Goal: Task Accomplishment & Management: Complete application form

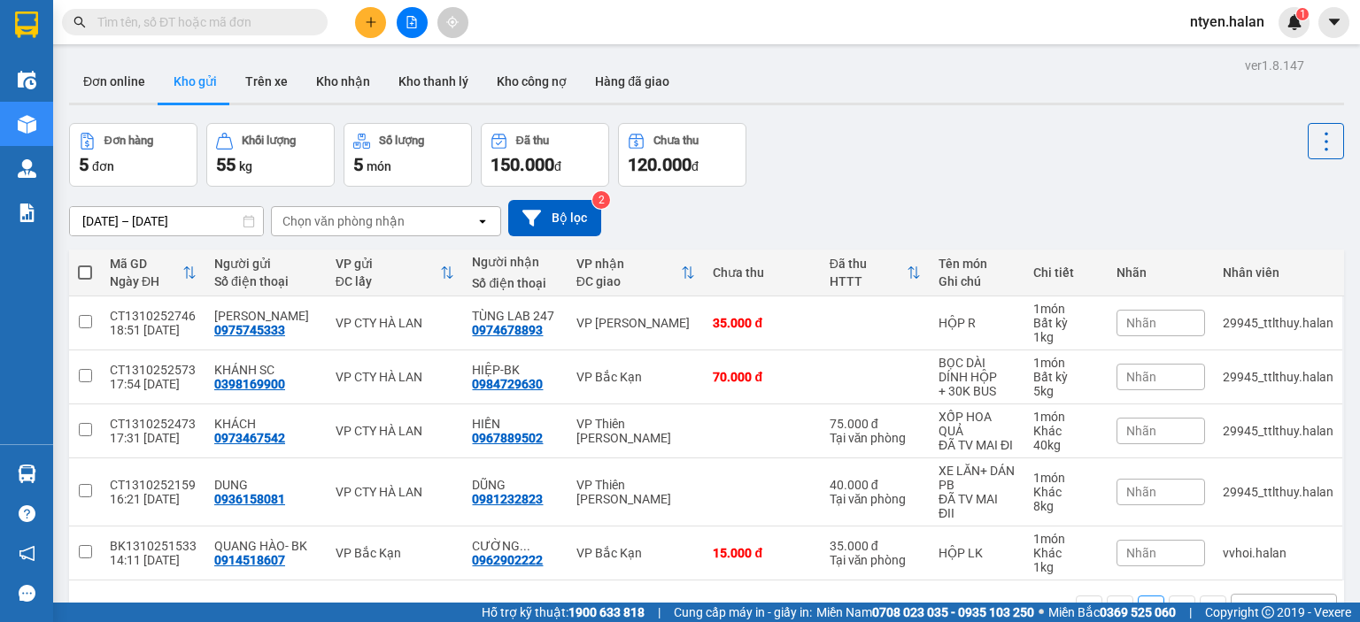
click at [240, 16] on input "text" at bounding box center [201, 21] width 209 height 19
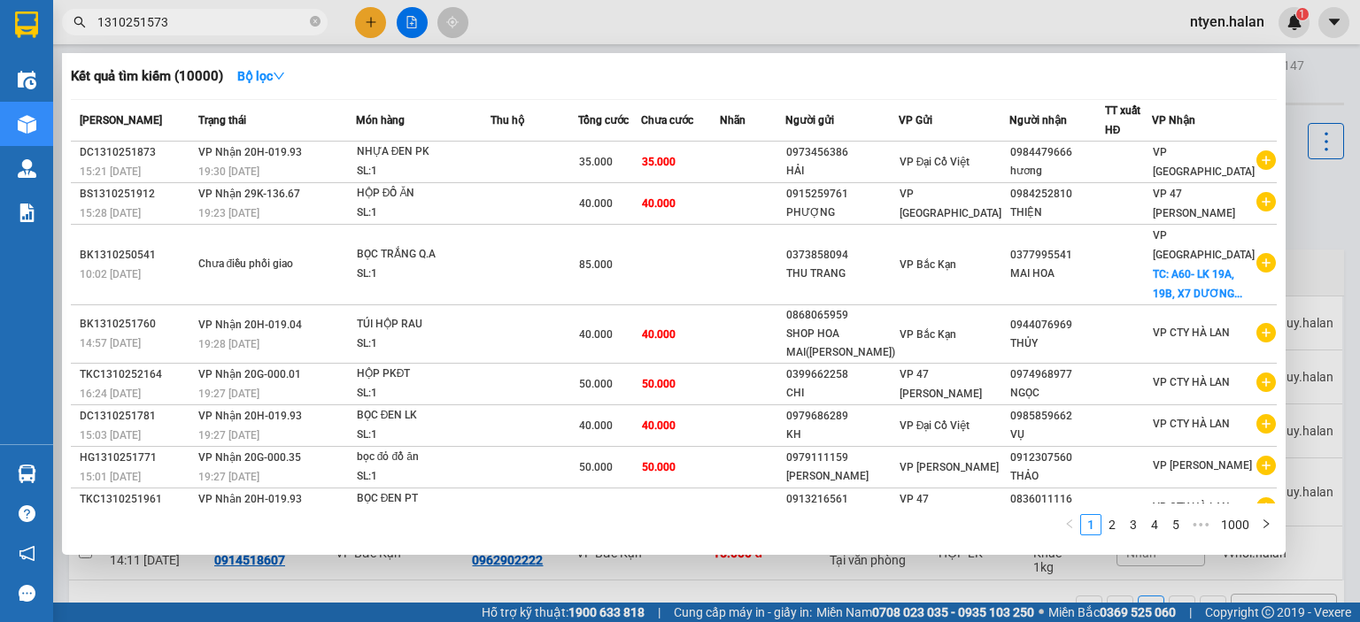
type input "1310251573"
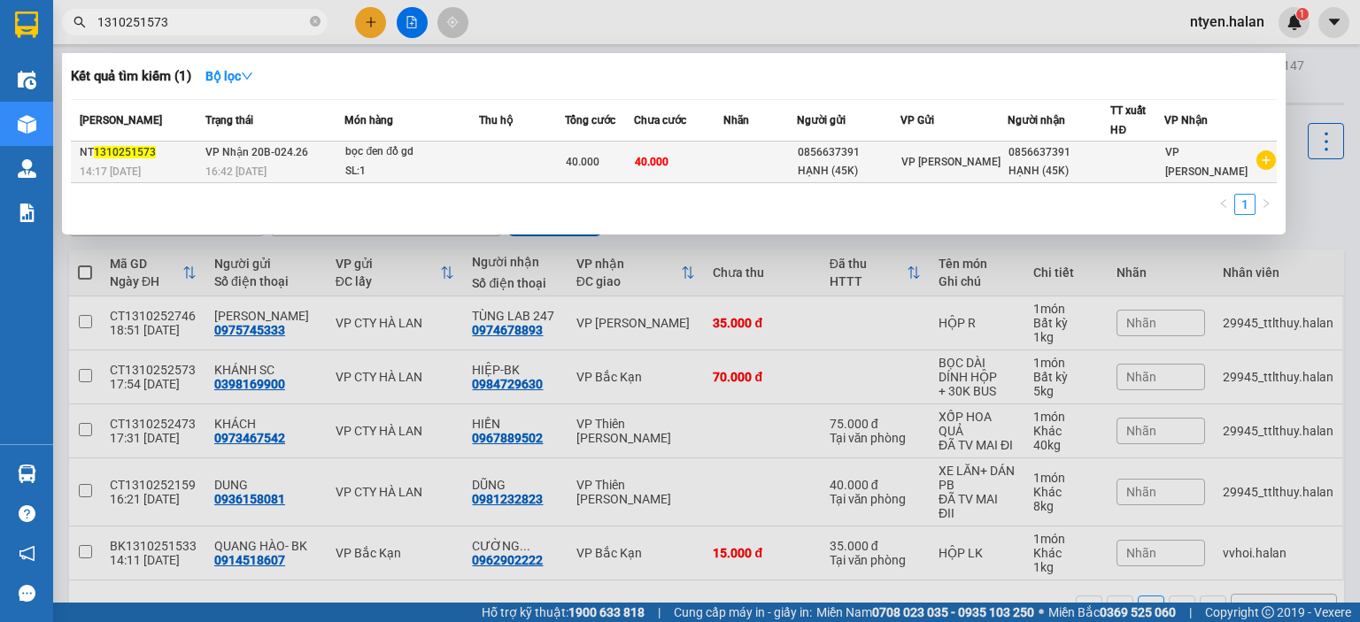
click at [266, 166] on span "16:42 - 13/10" at bounding box center [235, 172] width 61 height 12
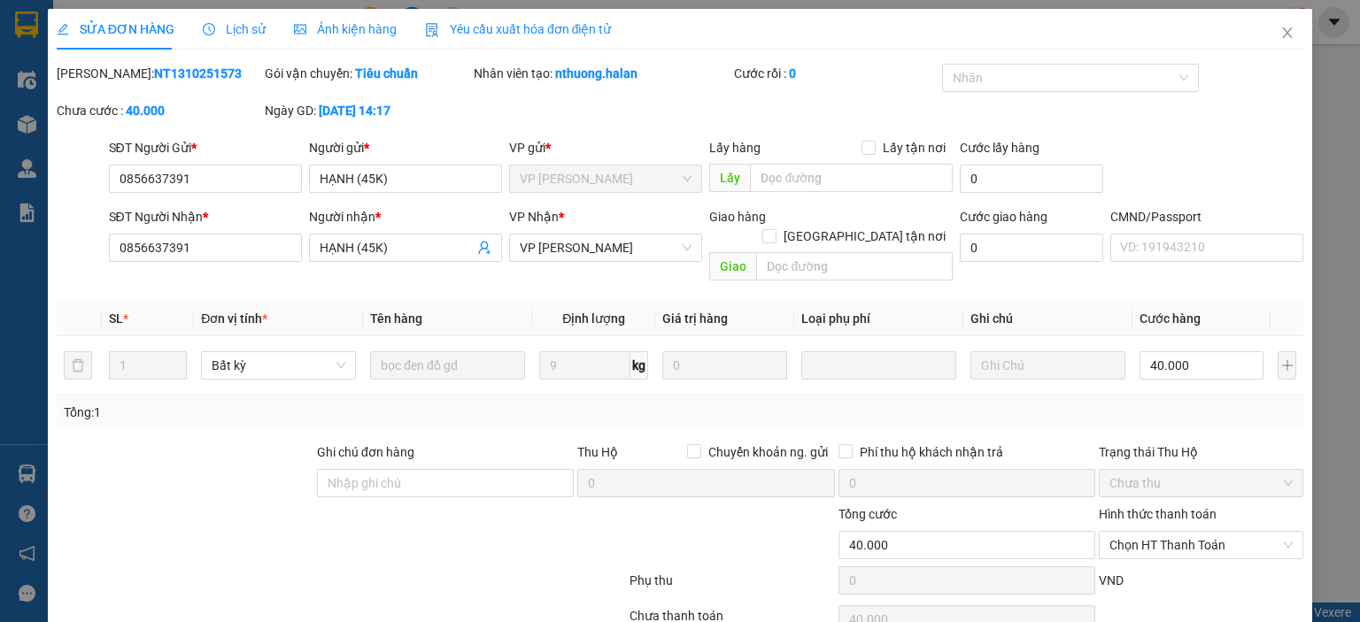
click at [449, 27] on span "Yêu cầu xuất hóa đơn điện tử" at bounding box center [518, 29] width 187 height 14
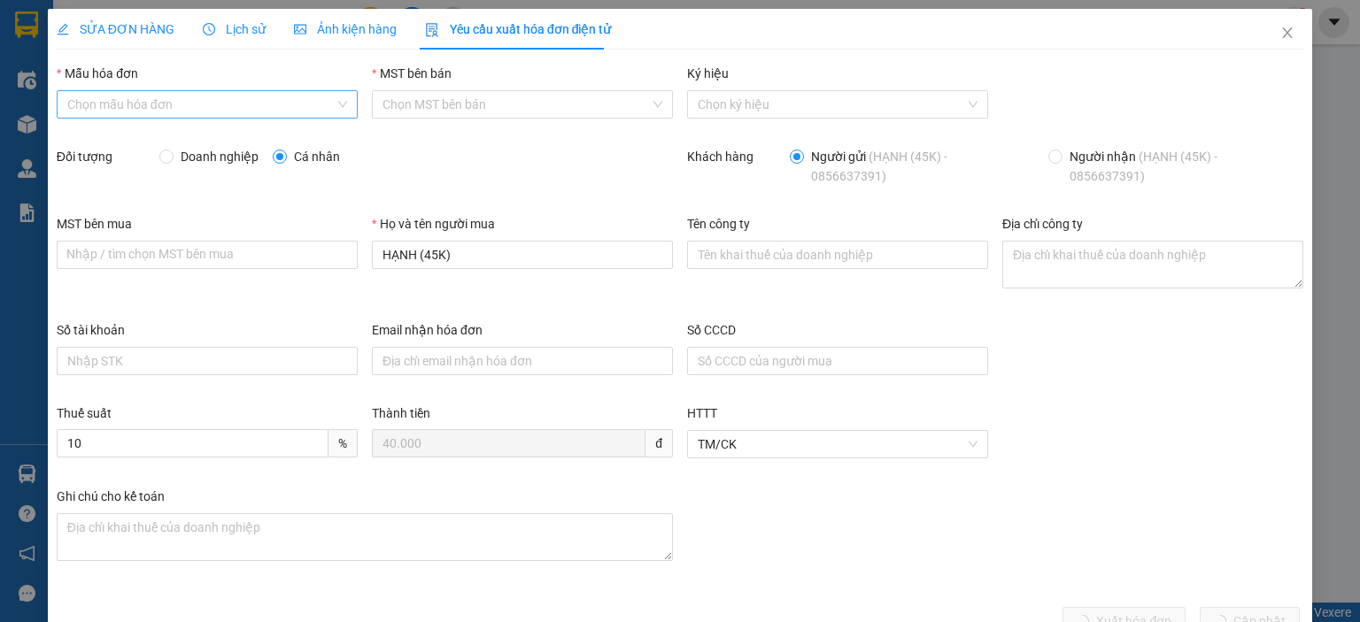
click at [113, 97] on input "Mẫu hóa đơn" at bounding box center [200, 104] width 267 height 27
click at [91, 138] on div "1C25MPN" at bounding box center [204, 139] width 277 height 19
type input "8"
drag, startPoint x: 157, startPoint y: 151, endPoint x: 164, endPoint y: 160, distance: 11.3
click at [159, 153] on input "Doanh nghiệp" at bounding box center [165, 156] width 12 height 12
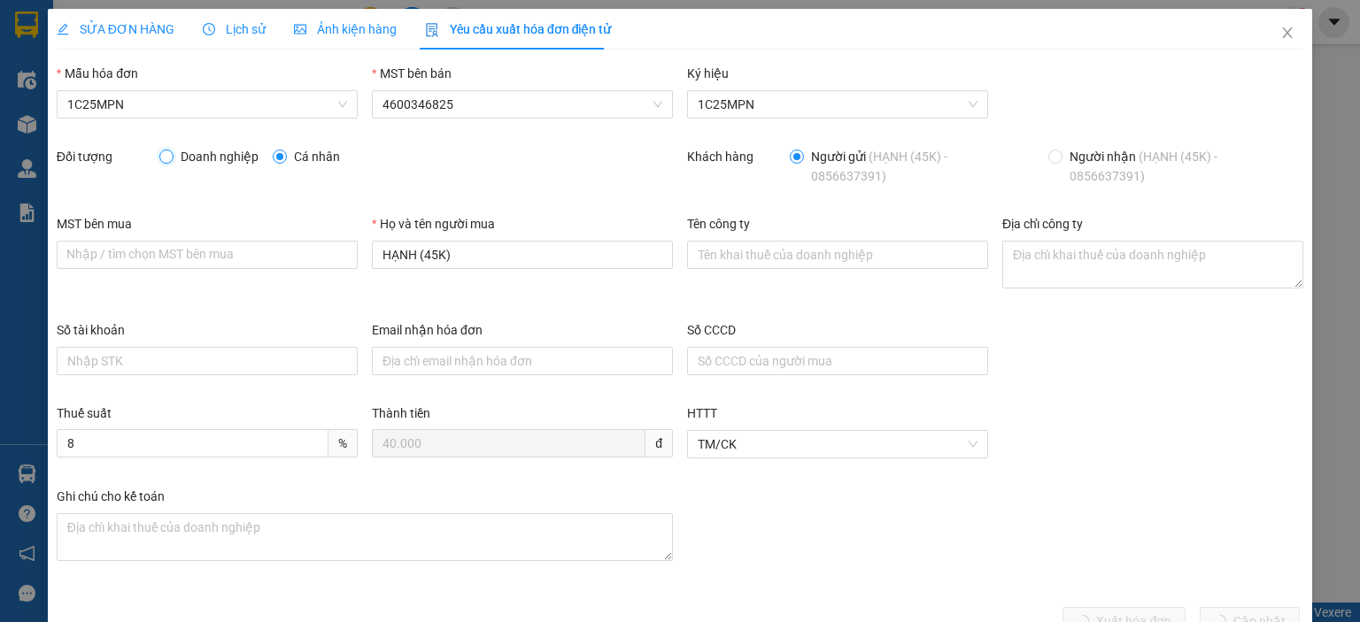
radio input "true"
radio input "false"
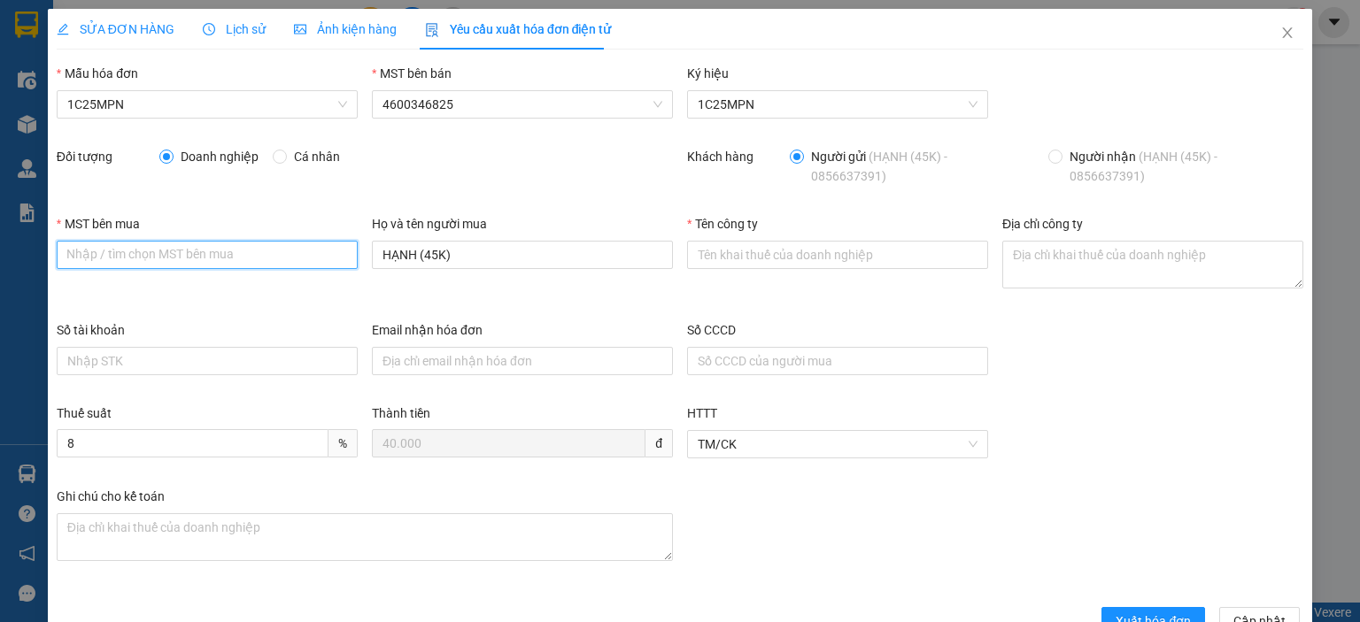
click at [286, 252] on input "MST bên mua" at bounding box center [207, 255] width 301 height 28
paste input "4601606434"
type input "4601606434"
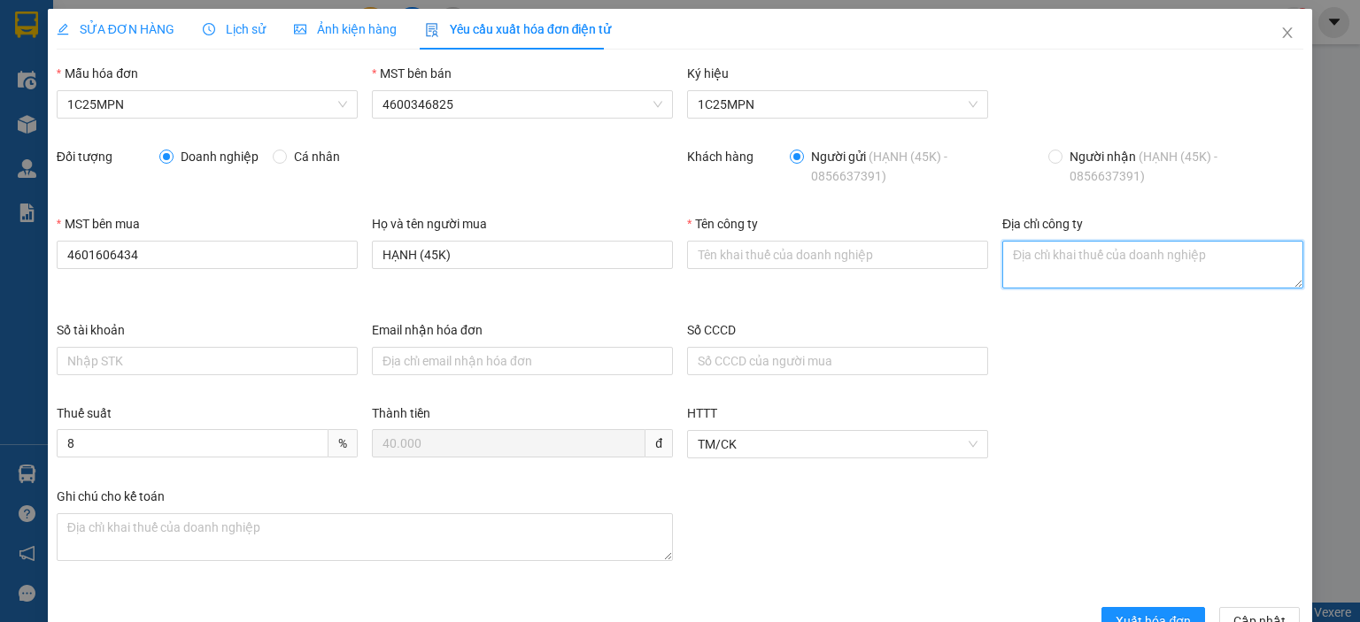
click at [1037, 272] on textarea "Địa chỉ công ty" at bounding box center [1152, 265] width 301 height 48
paste textarea "4601606434"
type textarea "4601606434"
drag, startPoint x: 1139, startPoint y: 273, endPoint x: 939, endPoint y: 265, distance: 200.2
click at [939, 265] on div "MST bên mua 4601606434 Họ và tên người mua HẠNH (45K) Tên công ty Địa chỉ công …" at bounding box center [680, 267] width 1260 height 106
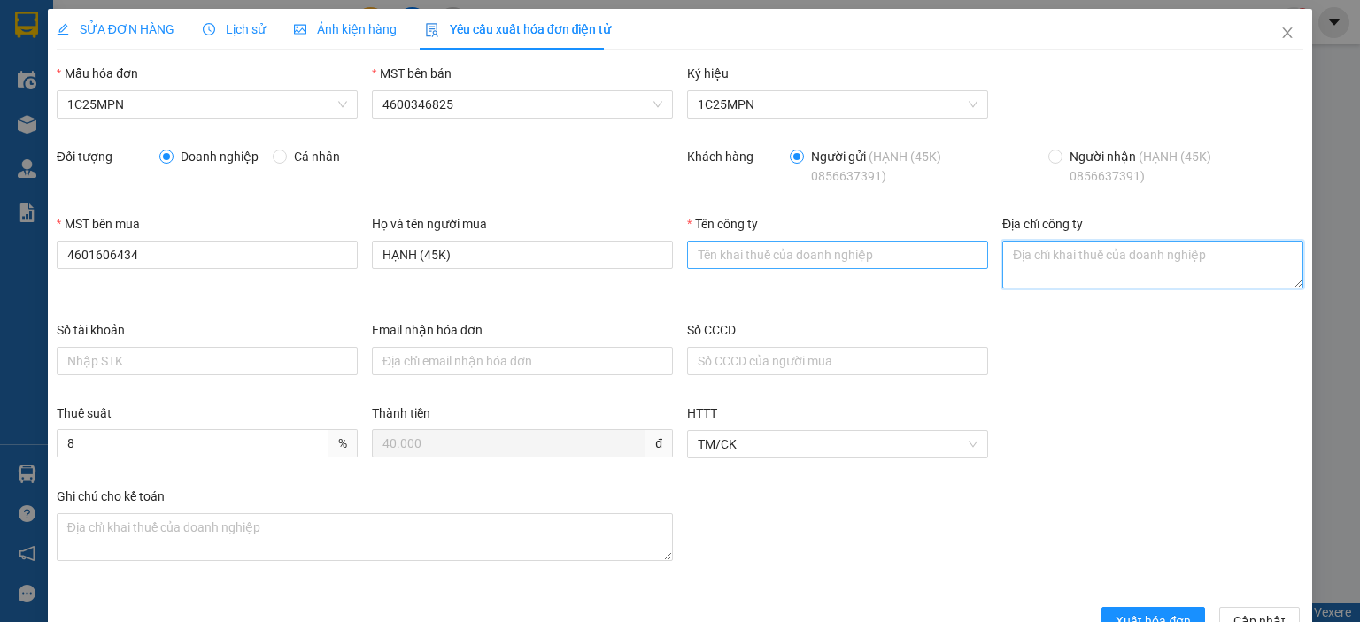
paste textarea "Số 16, Ngách 52, Ngõ 155, Đường Quang Trung, Phường Phan Đình Phùng, Tỉnh Thái …"
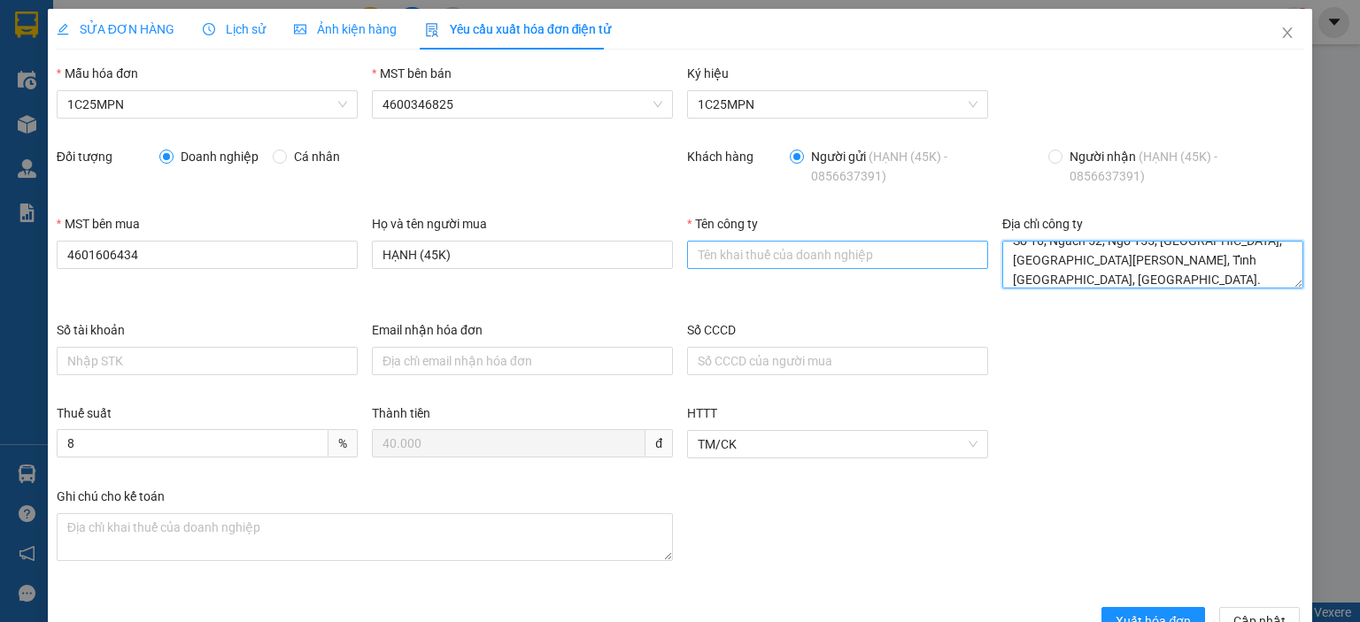
type textarea "Số 16, Ngách 52, Ngõ 155, Đường Quang Trung, Phường Phan Đình Phùng, Tỉnh Thái …"
click at [710, 247] on input "Tên công ty" at bounding box center [837, 255] width 301 height 28
paste input "Số 16, Ngách 52, Ngõ 155, Đường Quang Trung, Phường Phan Đình Phùng, Tỉnh Thái …"
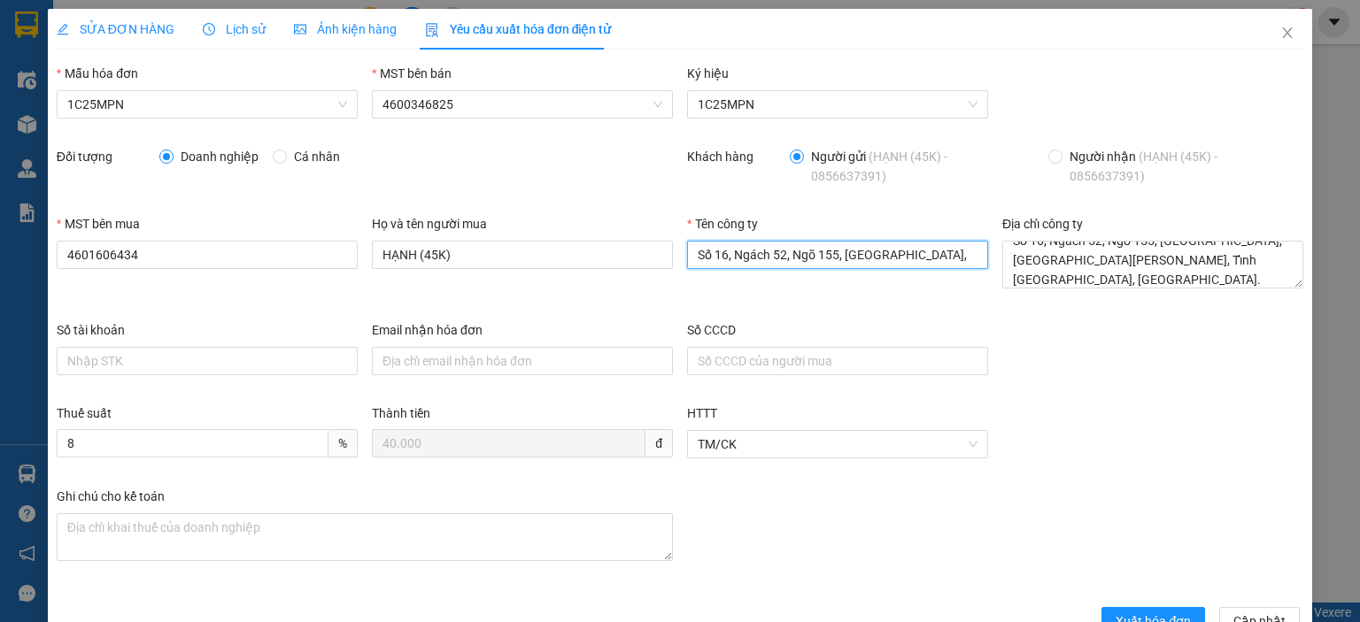
scroll to position [0, 0]
type input "S"
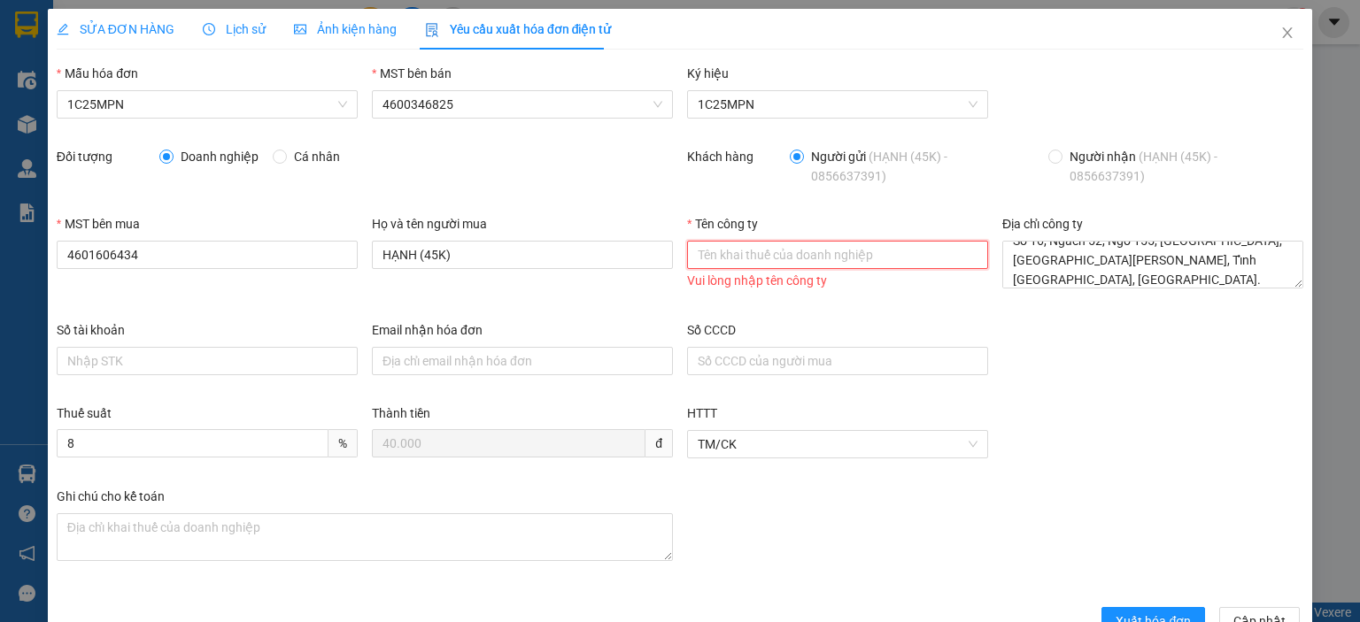
paste input "CÔNG TY TNHH VBTECH VIỆT NAM"
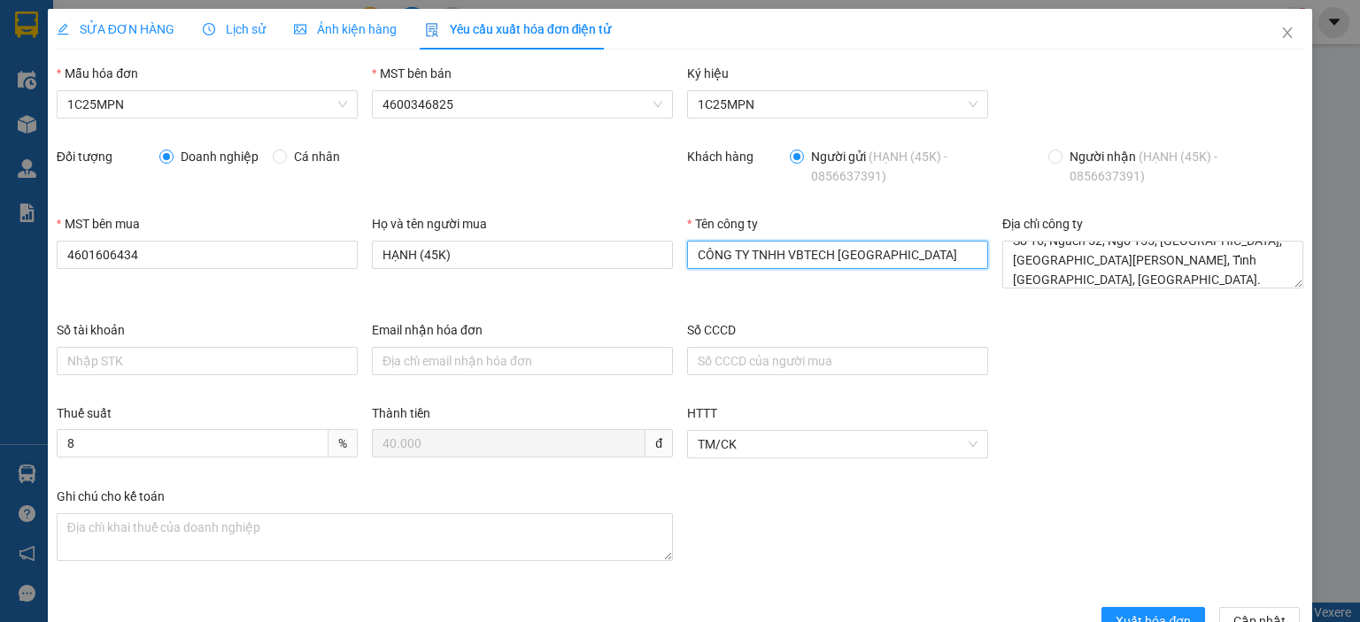
type input "CÔNG TY TNHH VBTECH VIỆT NAM"
click at [827, 313] on div "Tên công ty CÔNG TY TNHH VBTECH VIỆT NAM" at bounding box center [837, 267] width 315 height 106
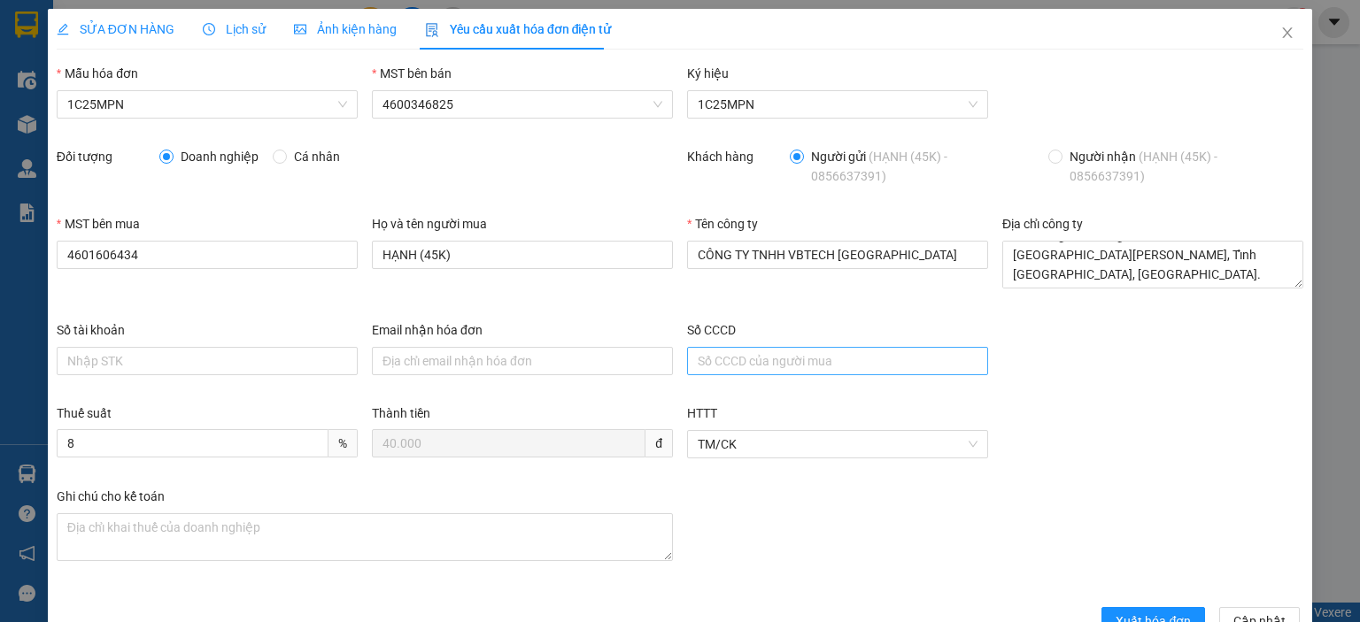
scroll to position [46, 0]
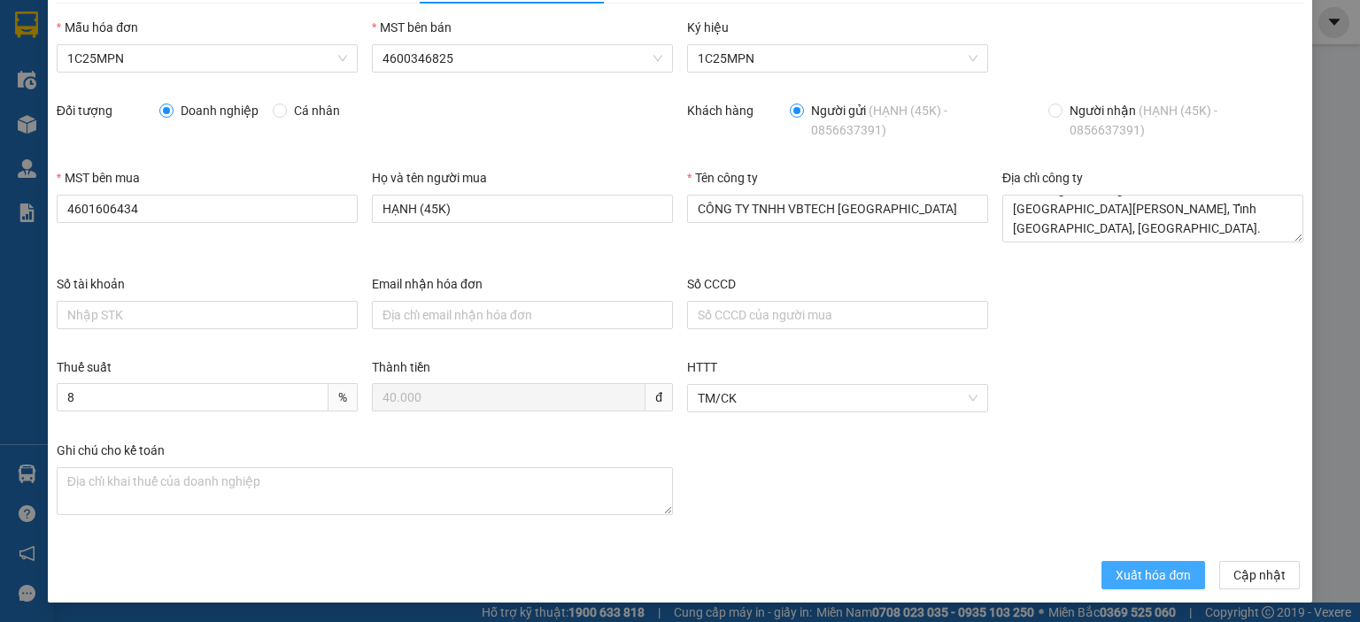
click at [1131, 569] on span "Xuất hóa đơn" at bounding box center [1152, 575] width 75 height 19
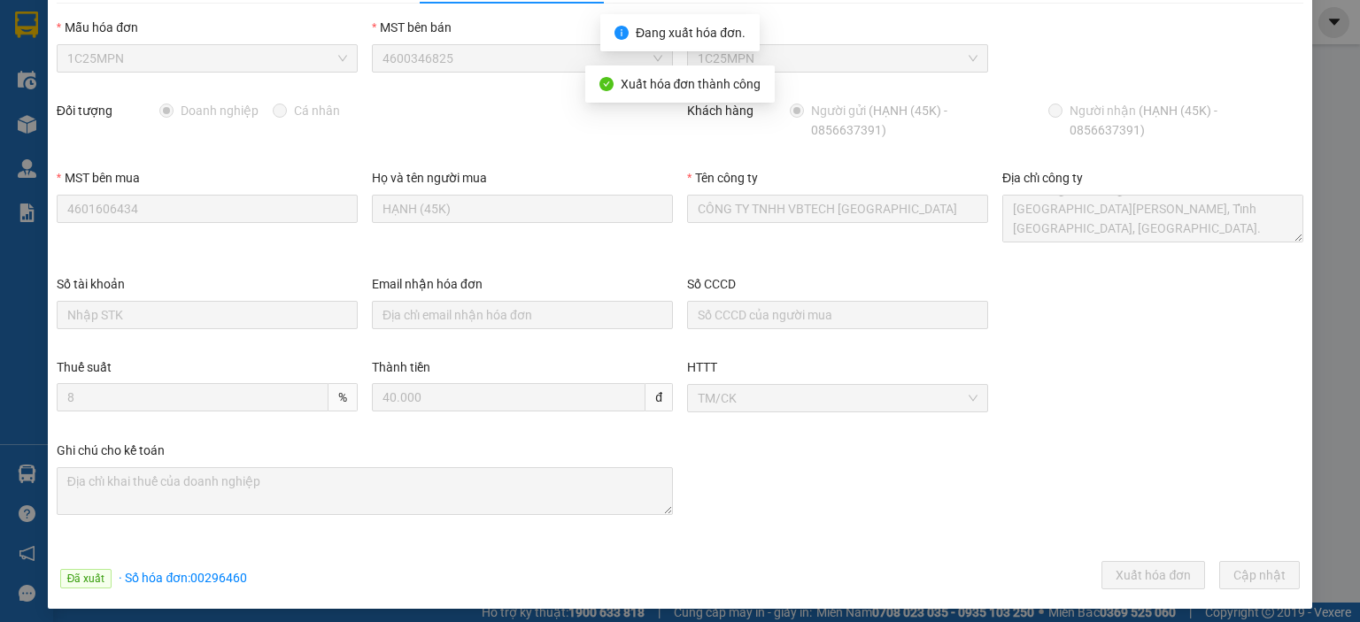
click at [208, 576] on span "· Số hóa đơn: 00296460" at bounding box center [183, 578] width 128 height 14
click at [207, 575] on span "· Số hóa đơn: 00296460" at bounding box center [183, 578] width 128 height 14
copy span "00296460"
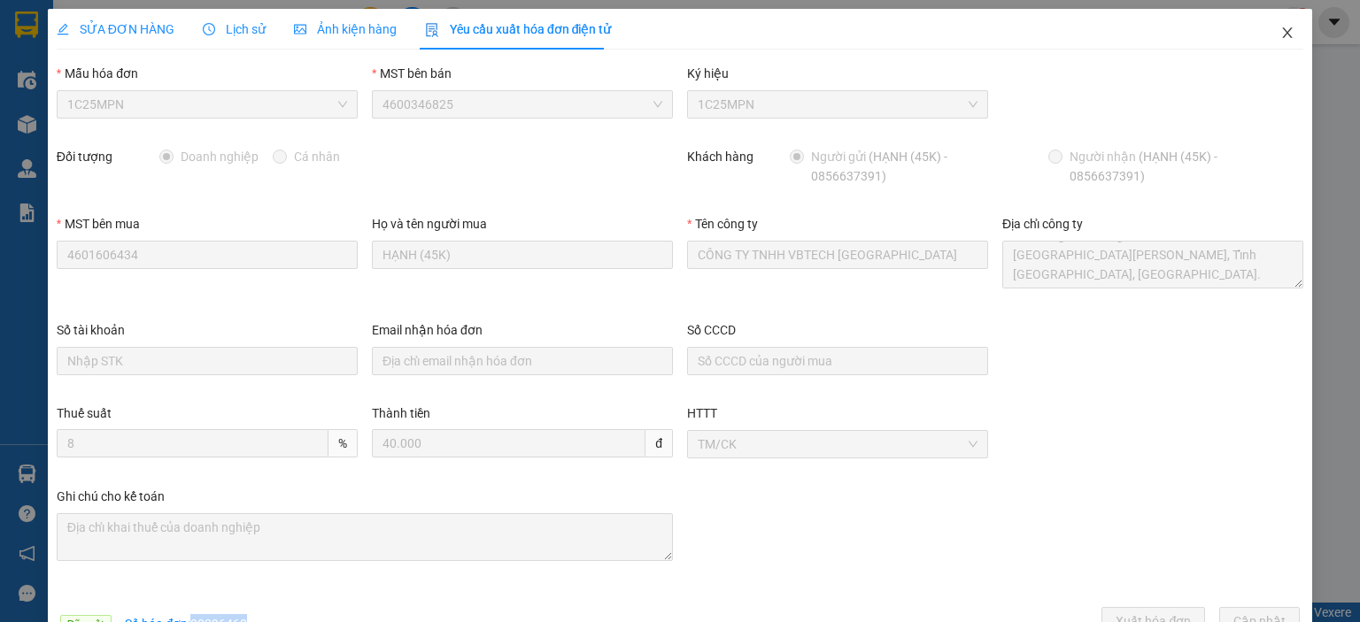
click at [1283, 37] on icon "close" at bounding box center [1288, 32] width 10 height 11
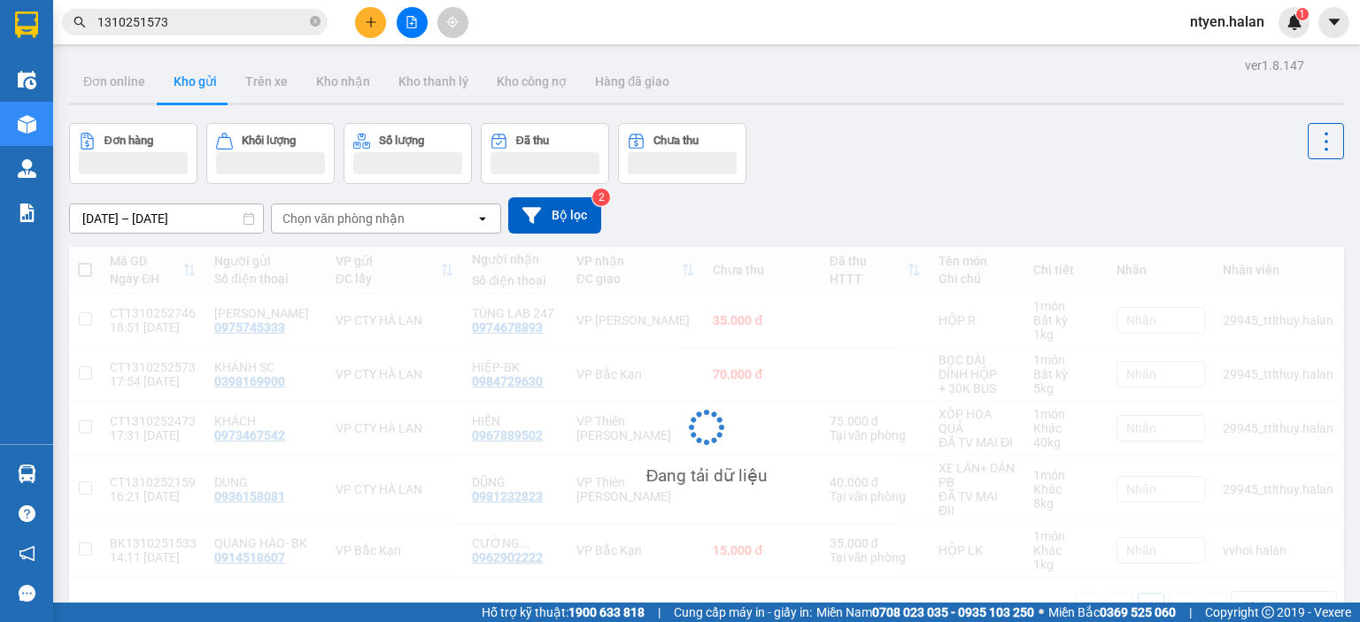
click at [184, 21] on input "1310251573" at bounding box center [201, 21] width 209 height 19
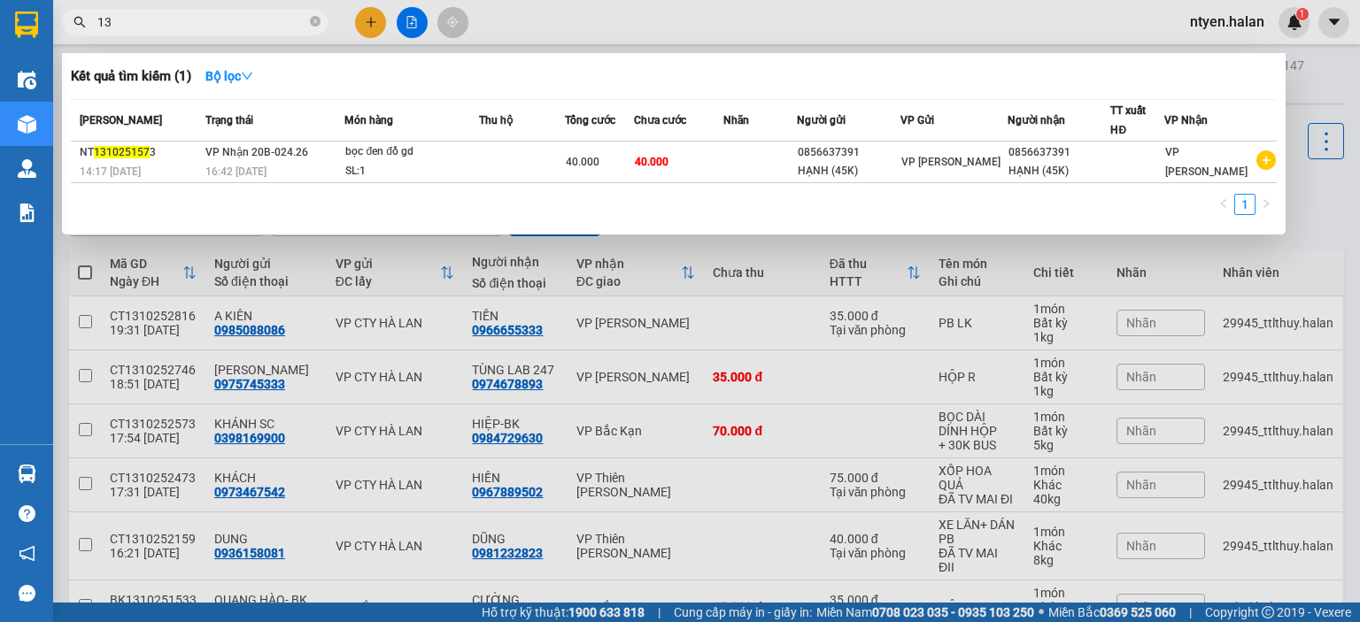
type input "1"
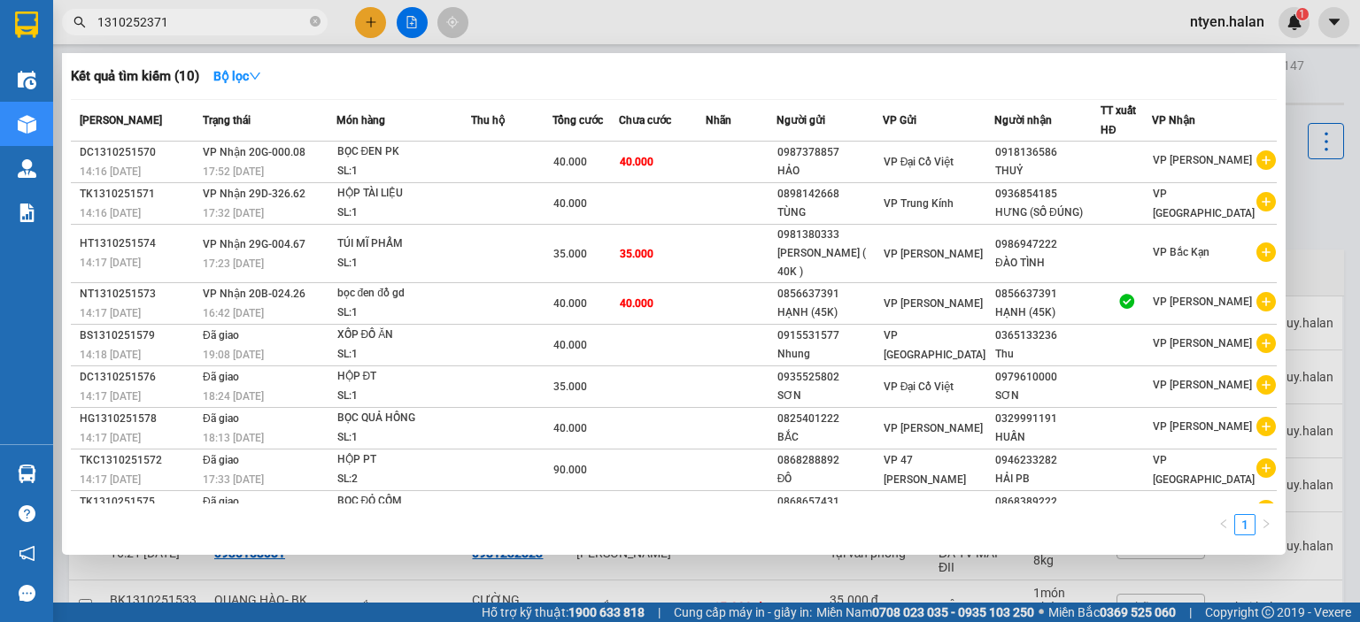
type input "1310252371"
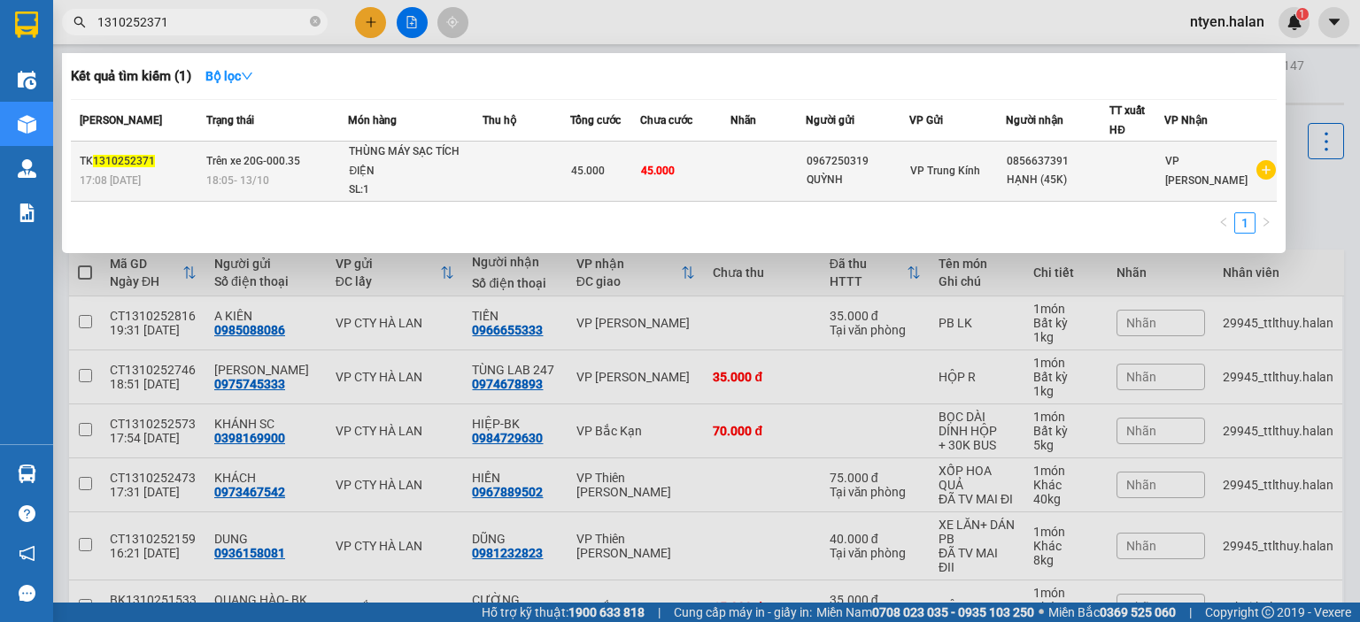
click at [181, 158] on div "TK 1310252371" at bounding box center [140, 161] width 121 height 19
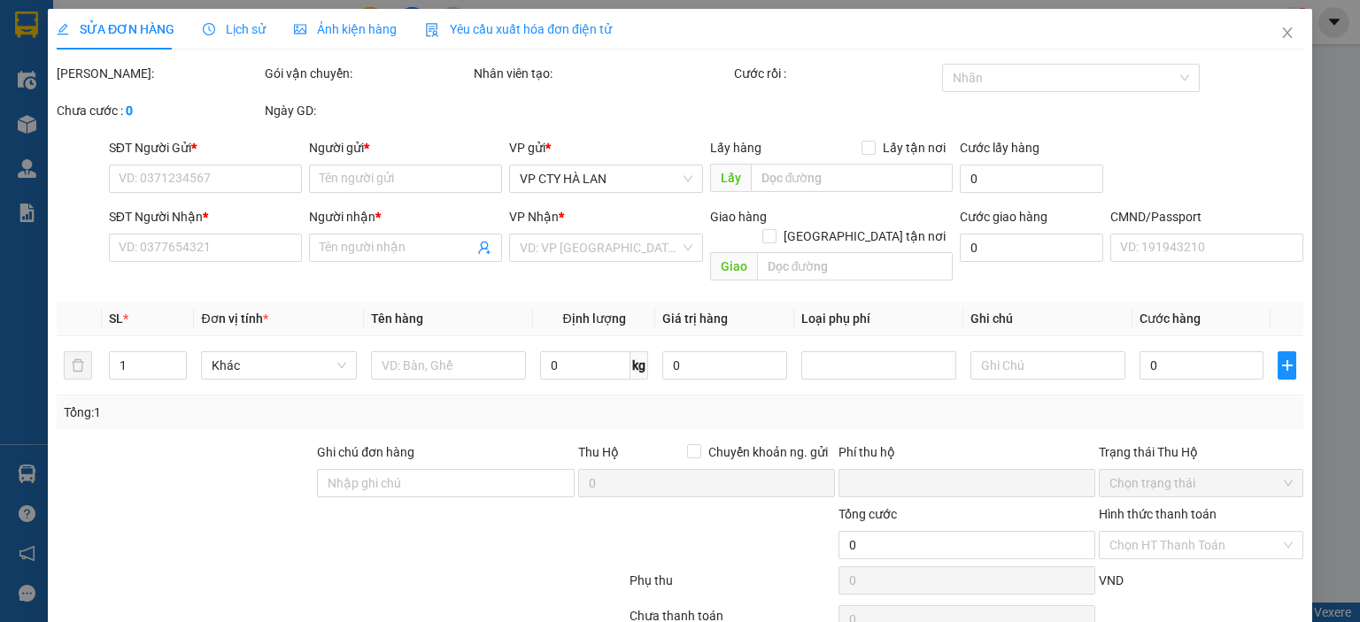
click at [471, 31] on span "Yêu cầu xuất hóa đơn điện tử" at bounding box center [518, 29] width 187 height 14
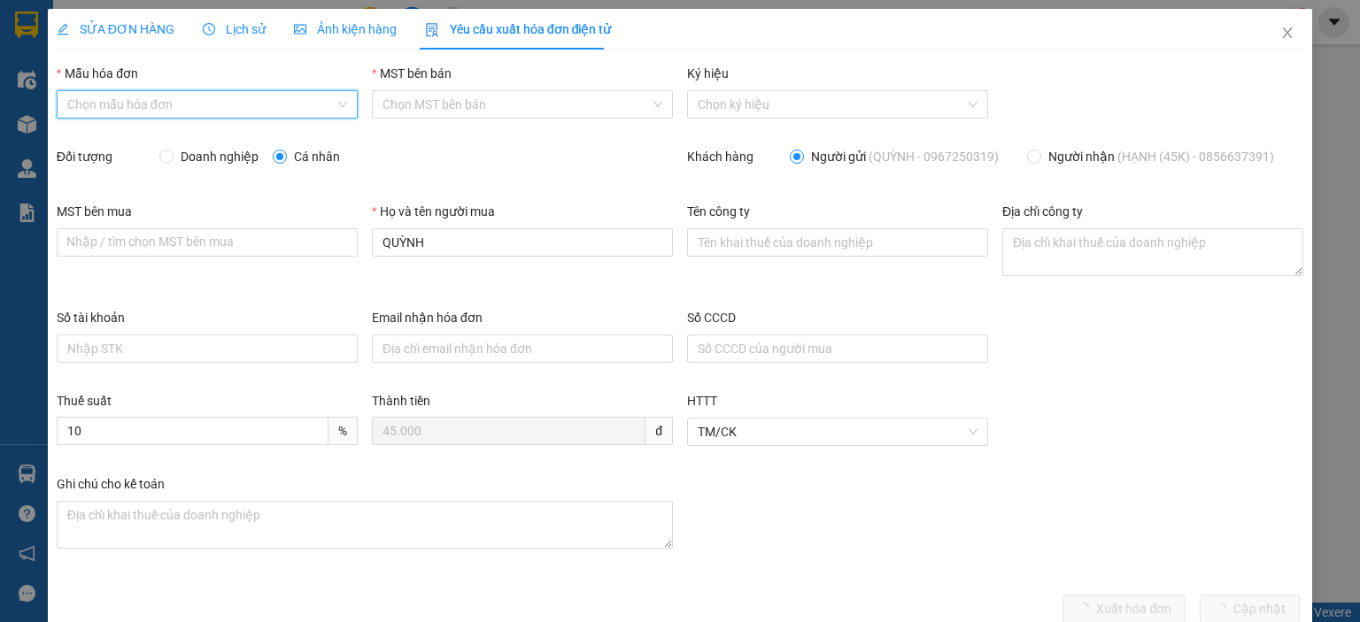
click at [116, 105] on input "Mẫu hóa đơn" at bounding box center [200, 104] width 267 height 27
drag, startPoint x: 102, startPoint y: 143, endPoint x: 162, endPoint y: 155, distance: 61.5
click at [106, 144] on div "1C25MPN" at bounding box center [204, 139] width 277 height 19
type input "8"
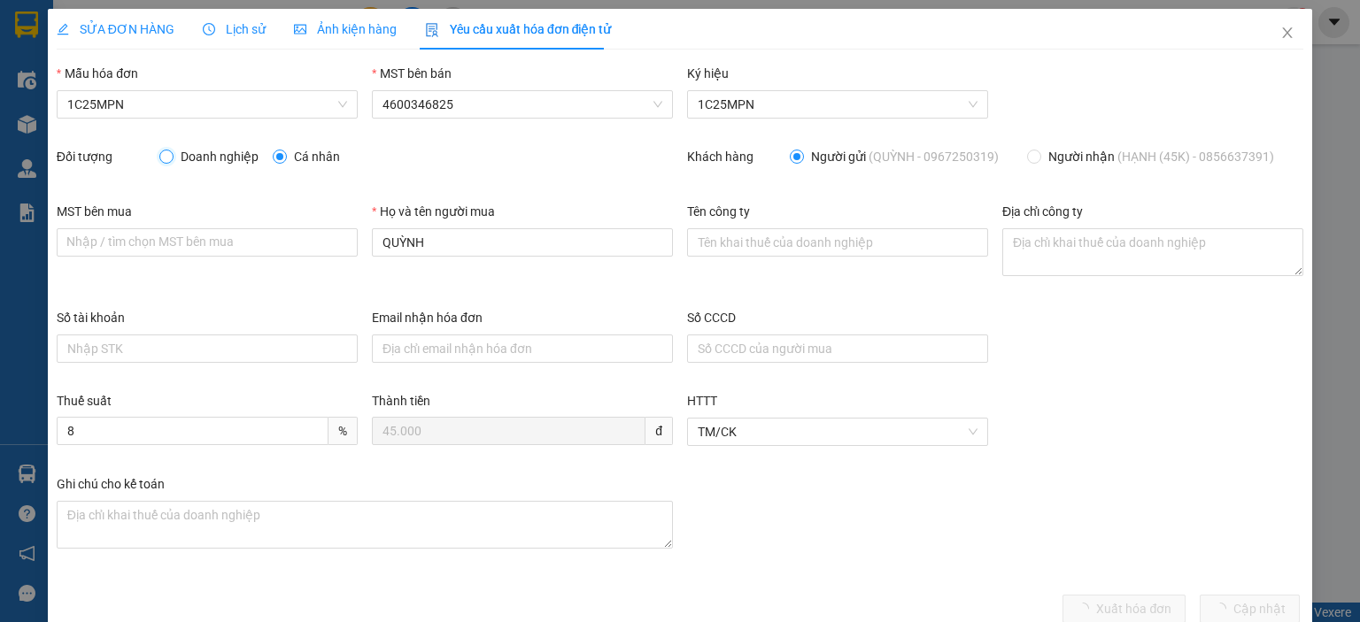
click at [163, 158] on input "Doanh nghiệp" at bounding box center [165, 156] width 12 height 12
radio input "true"
radio input "false"
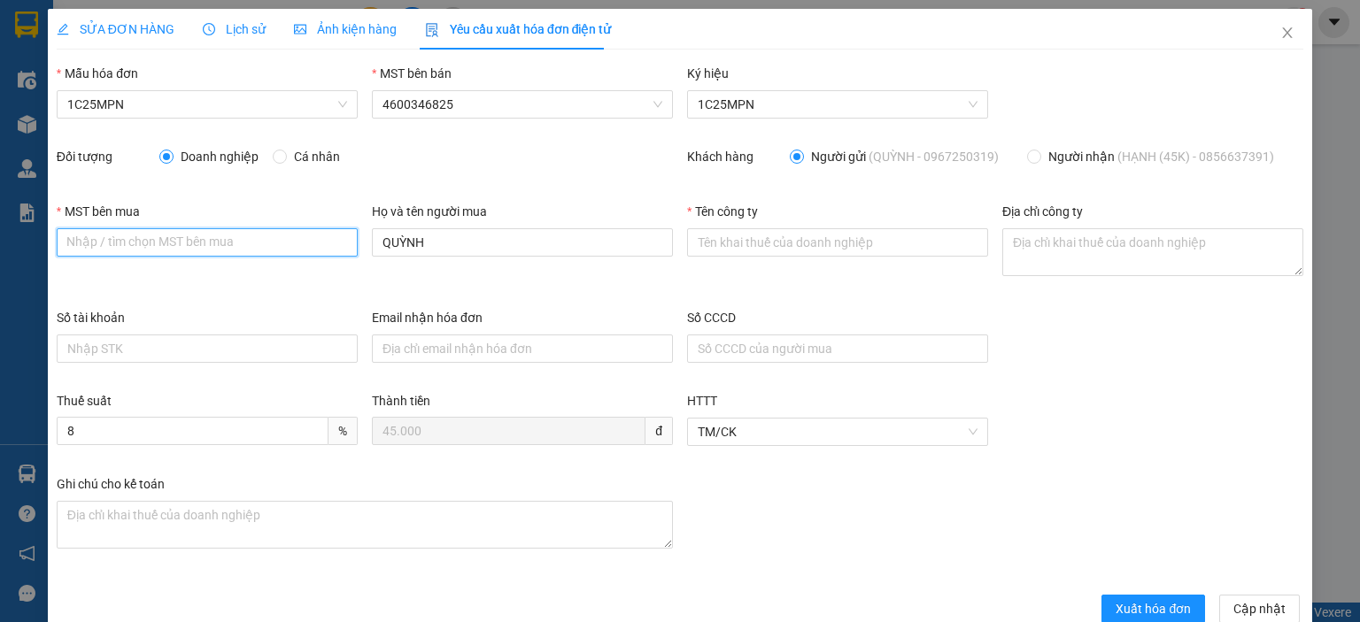
click at [305, 247] on input "MST bên mua" at bounding box center [207, 242] width 301 height 28
paste input "4601606434"
type input "4601606434"
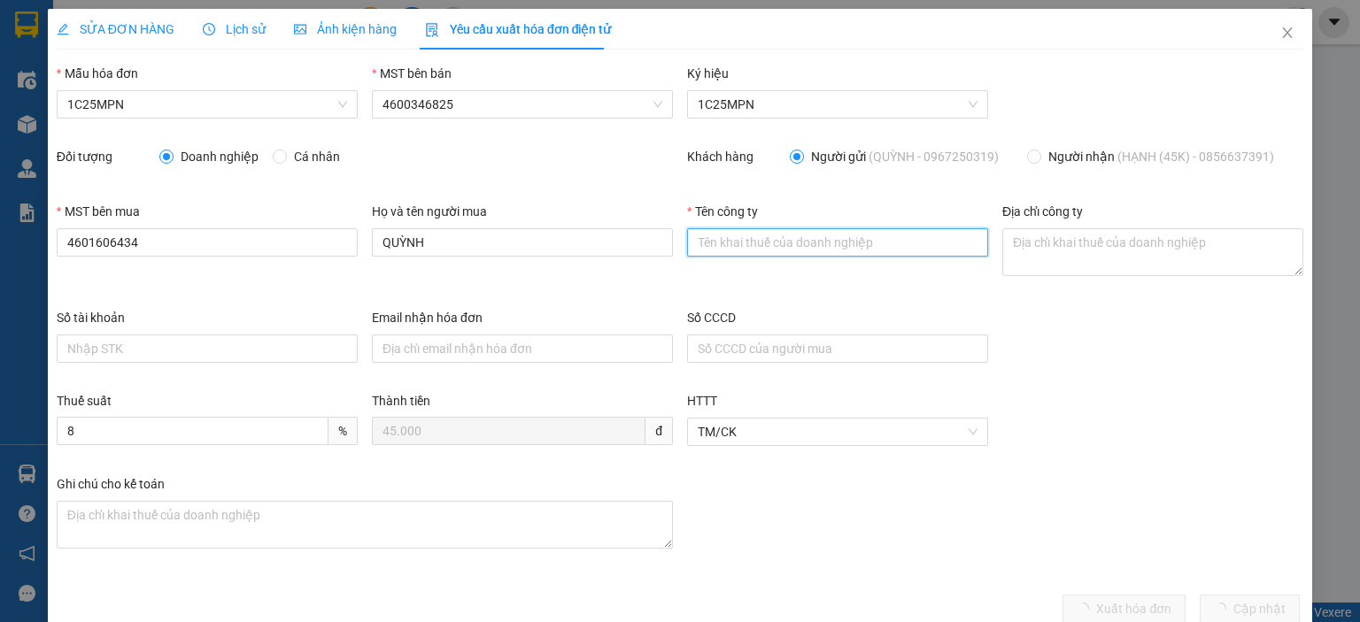
click at [880, 247] on input "Tên công ty" at bounding box center [837, 242] width 301 height 28
paste input "CÔNG TY TNHH VBTECH VIỆT NAM"
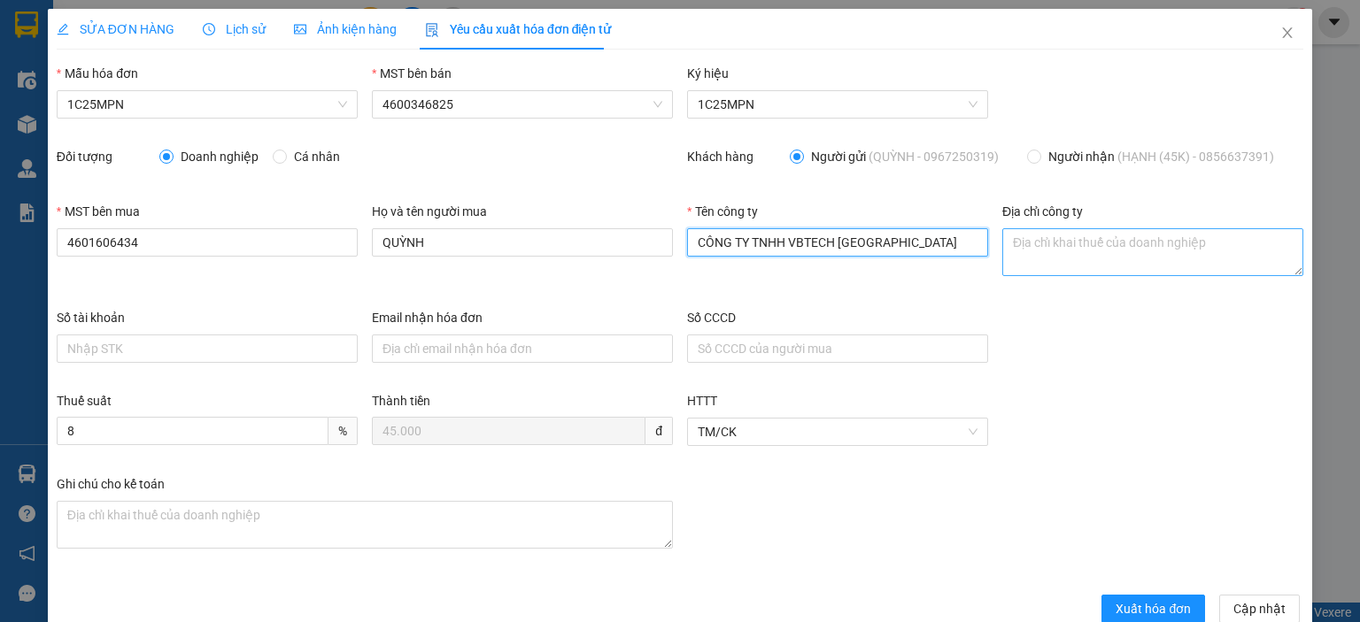
type input "CÔNG TY TNHH VBTECH VIỆT NAM"
click at [1034, 246] on textarea "Địa chỉ công ty" at bounding box center [1152, 252] width 301 height 48
paste textarea "Số 16, Ngách 52, Ngõ 155, Đường Quang Trung, Phường Phan Đình Phùng, Tỉnh Thái …"
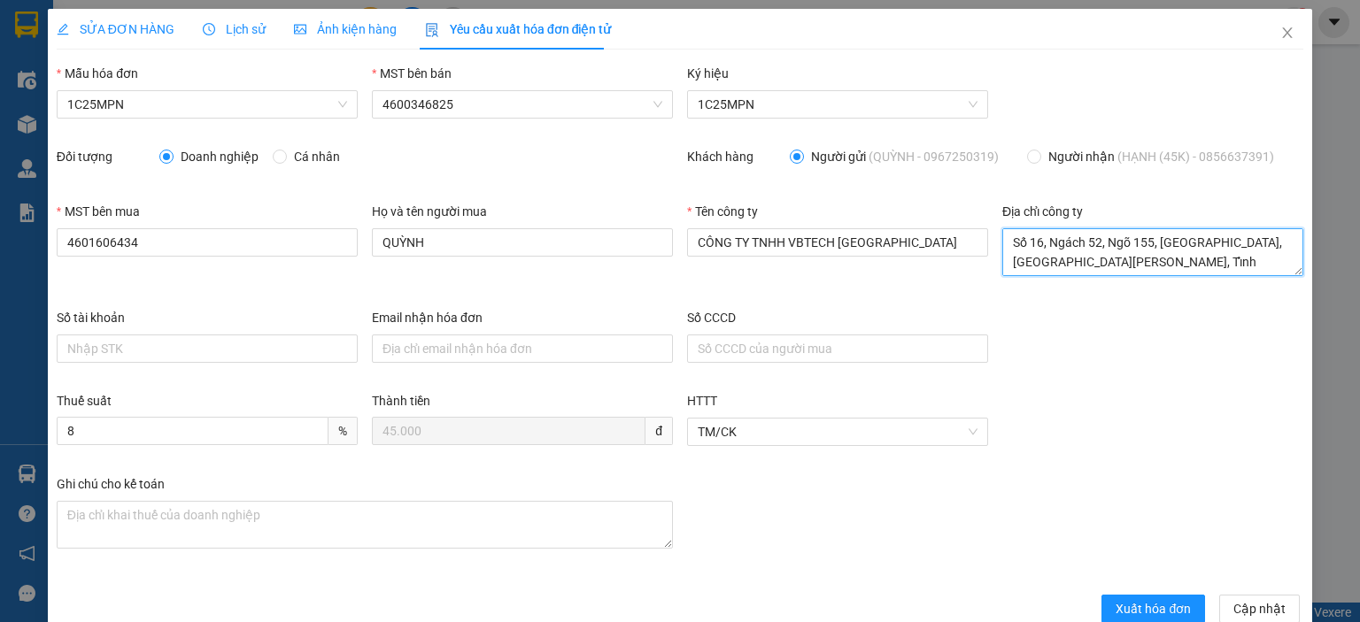
scroll to position [19, 0]
type textarea "Số 16, Ngách 52, Ngõ 155, Đường Quang Trung, Phường Phan Đình Phùng, Tỉnh Thái …"
click at [1119, 599] on span "Xuất hóa đơn" at bounding box center [1152, 608] width 75 height 19
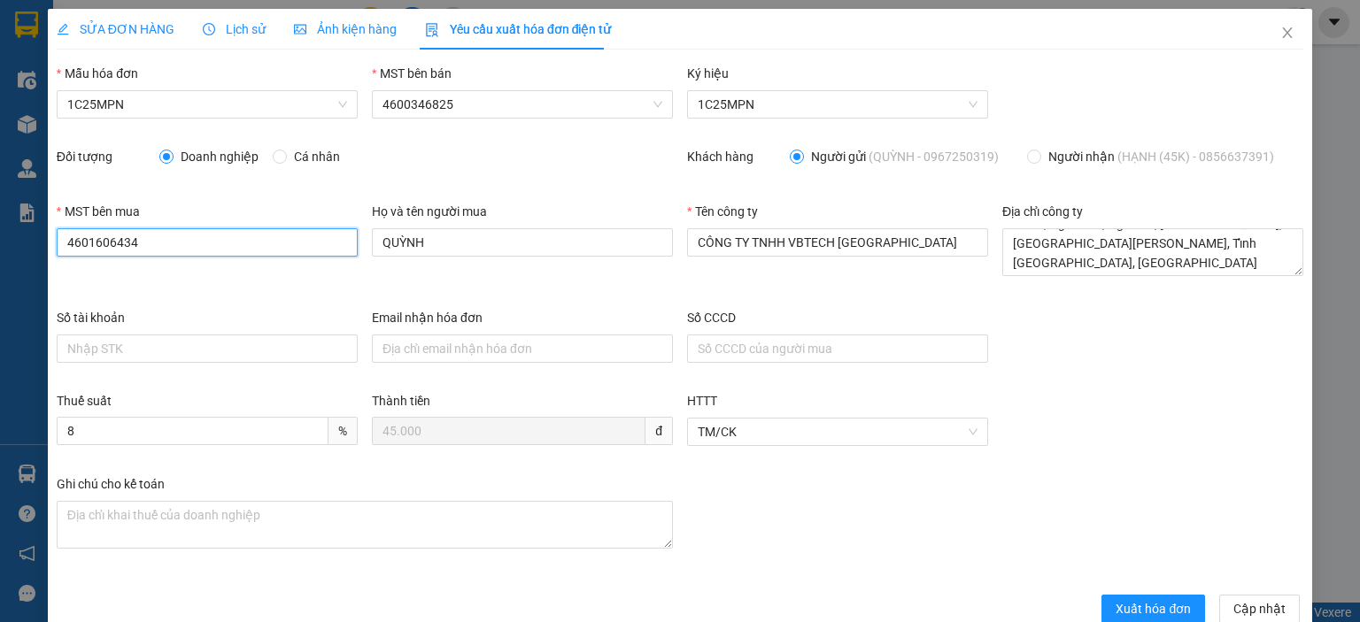
click at [112, 246] on input "4601606434" at bounding box center [207, 242] width 301 height 28
click at [112, 245] on input "4601606434" at bounding box center [207, 242] width 301 height 28
click at [1280, 29] on icon "close" at bounding box center [1287, 33] width 14 height 14
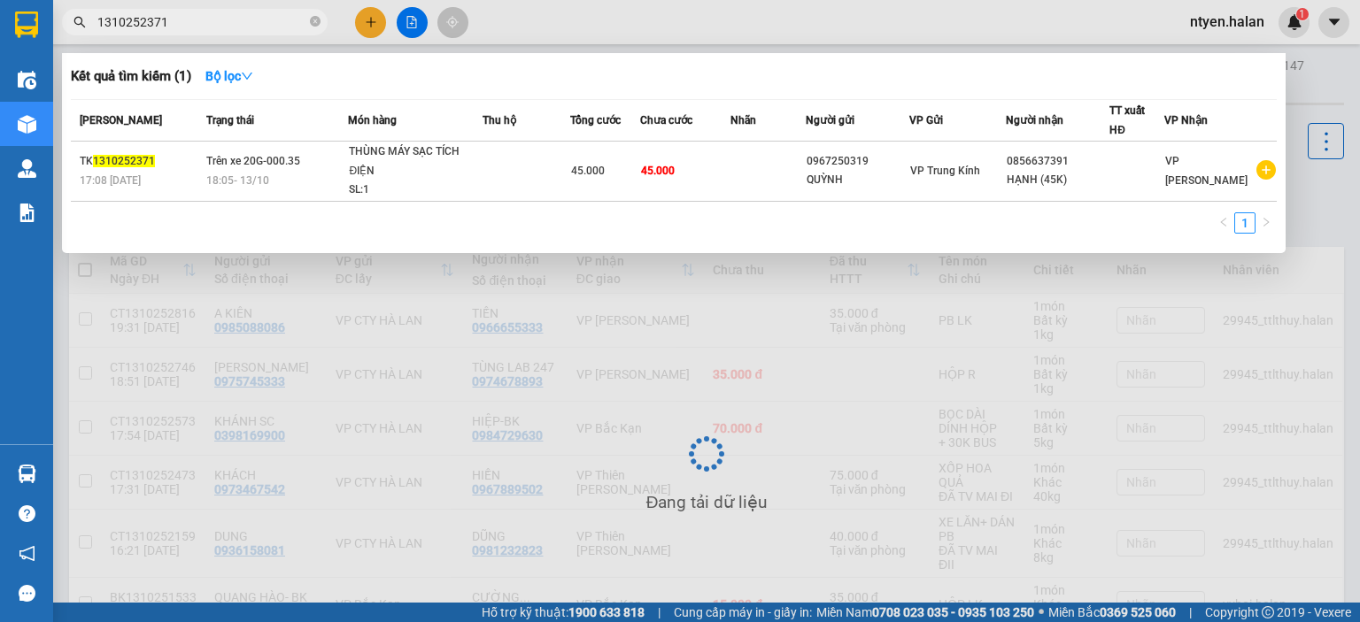
click at [189, 31] on input "1310252371" at bounding box center [201, 21] width 209 height 19
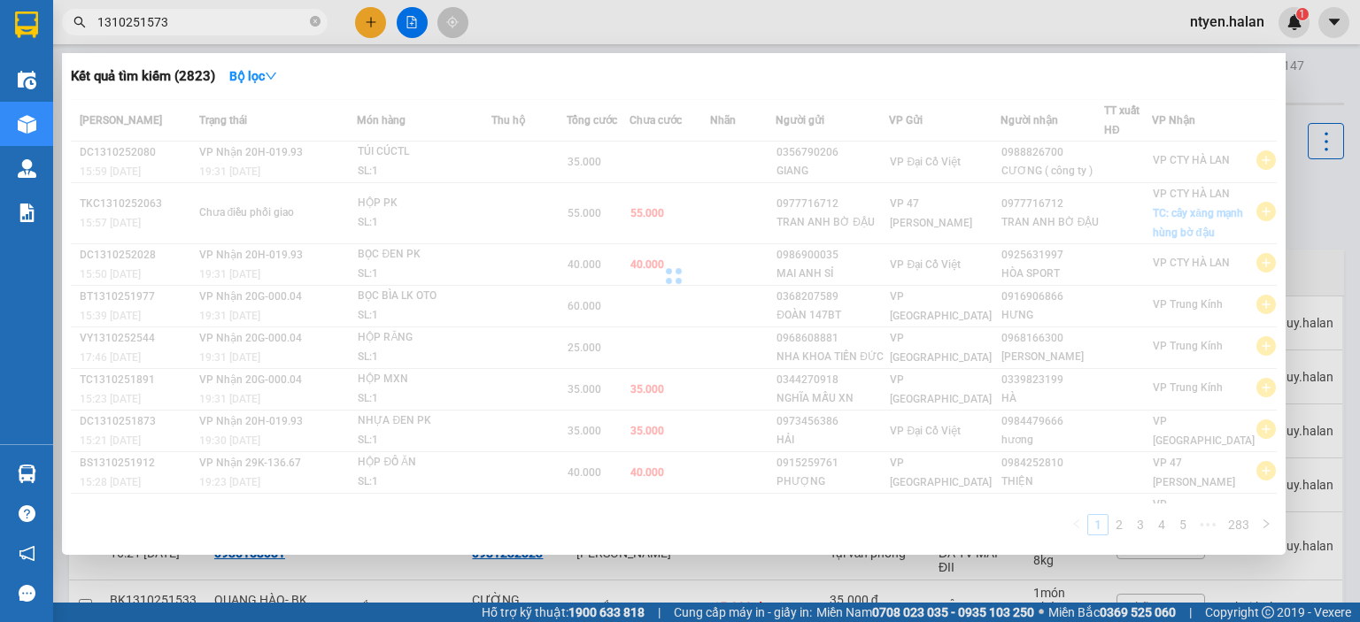
type input "1310251573"
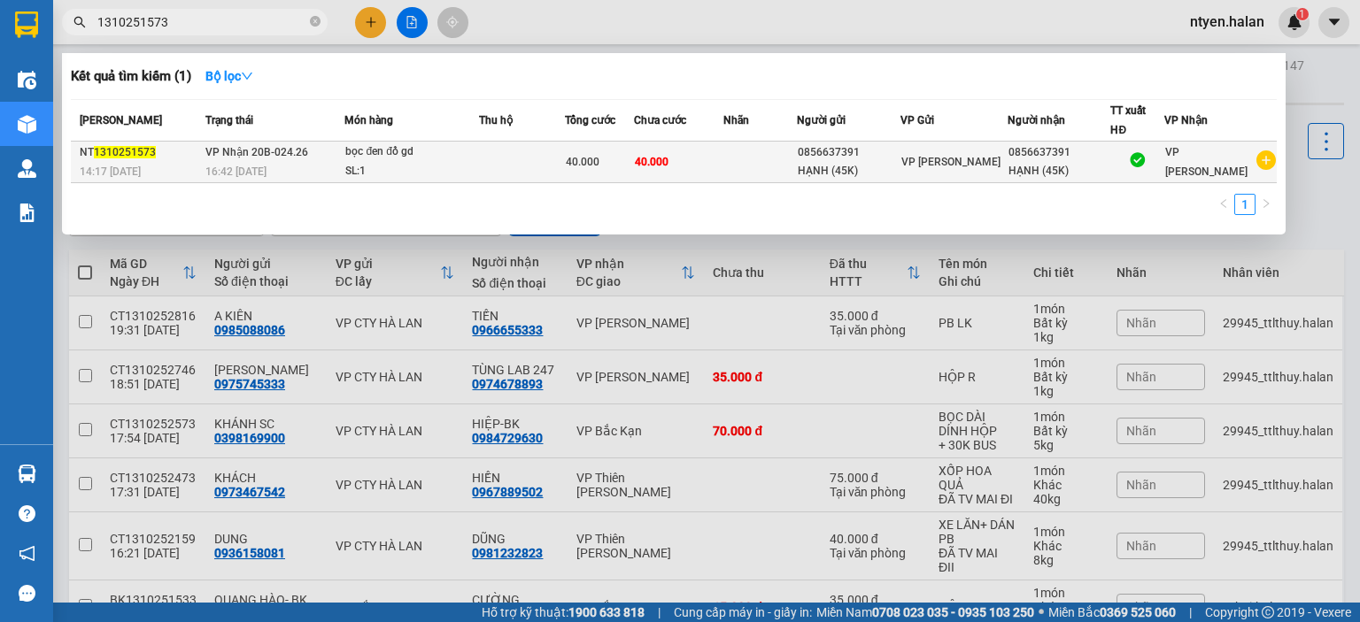
click at [246, 156] on span "VP Nhận 20B-024.26" at bounding box center [256, 152] width 103 height 12
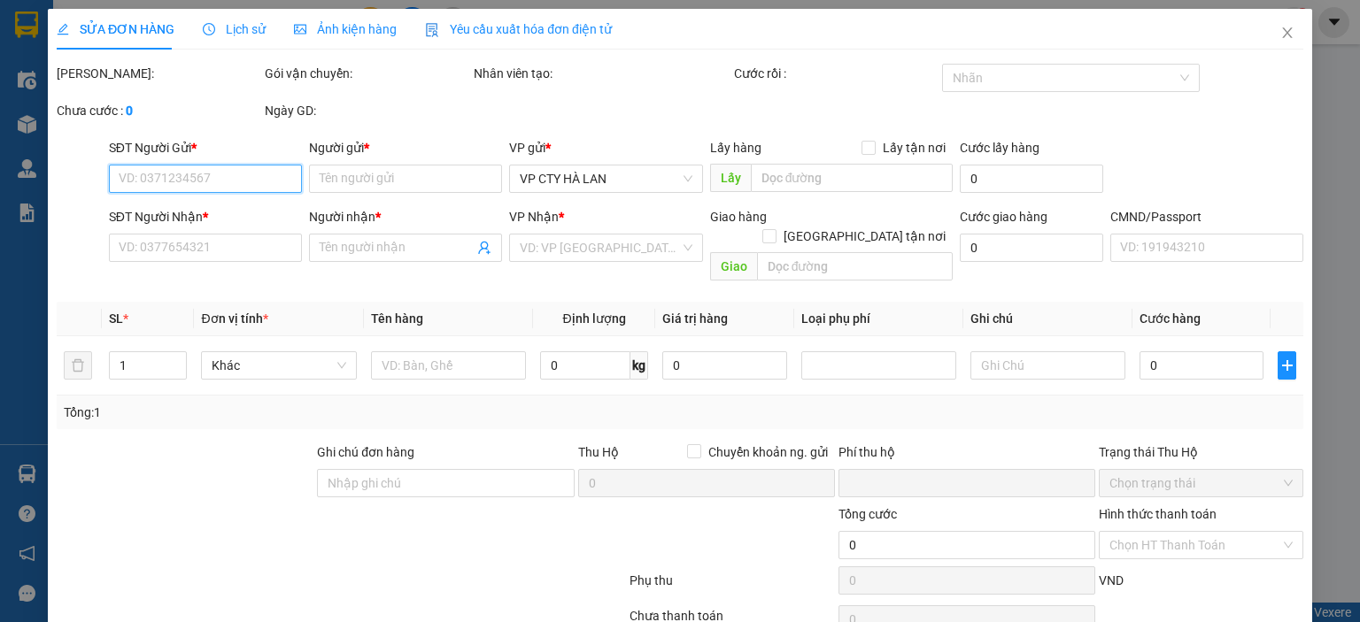
type input "0856637391"
type input "HẠNH (45K)"
type input "0856637391"
type input "HẠNH (45K)"
type input "0"
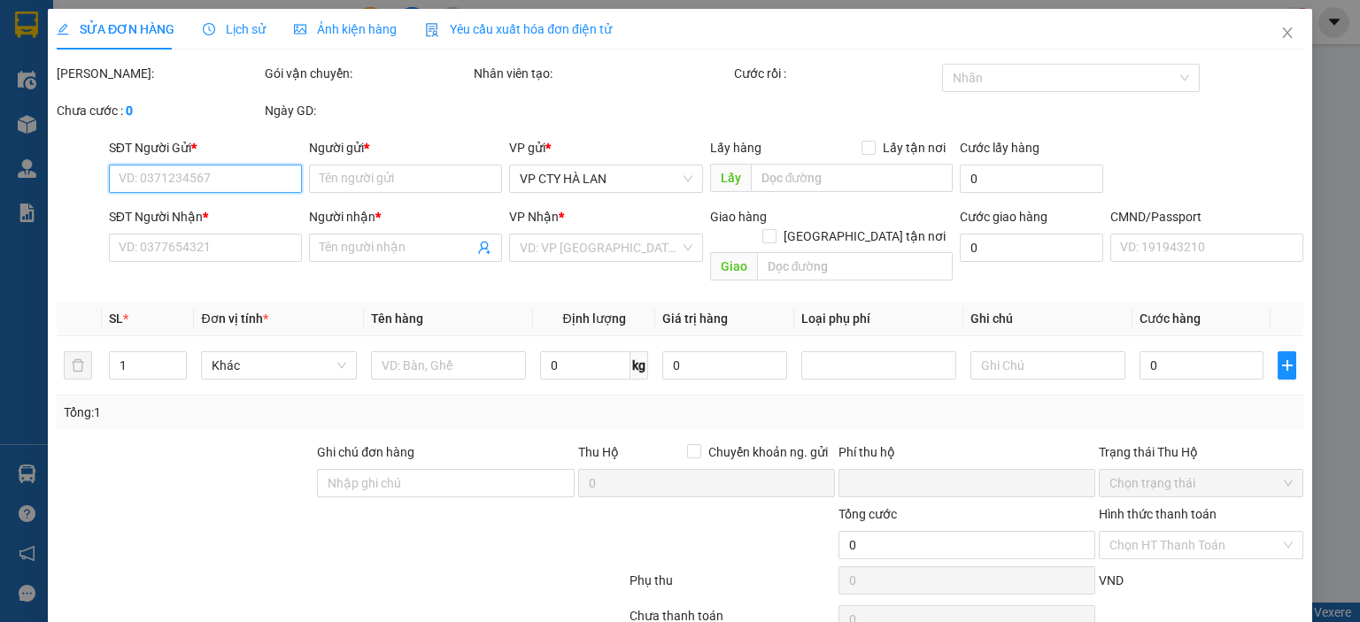
type input "40.000"
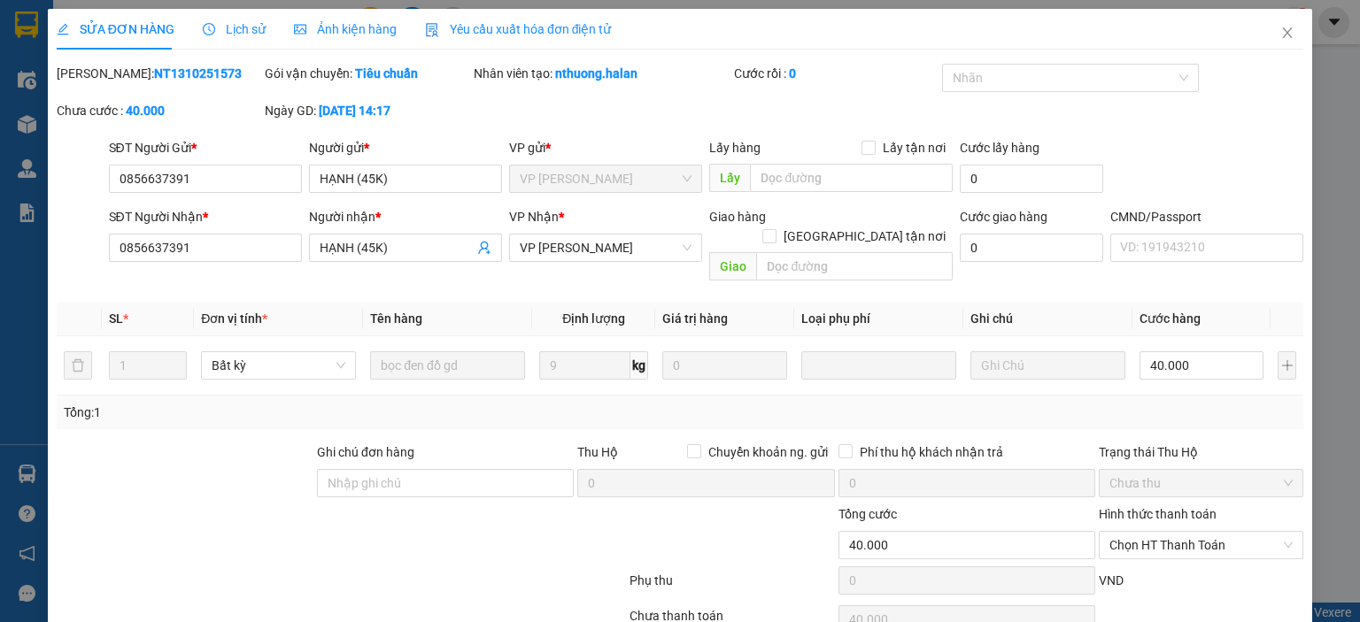
click at [484, 17] on div "Yêu cầu xuất hóa đơn điện tử" at bounding box center [518, 29] width 187 height 41
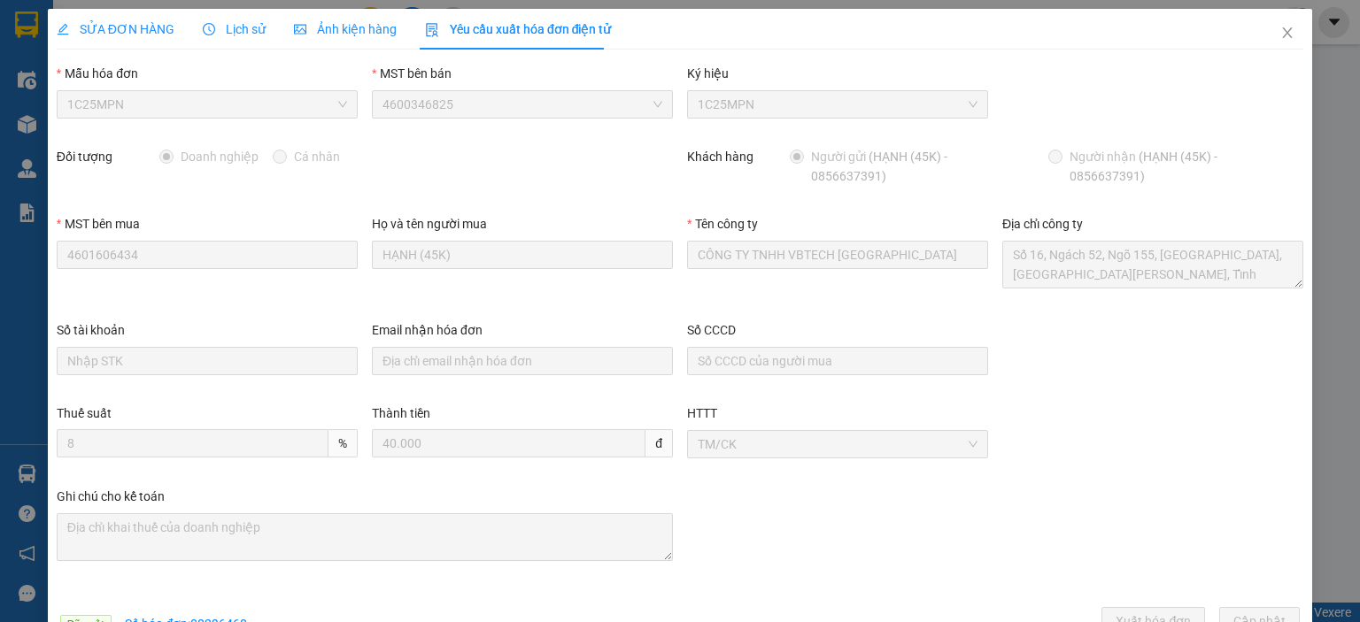
scroll to position [53, 0]
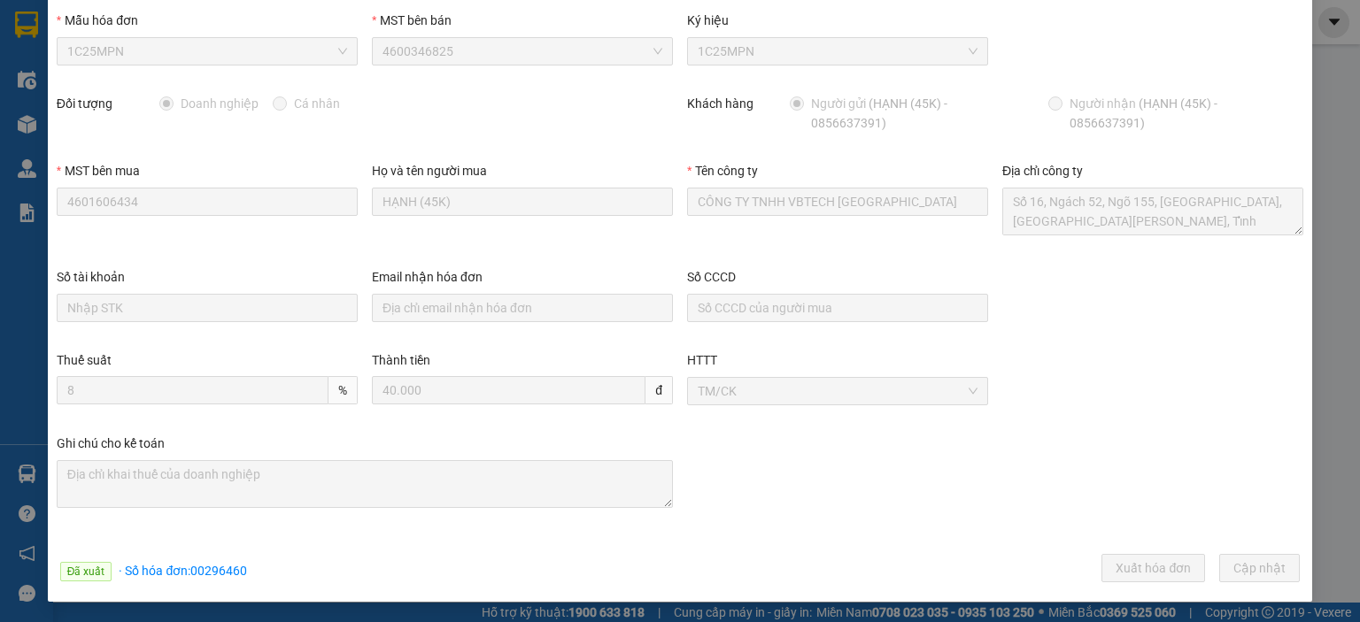
click at [215, 567] on span "· Số hóa đơn: 00296460" at bounding box center [183, 571] width 128 height 14
copy span "00296460"
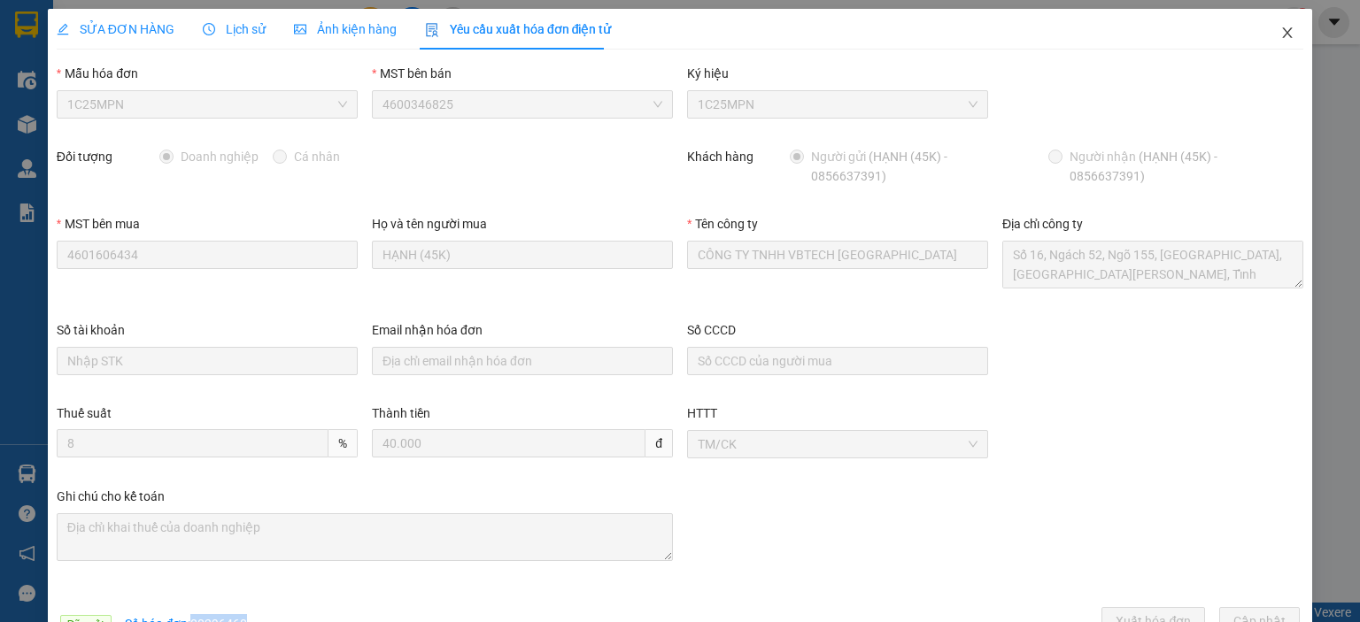
click at [1280, 36] on icon "close" at bounding box center [1287, 33] width 14 height 14
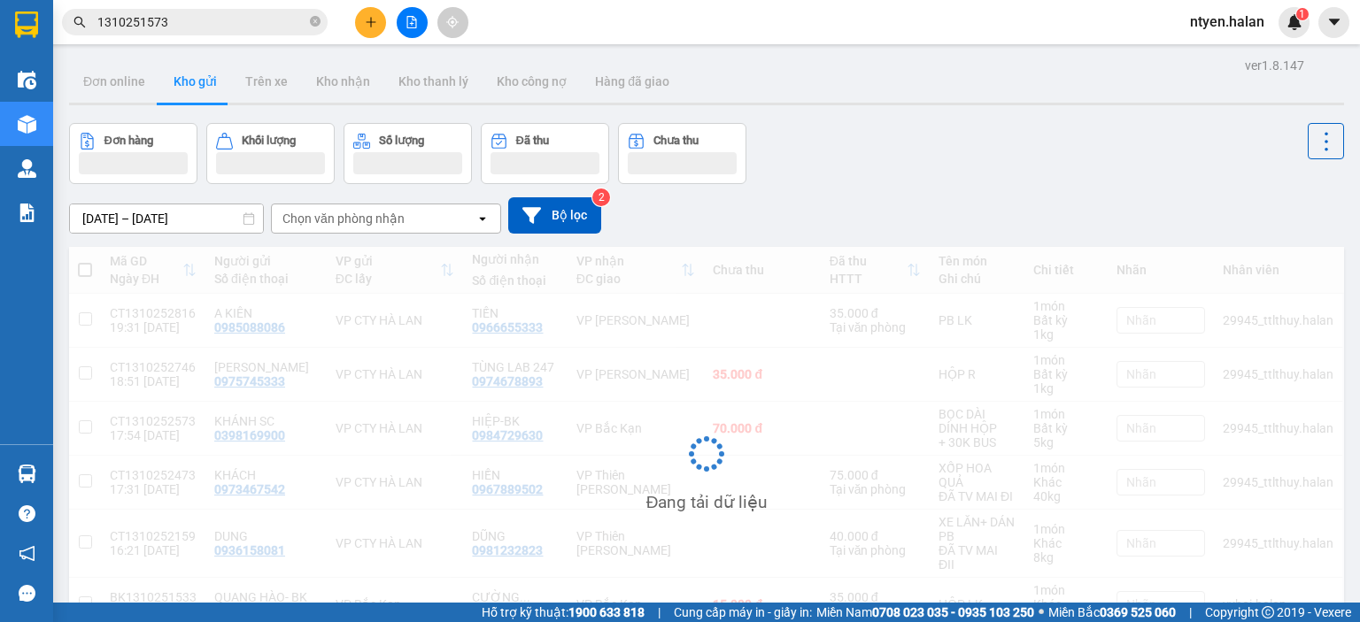
click at [192, 14] on input "1310251573" at bounding box center [201, 21] width 209 height 19
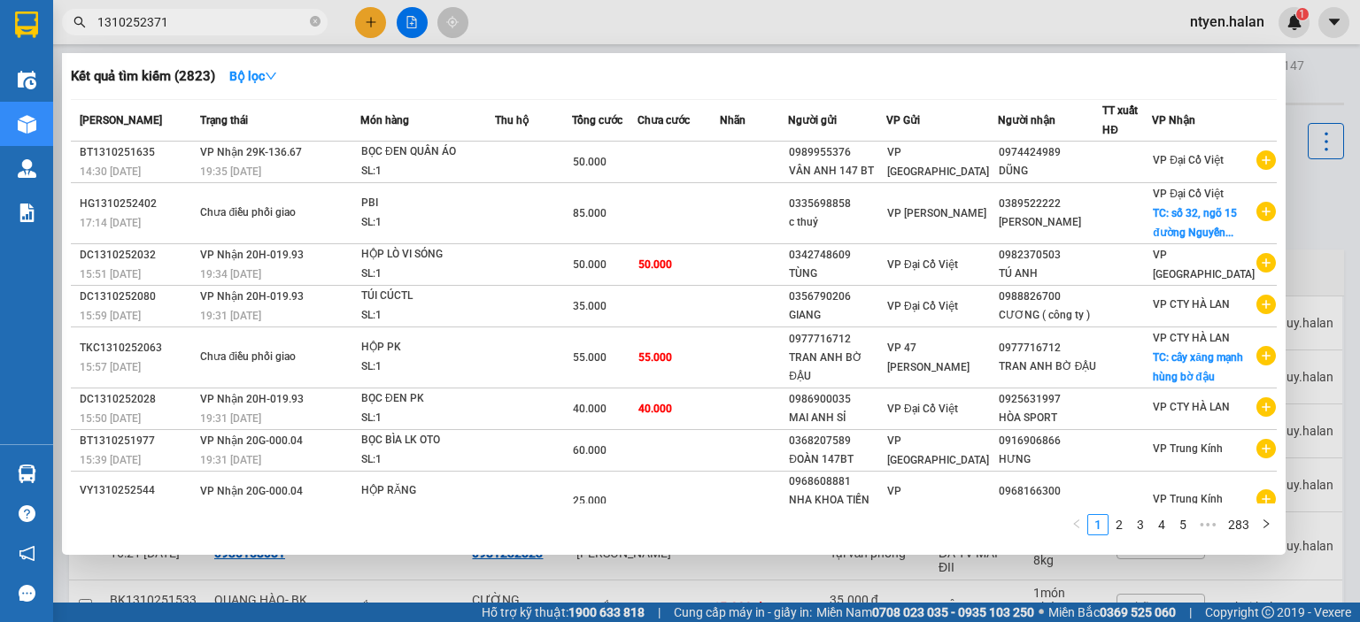
type input "1310252371"
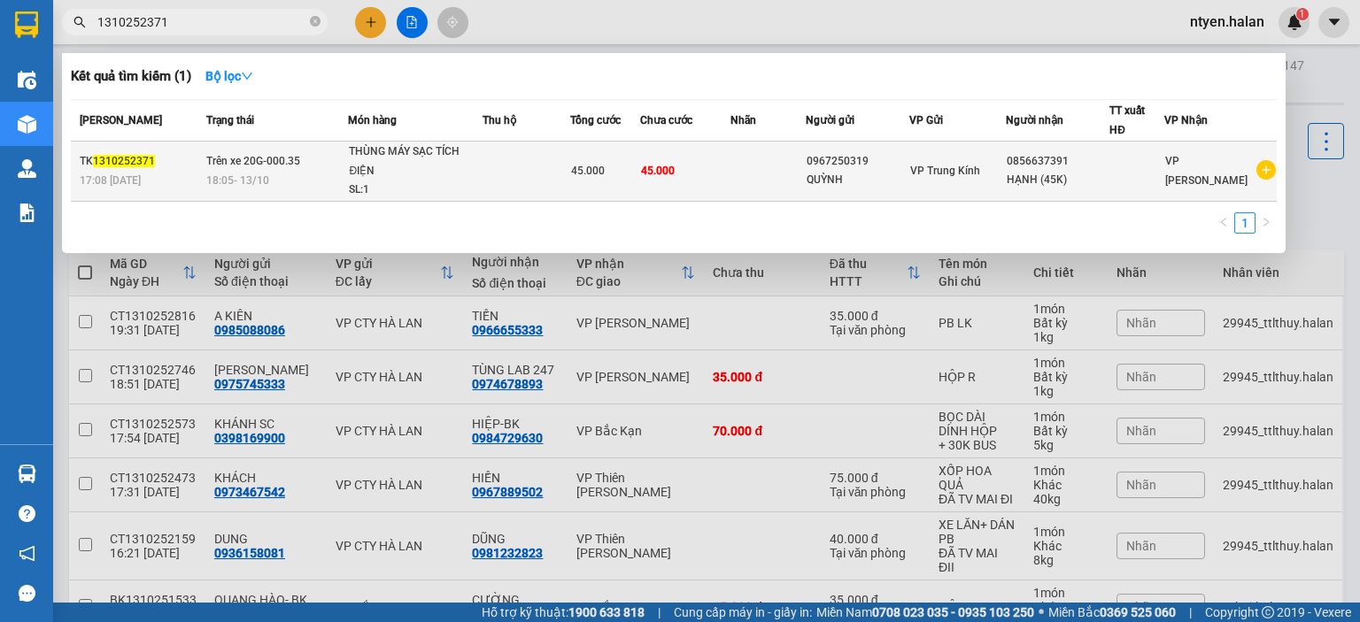
click at [235, 186] on span "18:05 - 13/10" at bounding box center [237, 180] width 63 height 12
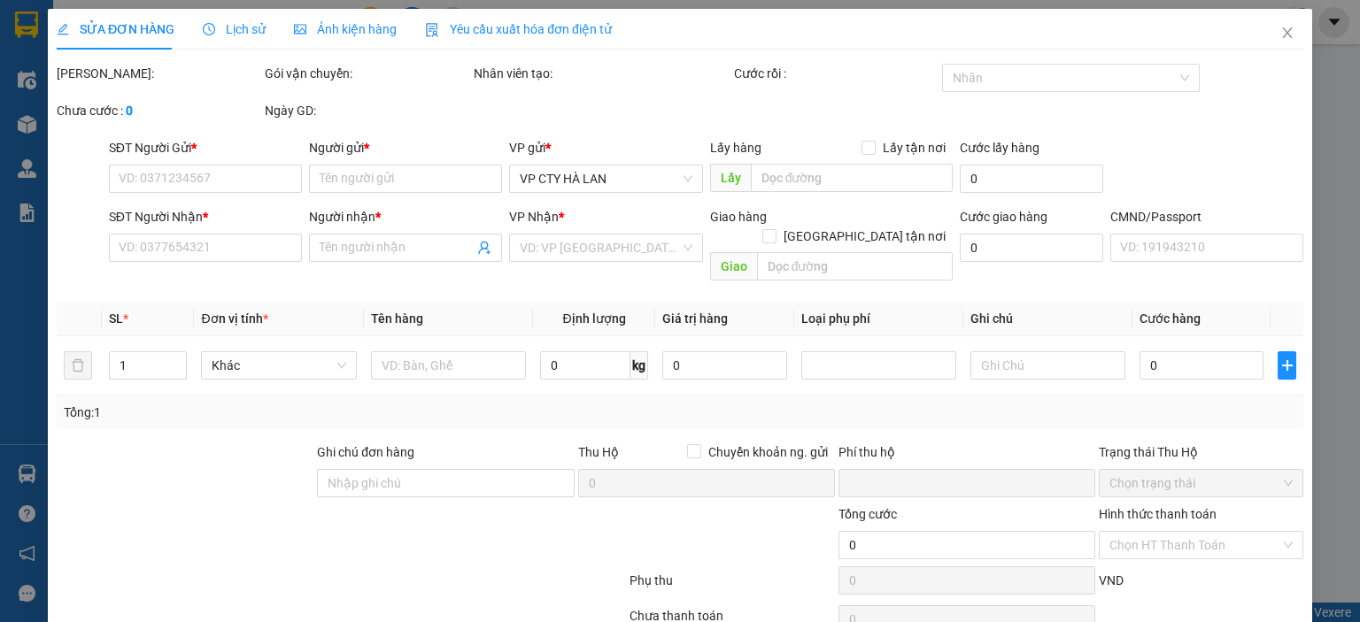
type input "0967250319"
type input "QUỲNH"
type input "0856637391"
type input "HẠNH (45K)"
type input "0"
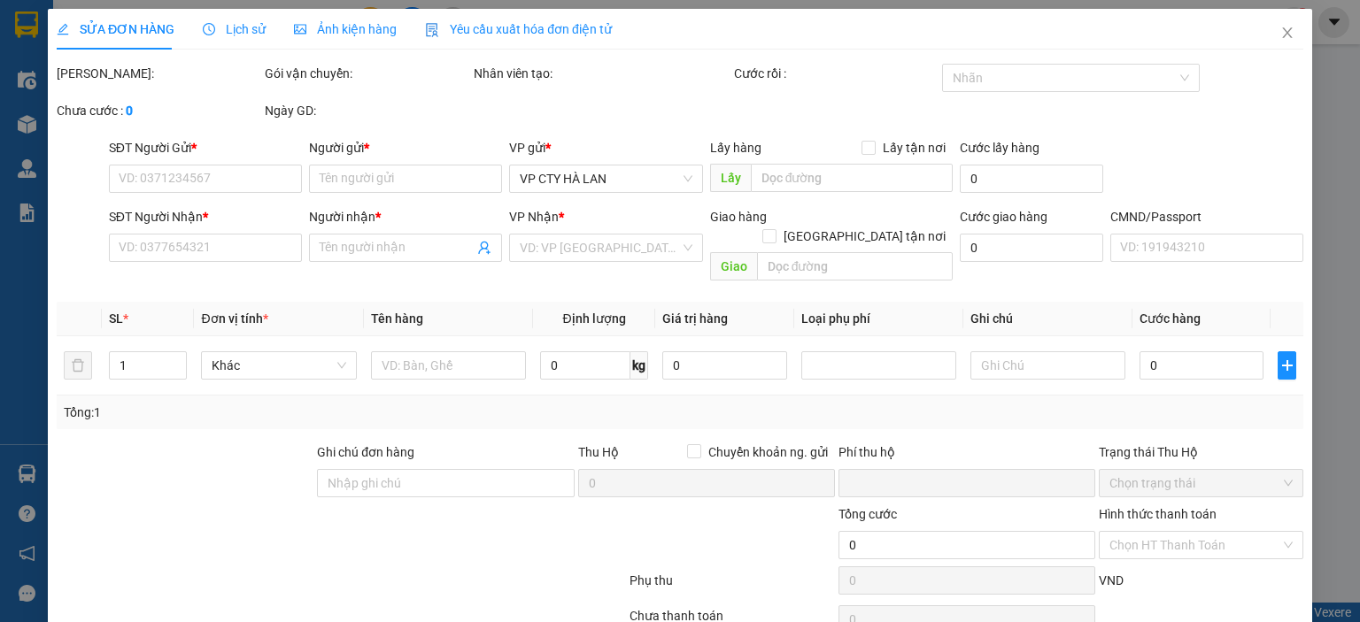
type input "45.000"
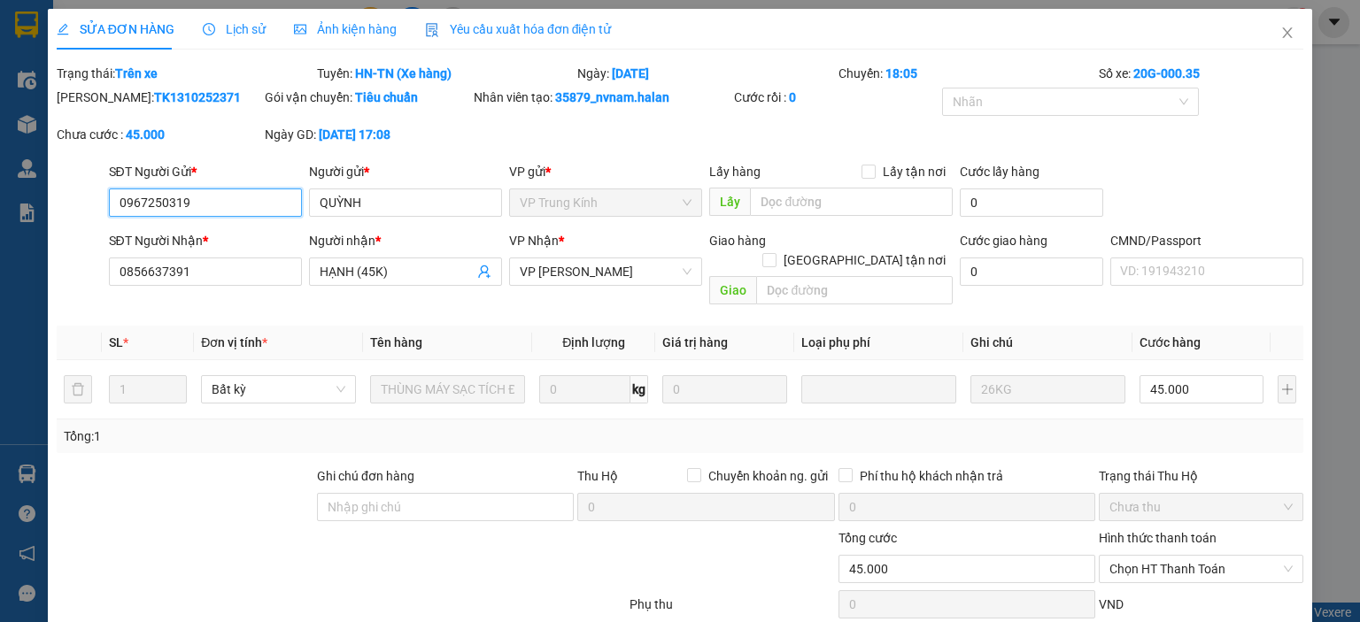
drag, startPoint x: 506, startPoint y: 19, endPoint x: 498, endPoint y: 27, distance: 11.3
click at [506, 20] on div "SỬA ĐƠN HÀNG Lịch sử Ảnh kiện hàng Yêu cầu xuất hóa đơn điện tử Total Paid Fee …" at bounding box center [680, 311] width 1360 height 622
click at [489, 31] on span "Yêu cầu xuất hóa đơn điện tử" at bounding box center [518, 29] width 187 height 14
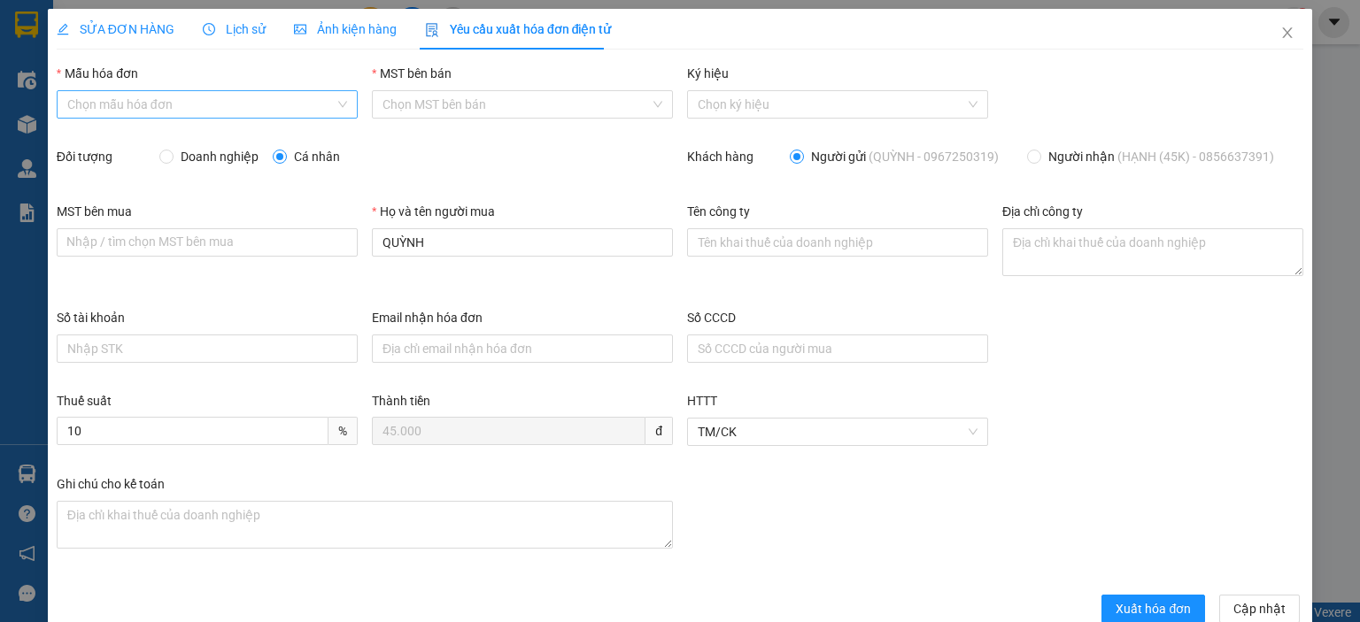
click at [123, 106] on input "Mẫu hóa đơn" at bounding box center [200, 104] width 267 height 27
click at [113, 141] on div "1C25MPN" at bounding box center [204, 139] width 277 height 19
type input "8"
click at [170, 158] on input "Doanh nghiệp" at bounding box center [165, 156] width 12 height 12
radio input "true"
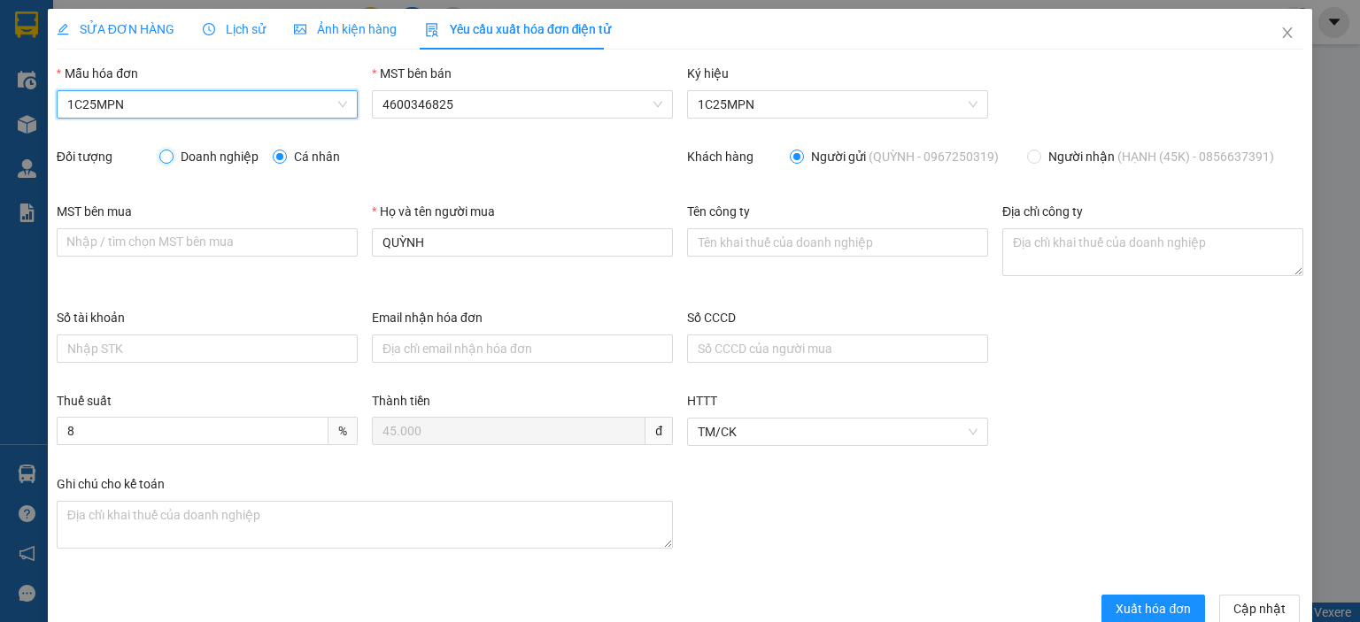
radio input "false"
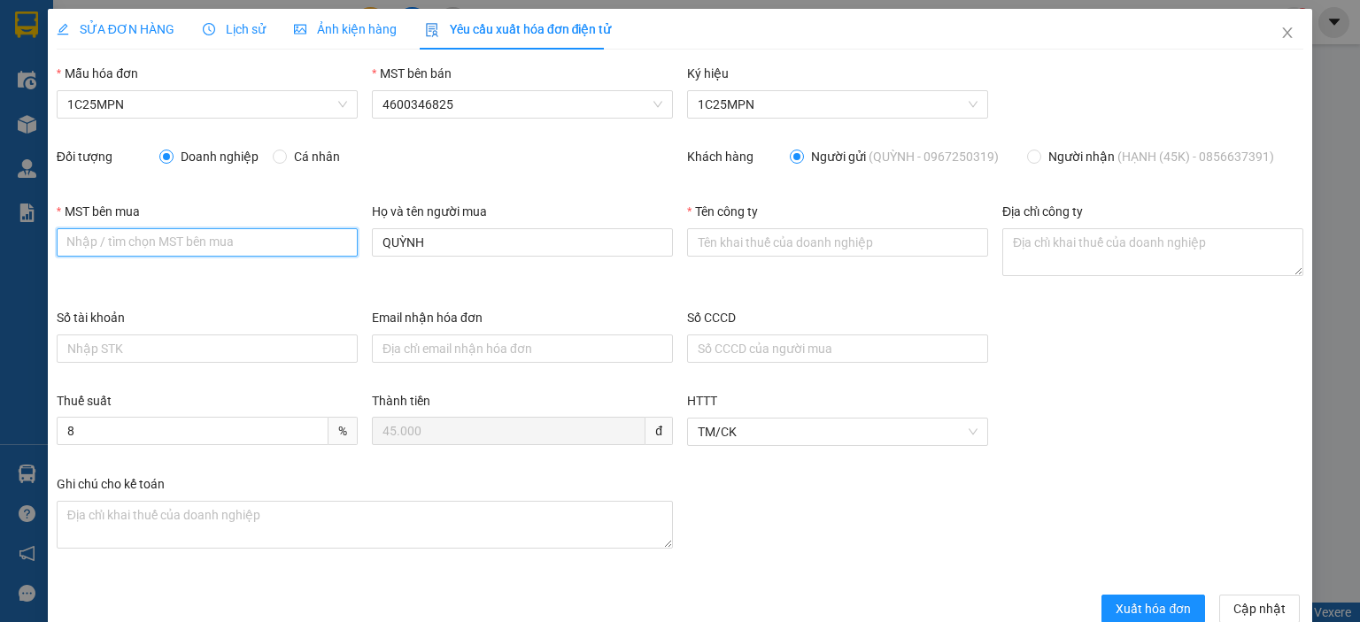
click at [153, 249] on input "MST bên mua" at bounding box center [207, 242] width 301 height 28
paste input "4601606434"
type input "4601606434"
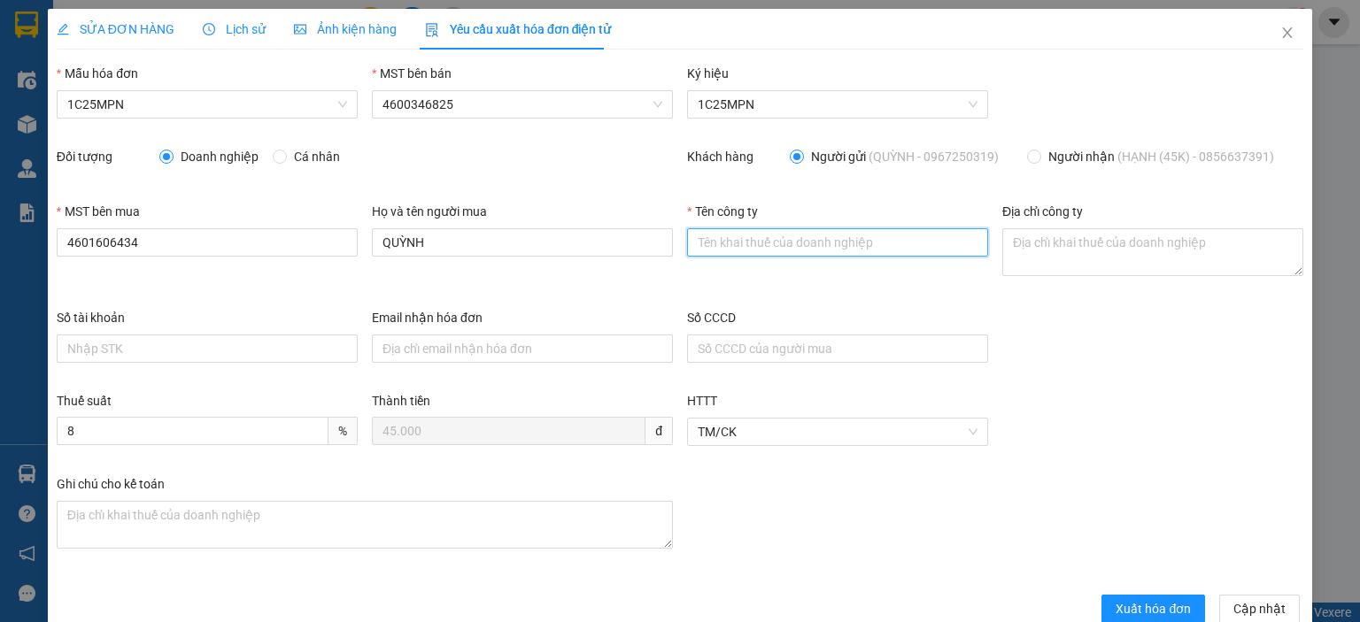
click at [777, 243] on input "Tên công ty" at bounding box center [837, 242] width 301 height 28
paste input "4601606434"
type input "4601606434"
drag, startPoint x: 768, startPoint y: 246, endPoint x: 662, endPoint y: 246, distance: 106.2
click at [662, 246] on div "MST bên mua 4601606434 Họ và tên người mua QUỲNH Tên công ty 4601606434 Địa chỉ…" at bounding box center [680, 255] width 1260 height 106
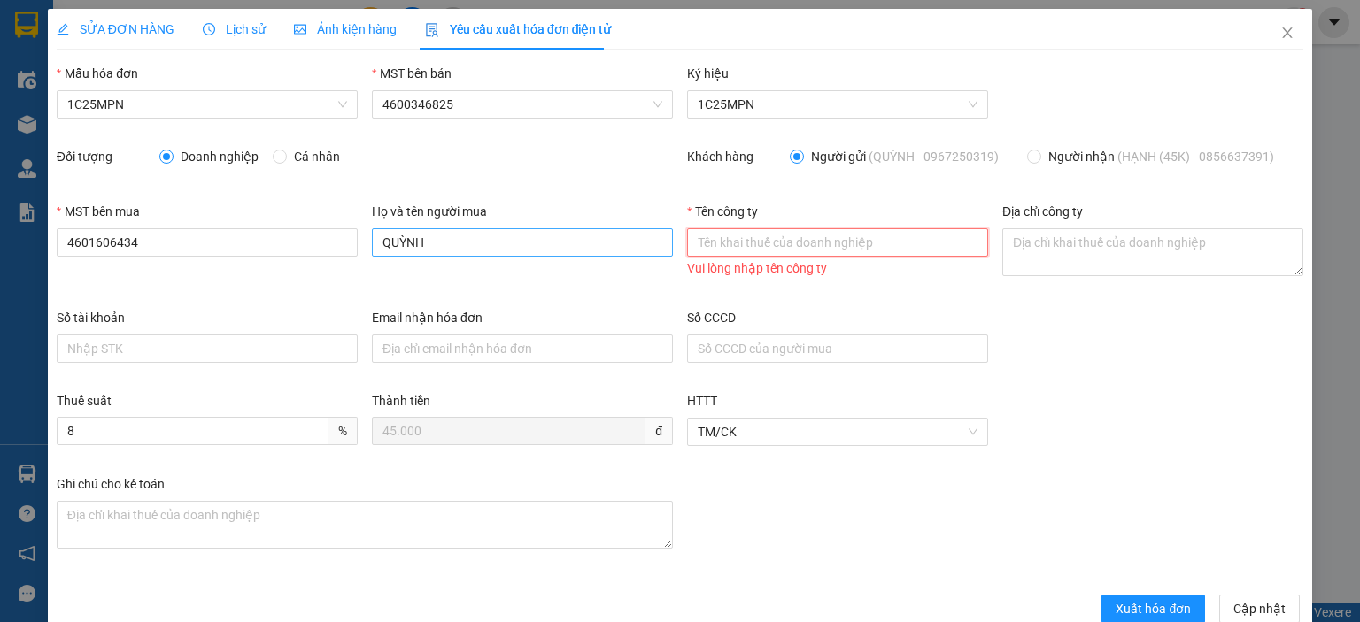
paste input "CÔNG TY TNHH VBTECH VIỆT NAM"
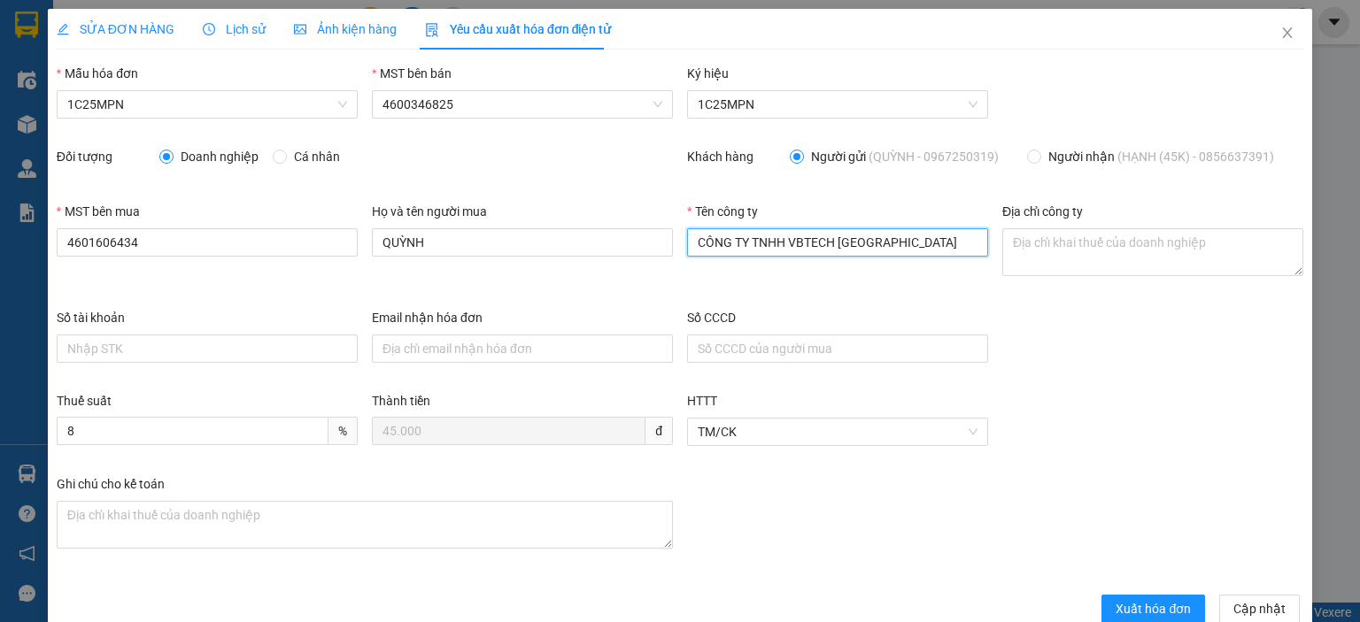
type input "CÔNG TY TNHH VBTECH VIỆT NAM"
click at [1027, 240] on textarea "Địa chỉ công ty" at bounding box center [1152, 252] width 301 height 48
paste textarea "CÔNG TY TNHH VBTECH VIỆT NAM"
type textarea "C"
paste textarea "Số 16, Ngách 52, Ngõ 155, Đường Quang Trung, Phường Phan Đình Phùng, Tỉnh Thái …"
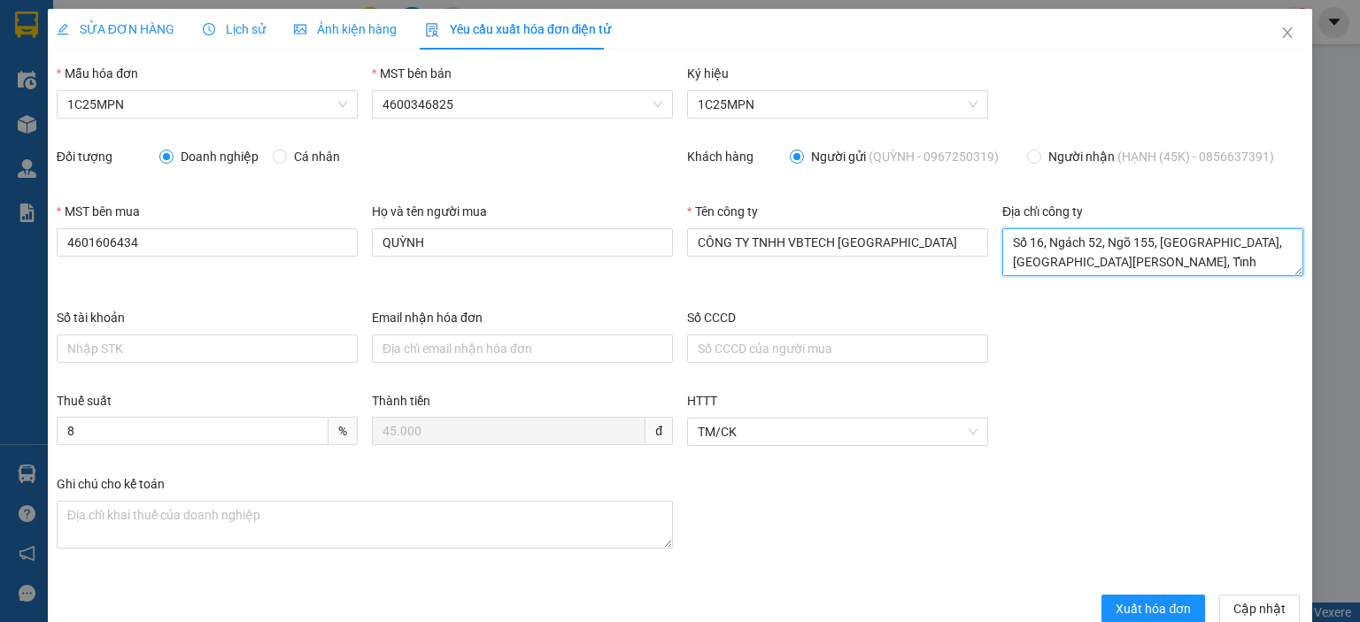
type textarea "Số 16, Ngách 52, Ngõ 155, Đường Quang Trung, Phường Phan Đình Phùng, Tỉnh Thái …"
drag, startPoint x: 130, startPoint y: 26, endPoint x: 413, endPoint y: 6, distance: 283.9
click at [131, 26] on span "SỬA ĐƠN HÀNG" at bounding box center [116, 29] width 118 height 14
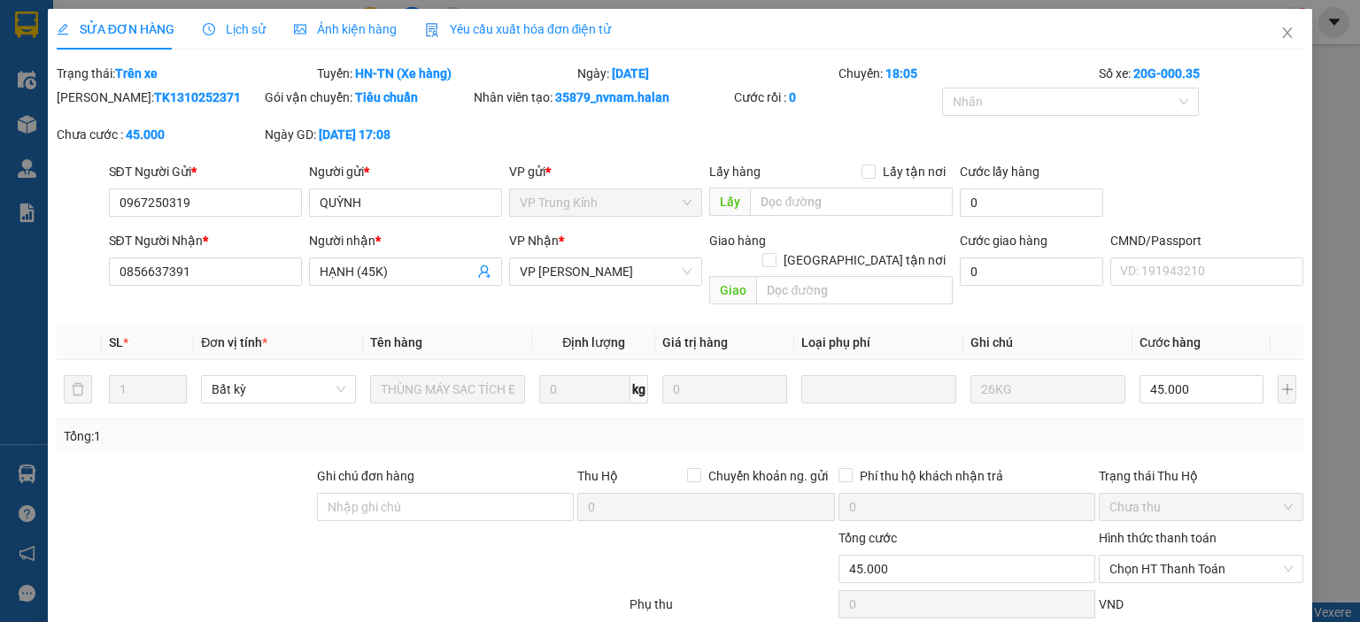
click at [496, 22] on span "Yêu cầu xuất hóa đơn điện tử" at bounding box center [518, 29] width 187 height 14
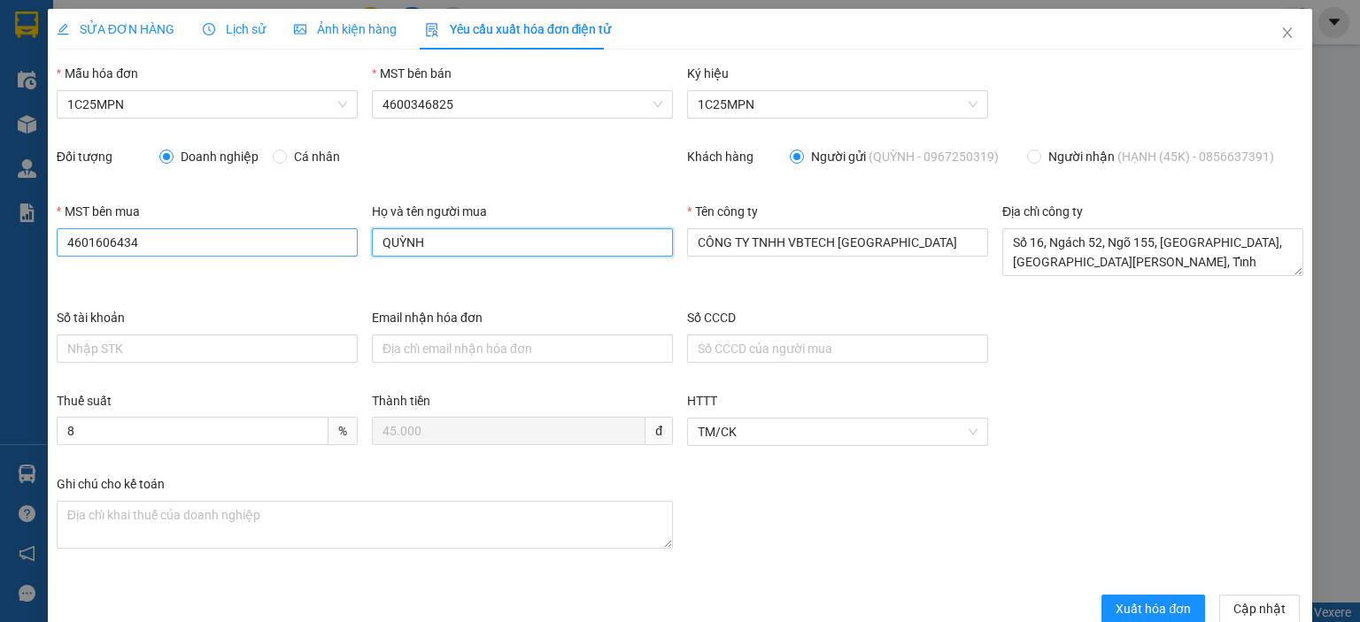
drag, startPoint x: 485, startPoint y: 251, endPoint x: 238, endPoint y: 241, distance: 247.2
click at [238, 242] on div "MST bên mua 4601606434 Họ và tên người mua QUỲNH Tên công ty CÔNG TY TNHH VBTEC…" at bounding box center [680, 255] width 1260 height 106
type input "HẠNH (45K)"
click at [1123, 605] on span "Xuất hóa đơn" at bounding box center [1152, 608] width 75 height 19
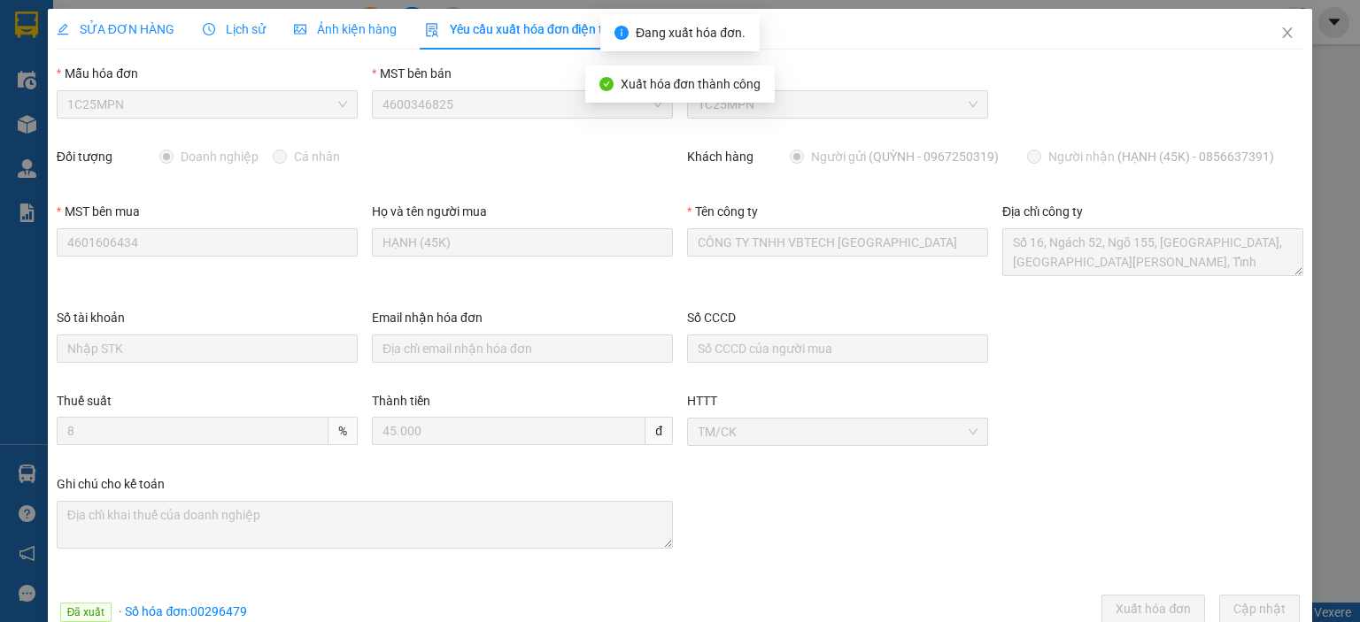
scroll to position [40, 0]
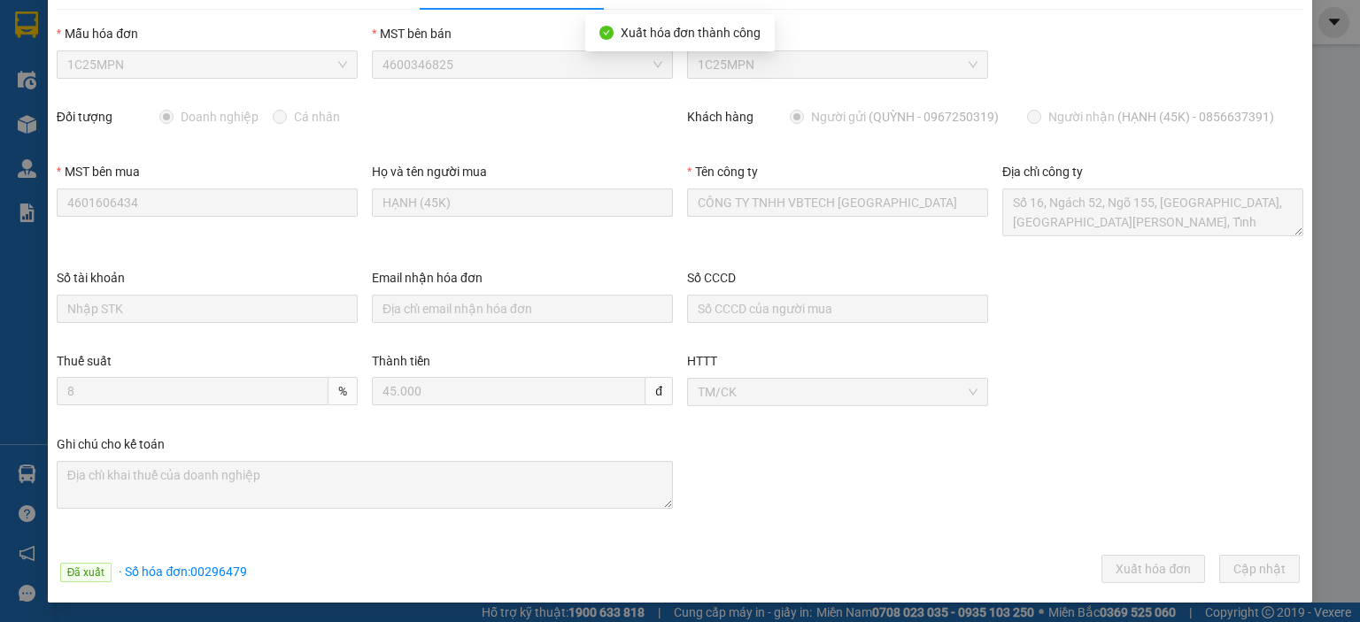
click at [233, 566] on span "· Số hóa đơn: 00296479" at bounding box center [183, 572] width 128 height 14
copy span "00296479"
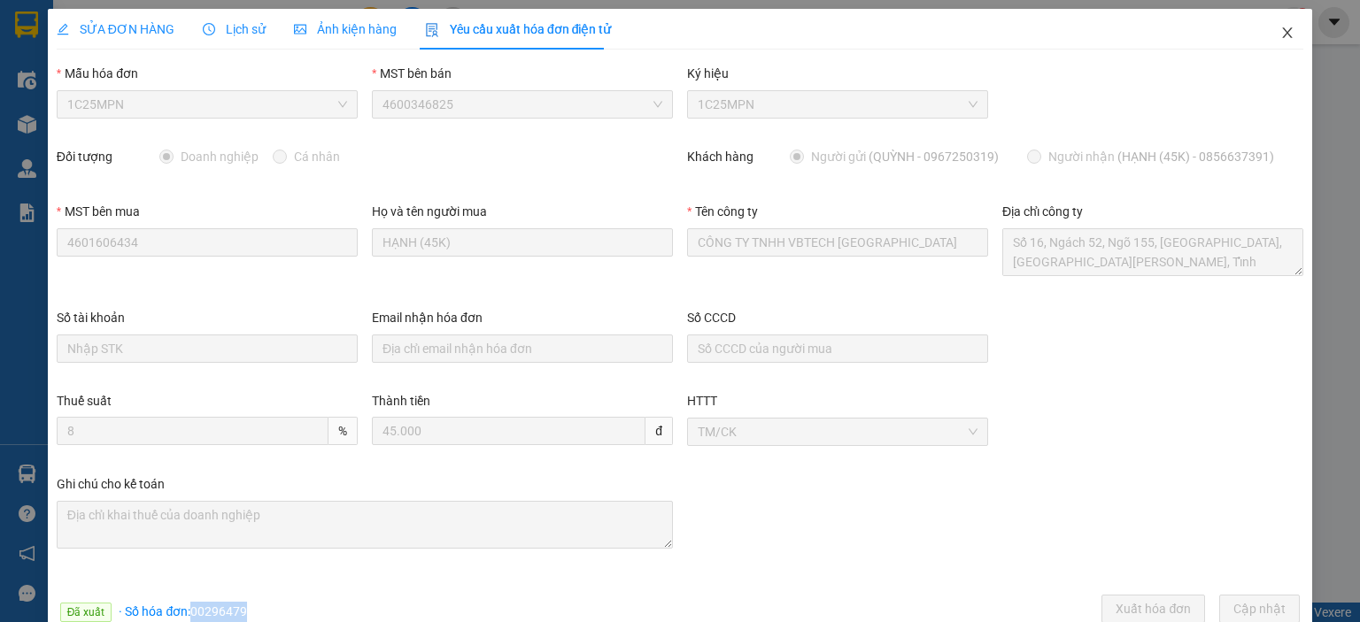
click at [1280, 31] on icon "close" at bounding box center [1287, 33] width 14 height 14
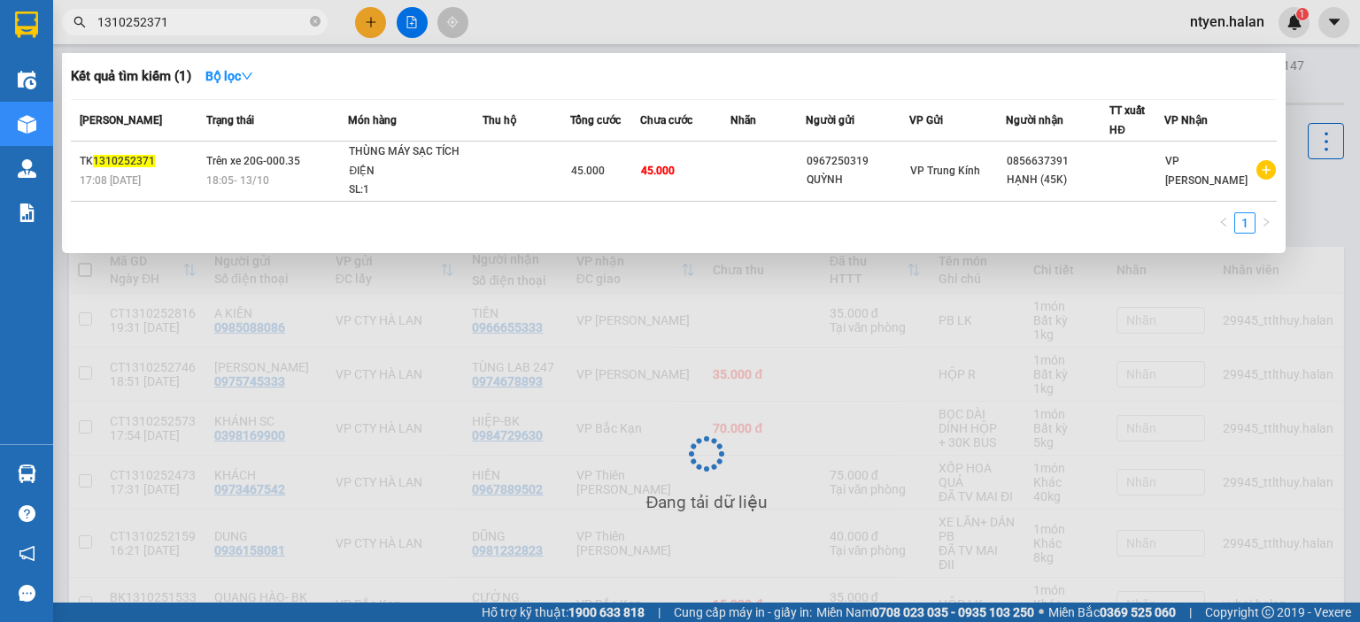
click at [190, 19] on input "1310252371" at bounding box center [201, 21] width 209 height 19
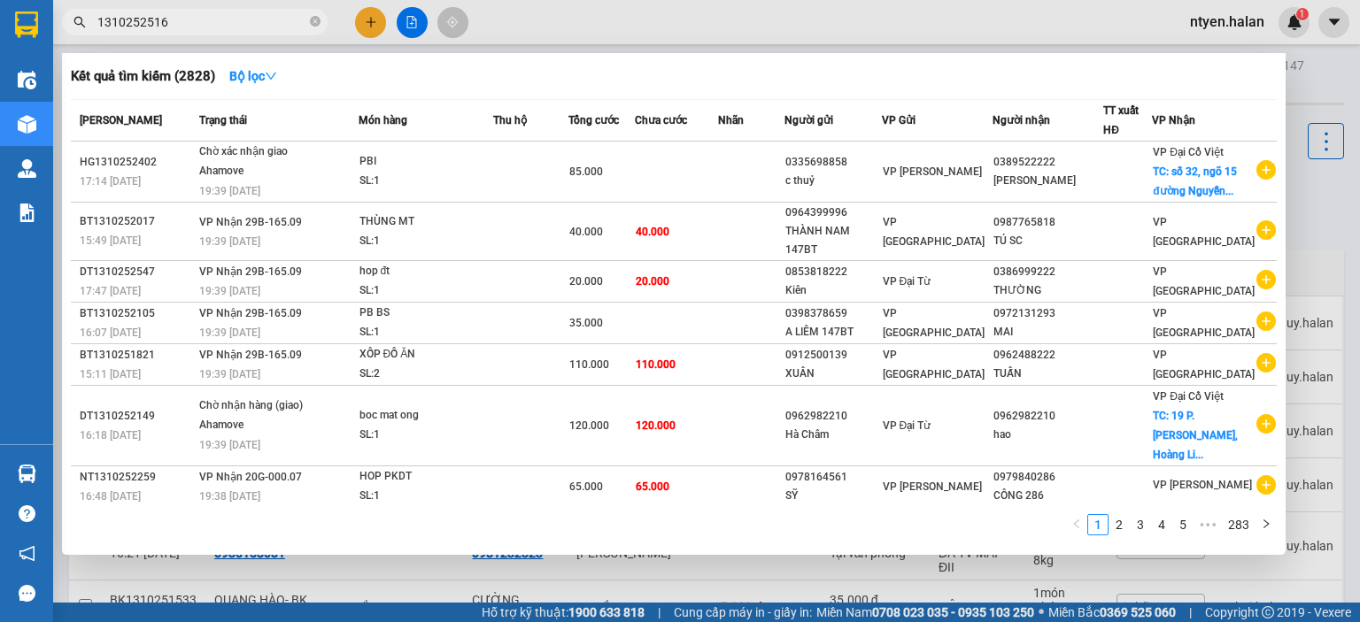
type input "1310252516"
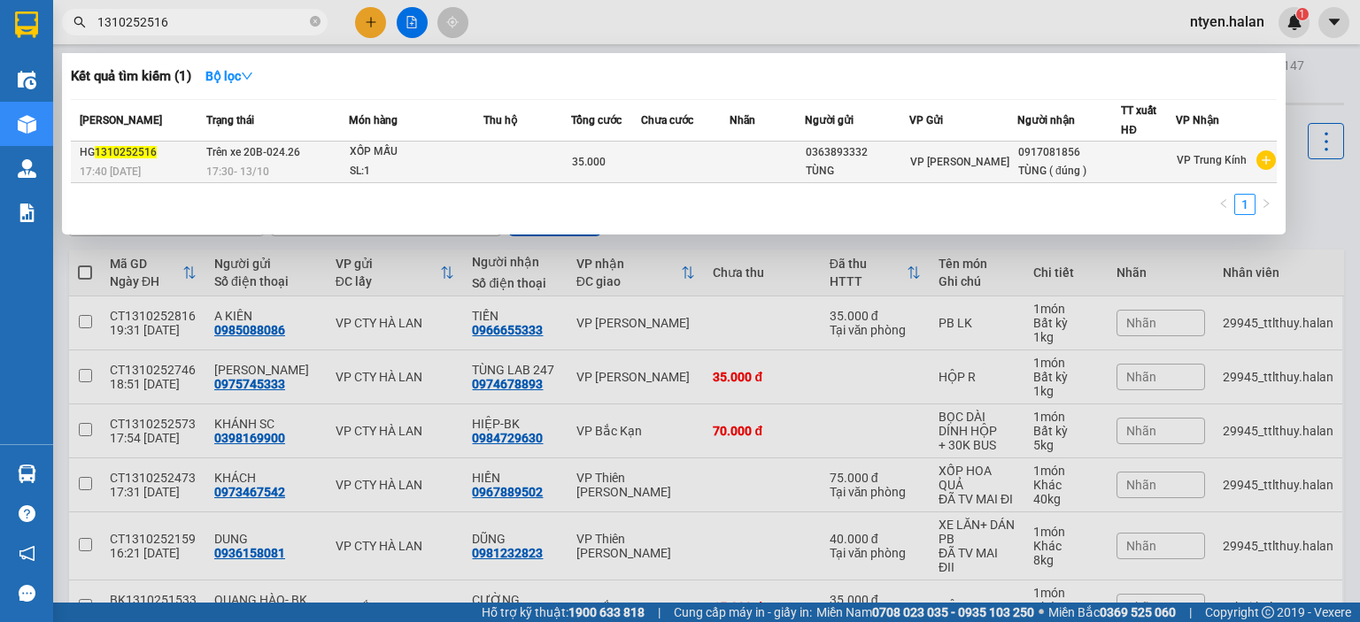
click at [223, 166] on span "17:30 - 13/10" at bounding box center [237, 172] width 63 height 12
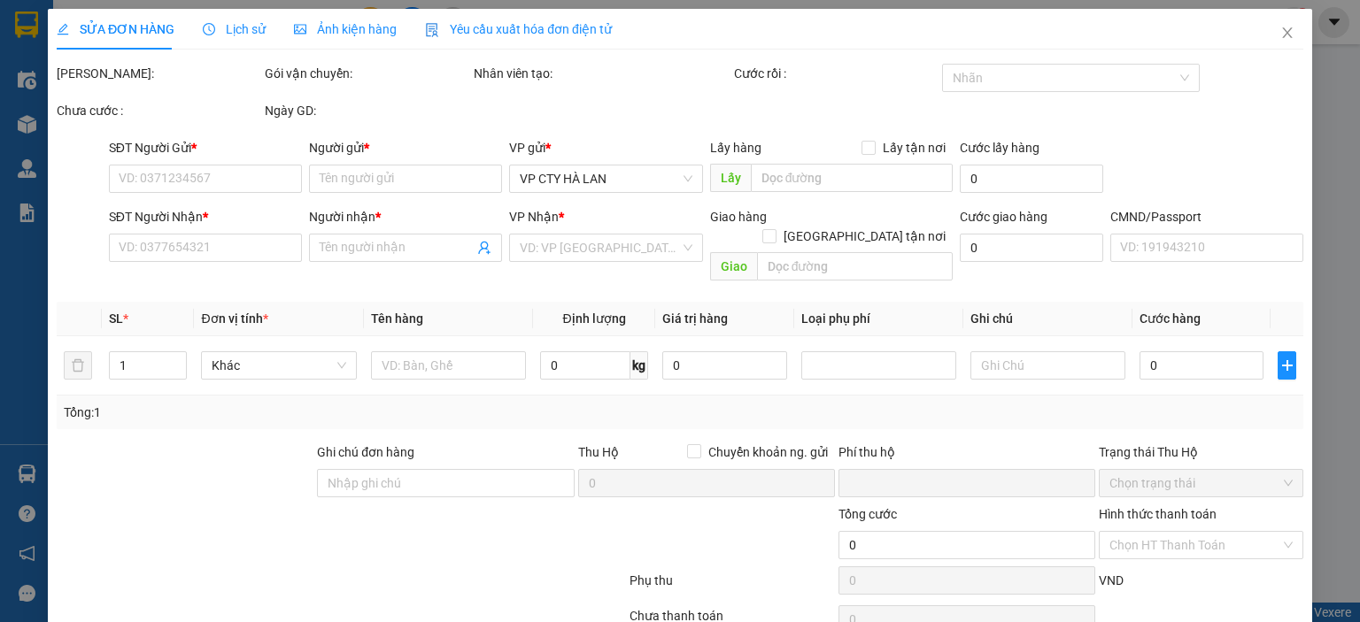
type input "0363893332"
type input "TÙNG"
type input "0917081856"
type input "TÙNG ( đúng )"
type input "0"
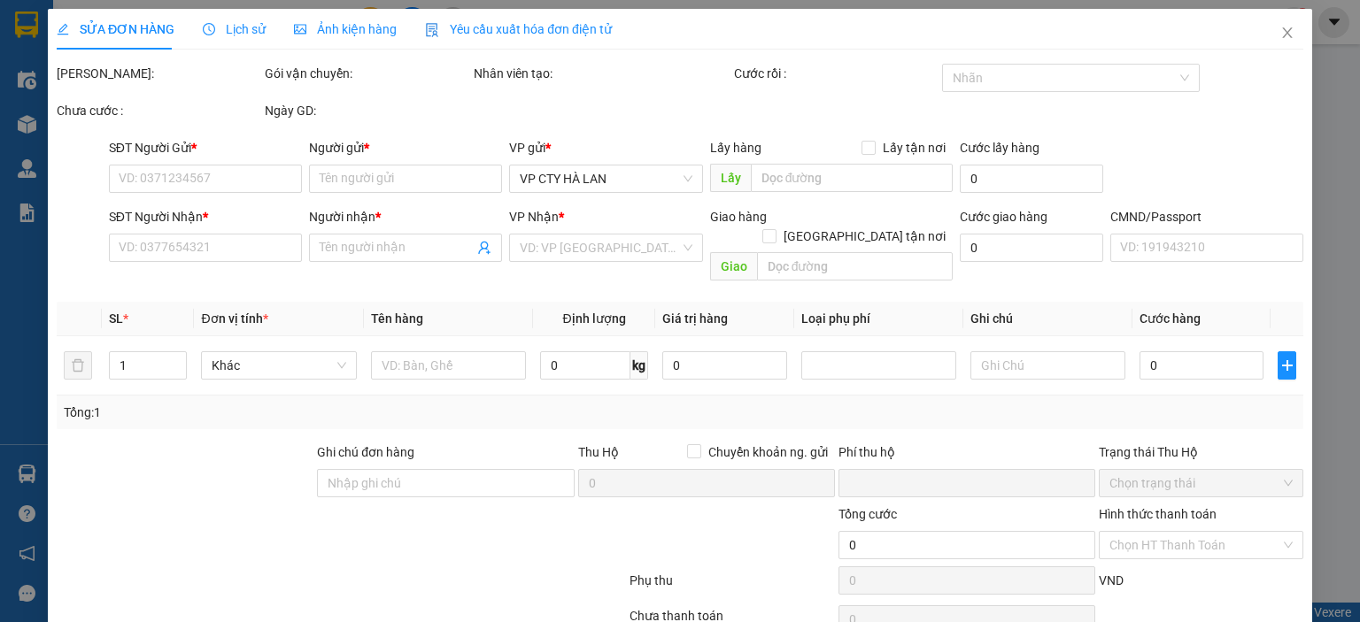
type input "35.000"
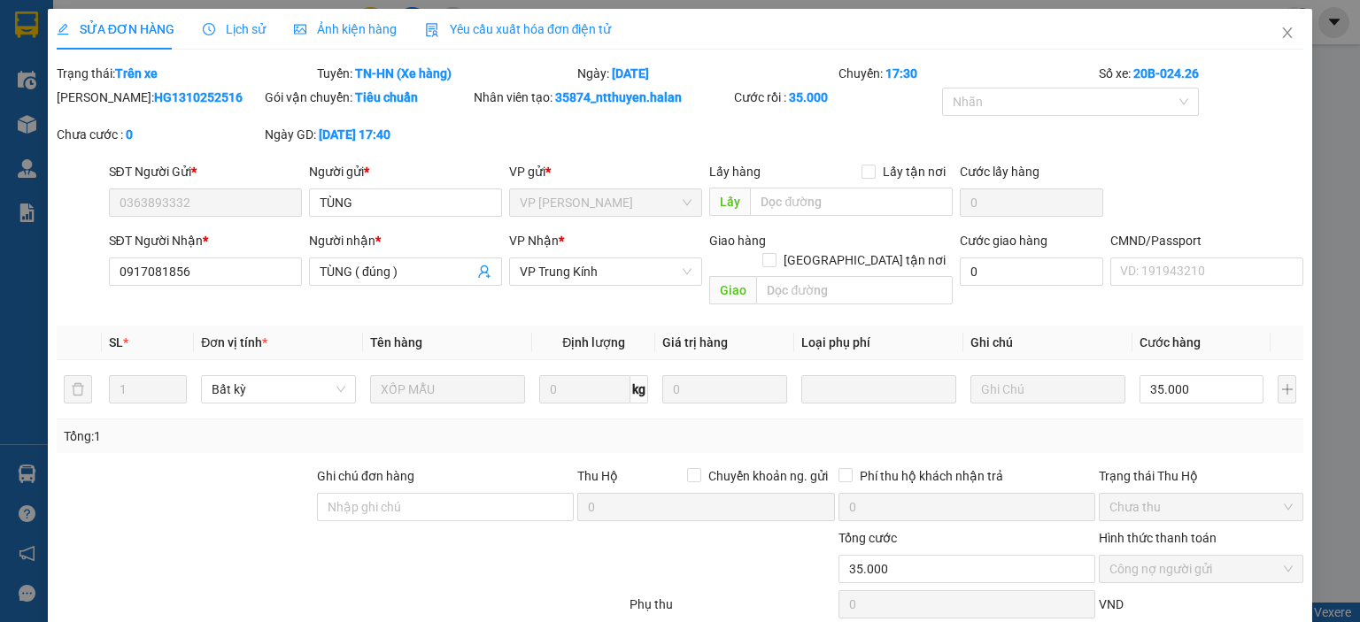
click at [483, 31] on span "Yêu cầu xuất hóa đơn điện tử" at bounding box center [518, 29] width 187 height 14
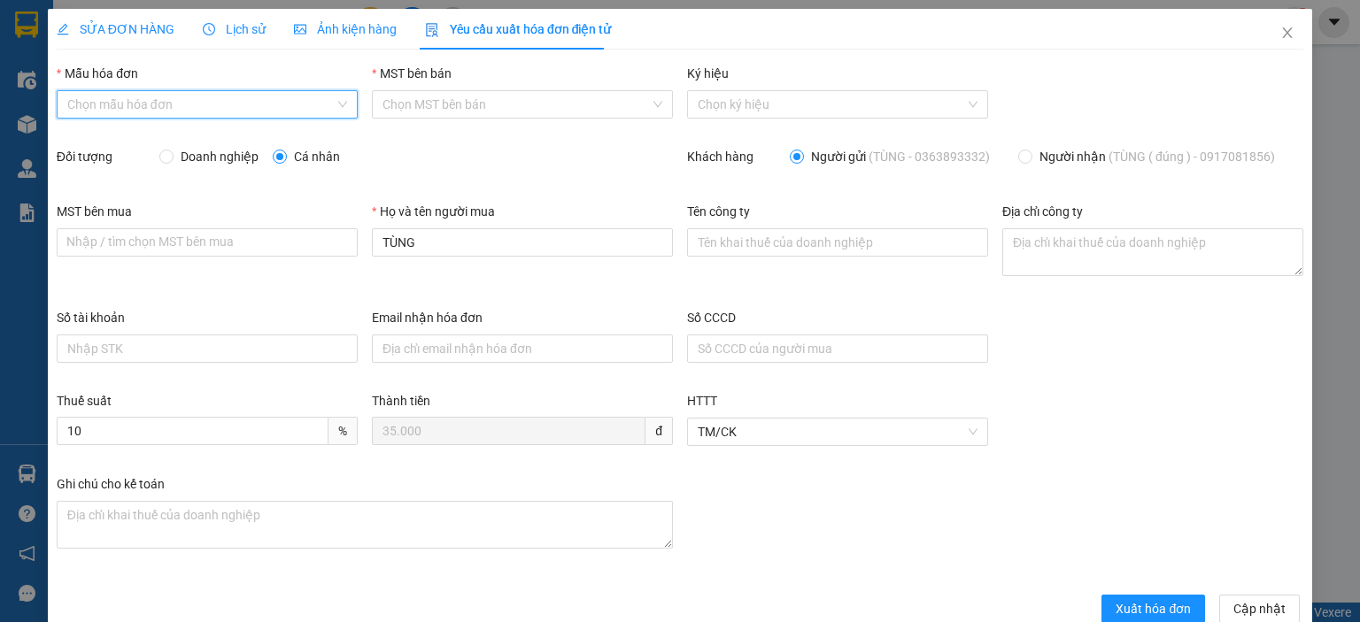
click at [189, 99] on input "Mẫu hóa đơn" at bounding box center [200, 104] width 267 height 27
drag, startPoint x: 125, startPoint y: 145, endPoint x: 127, endPoint y: 158, distance: 13.5
click at [127, 146] on div "1C25MPN" at bounding box center [204, 139] width 277 height 19
type input "8"
click at [161, 157] on input "Doanh nghiệp" at bounding box center [165, 156] width 12 height 12
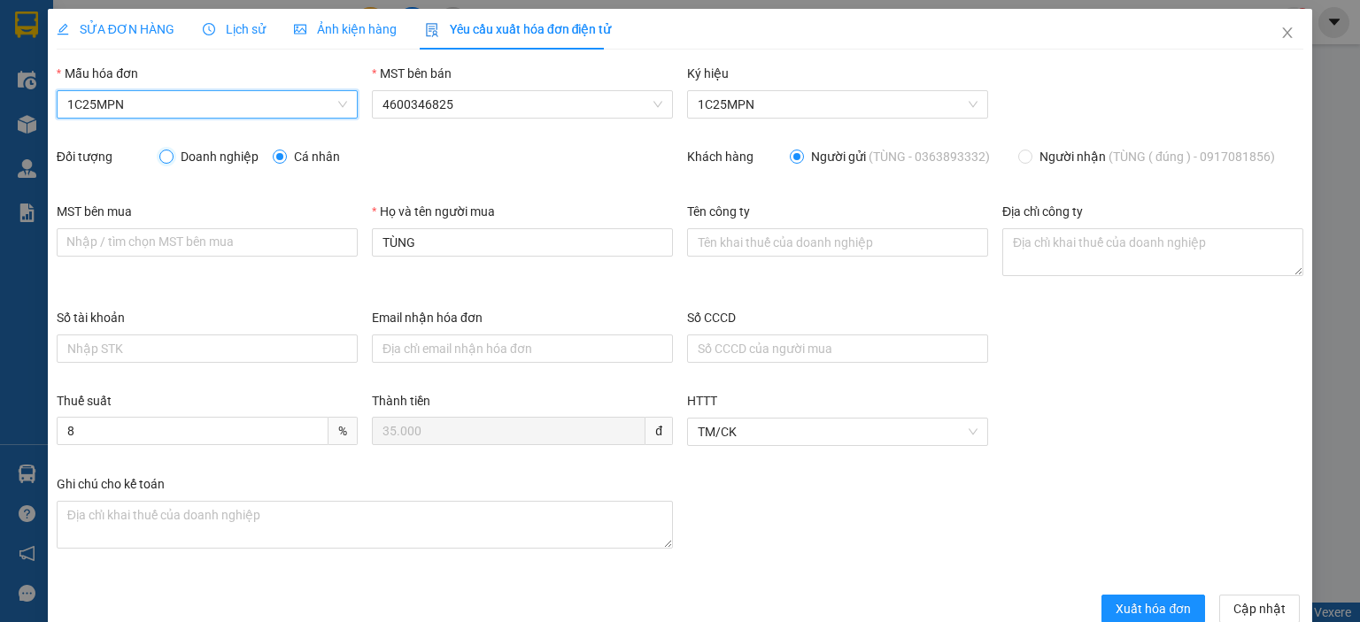
radio input "true"
radio input "false"
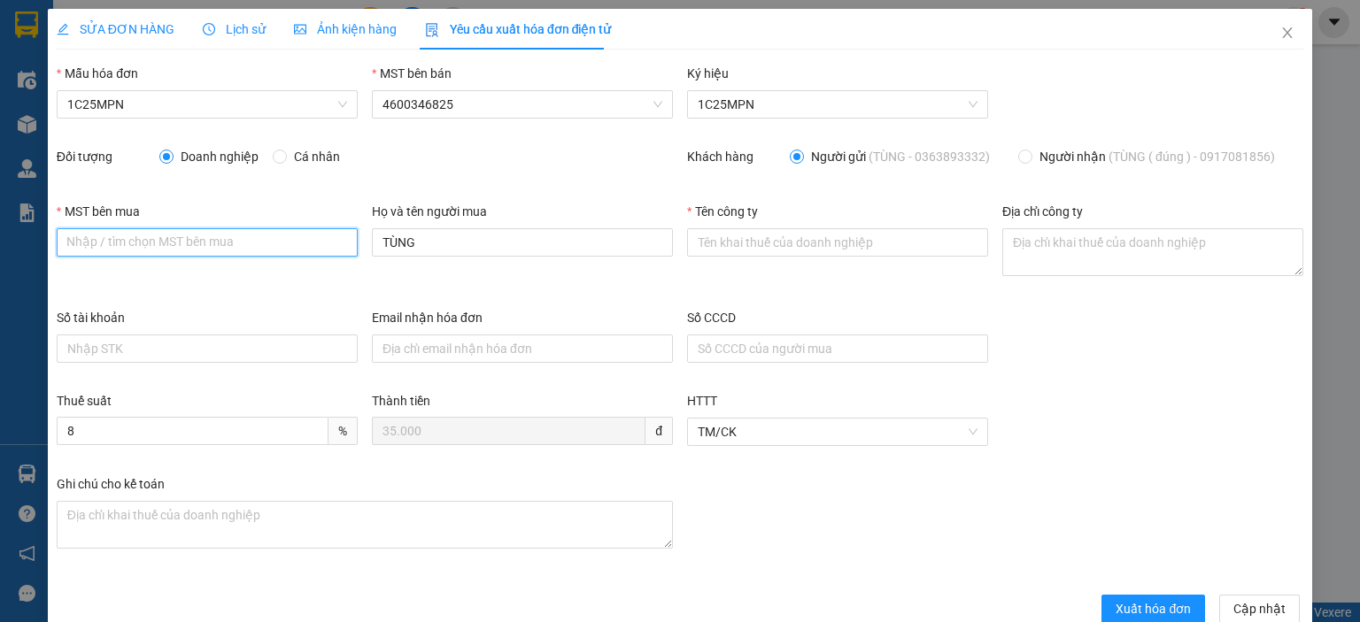
drag, startPoint x: 151, startPoint y: 244, endPoint x: 142, endPoint y: 251, distance: 11.5
click at [148, 251] on input "MST bên mua" at bounding box center [207, 242] width 301 height 28
paste input "0101234974"
type input "0101234974"
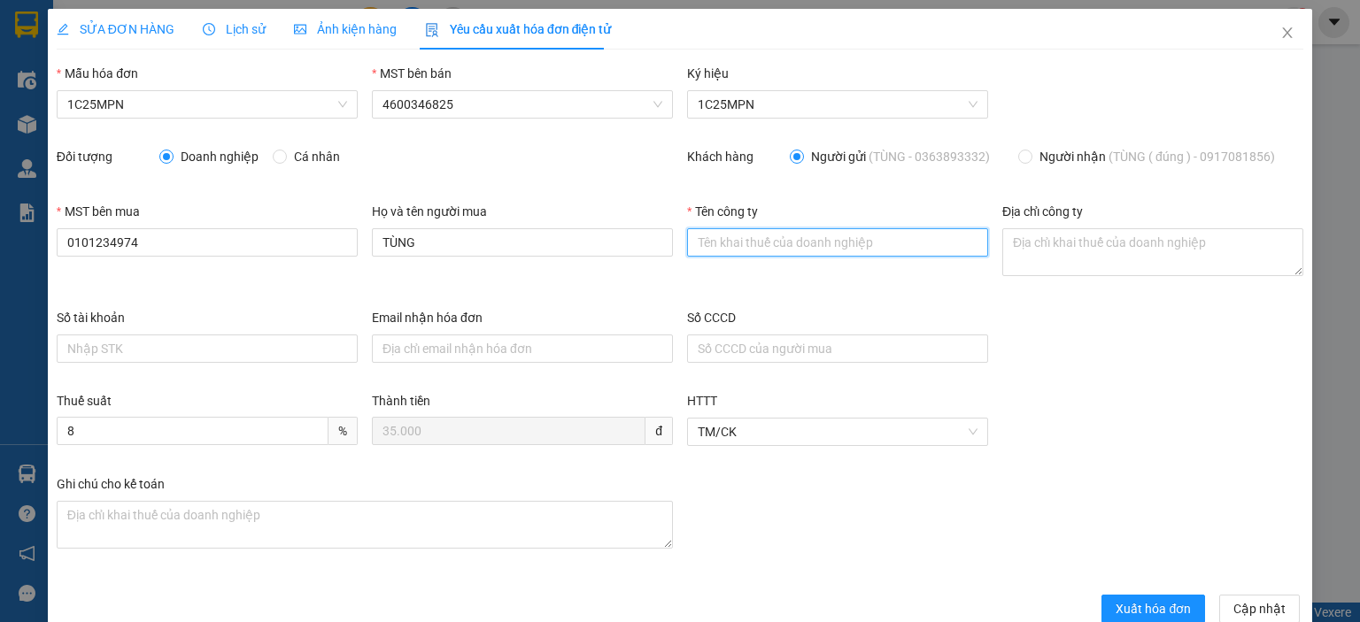
click at [796, 246] on input "Tên công ty" at bounding box center [837, 242] width 301 height 28
paste input "0101234974"
type input "0101234974"
drag, startPoint x: 796, startPoint y: 238, endPoint x: 584, endPoint y: 240, distance: 211.6
click at [586, 240] on div "MST bên mua 0101234974 Họ và tên người mua TÙNG Tên công ty 0101234974 Địa chỉ …" at bounding box center [680, 255] width 1260 height 106
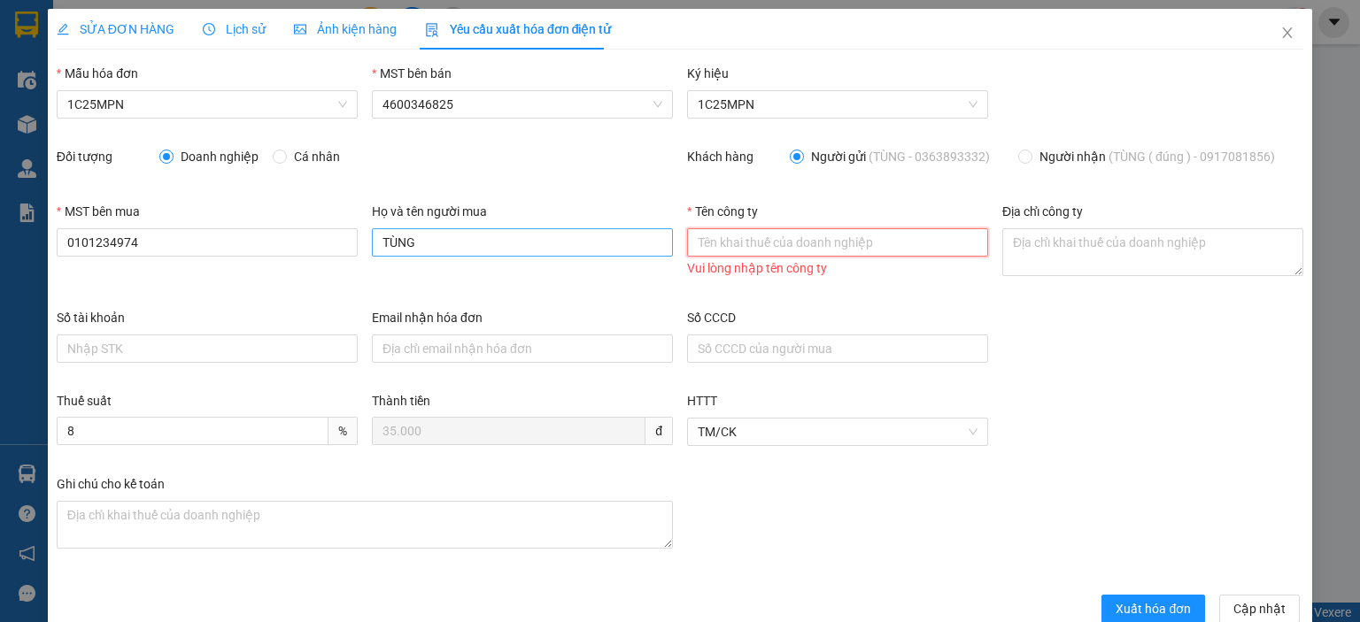
paste input "CÔNG TY TNHH MEDLATEC VIỆT NAM"
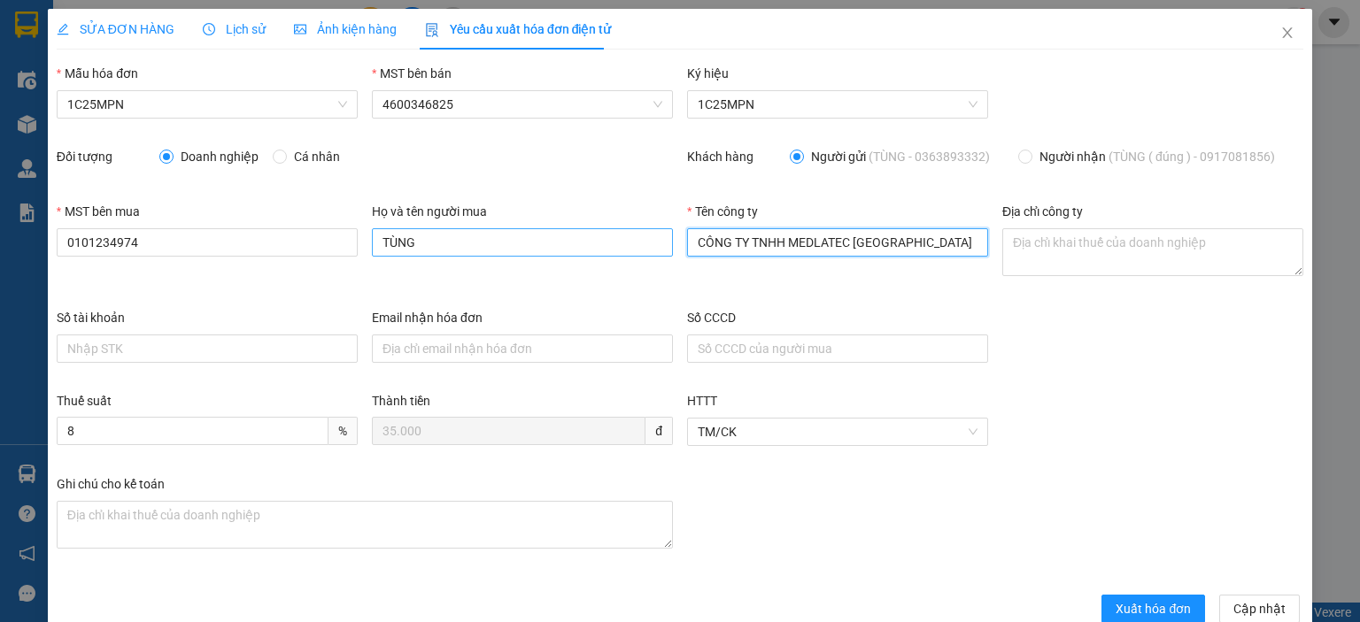
type input "CÔNG TY TNHH MEDLATEC VIỆT NAM"
click at [1054, 249] on textarea "Địa chỉ công ty" at bounding box center [1152, 252] width 301 height 48
paste textarea "CÔNG TY TNHH MEDLATEC VIỆT NAM"
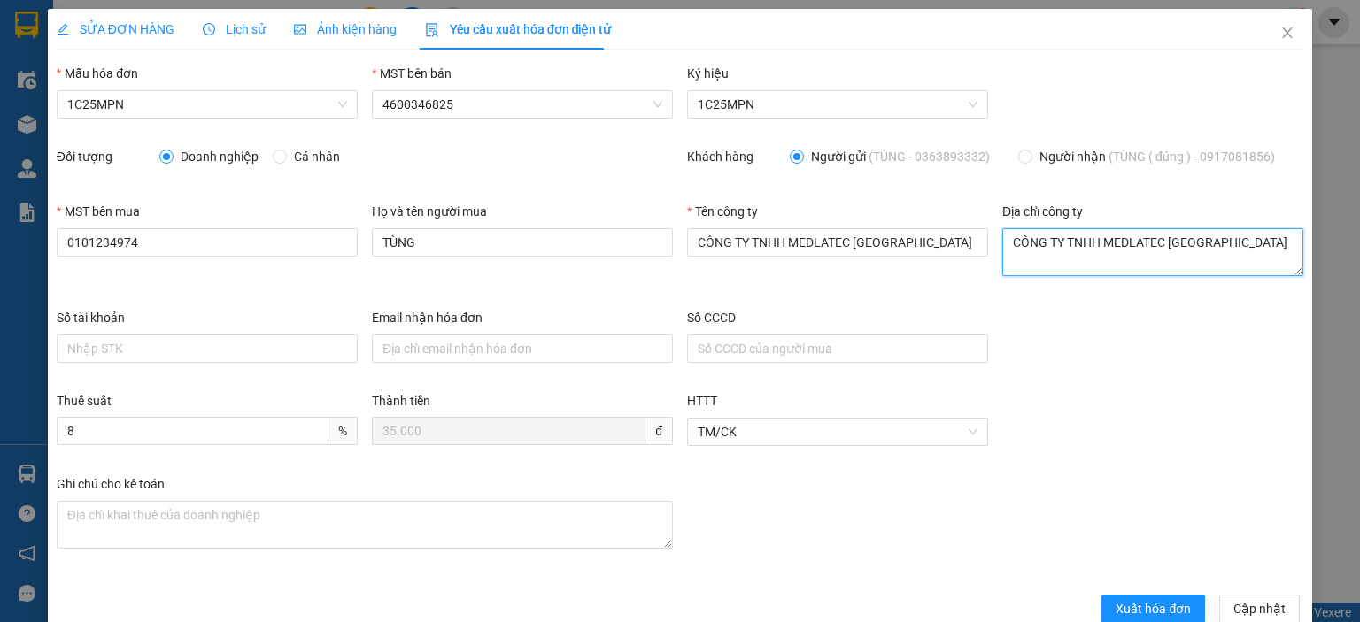
type textarea "CÔNG TY TNHH MEDLATEC VIỆT NAM"
drag, startPoint x: 1243, startPoint y: 256, endPoint x: 931, endPoint y: 232, distance: 312.5
click at [933, 232] on div "MST bên mua 0101234974 Họ và tên người mua TÙNG Tên công ty CÔNG TY TNHH MEDLAT…" at bounding box center [680, 255] width 1260 height 106
paste textarea "CÔNG TY TNHH MEDLATEC VIỆT NAM"
type textarea "CÔNG TY TNHH MEDLATEC VIỆT NAM"
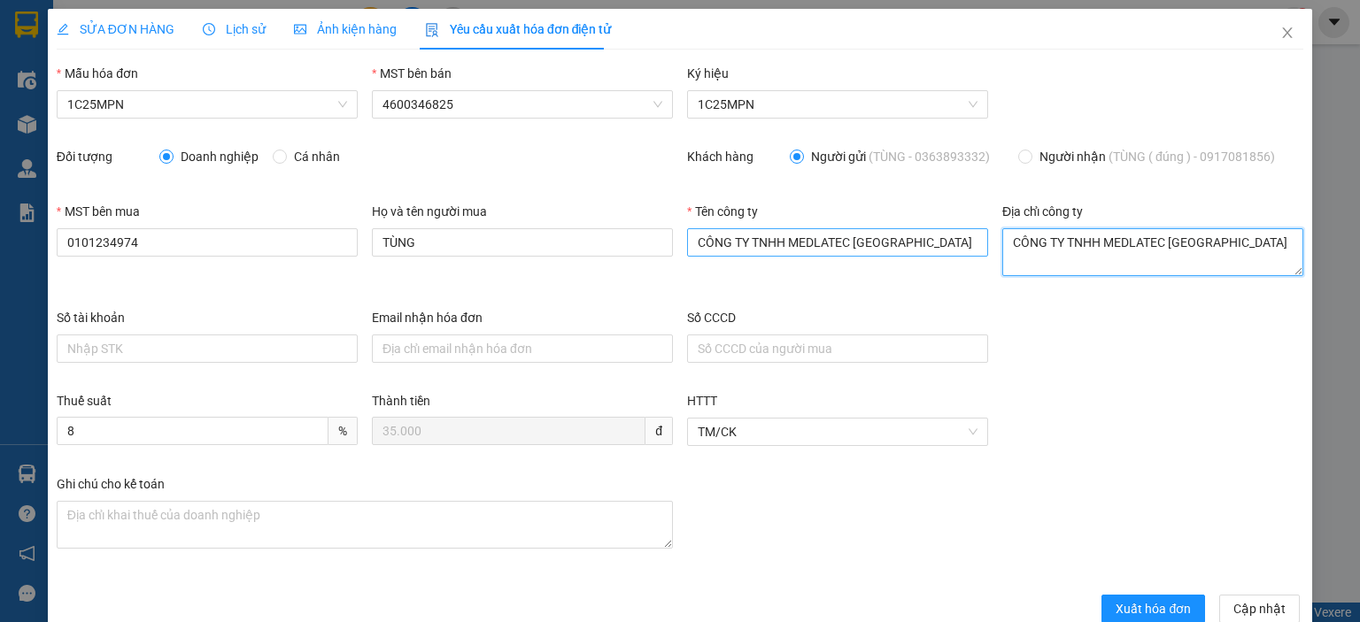
drag, startPoint x: 1229, startPoint y: 254, endPoint x: 850, endPoint y: 230, distance: 380.5
click at [883, 237] on div "MST bên mua 0101234974 Họ và tên người mua TÙNG Tên công ty CÔNG TY TNHH MEDLAT…" at bounding box center [680, 255] width 1260 height 106
paste textarea "Số 42 - 44, phố Nghĩa Dũng, Phường Hồng Hà, Thành phố Hà Nội, Việt Nam."
type textarea "Số 42 - 44, phố Nghĩa Dũng, Phường Hồng Hà, Thành phố Hà Nội, Việt Nam."
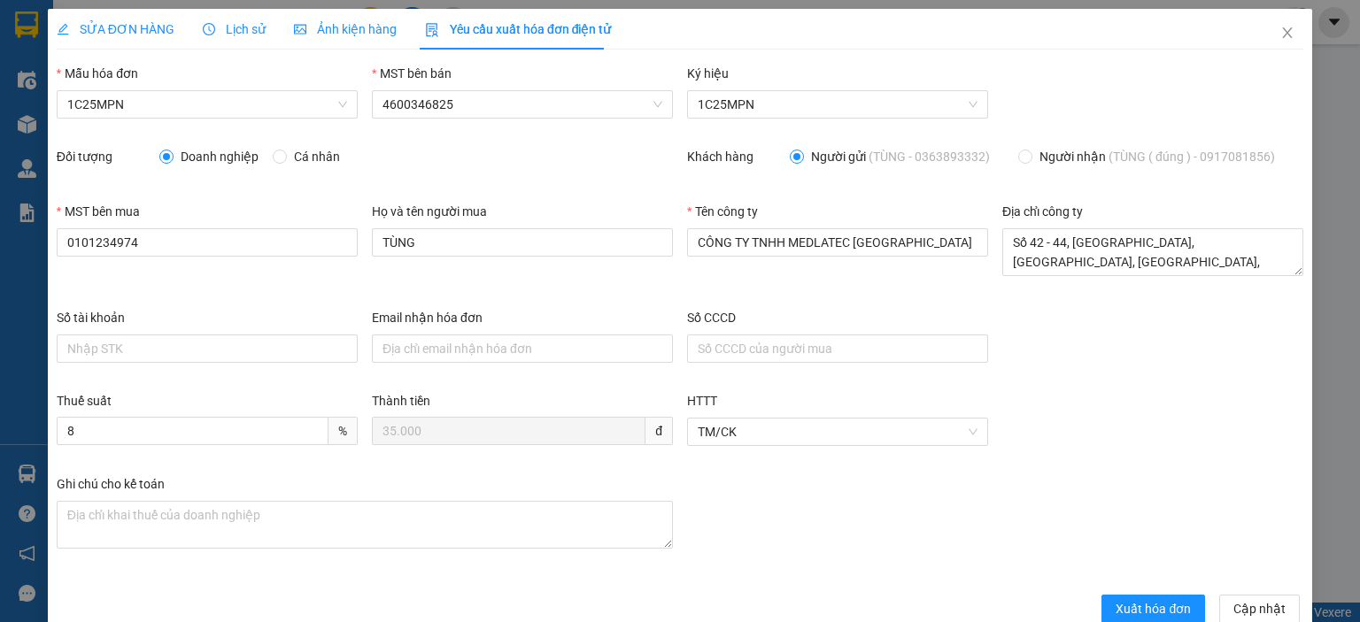
click at [93, 39] on div "SỬA ĐƠN HÀNG" at bounding box center [116, 29] width 118 height 41
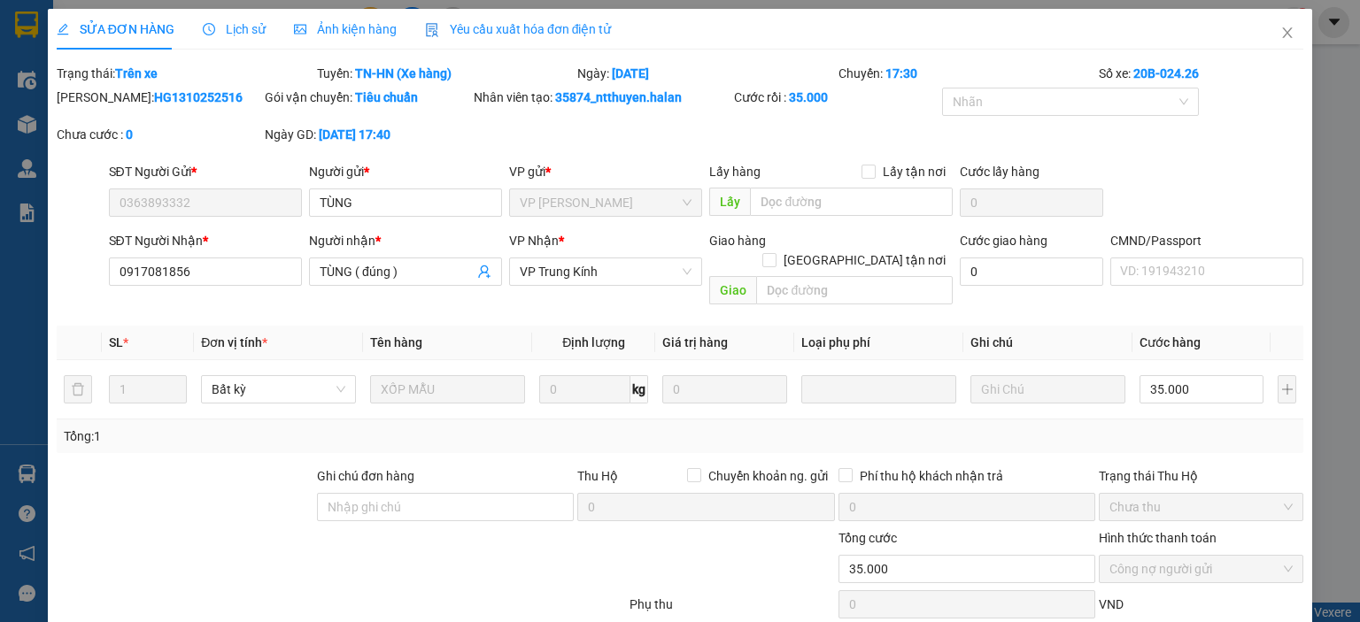
click at [503, 31] on span "Yêu cầu xuất hóa đơn điện tử" at bounding box center [518, 29] width 187 height 14
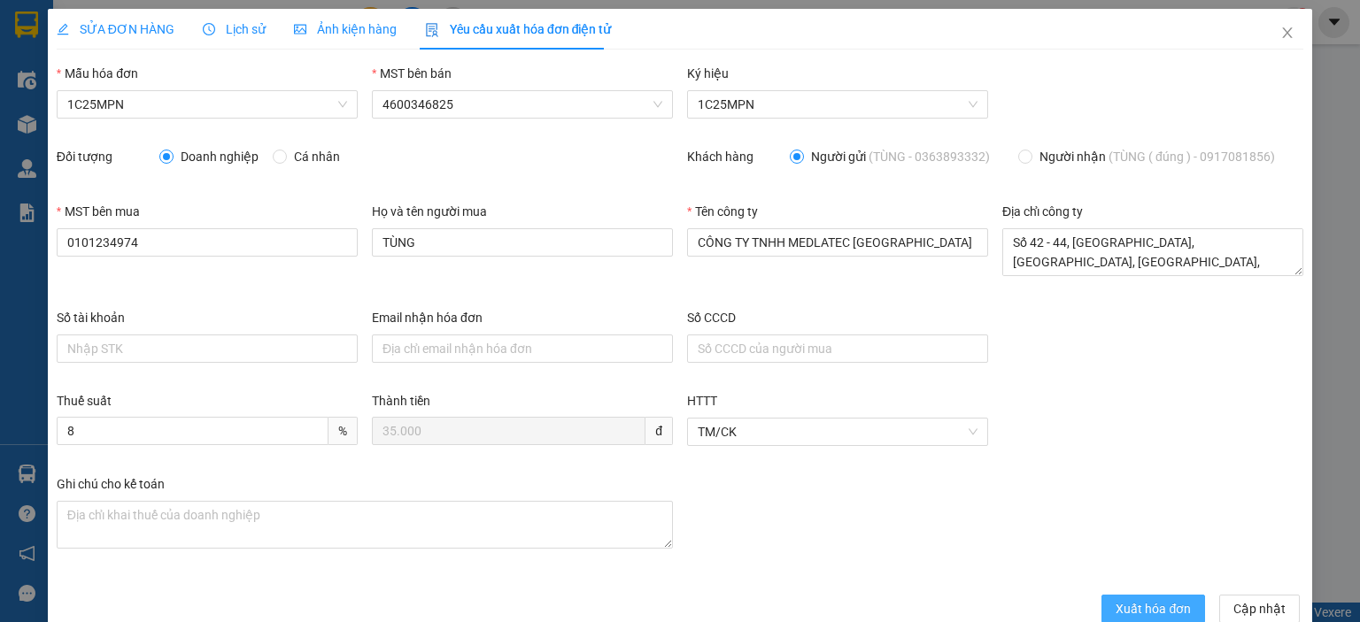
click at [1144, 596] on button "Xuất hóa đơn" at bounding box center [1153, 609] width 104 height 28
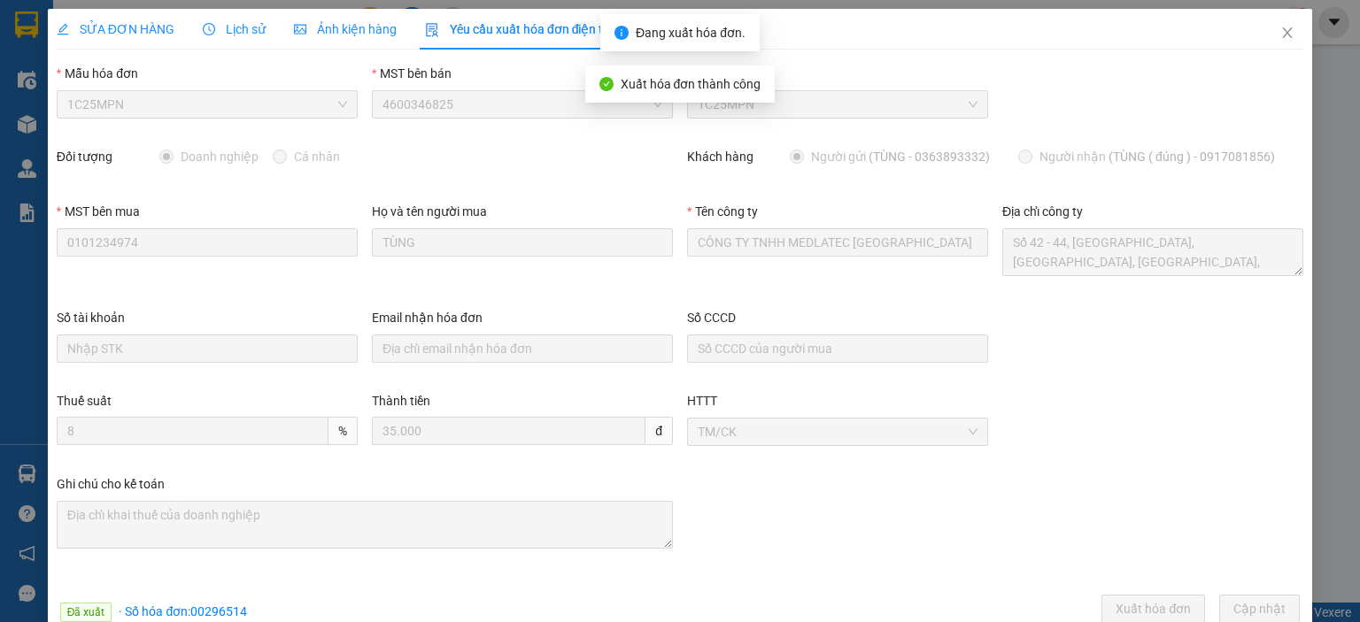
click at [233, 609] on span "· Số hóa đơn: 00296514" at bounding box center [183, 612] width 128 height 14
click at [232, 609] on span "· Số hóa đơn: 00296514" at bounding box center [183, 612] width 128 height 14
copy span "00296514"
drag, startPoint x: 1270, startPoint y: 37, endPoint x: 1160, endPoint y: 3, distance: 115.9
click at [1280, 34] on icon "close" at bounding box center [1287, 33] width 14 height 14
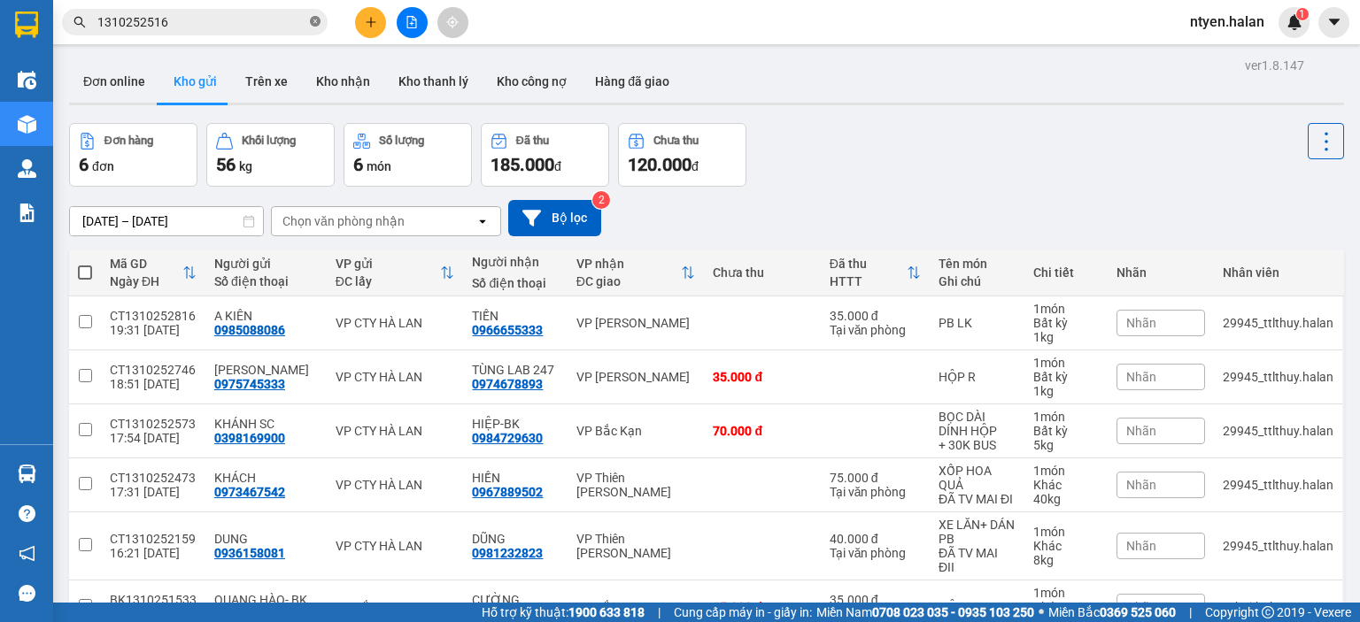
click at [320, 19] on icon "close-circle" at bounding box center [315, 21] width 11 height 11
click at [282, 17] on input "text" at bounding box center [201, 21] width 209 height 19
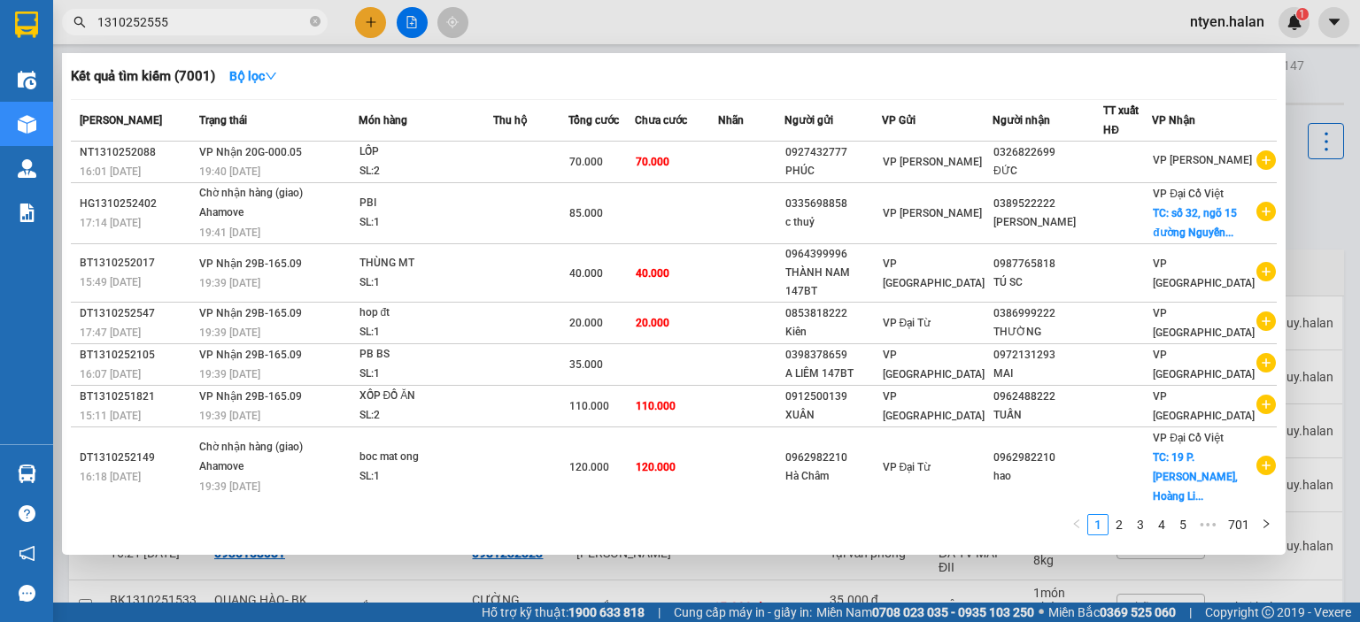
type input "1310252555"
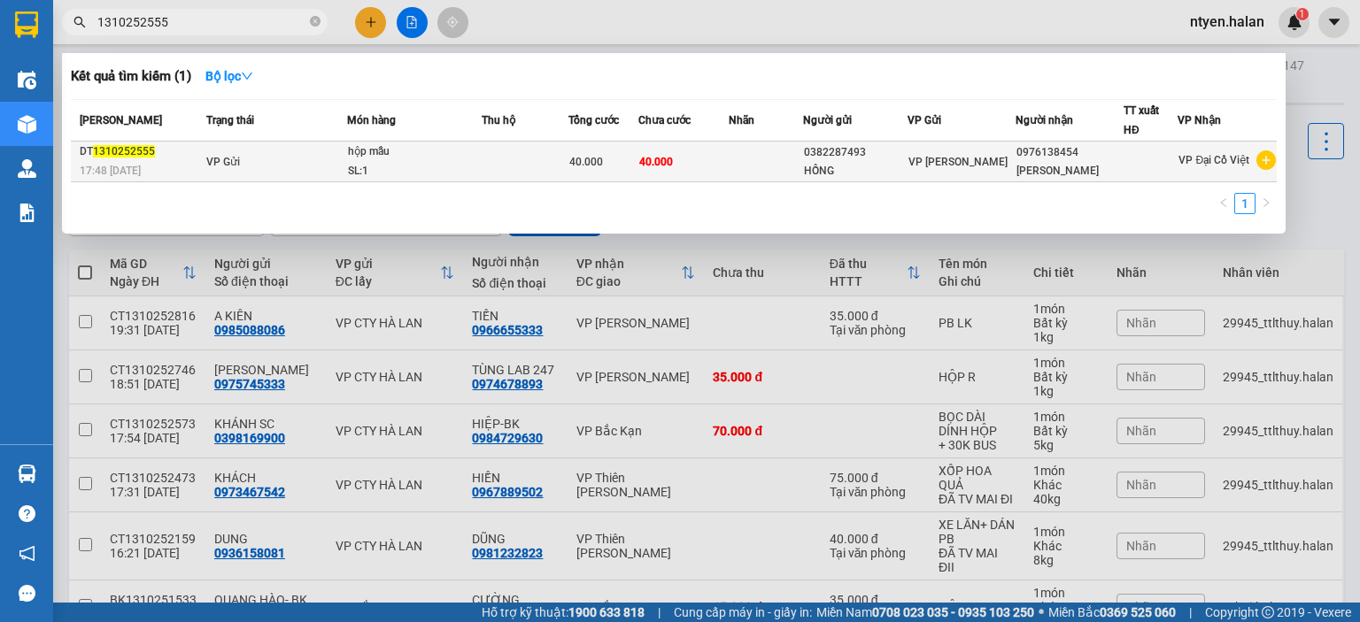
click at [212, 158] on span "VP Gửi" at bounding box center [223, 162] width 34 height 12
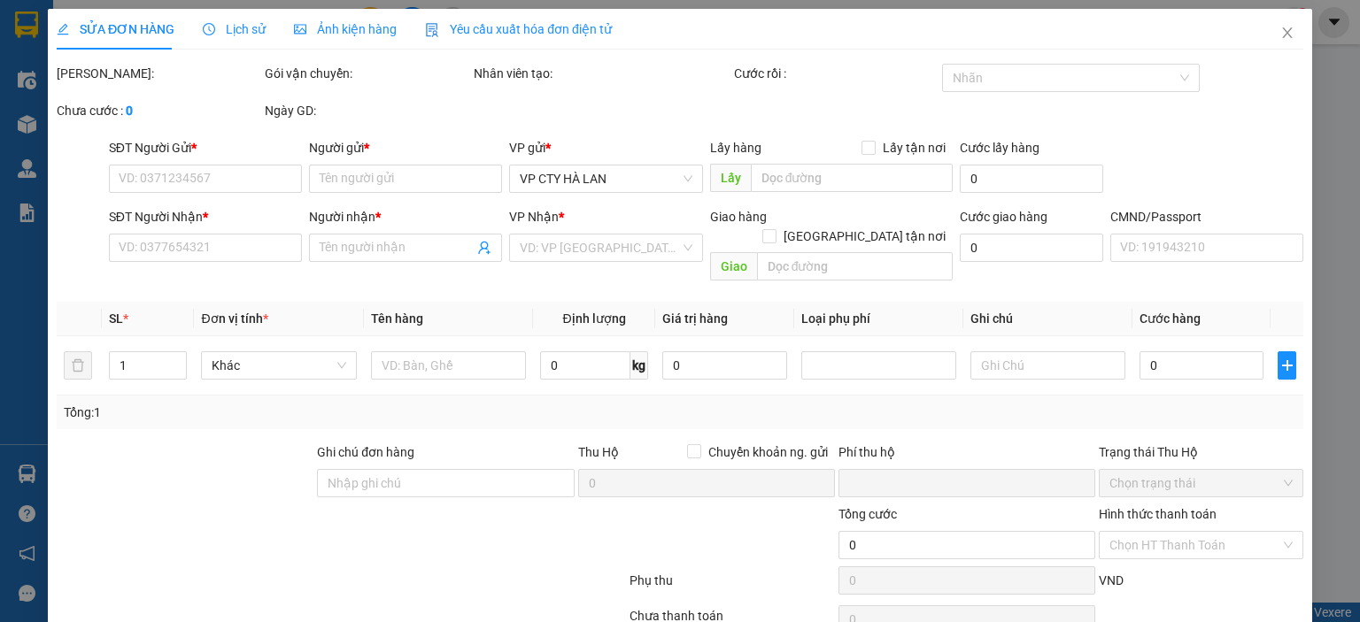
click at [482, 29] on span "Yêu cầu xuất hóa đơn điện tử" at bounding box center [518, 29] width 187 height 14
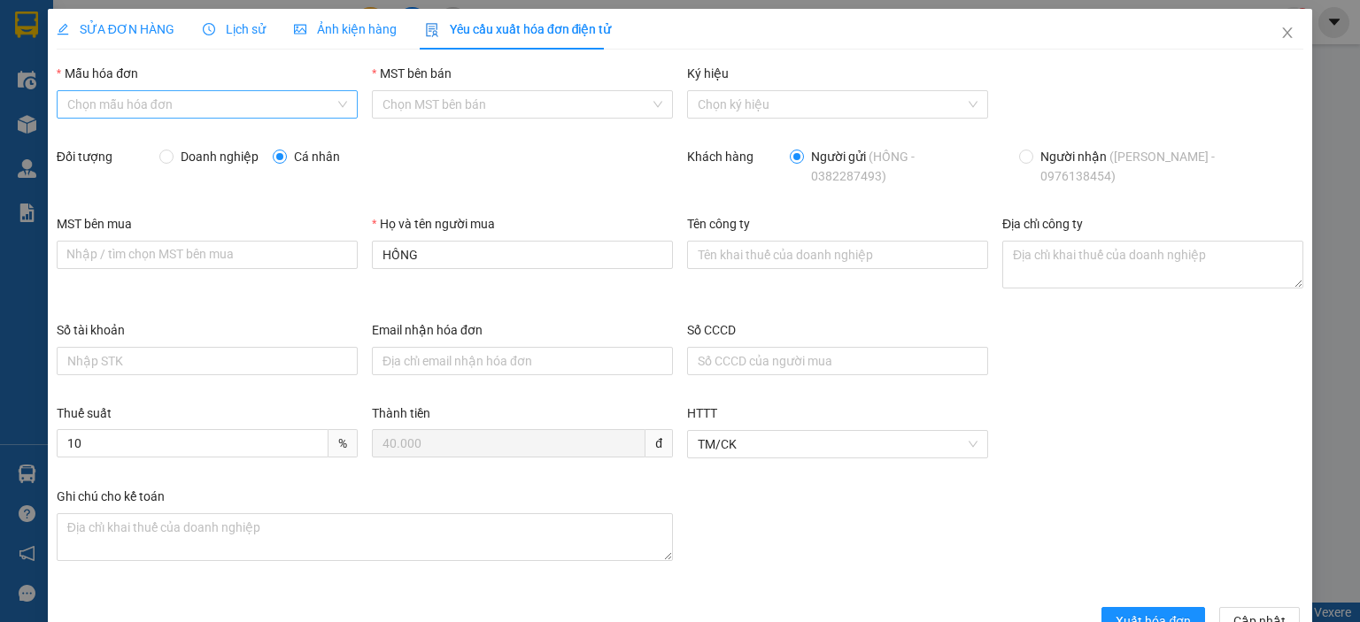
click at [107, 100] on input "Mẫu hóa đơn" at bounding box center [200, 104] width 267 height 27
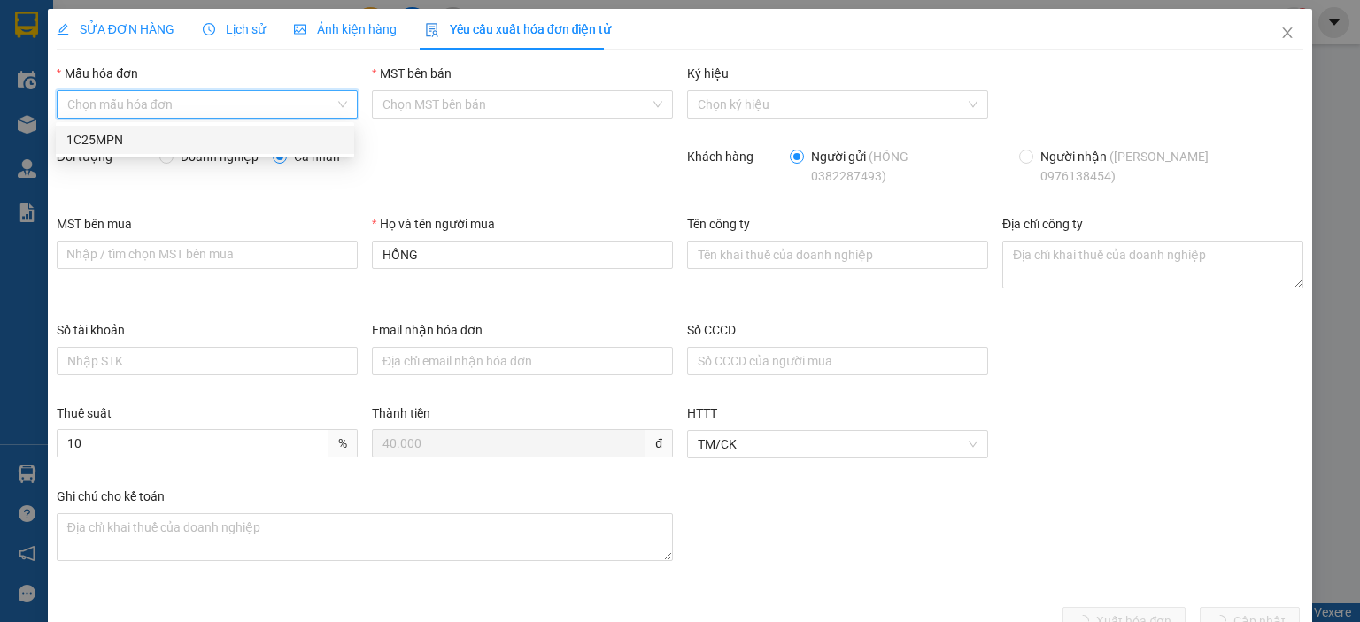
drag, startPoint x: 112, startPoint y: 146, endPoint x: 124, endPoint y: 143, distance: 12.7
click at [112, 144] on div "1C25MPN" at bounding box center [204, 139] width 277 height 19
type input "8"
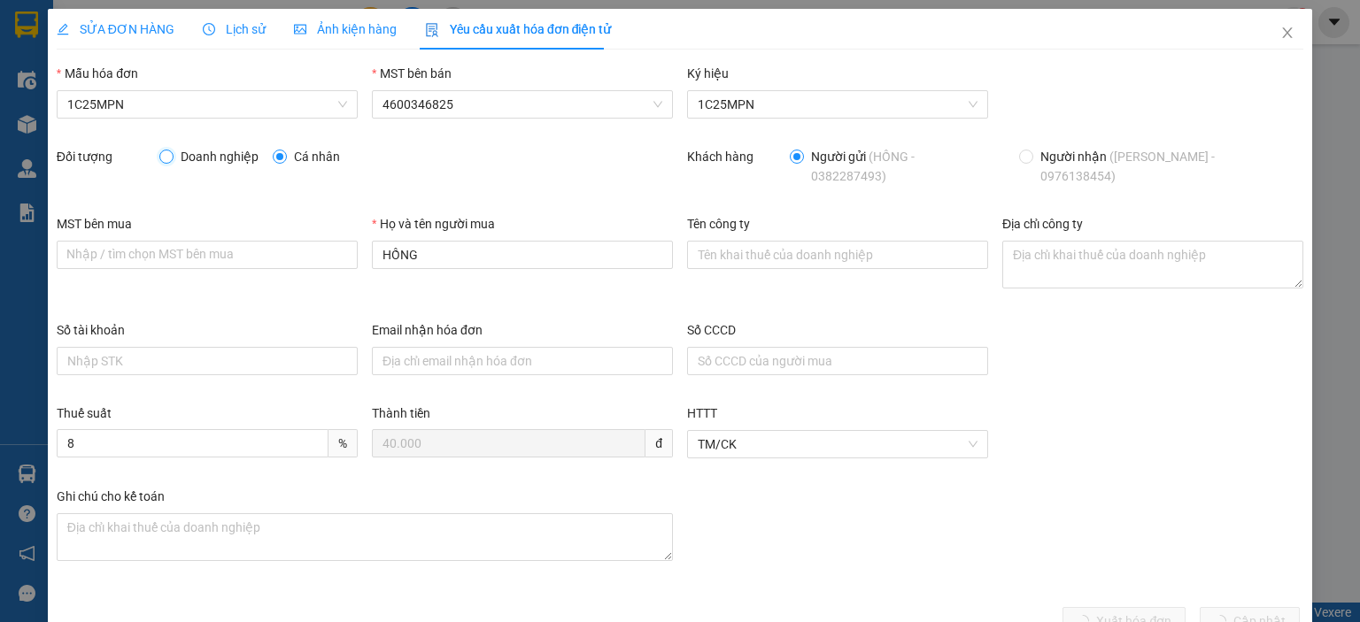
drag, startPoint x: 158, startPoint y: 158, endPoint x: 175, endPoint y: 173, distance: 22.0
click at [159, 159] on input "Doanh nghiệp" at bounding box center [165, 156] width 12 height 12
radio input "true"
radio input "false"
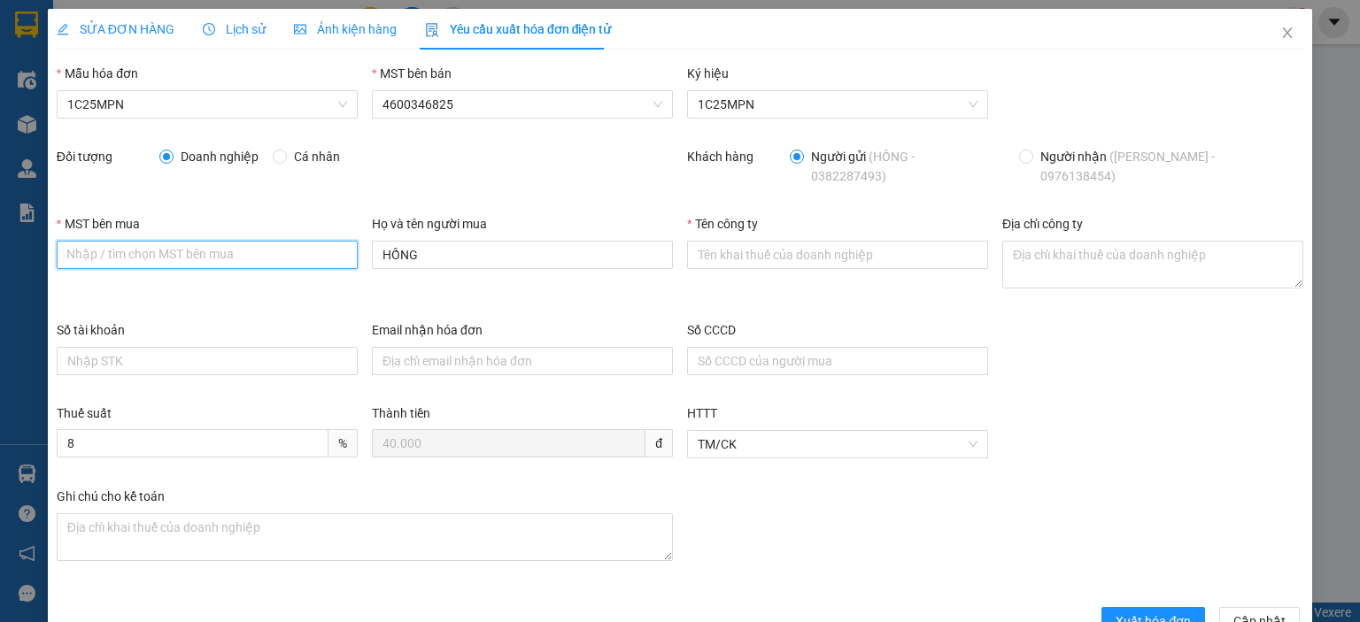
click at [134, 246] on input "MST bên mua" at bounding box center [207, 255] width 301 height 28
paste input "0315977568"
type input "0315977568"
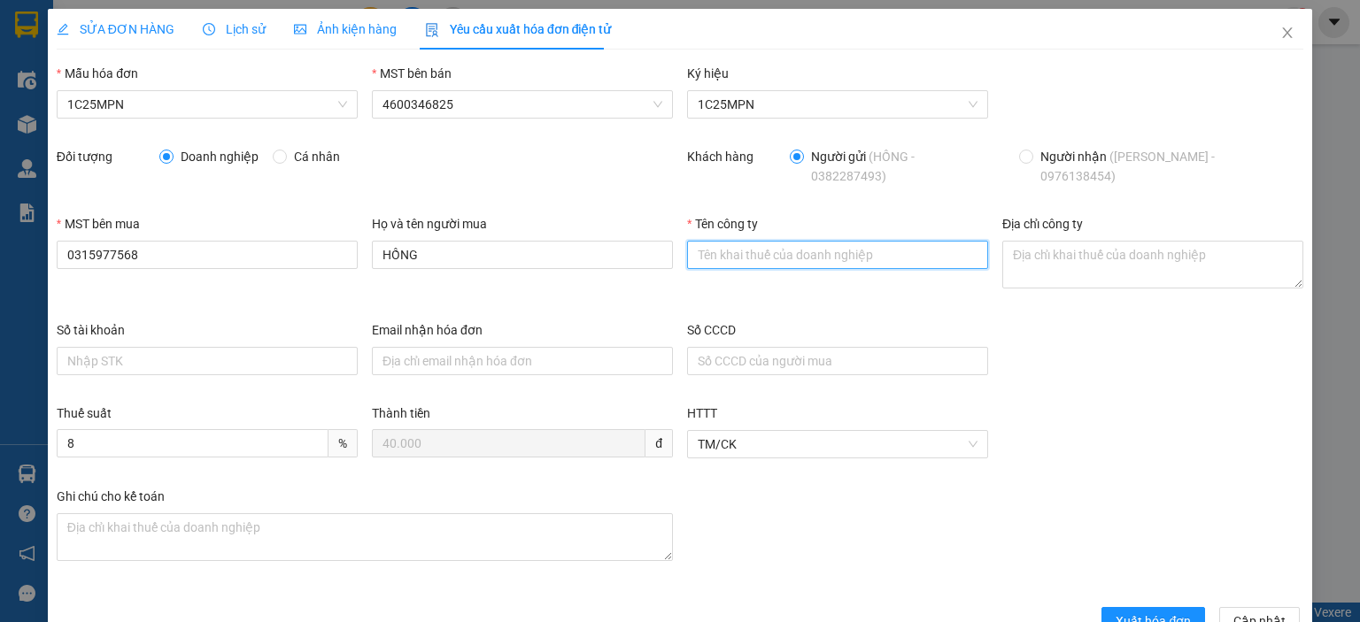
click at [740, 243] on input "Tên công ty" at bounding box center [837, 255] width 301 height 28
paste input "CÔNG TY TNHH GENE SOLUTIONS LAB"
type input "CÔNG TY TNHH GENE SOLUTIONS LAB"
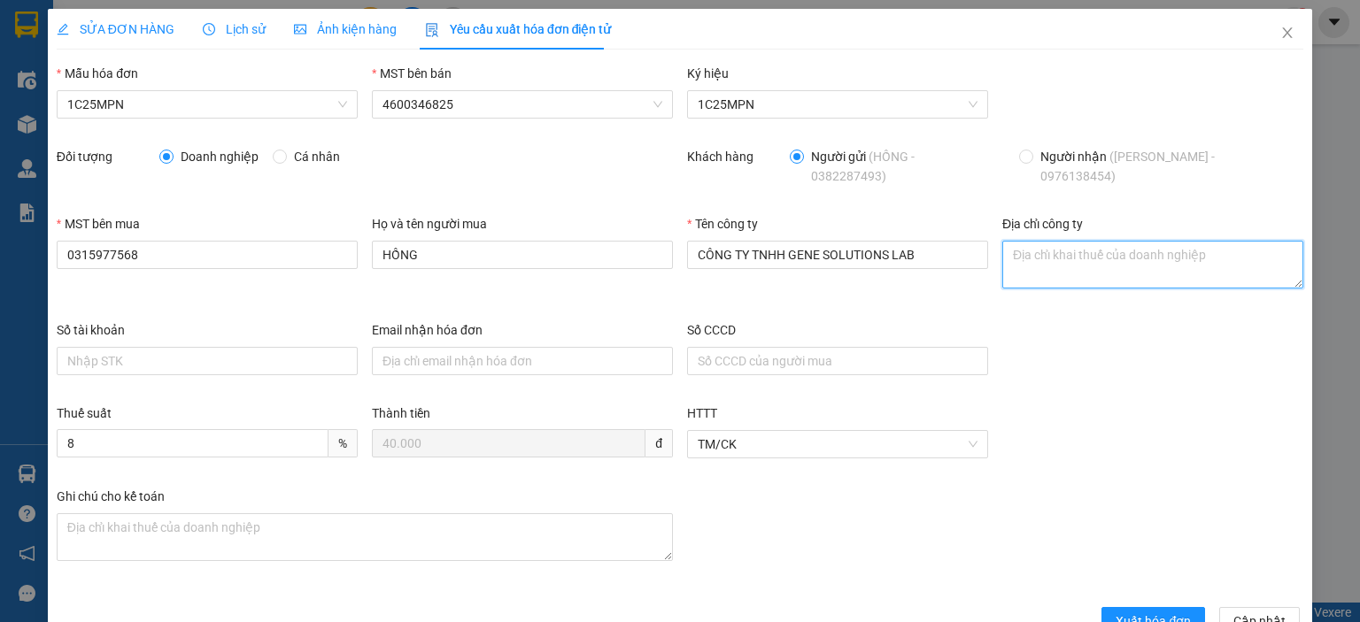
click at [1002, 241] on textarea "Địa chỉ công ty" at bounding box center [1152, 265] width 301 height 48
paste textarea "Tầng 3, phòng 301, Tòa nhà WMC, số 102 A-B-C Cống Quỳnh, Phường Bến Thành, Thàn…"
type textarea "Tầng 3, phòng 301, Tòa nhà WMC, số 102 A-B-C Cống Quỳnh, Phường Bến Thành, Thàn…"
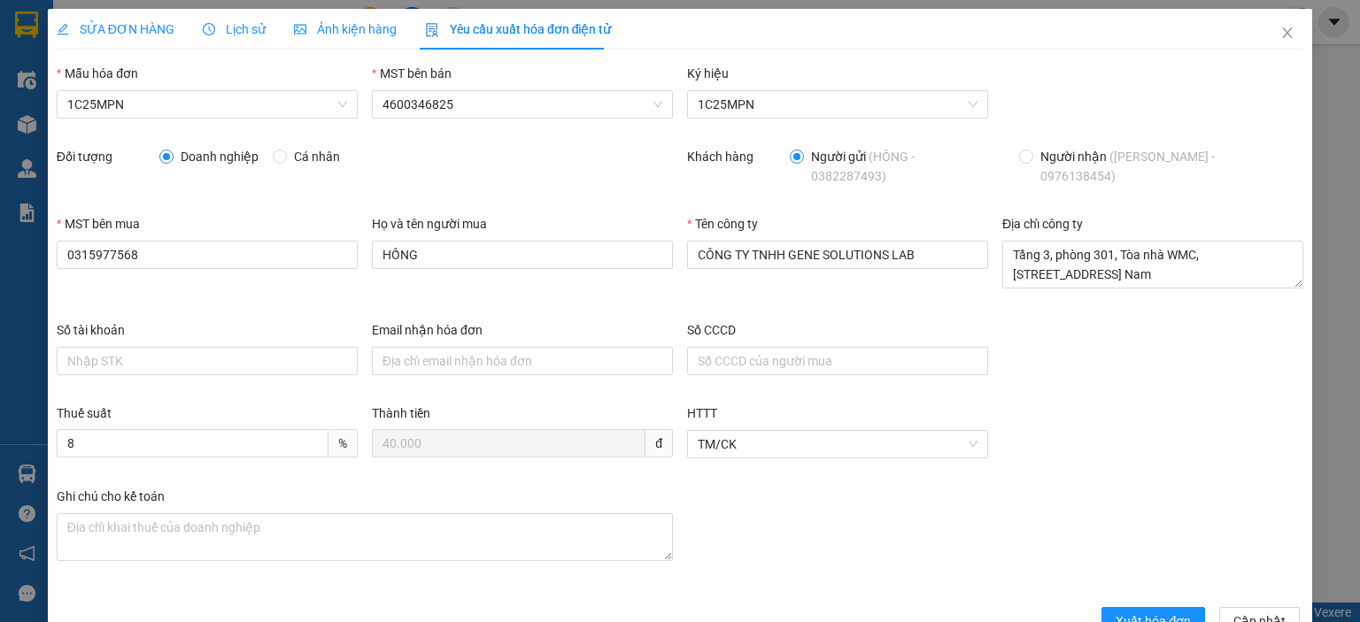
drag, startPoint x: 143, startPoint y: 25, endPoint x: 543, endPoint y: 266, distance: 467.7
click at [145, 25] on span "SỬA ĐƠN HÀNG" at bounding box center [116, 29] width 118 height 14
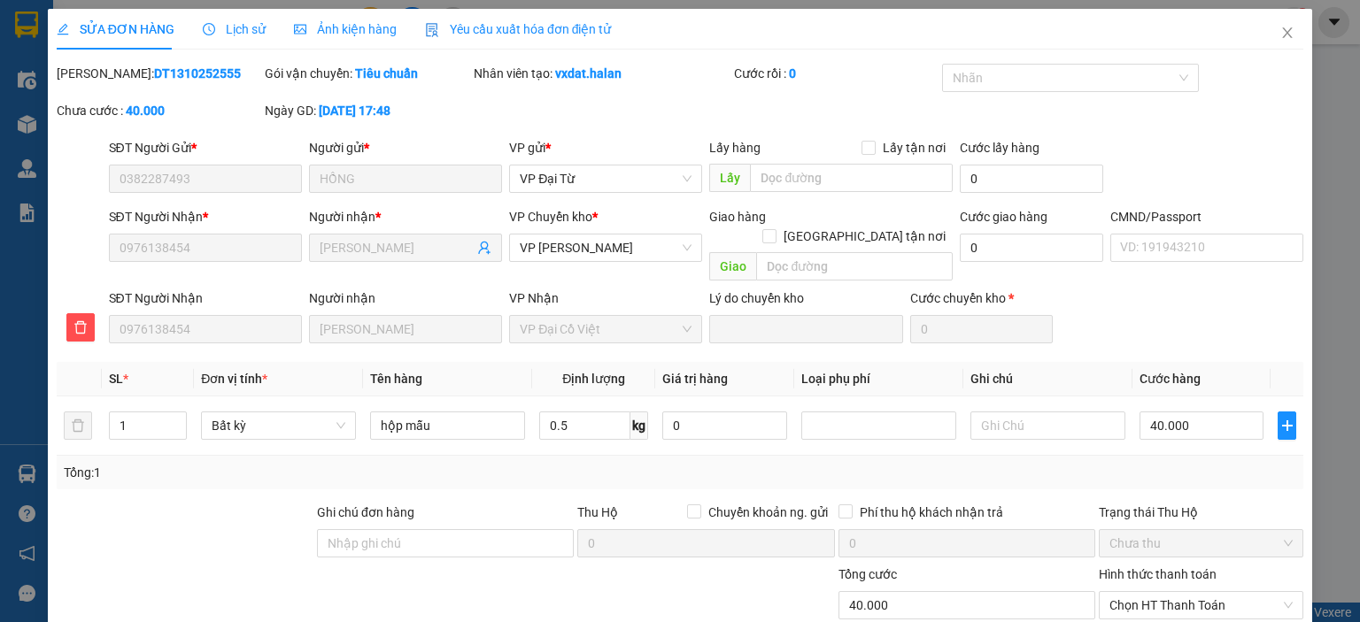
click at [468, 31] on span "Yêu cầu xuất hóa đơn điện tử" at bounding box center [518, 29] width 187 height 14
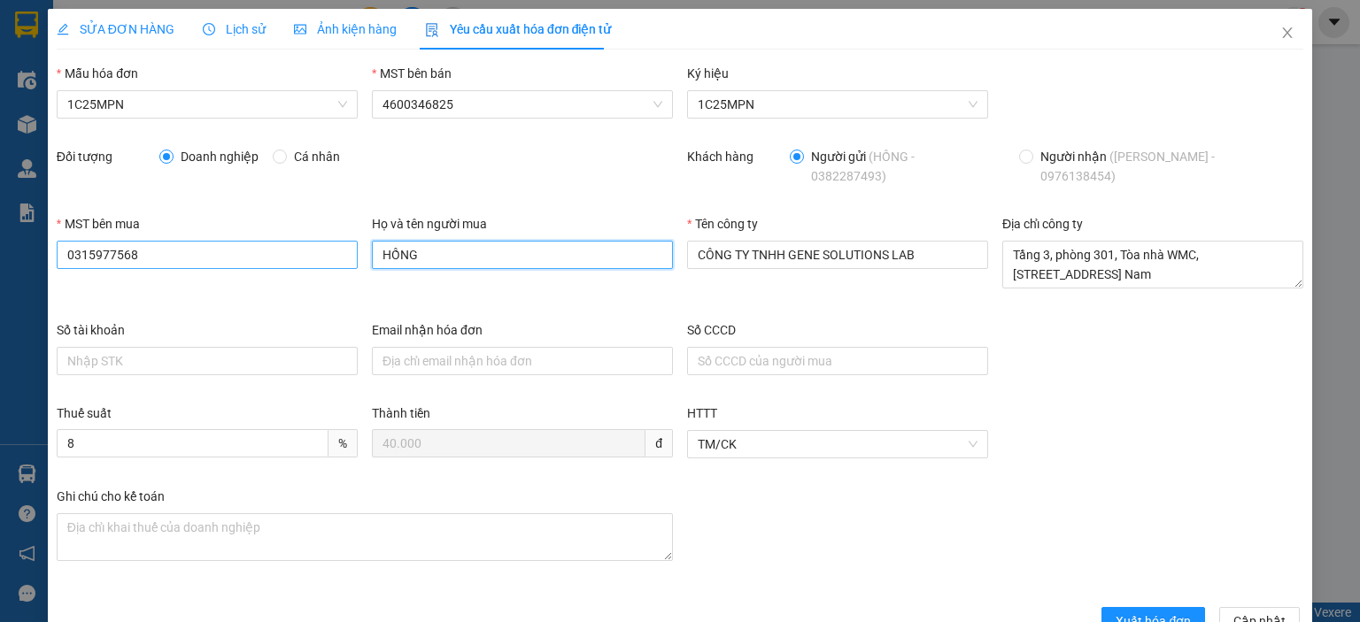
drag, startPoint x: 464, startPoint y: 251, endPoint x: 218, endPoint y: 247, distance: 246.1
click at [218, 247] on div "MST bên mua 0315977568 Họ và tên người mua HỒNG Tên công ty CÔNG TY TNHH GENE S…" at bounding box center [680, 267] width 1260 height 106
click at [818, 259] on div "Tên công ty CÔNG TY TNHH GENE SOLUTIONS LAB" at bounding box center [837, 245] width 301 height 62
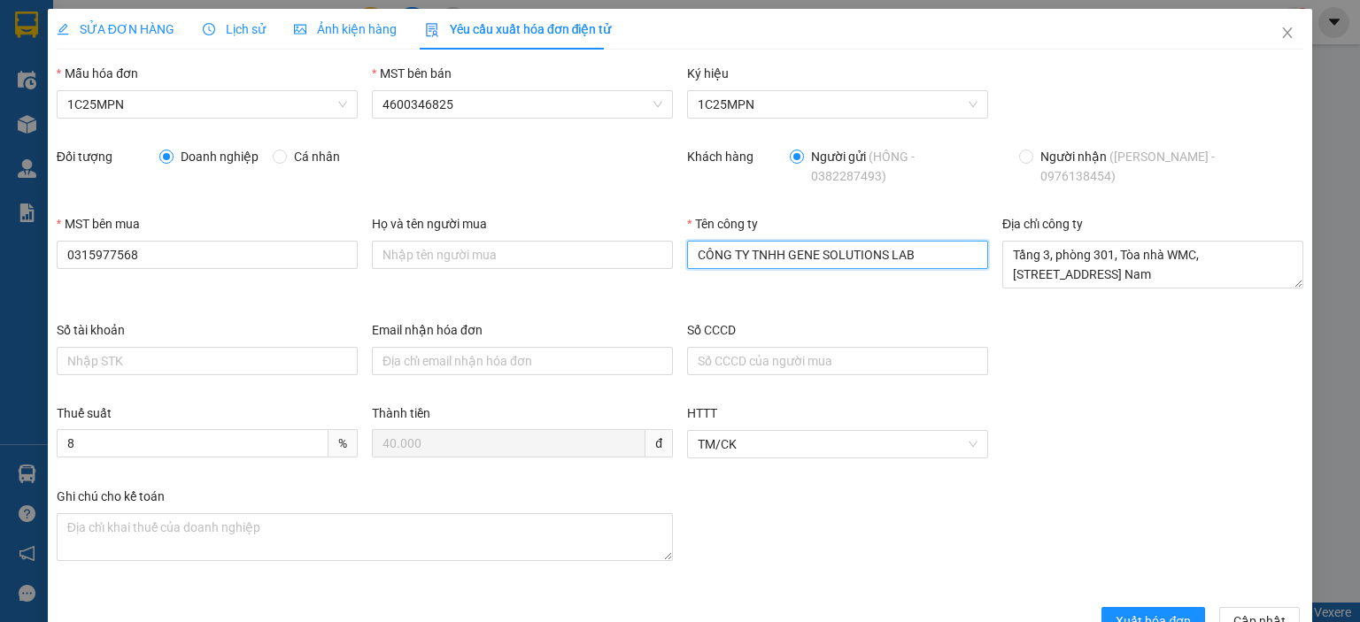
click at [806, 242] on input "CÔNG TY TNHH GENE SOLUTIONS LAB" at bounding box center [837, 255] width 301 height 28
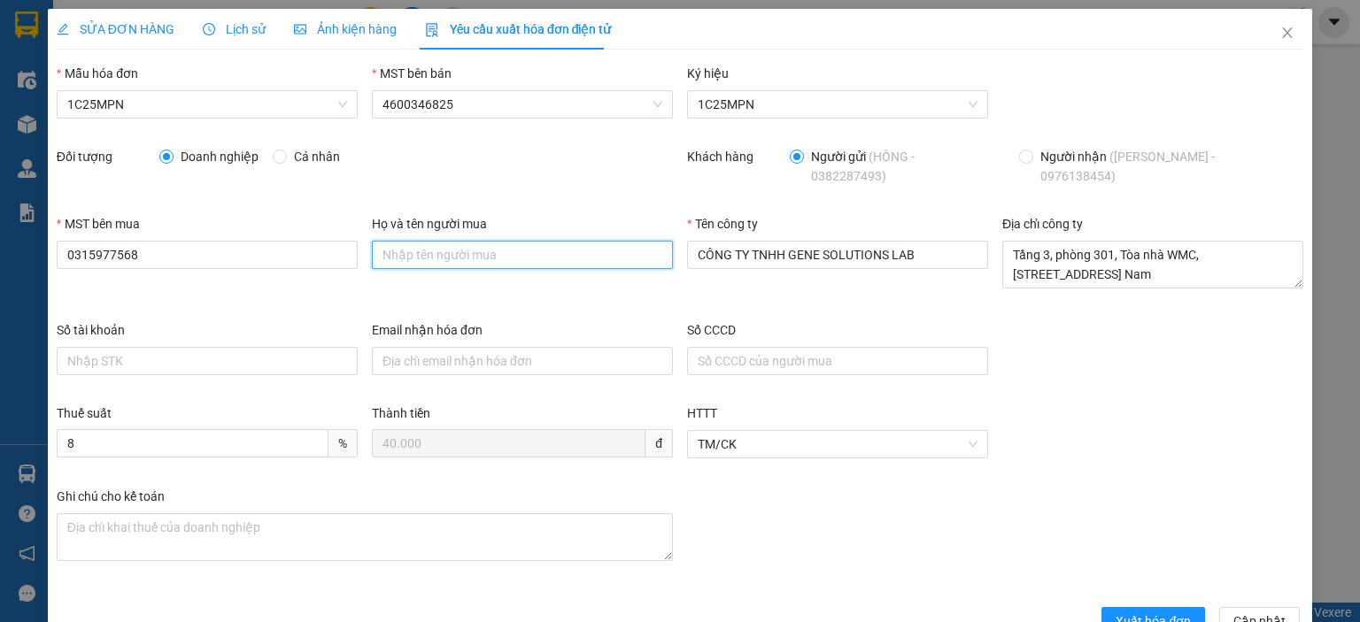
click at [531, 241] on input "Họ và tên người mua" at bounding box center [522, 255] width 301 height 28
paste input "CÔNG TY TNHH GENE SOLUTIONS LAB"
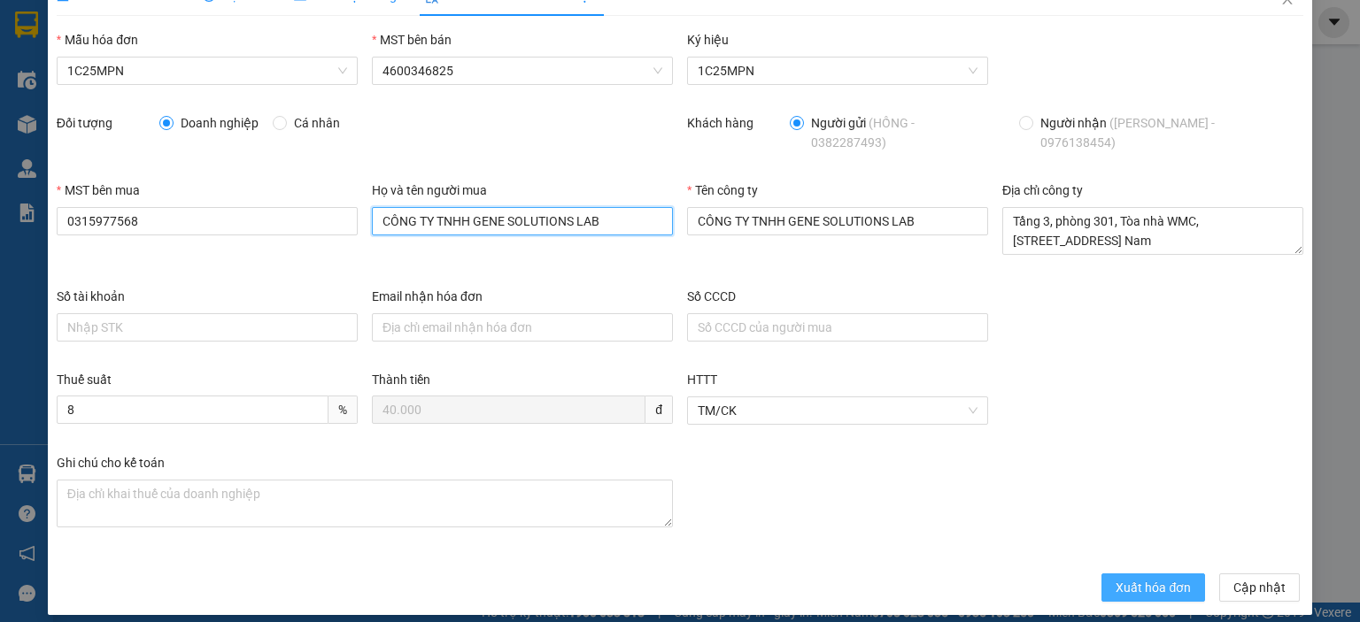
type input "CÔNG TY TNHH GENE SOLUTIONS LAB"
click at [1133, 581] on span "Xuất hóa đơn" at bounding box center [1152, 587] width 75 height 19
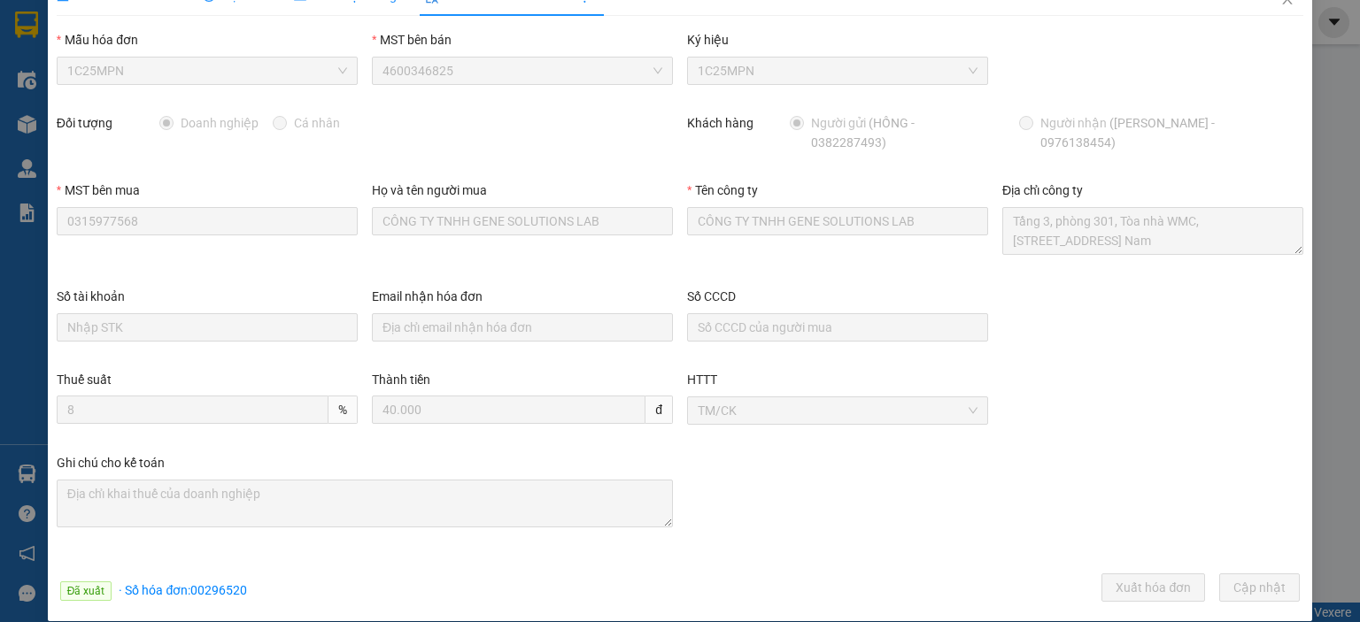
click at [282, 28] on div "SỬA ĐƠN HÀNG Lịch sử Ảnh kiện hàng Yêu cầu xuất hóa đơn điện tử Total Paid Fee …" at bounding box center [680, 291] width 1246 height 633
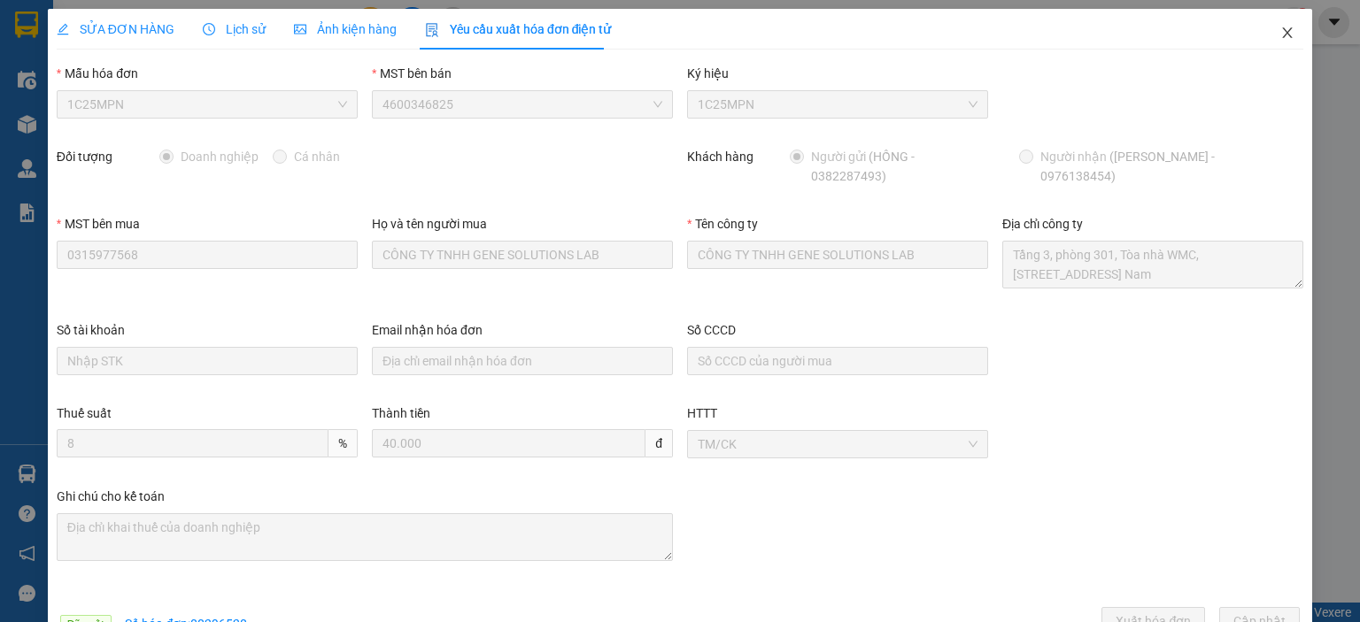
drag, startPoint x: 1276, startPoint y: 35, endPoint x: 152, endPoint y: 7, distance: 1123.6
click at [1280, 35] on icon "close" at bounding box center [1287, 33] width 14 height 14
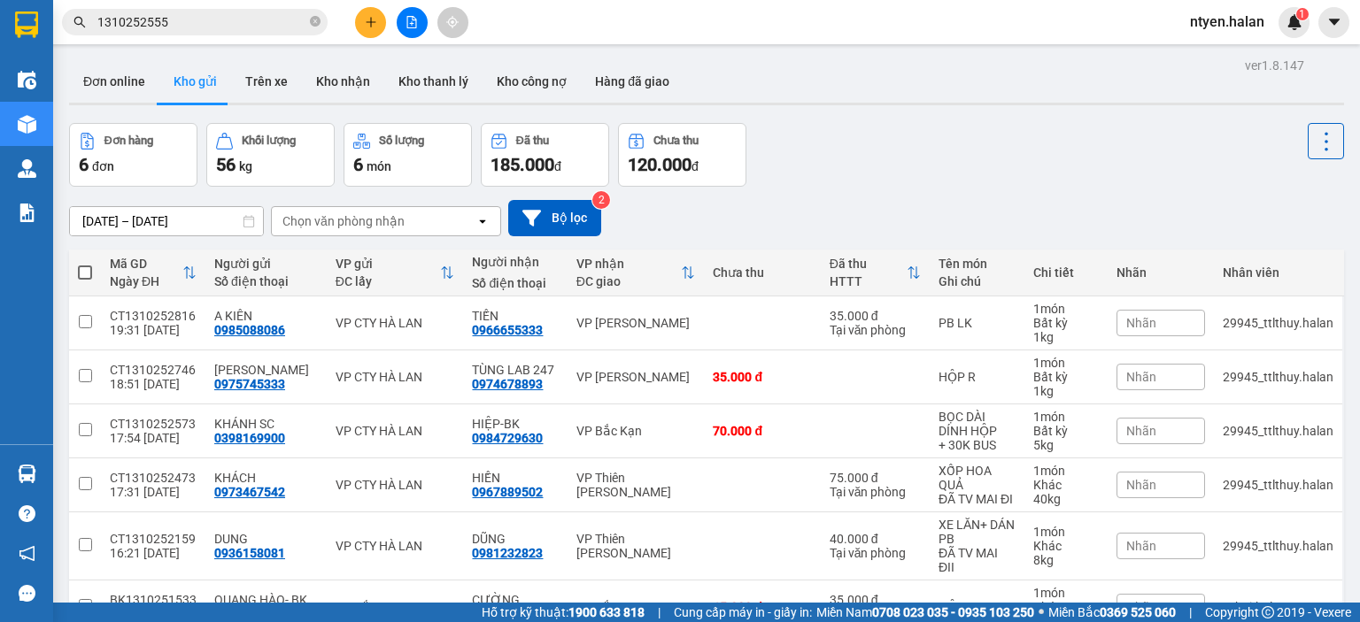
click at [174, 24] on input "1310252555" at bounding box center [201, 21] width 209 height 19
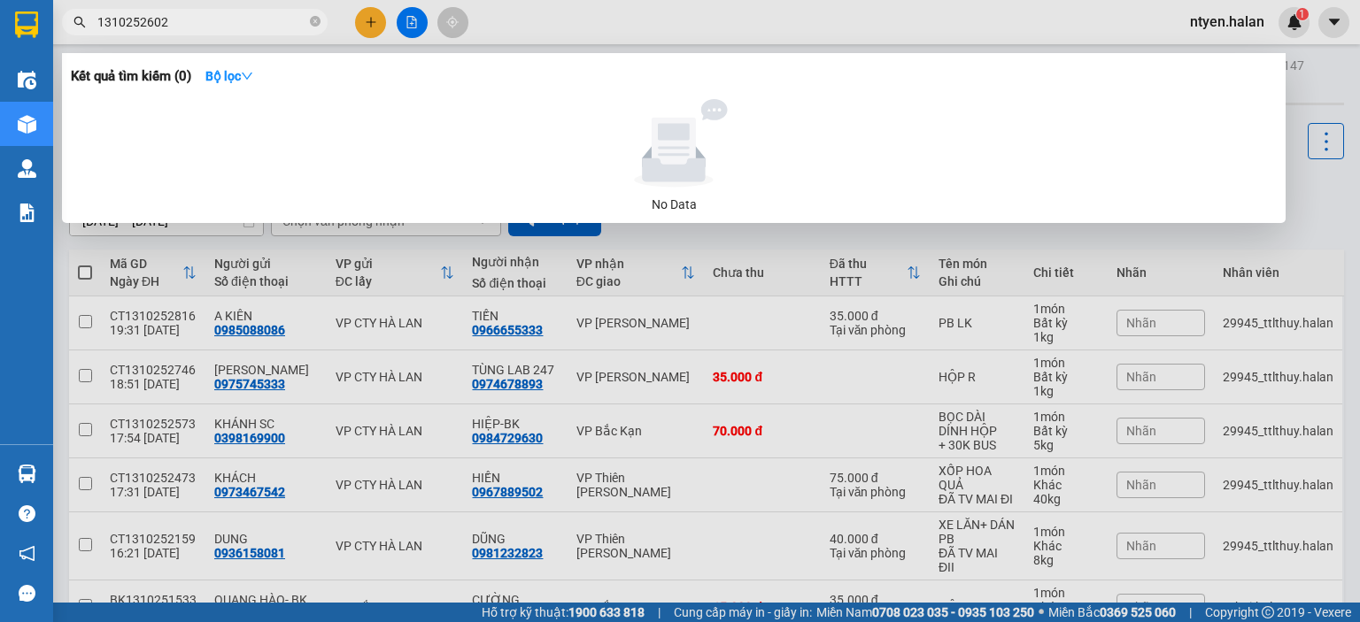
type input "1310252602"
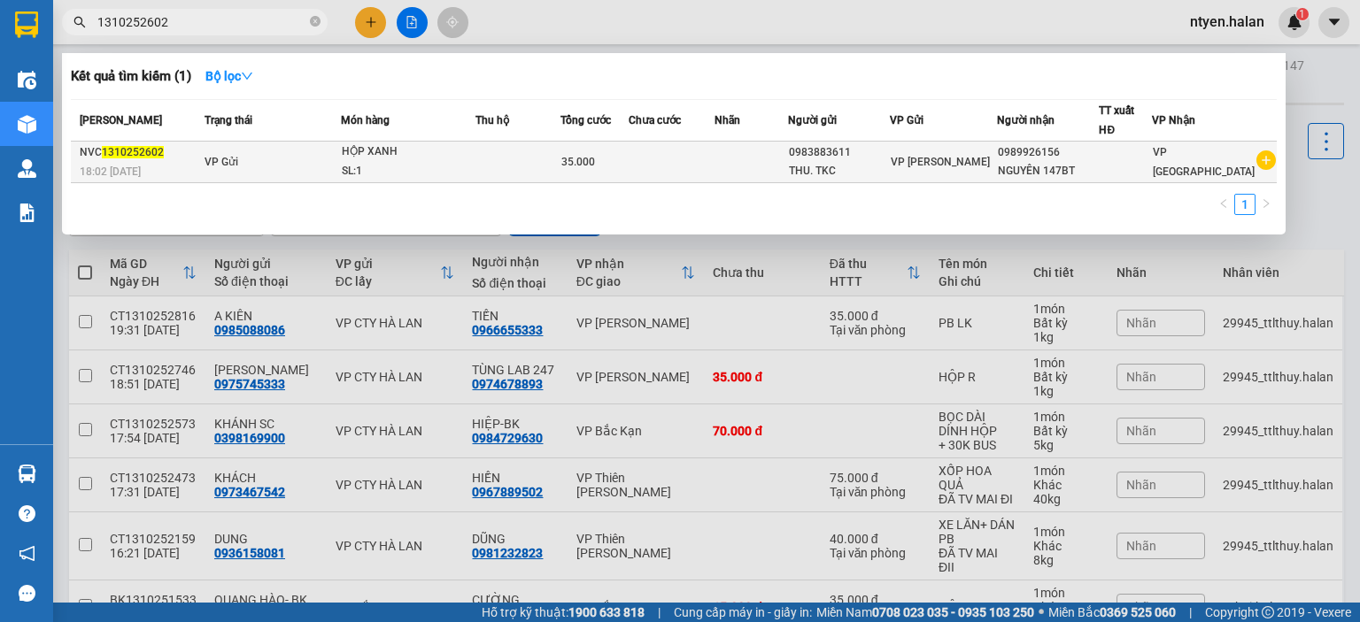
click at [159, 150] on span "1310252602" at bounding box center [133, 152] width 62 height 12
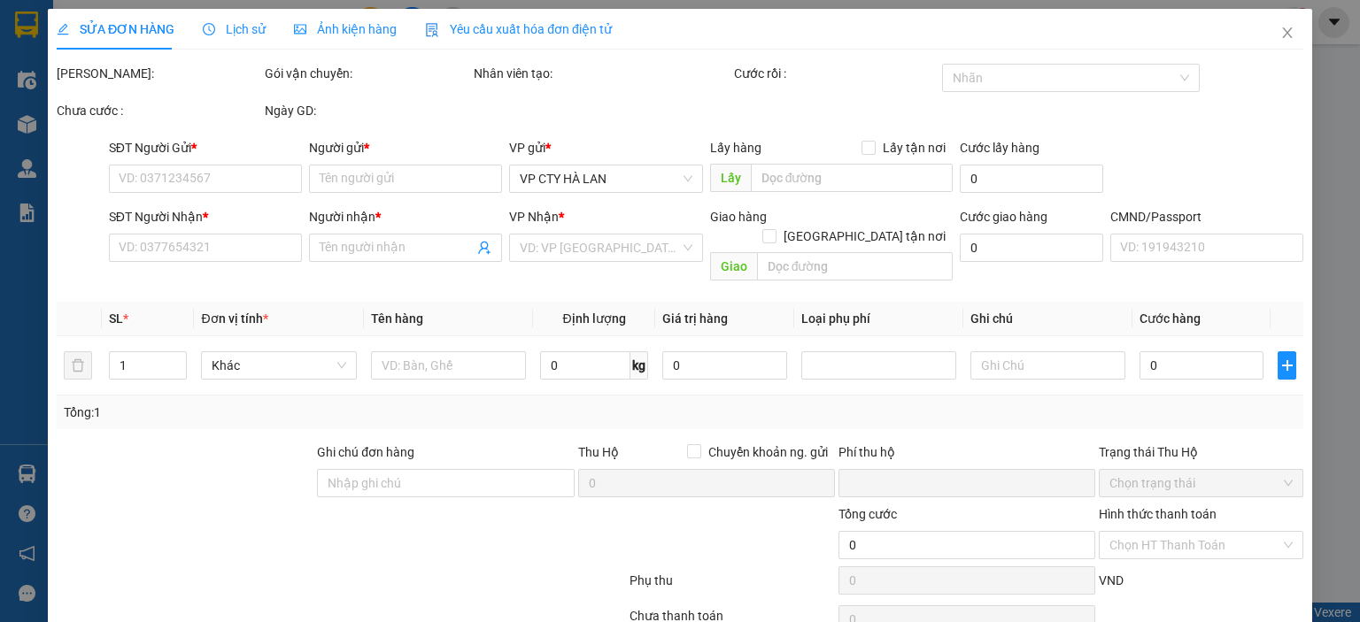
type input "0983883611"
type input "THU. TKC"
type input "0989926156"
type input "NGUYÊN 147BT"
type input "0"
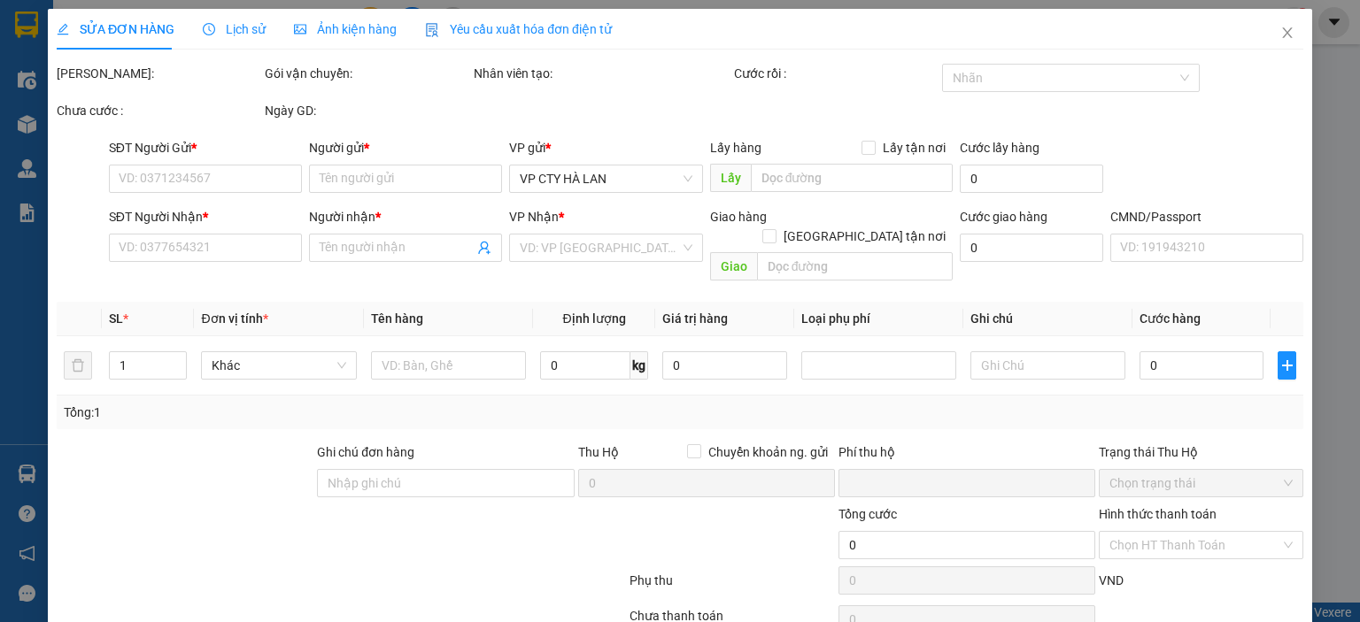
type input "35.000"
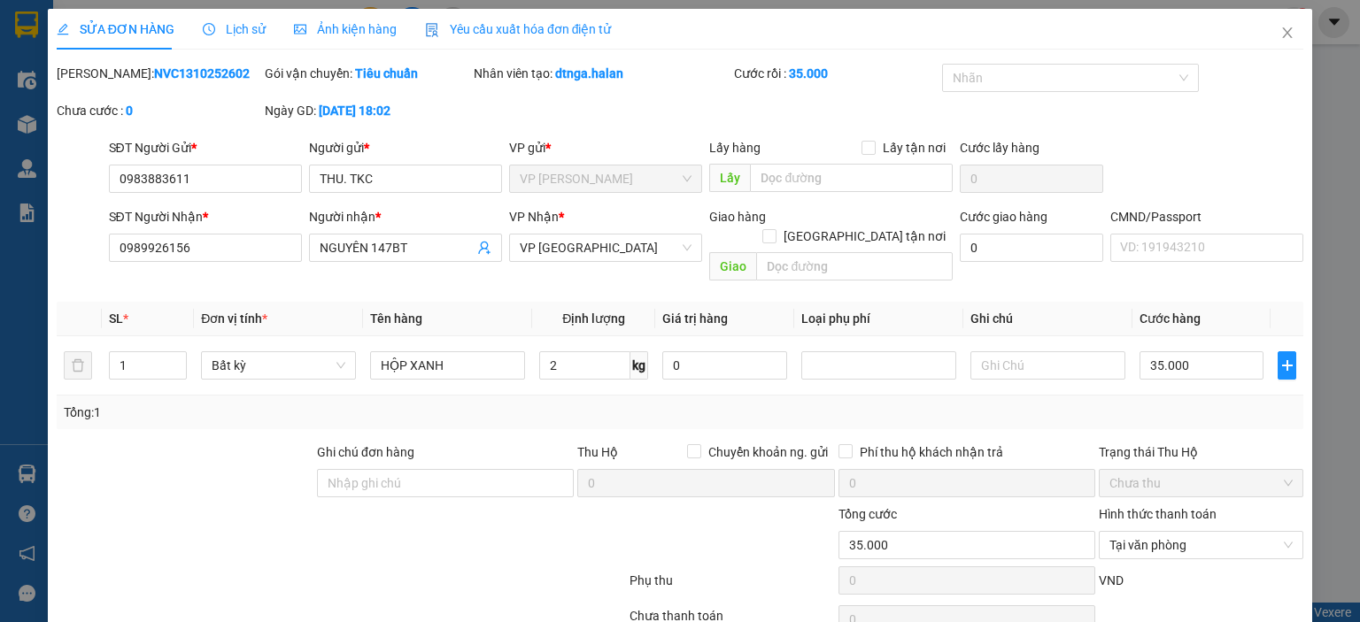
click at [468, 35] on span "Yêu cầu xuất hóa đơn điện tử" at bounding box center [518, 29] width 187 height 14
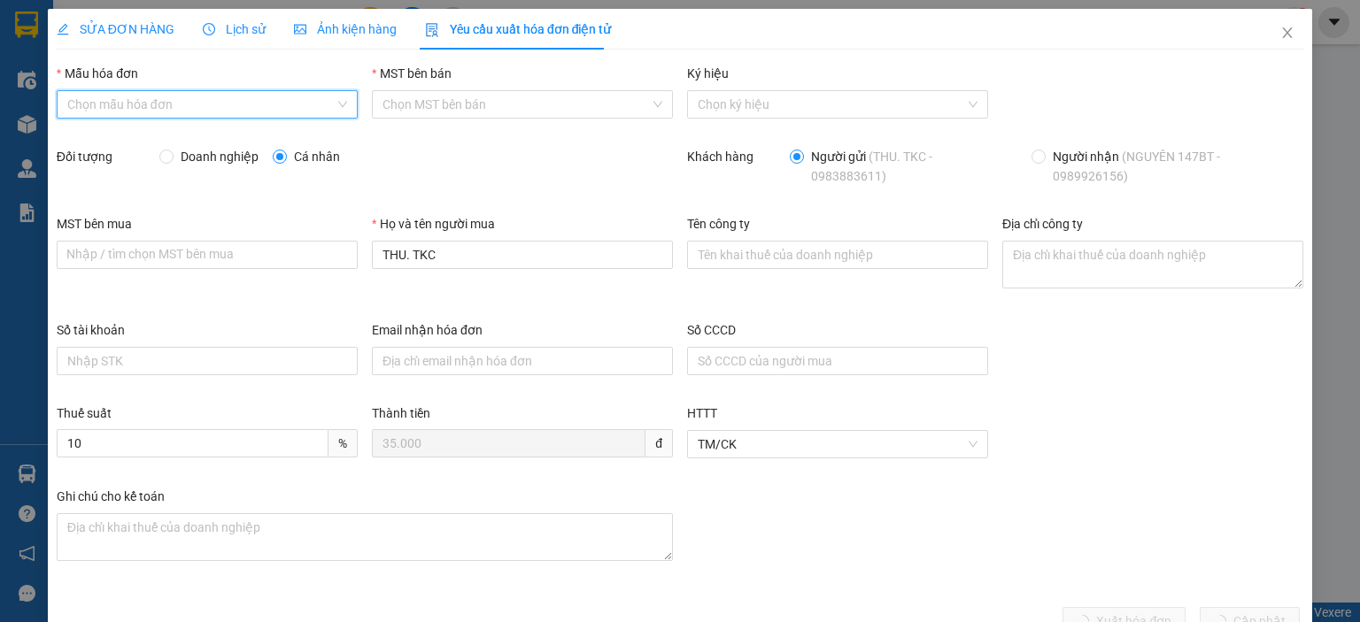
click at [114, 102] on input "Mẫu hóa đơn" at bounding box center [200, 104] width 267 height 27
click at [106, 141] on div "1C25MPN" at bounding box center [204, 139] width 277 height 19
type input "8"
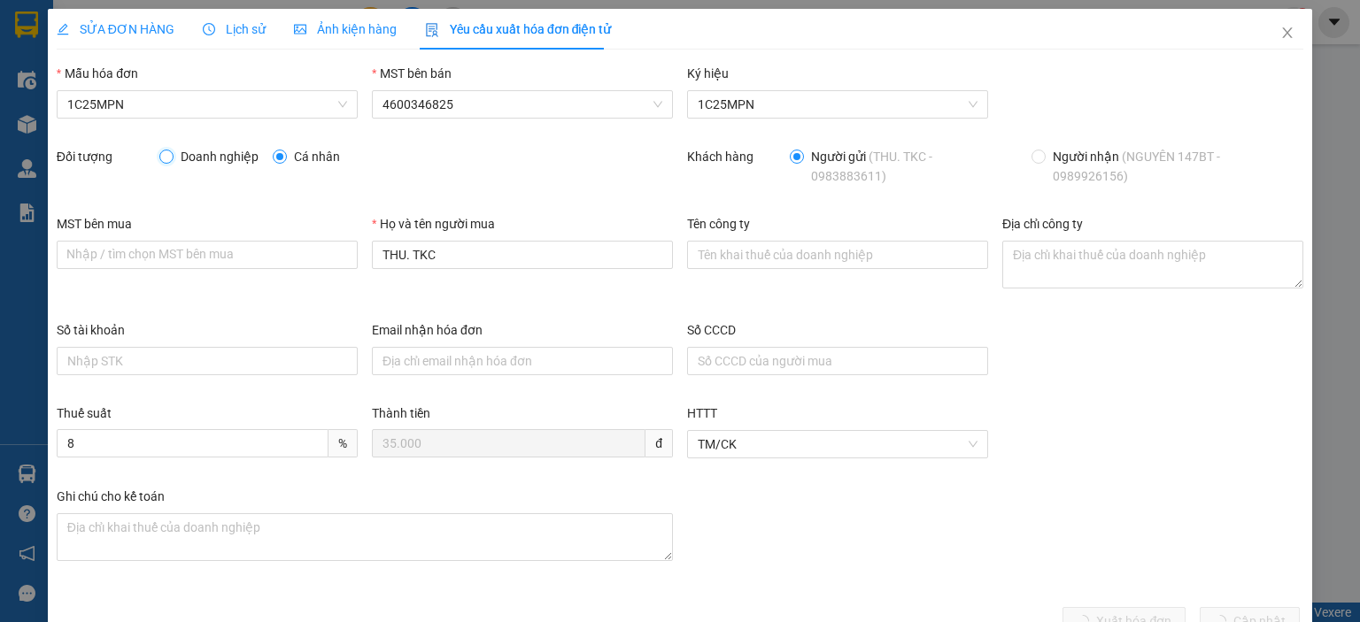
click at [165, 158] on input "Doanh nghiệp" at bounding box center [165, 156] width 12 height 12
radio input "true"
radio input "false"
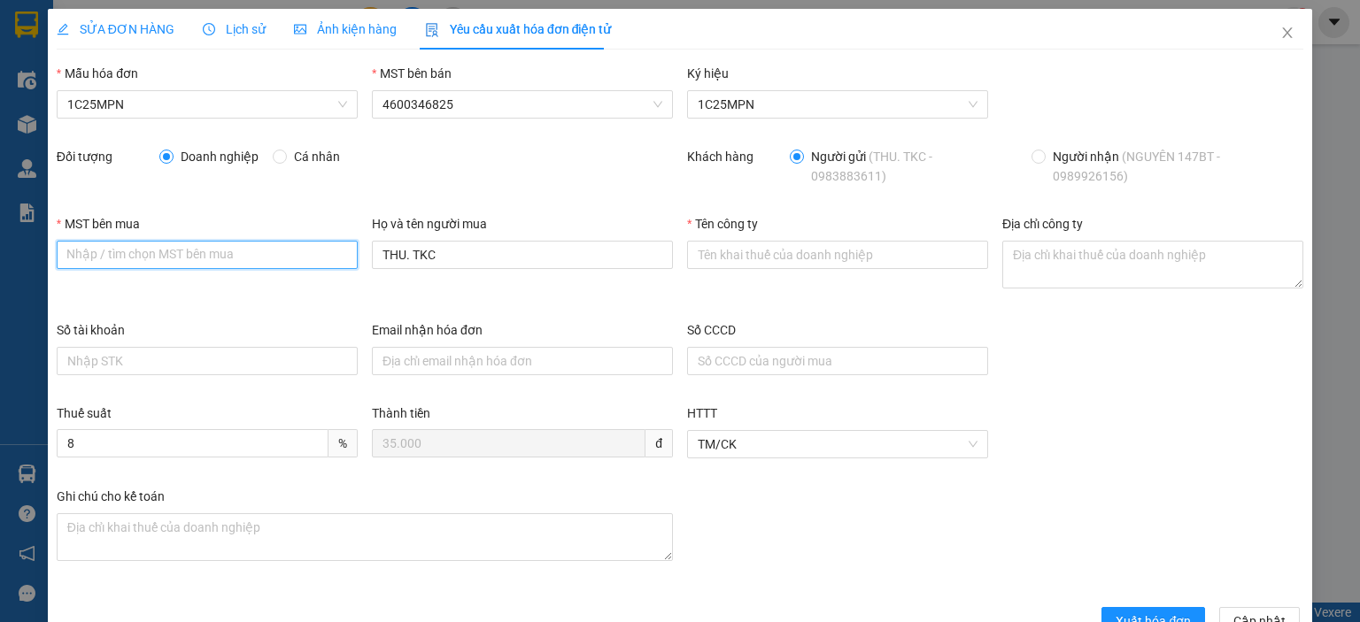
click at [161, 247] on input "MST bên mua" at bounding box center [207, 255] width 301 height 28
paste input "0101198807"
type input "0101198807"
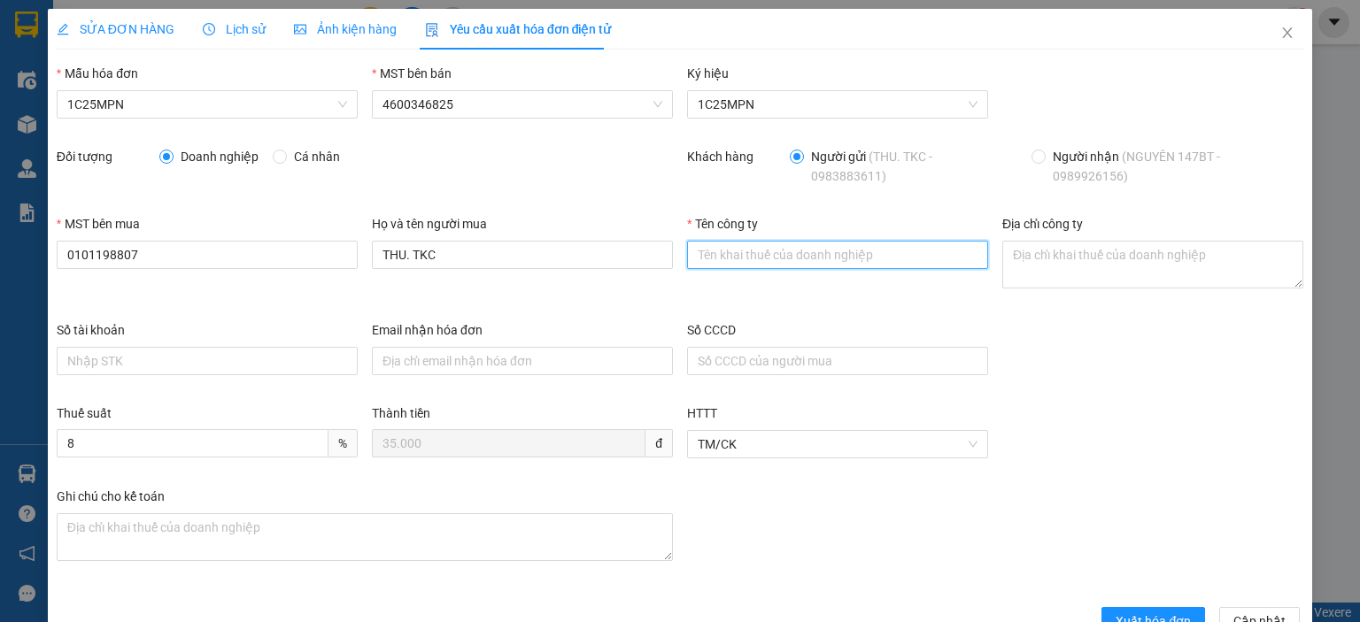
click at [705, 256] on input "Tên công ty" at bounding box center [837, 255] width 301 height 28
paste input "0101198807"
type input "0101198807"
drag, startPoint x: 762, startPoint y: 254, endPoint x: 631, endPoint y: 256, distance: 131.0
click at [631, 256] on div "MST bên mua 0101198807 Họ và tên người mua THU. TKC Tên công ty 0101198807 Địa …" at bounding box center [680, 267] width 1260 height 106
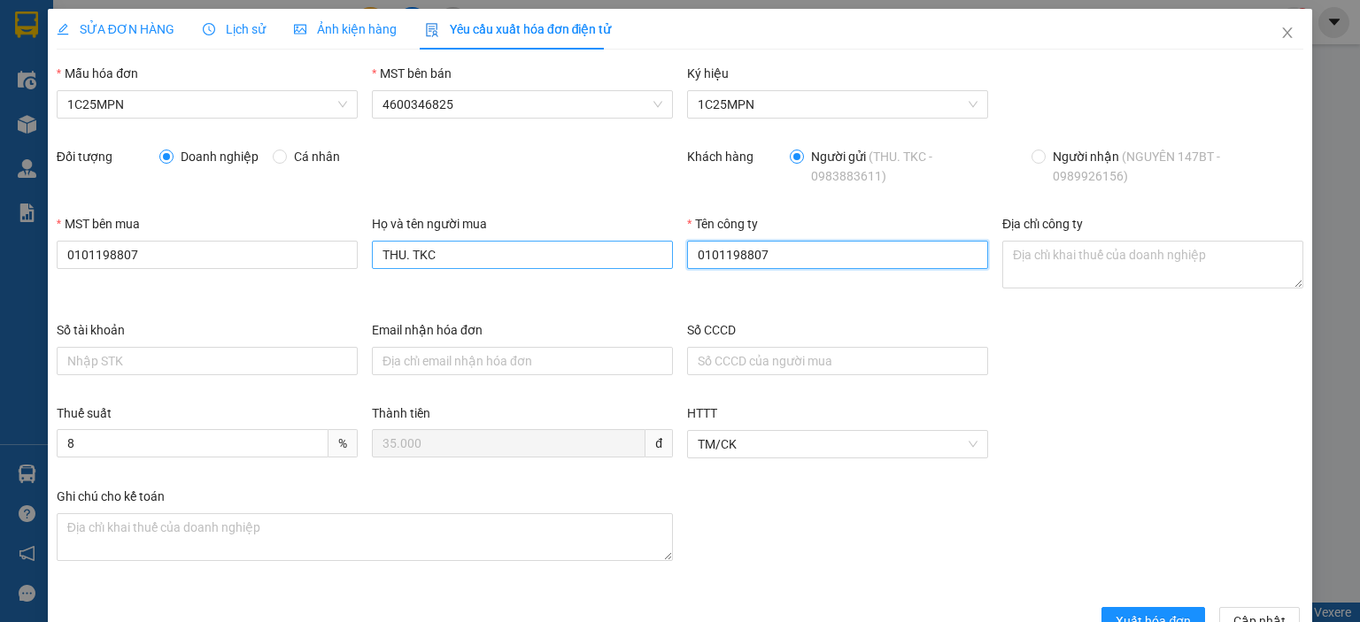
drag, startPoint x: 788, startPoint y: 248, endPoint x: 638, endPoint y: 248, distance: 149.6
click at [638, 248] on div "MST bên mua 0101198807 Họ và tên người mua THU. TKC Tên công ty 0101198807 Địa …" at bounding box center [680, 267] width 1260 height 106
drag, startPoint x: 776, startPoint y: 260, endPoint x: 653, endPoint y: 259, distance: 123.0
click at [653, 259] on div "MST bên mua 0101198807 Họ và tên người mua THU. TKC Tên công ty 0101198807 Địa …" at bounding box center [680, 267] width 1260 height 106
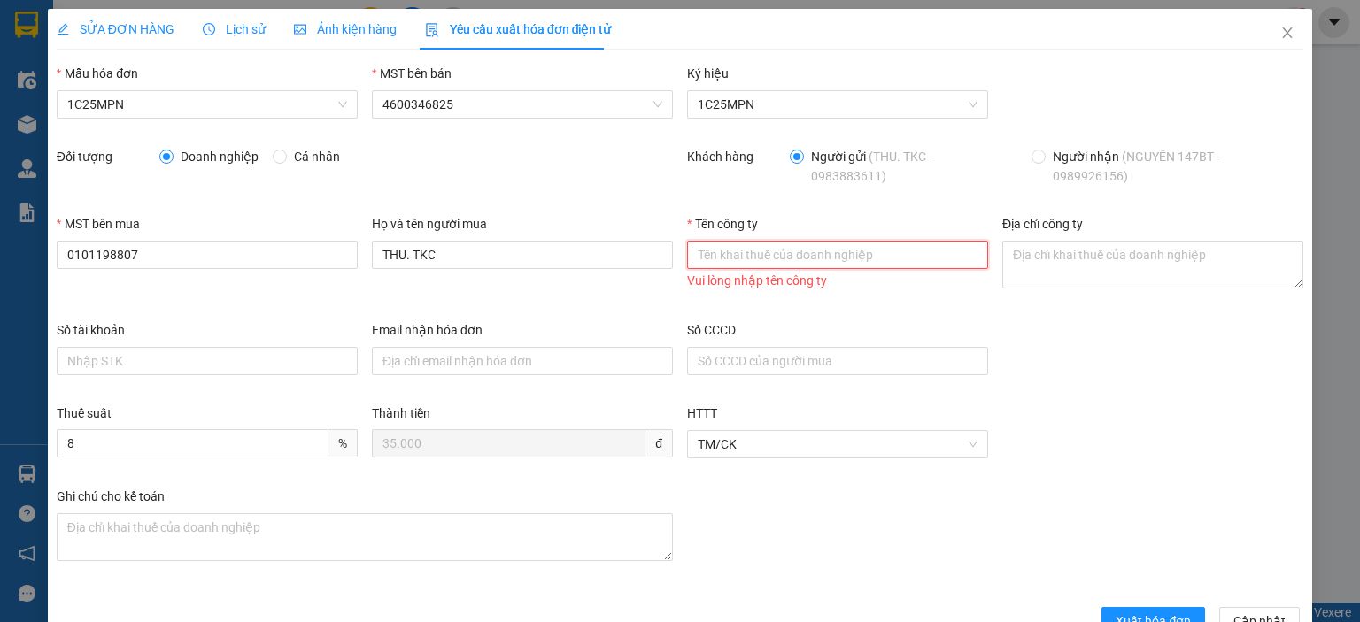
paste input "CÔNG TY TNHH MICROTEC VIỆT NAM"
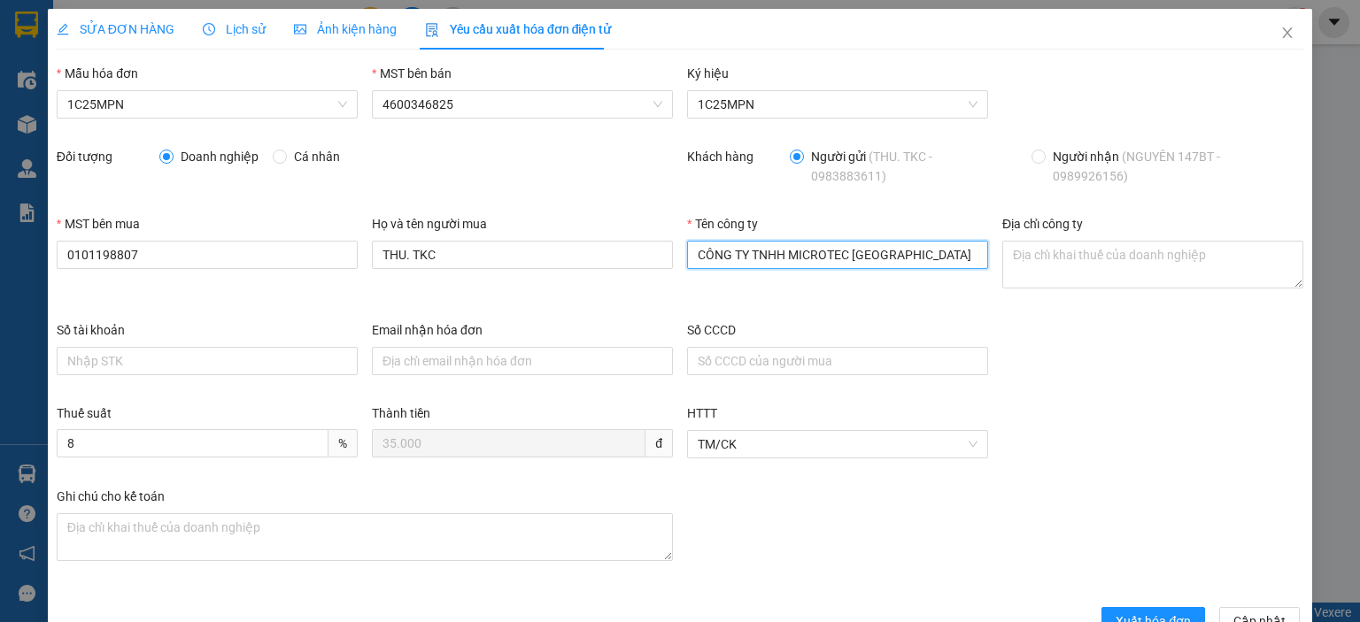
type input "CÔNG TY TNHH MICROTEC VIỆT NAM"
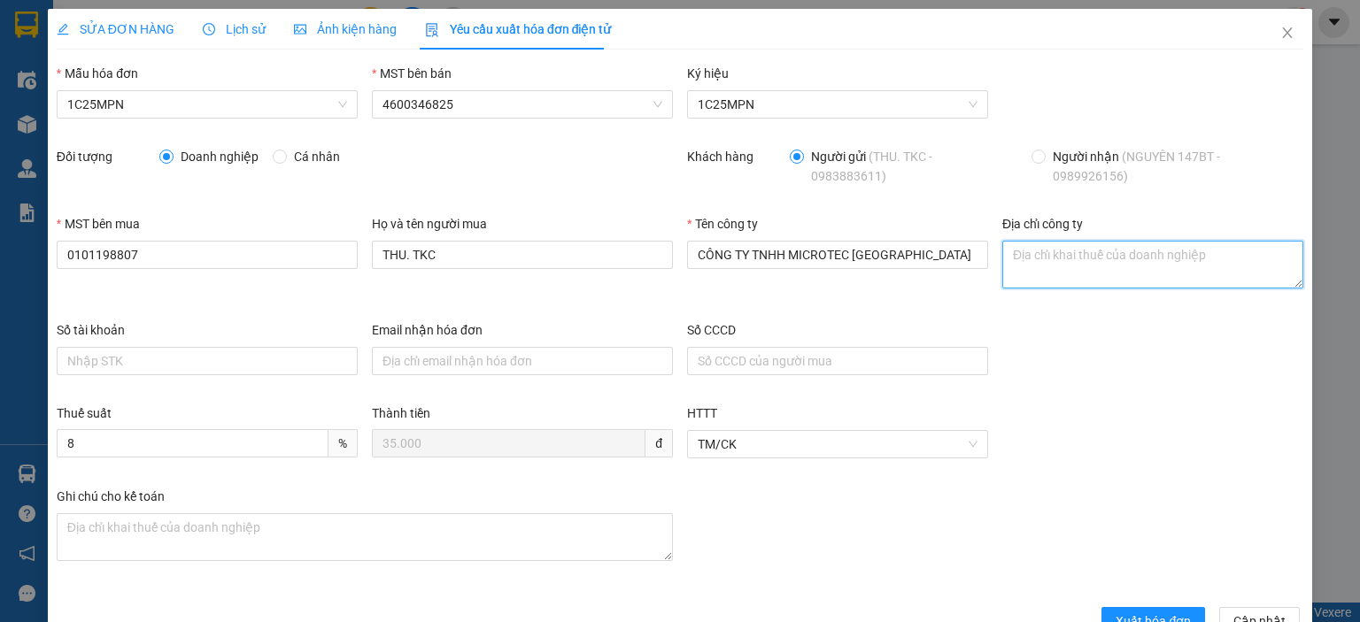
click at [1016, 257] on textarea "Địa chỉ công ty" at bounding box center [1152, 265] width 301 height 48
paste textarea "Tầng 5A, 5, 9, 12 số 194 phố Trần Quang Khải, Phường Hoàn Kiếm, TP Hà Nội, Việt…"
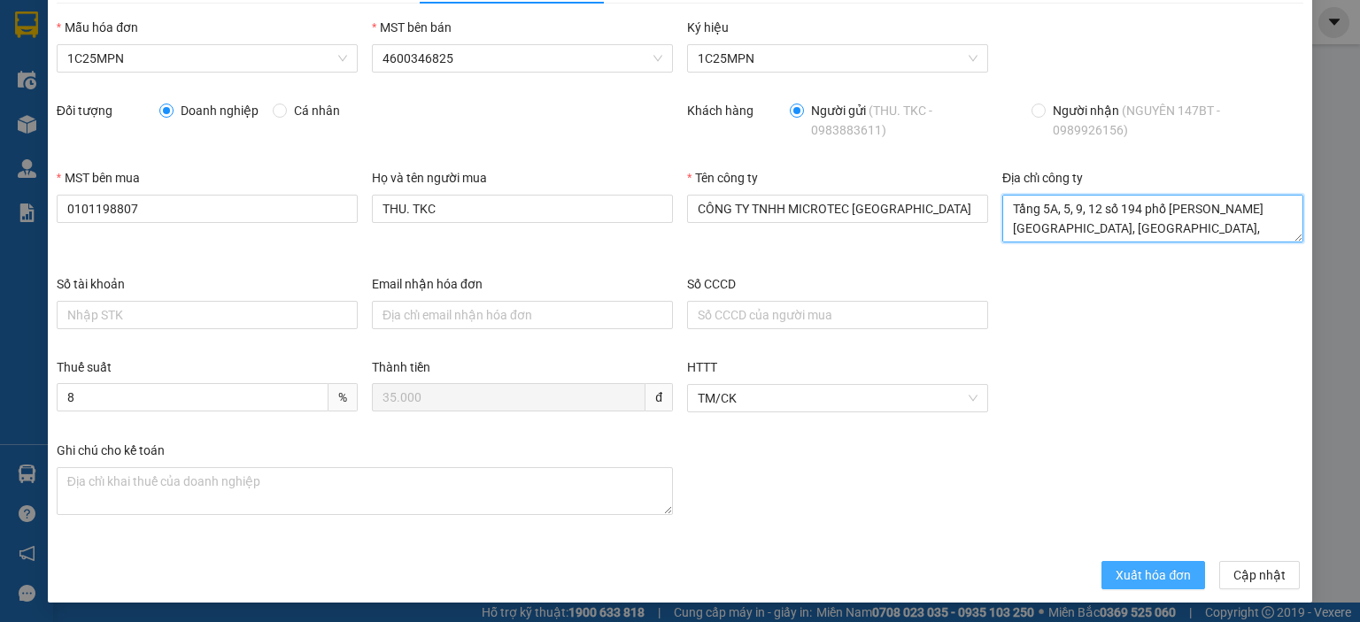
type textarea "Tầng 5A, 5, 9, 12 số 194 phố Trần Quang Khải, Phường Hoàn Kiếm, TP Hà Nội, Việt…"
click at [1125, 580] on span "Xuất hóa đơn" at bounding box center [1152, 575] width 75 height 19
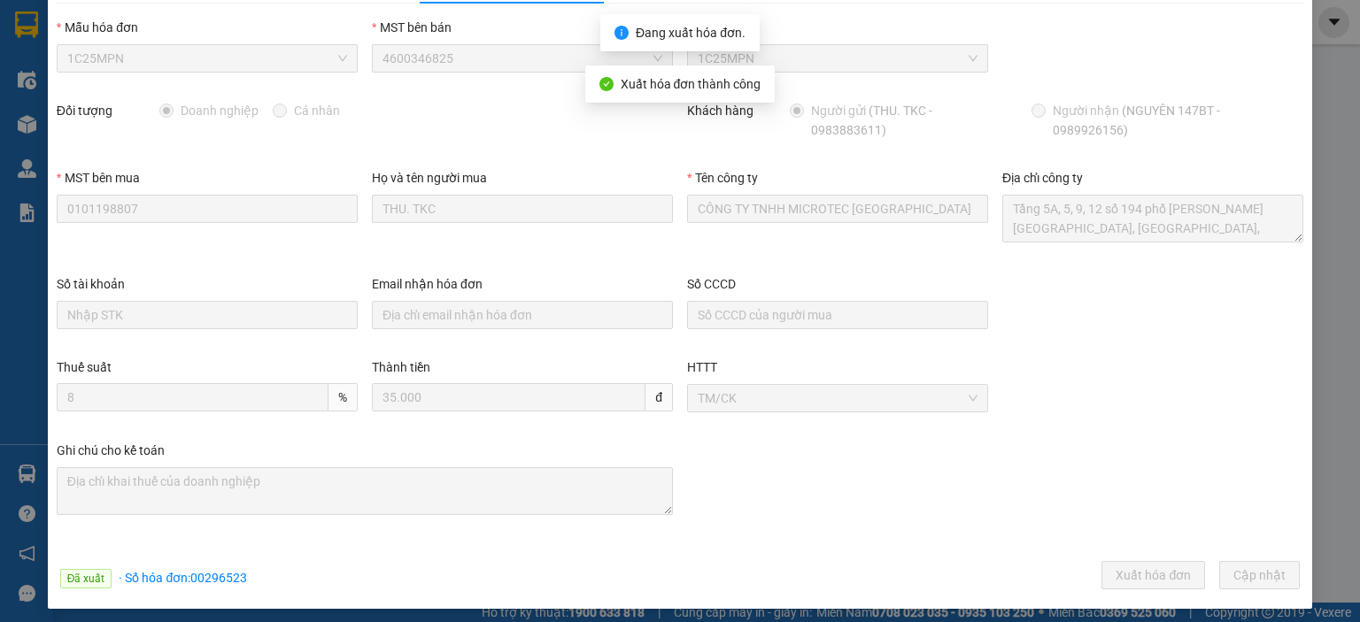
click at [222, 581] on span "· Số hóa đơn: 00296523" at bounding box center [183, 578] width 128 height 14
copy span "00296523"
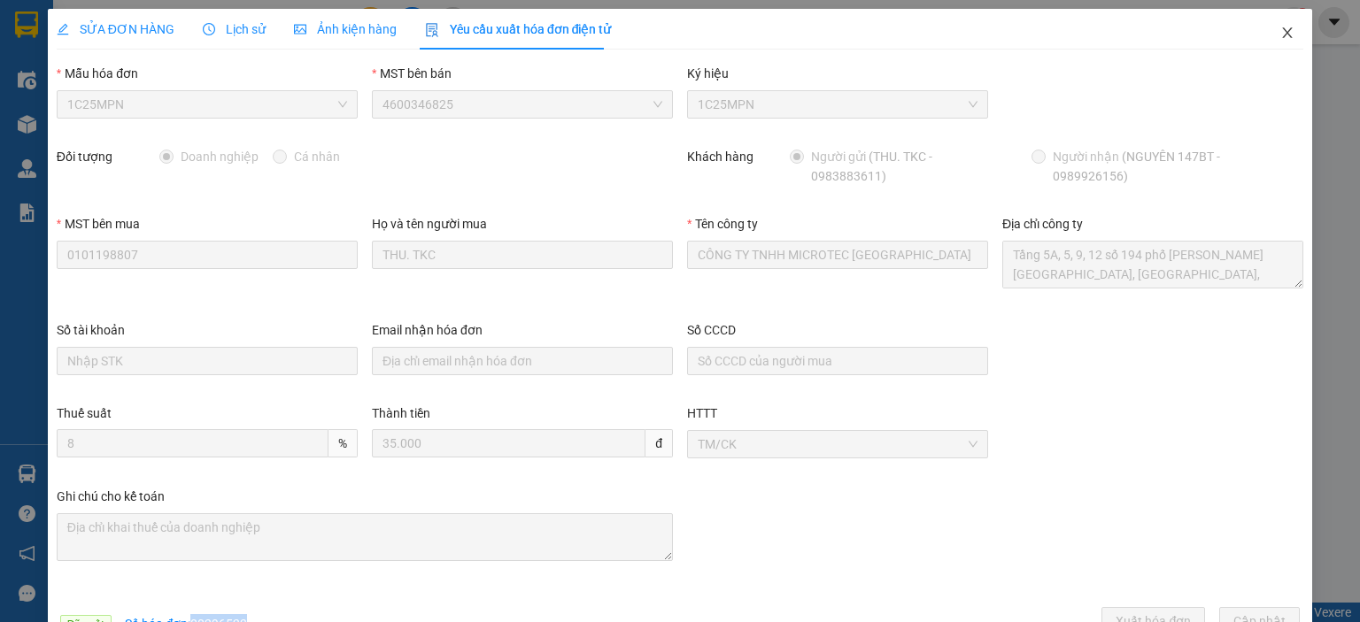
drag, startPoint x: 1274, startPoint y: 35, endPoint x: 1200, endPoint y: 6, distance: 79.1
click at [1280, 30] on icon "close" at bounding box center [1287, 33] width 14 height 14
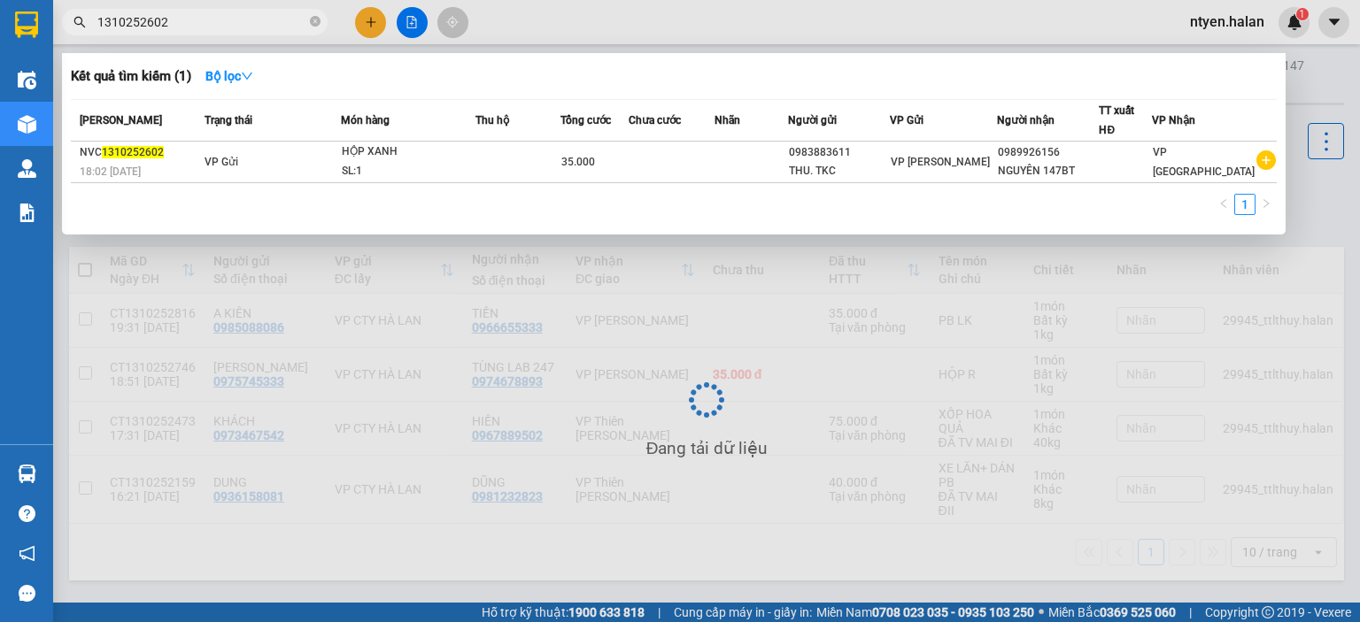
click at [180, 13] on input "1310252602" at bounding box center [201, 21] width 209 height 19
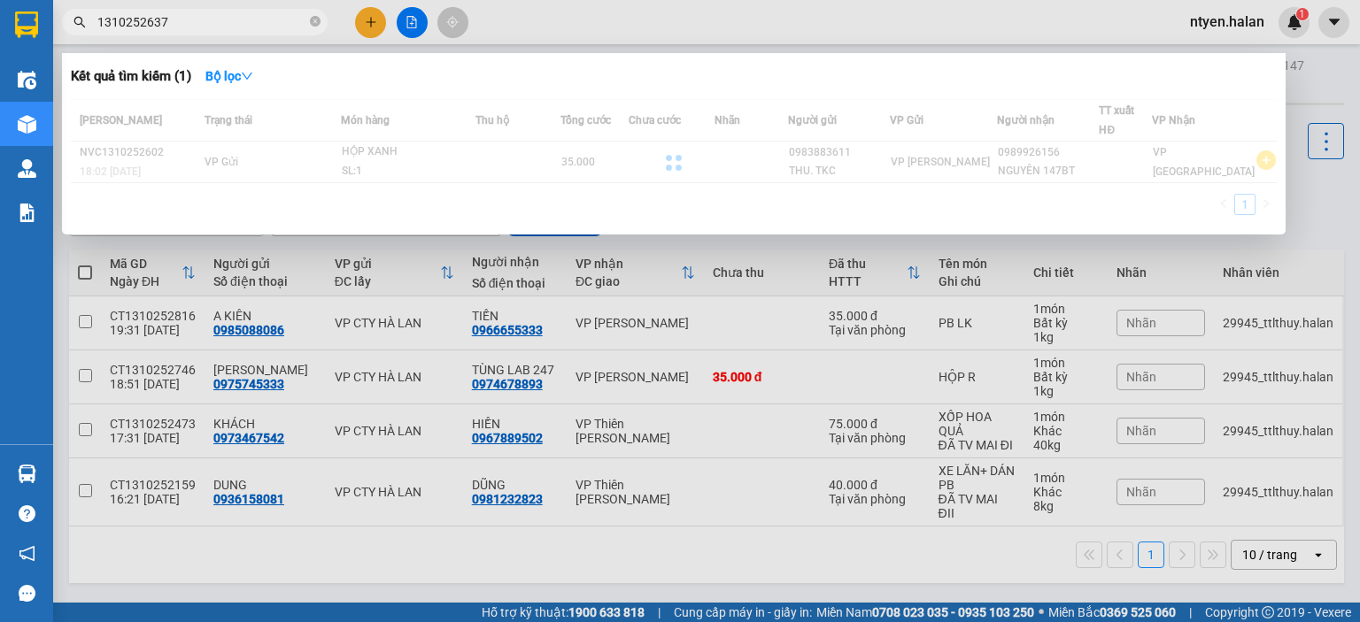
type input "1310252637"
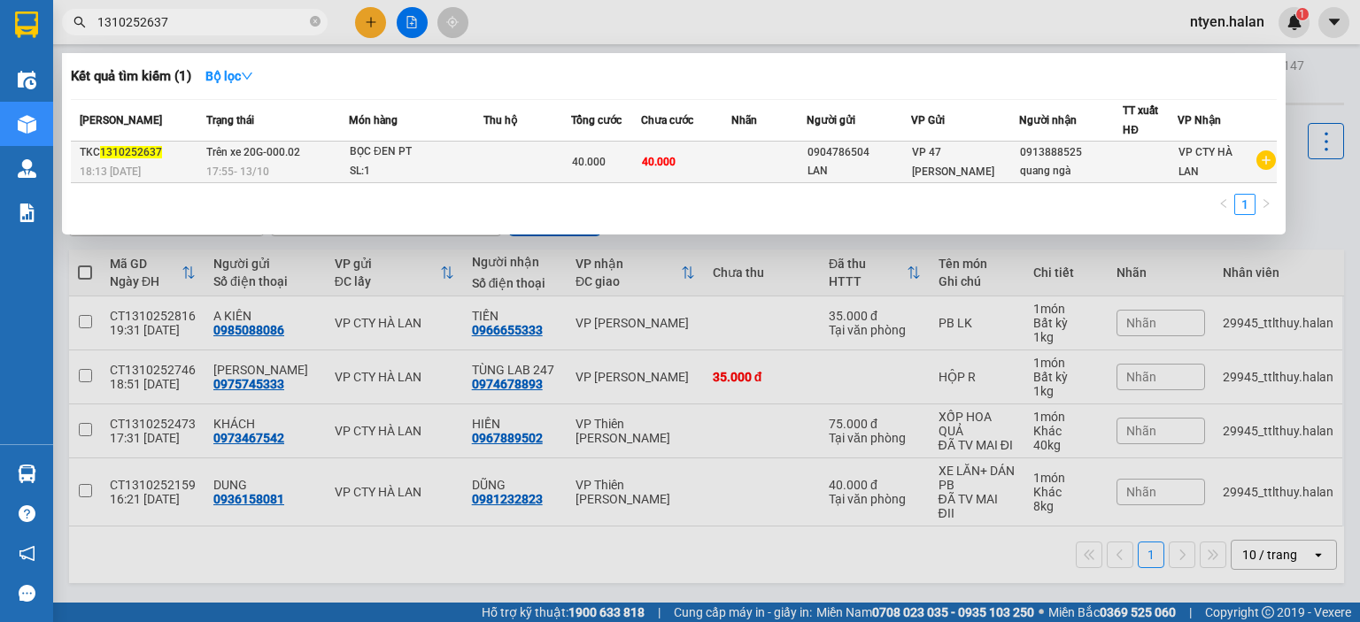
click at [224, 166] on span "17:55 - 13/10" at bounding box center [237, 172] width 63 height 12
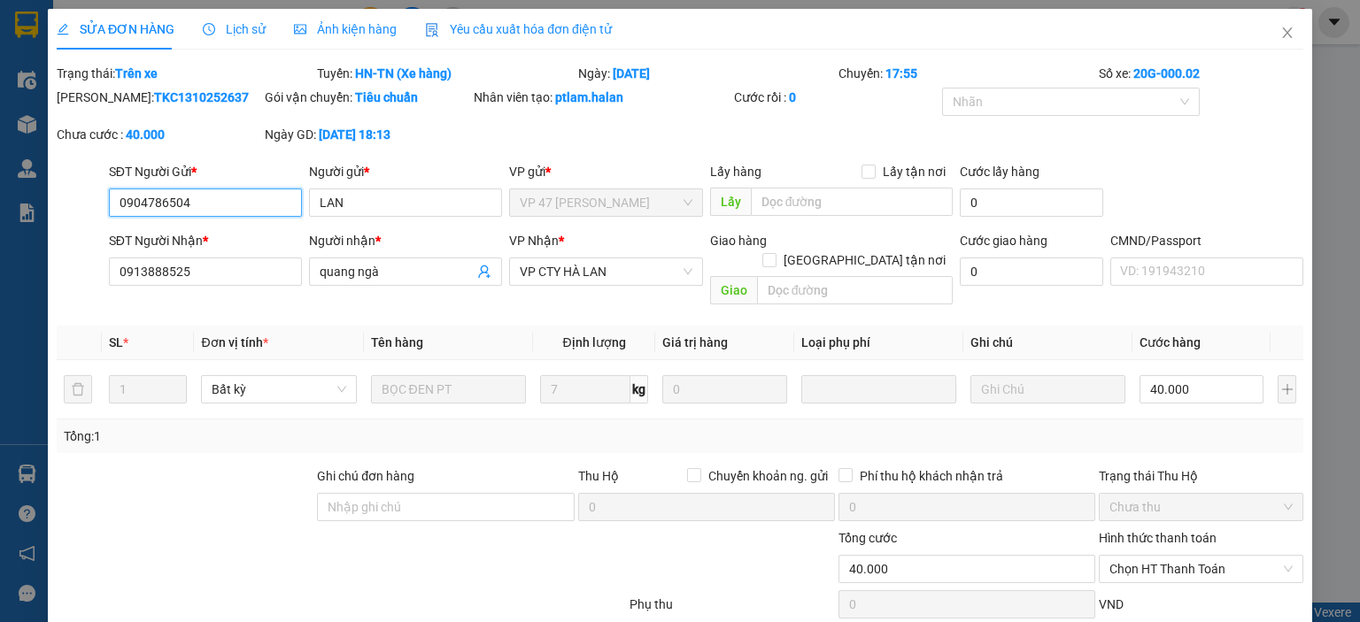
type input "0904786504"
type input "LAN"
type input "0913888525"
type input "quang ngà"
type input "0"
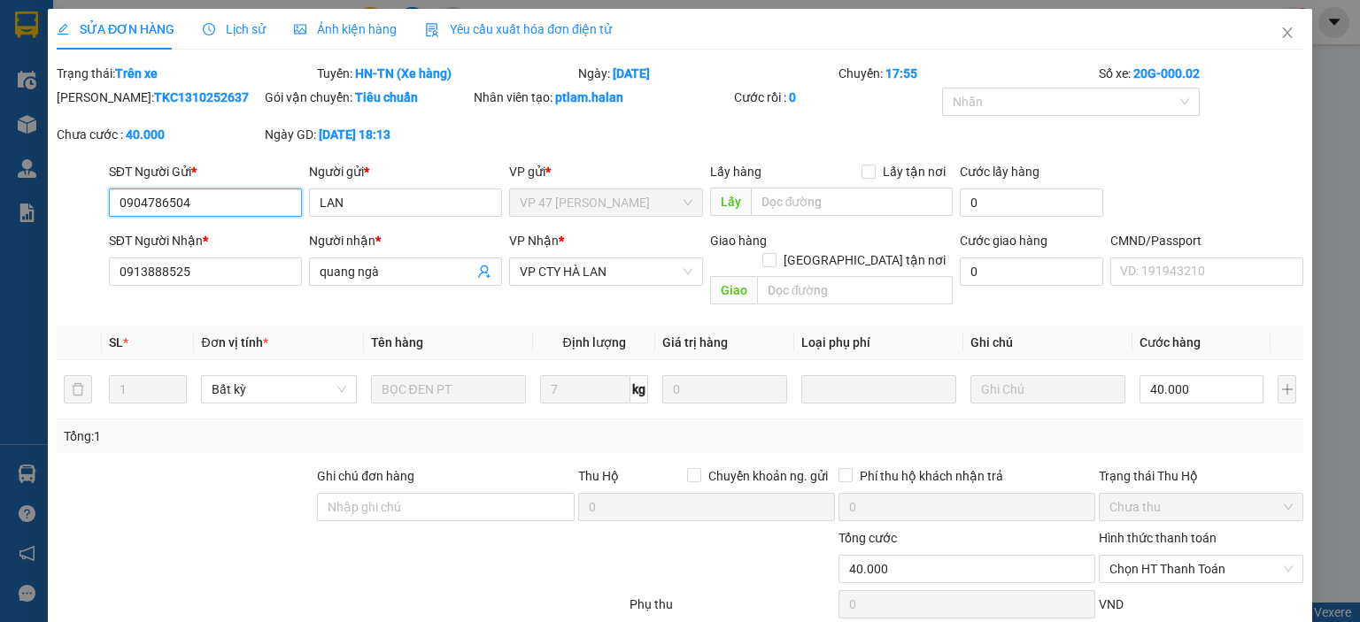
type input "40.000"
click at [478, 31] on div "SỬA ĐƠN HÀNG Lịch sử Ảnh kiện hàng Yêu cầu xuất hóa đơn điện tử Total Paid Fee …" at bounding box center [680, 311] width 1360 height 622
click at [516, 35] on span "Yêu cầu xuất hóa đơn điện tử" at bounding box center [518, 29] width 187 height 14
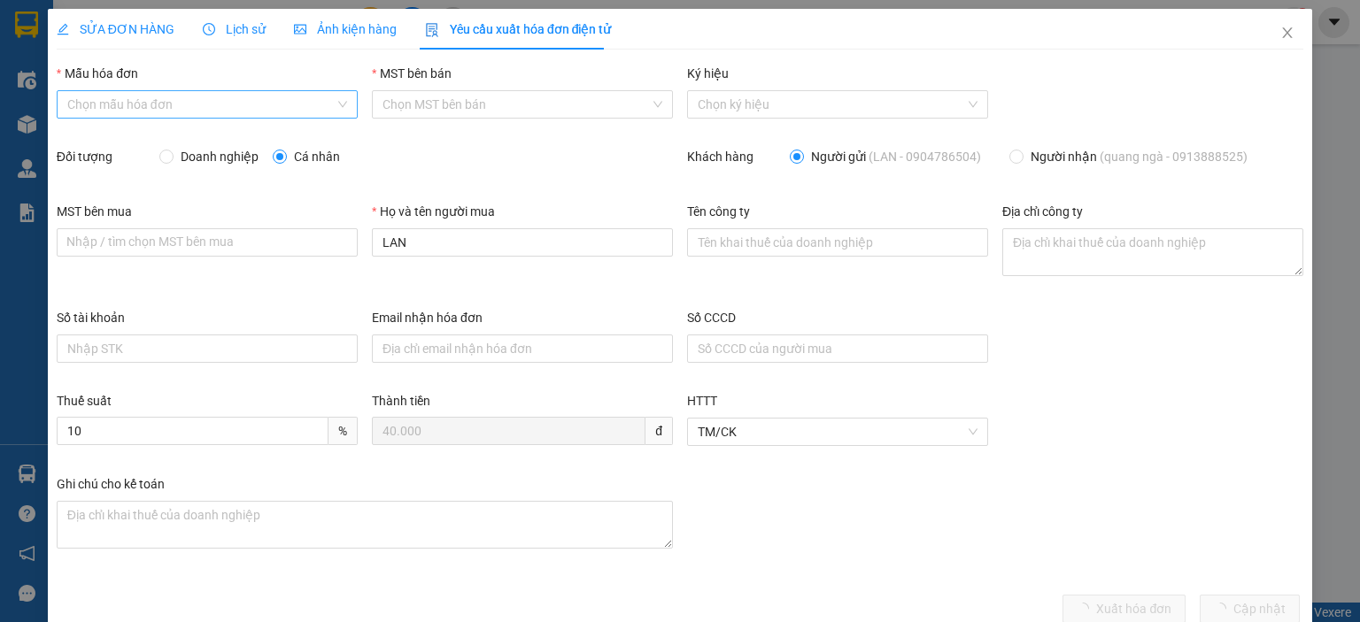
click at [115, 105] on input "Mẫu hóa đơn" at bounding box center [200, 104] width 267 height 27
click at [117, 137] on div "1C25MPN" at bounding box center [204, 139] width 277 height 19
type input "8"
drag, startPoint x: 158, startPoint y: 152, endPoint x: 165, endPoint y: 161, distance: 11.3
click at [159, 155] on input "Doanh nghiệp" at bounding box center [165, 156] width 12 height 12
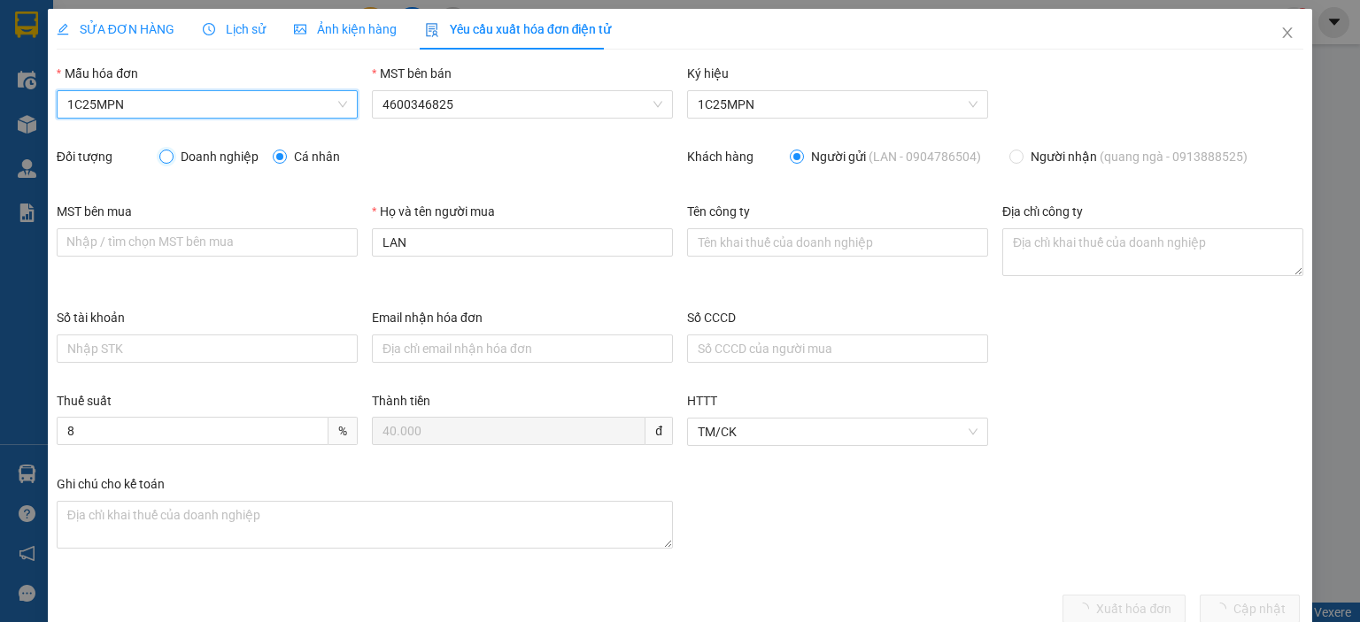
radio input "true"
radio input "false"
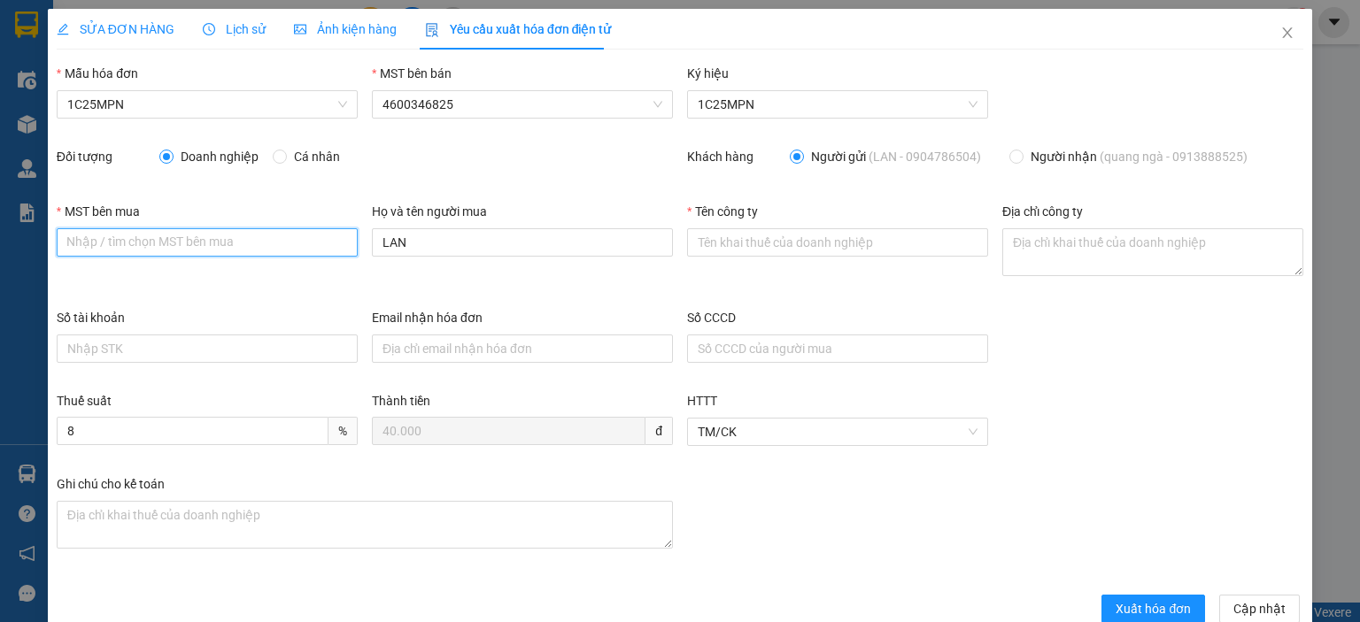
click at [240, 232] on input "MST bên mua" at bounding box center [207, 242] width 301 height 28
paste input "4600307551"
type input "4600307551"
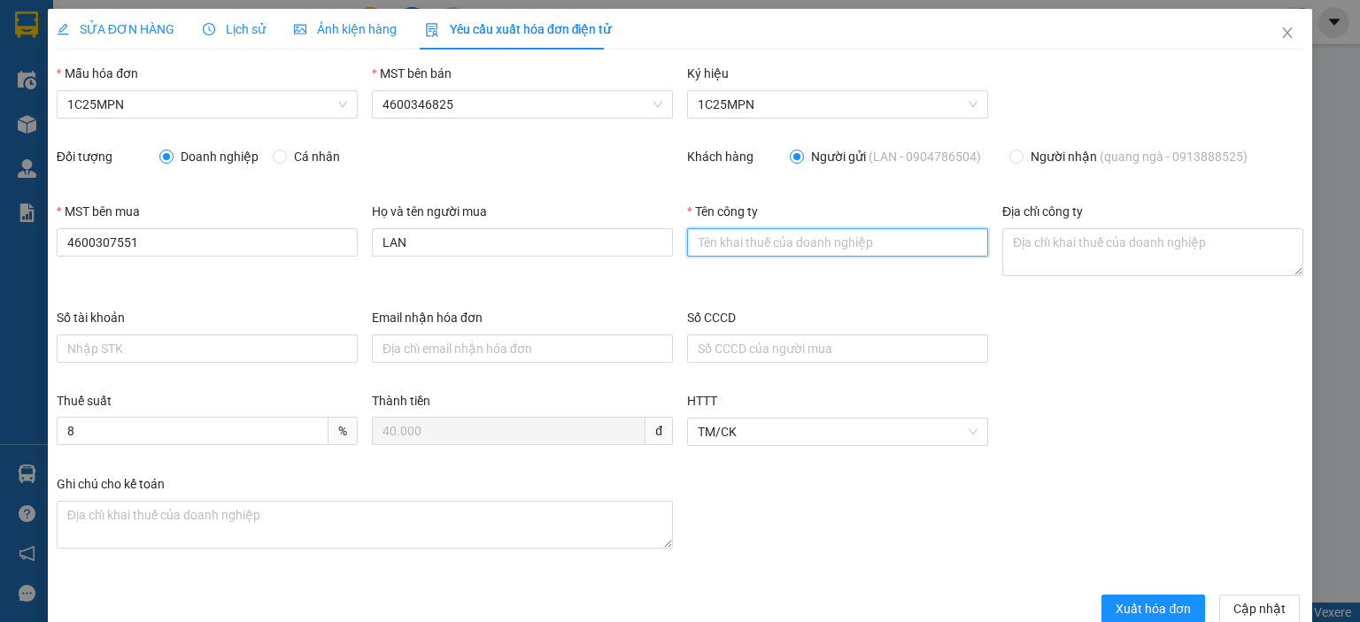
click at [908, 244] on input "Tên công ty" at bounding box center [837, 242] width 301 height 28
paste input "CÔNG TY TNHH QUANG NGÀ"
type input "CÔNG TY TNHH QUANG NGÀ"
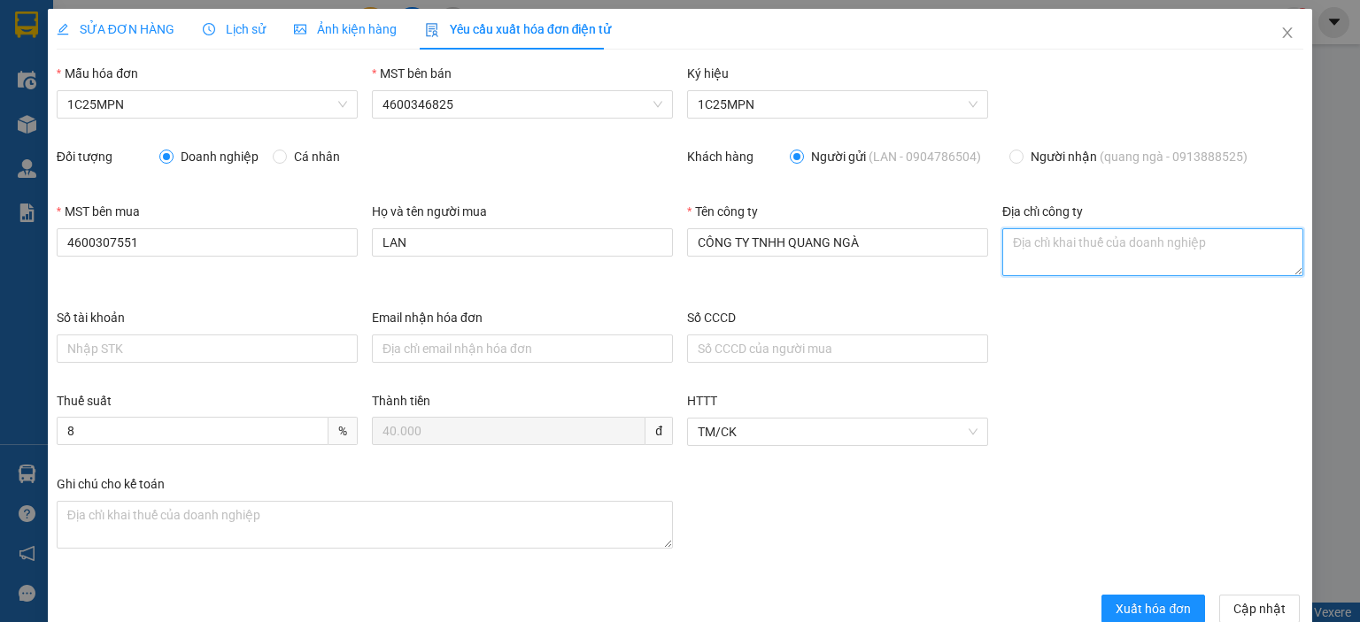
click at [1033, 251] on textarea "Địa chỉ công ty" at bounding box center [1152, 252] width 301 height 48
paste textarea "SN 347, đường Dương Tự Minh, Tổ 25, phường Quan Triều, Tỉnh Thái Nguyên, Việt N…"
click at [1002, 263] on textarea "SN 347, đường Dương Tự Minh, Tổ 25, phường Quan Triều, Tỉnh Thái Nguyên, Việt N…" at bounding box center [1152, 252] width 301 height 48
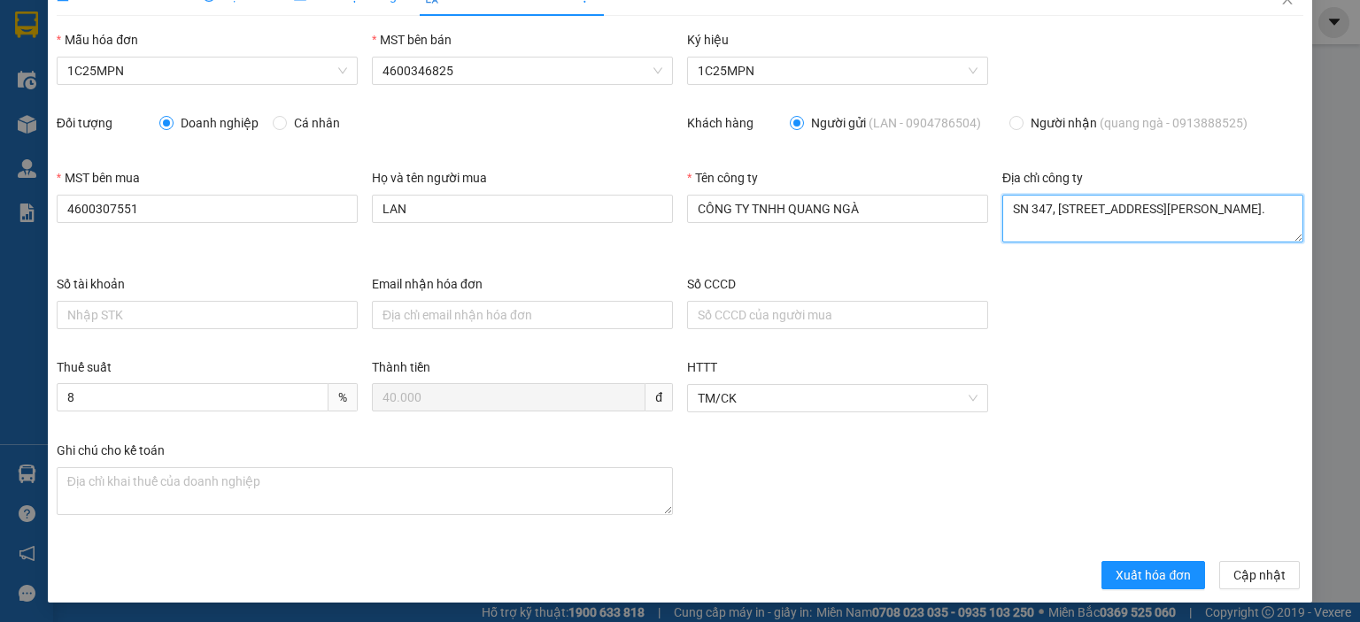
scroll to position [0, 0]
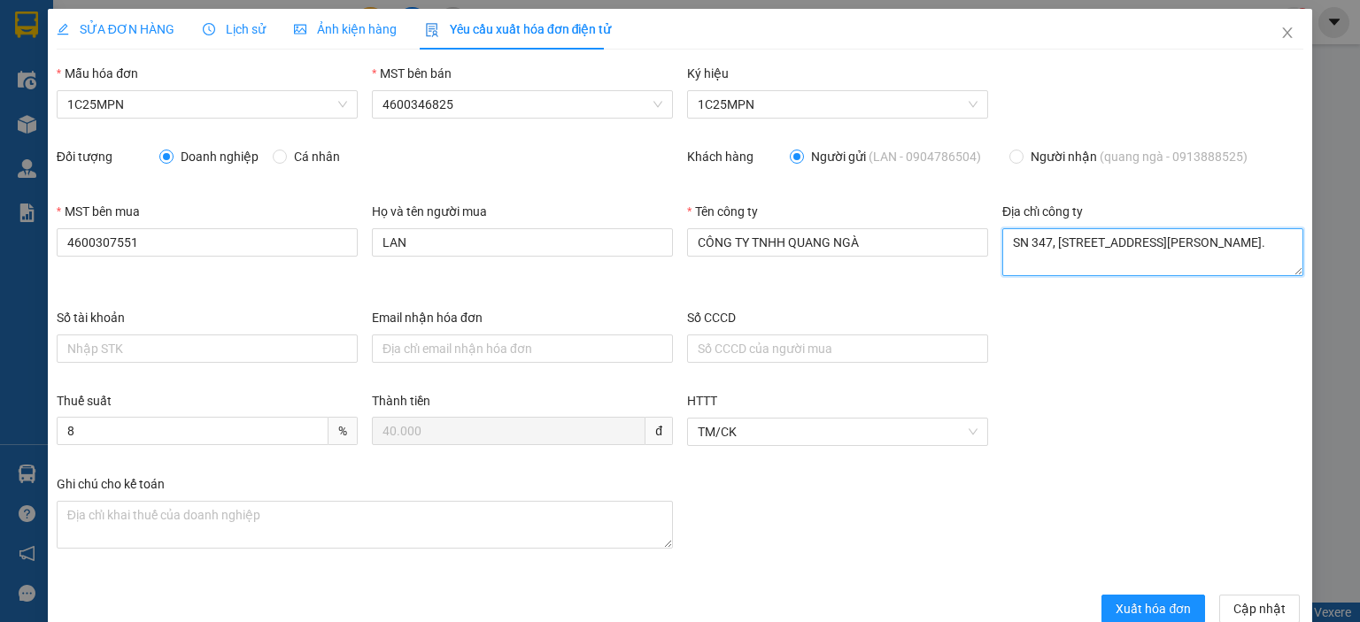
type textarea "SN 347, đường Dương Tự Minh, Tổ 25, phường Quan Triều, Tỉnh Thái Nguyên, Việt N…"
drag, startPoint x: 131, startPoint y: 24, endPoint x: 459, endPoint y: 33, distance: 328.5
click at [135, 23] on span "SỬA ĐƠN HÀNG" at bounding box center [116, 29] width 118 height 14
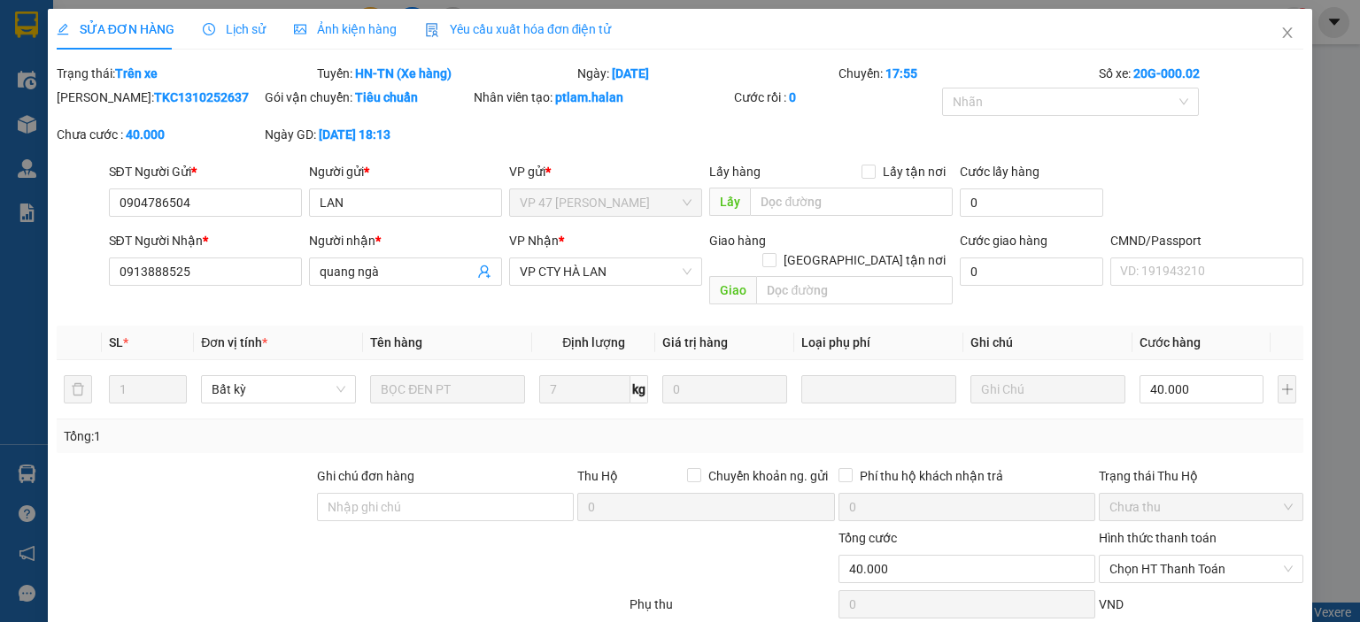
click at [482, 27] on span "Yêu cầu xuất hóa đơn điện tử" at bounding box center [518, 29] width 187 height 14
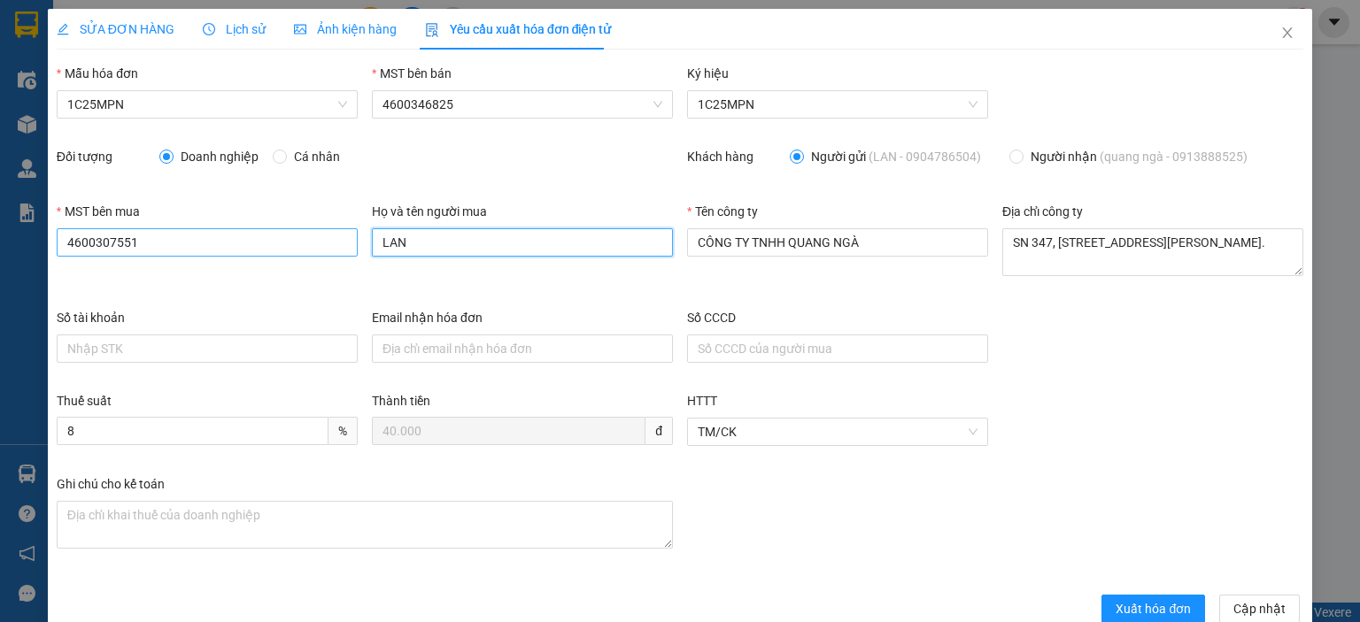
drag, startPoint x: 411, startPoint y: 241, endPoint x: 300, endPoint y: 239, distance: 110.7
click at [300, 239] on div "MST bên mua 4600307551 Họ và tên người mua LAN Tên công ty CÔNG TY TNHH QUANG N…" at bounding box center [680, 255] width 1260 height 106
type input "Nguyễn Ngọc Trung"
click at [1143, 608] on span "Xuất hóa đơn" at bounding box center [1152, 608] width 75 height 19
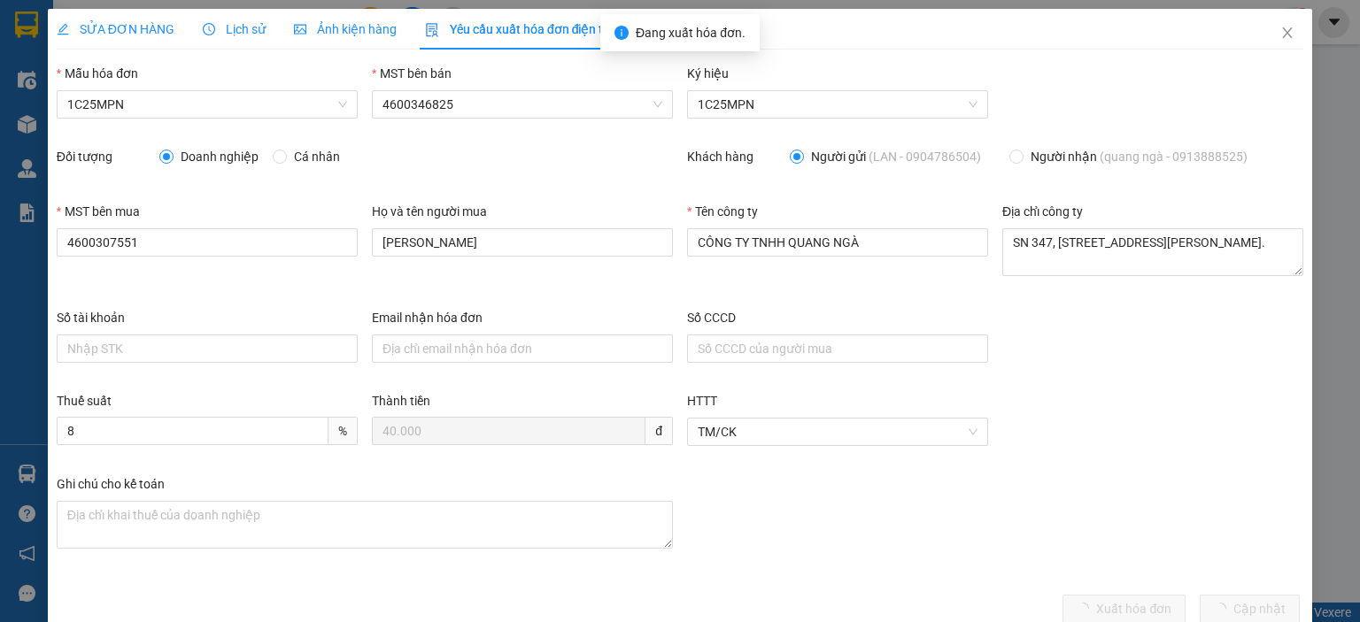
scroll to position [34, 0]
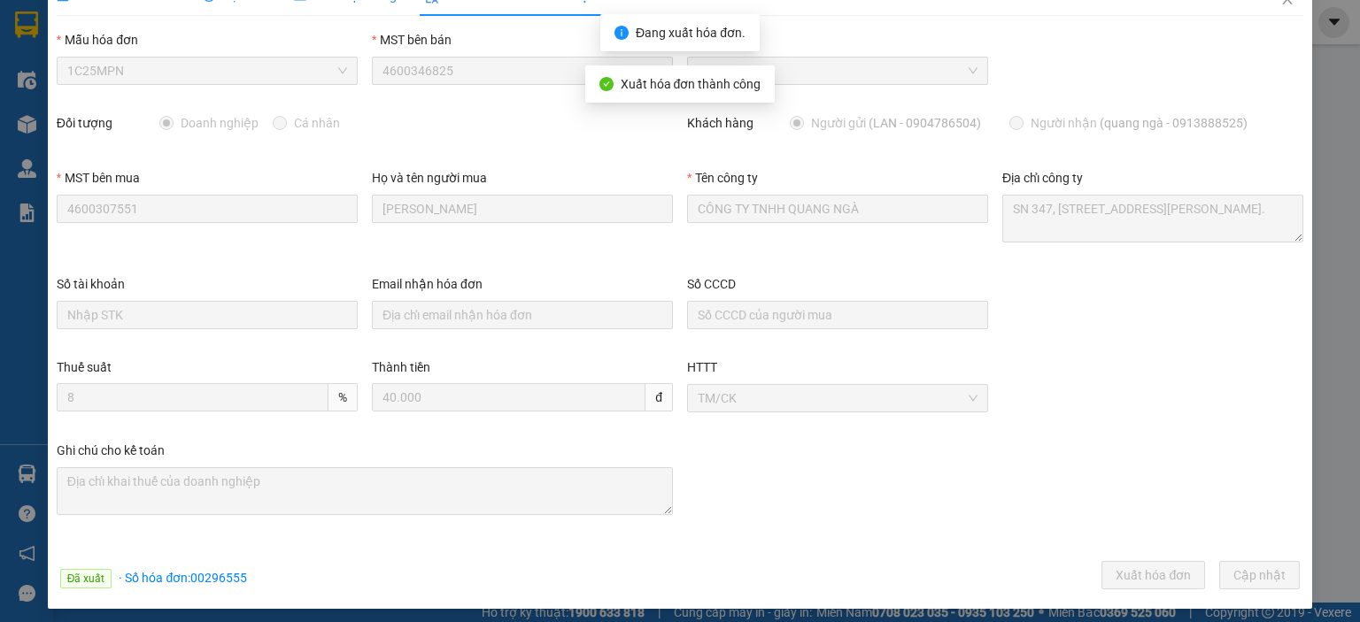
click at [244, 574] on div "Đã xuất · Số hóa đơn: 00296555 Xuất hóa đơn Cập nhật" at bounding box center [679, 578] width 1253 height 35
copy span "00296555"
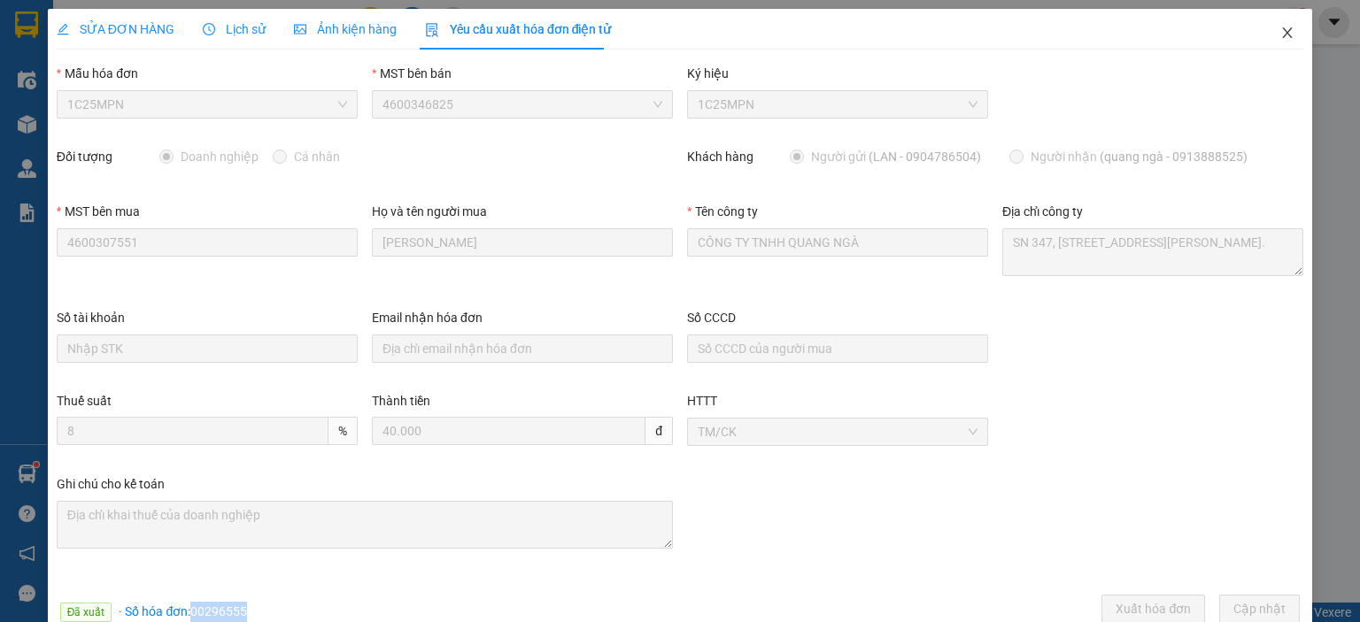
drag, startPoint x: 1274, startPoint y: 34, endPoint x: 1169, endPoint y: 5, distance: 108.2
click at [1280, 34] on icon "close" at bounding box center [1287, 33] width 14 height 14
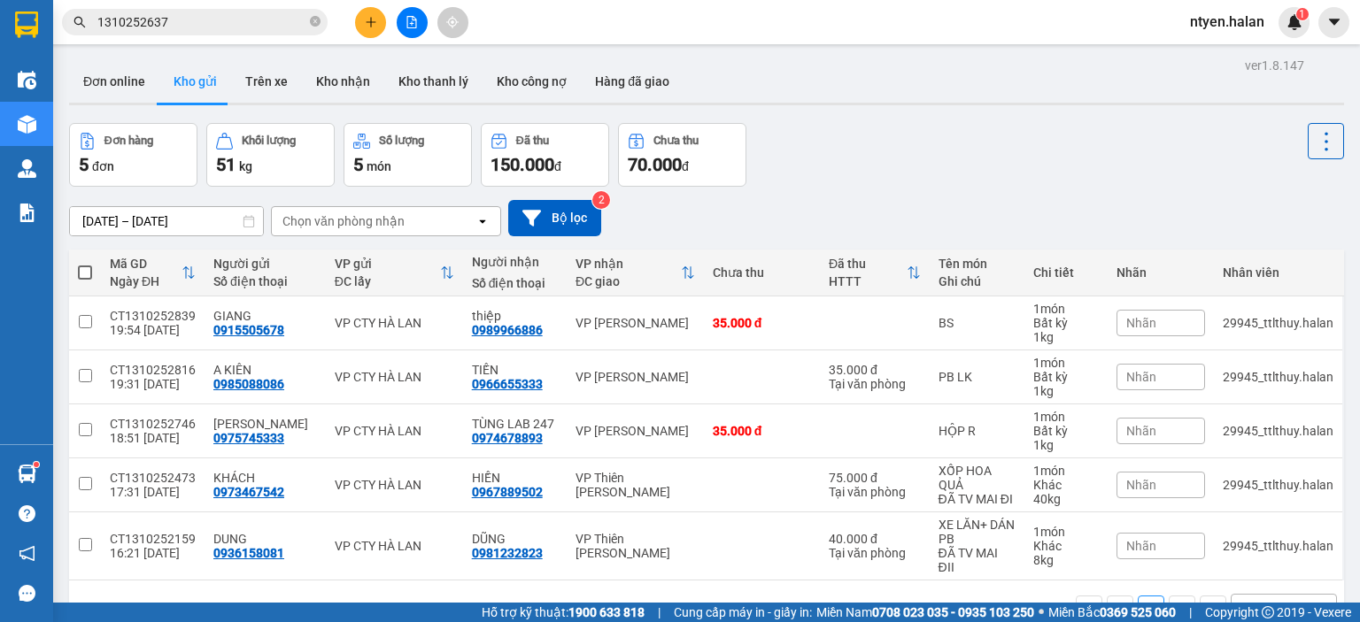
click at [197, 18] on input "1310252637" at bounding box center [201, 21] width 209 height 19
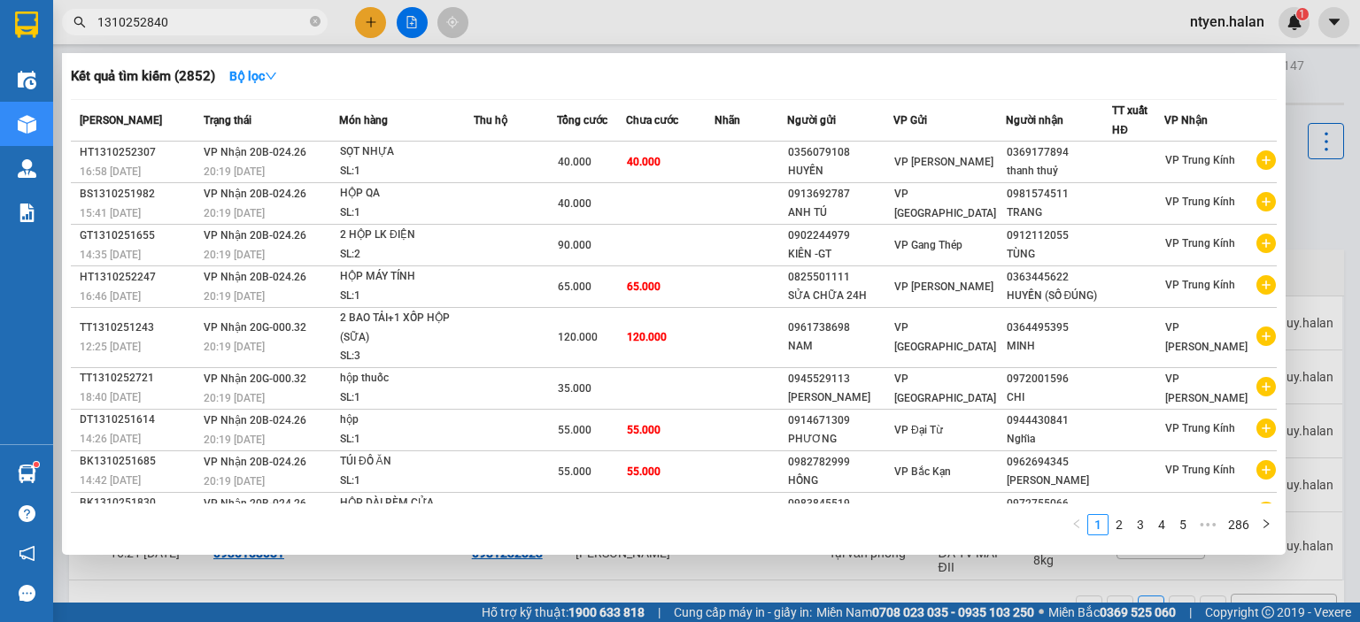
type input "1310252840"
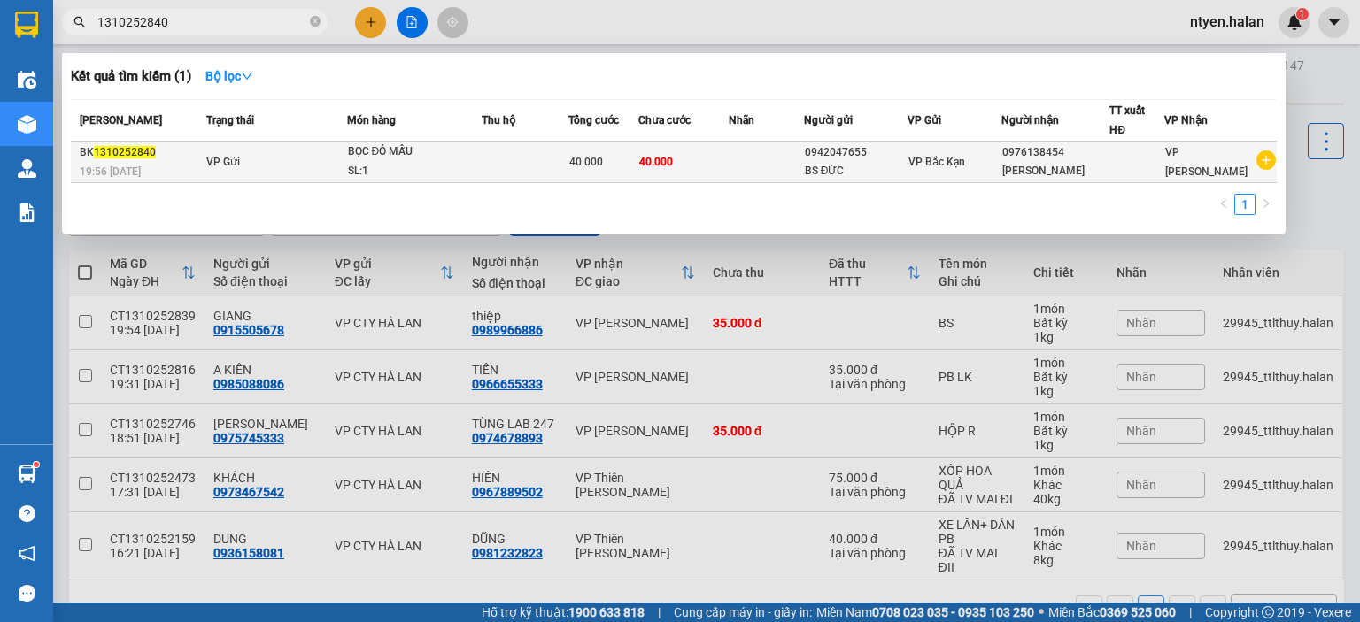
click at [196, 162] on div "19:56 - 13/10" at bounding box center [140, 171] width 121 height 19
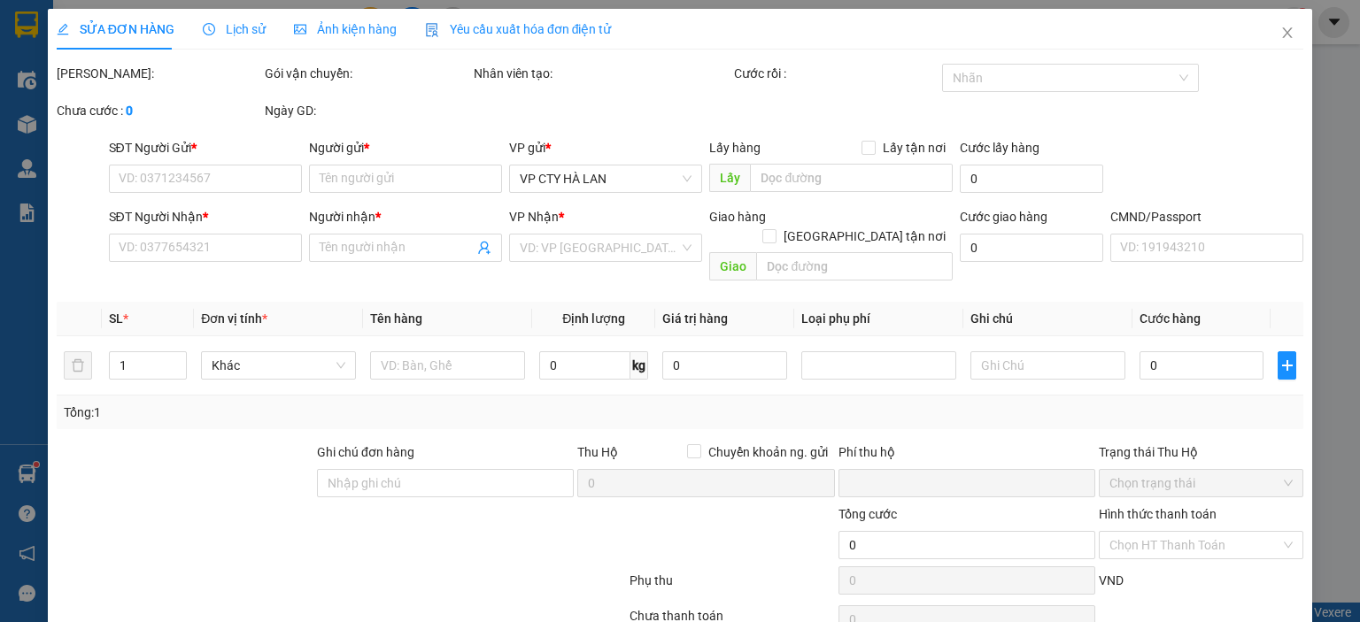
type input "0942047655"
type input "BS ĐỨC"
type input "0976138454"
type input "NGÔ CÔNG"
type input "0"
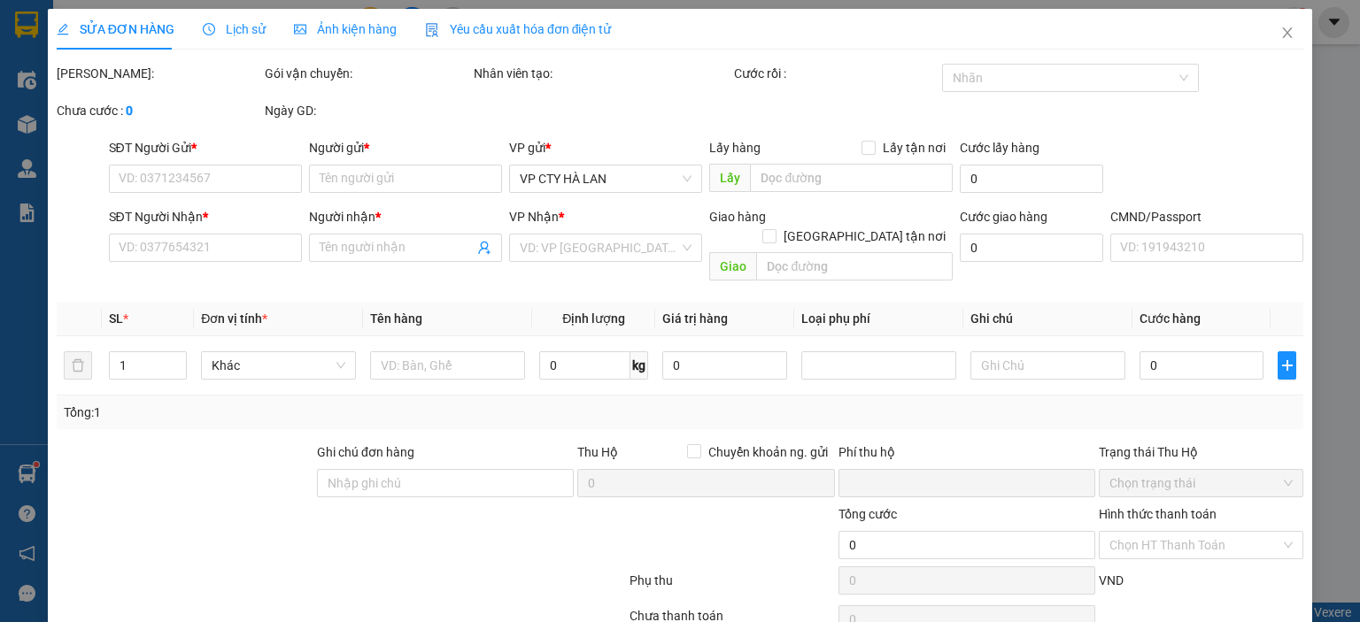
type input "40.000"
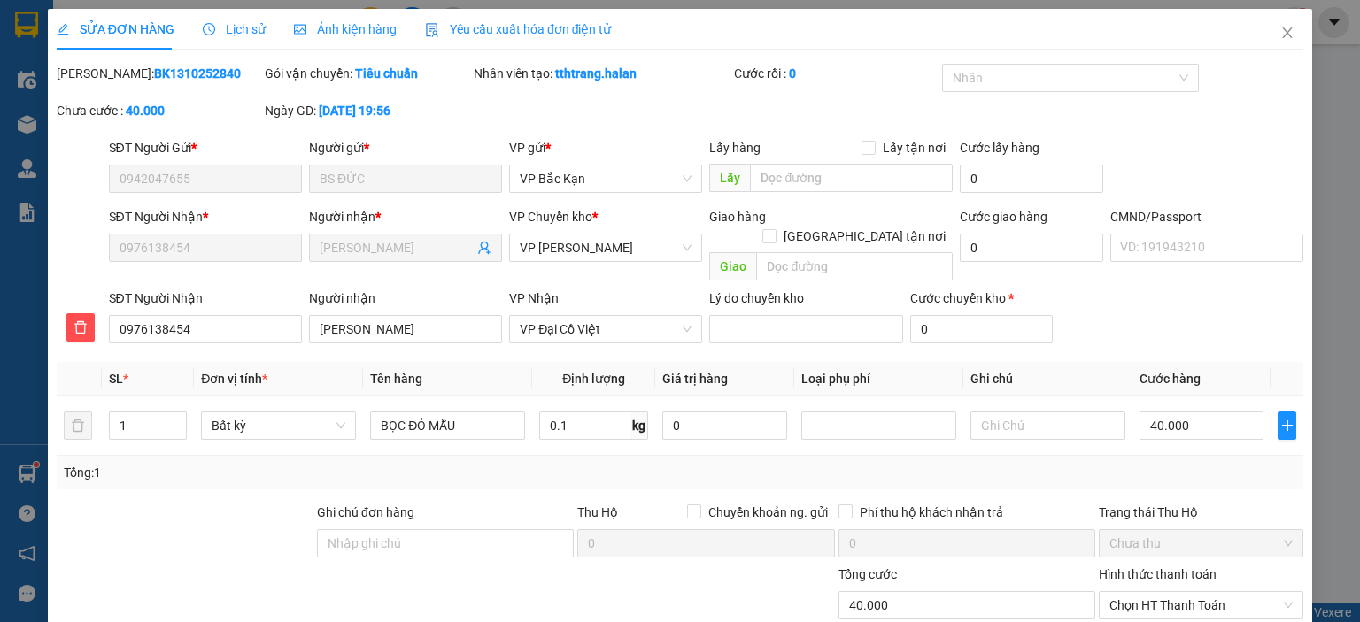
click at [567, 30] on span "Yêu cầu xuất hóa đơn điện tử" at bounding box center [518, 29] width 187 height 14
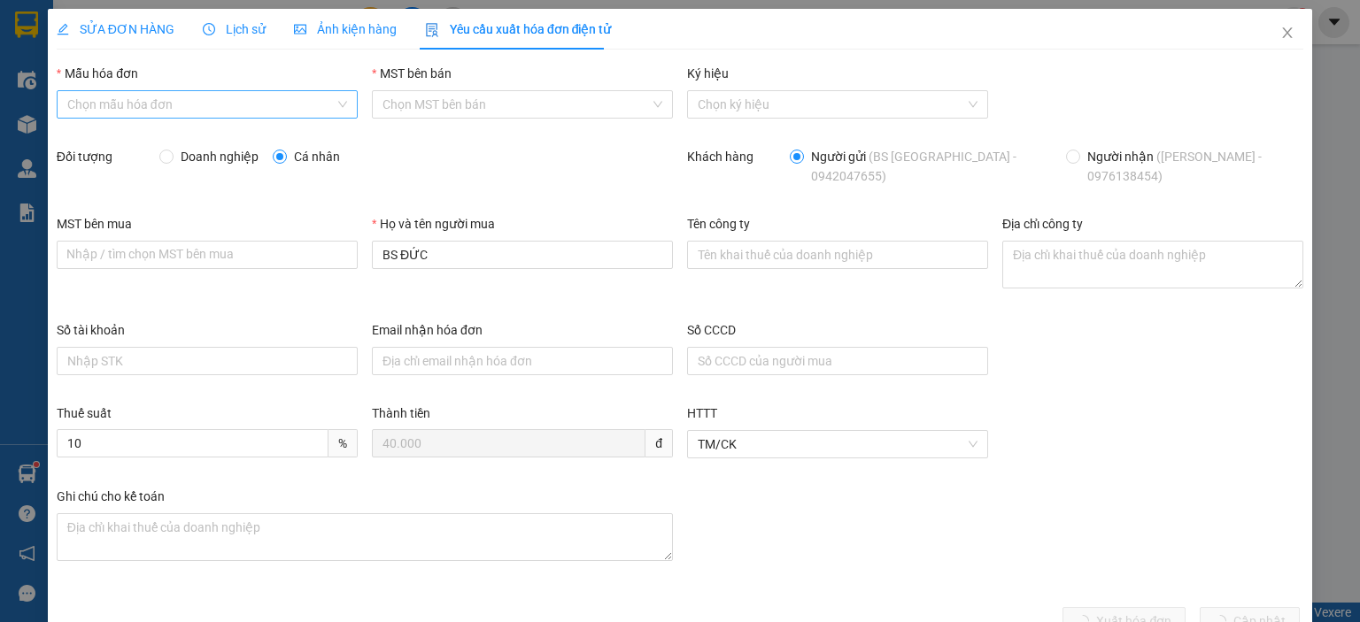
click at [118, 105] on input "Mẫu hóa đơn" at bounding box center [200, 104] width 267 height 27
drag, startPoint x: 124, startPoint y: 143, endPoint x: 165, endPoint y: 155, distance: 42.6
click at [131, 147] on div "1C25MPN" at bounding box center [204, 139] width 277 height 19
type input "8"
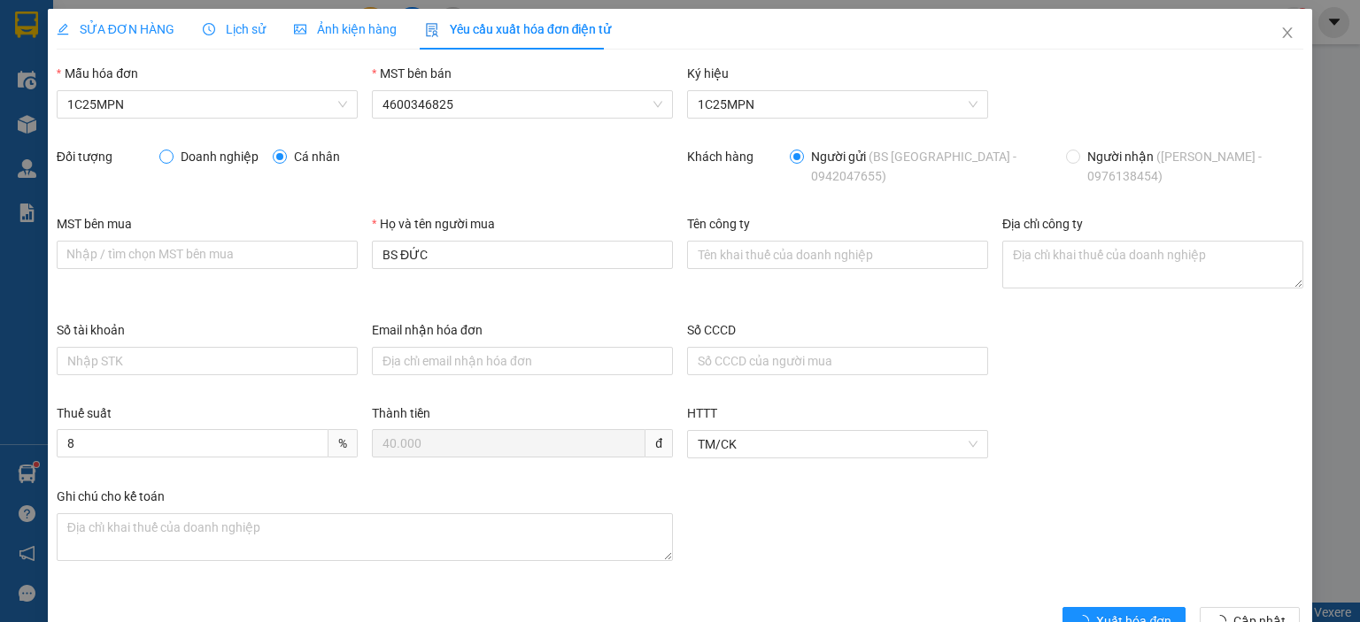
click at [171, 152] on span at bounding box center [166, 157] width 14 height 14
click at [171, 152] on input "Doanh nghiệp" at bounding box center [165, 156] width 12 height 12
radio input "true"
radio input "false"
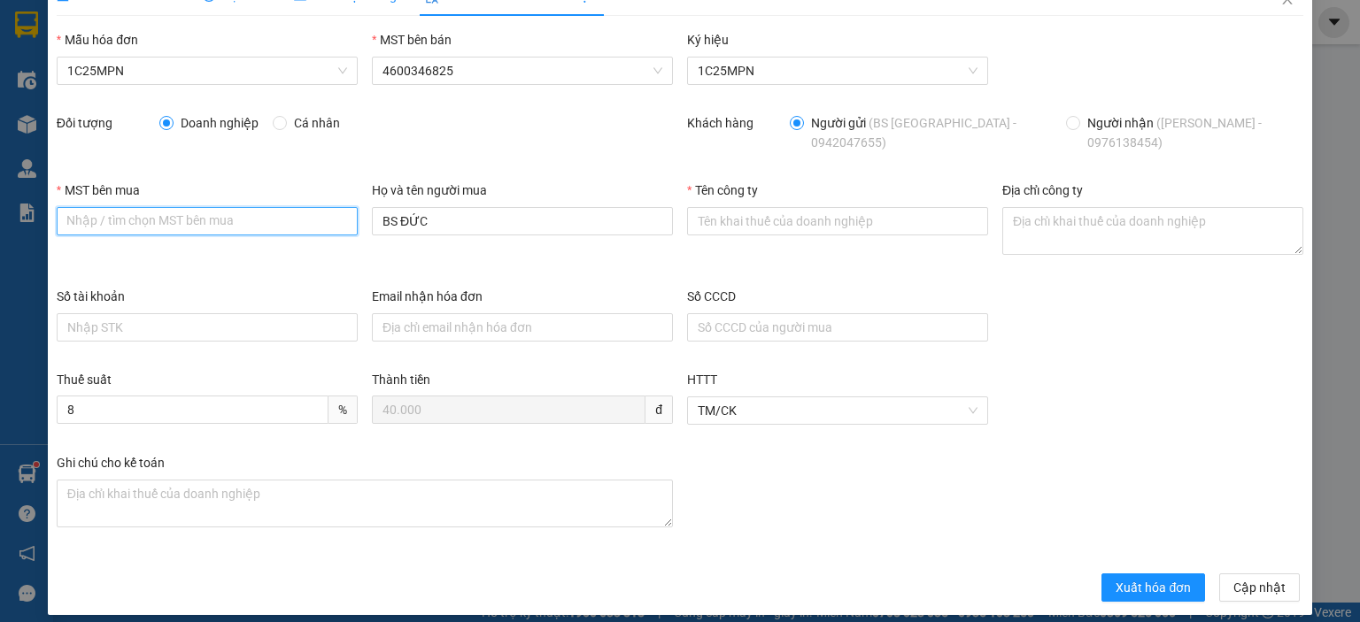
click at [181, 207] on input "MST bên mua" at bounding box center [207, 221] width 301 height 28
paste input "0315977568"
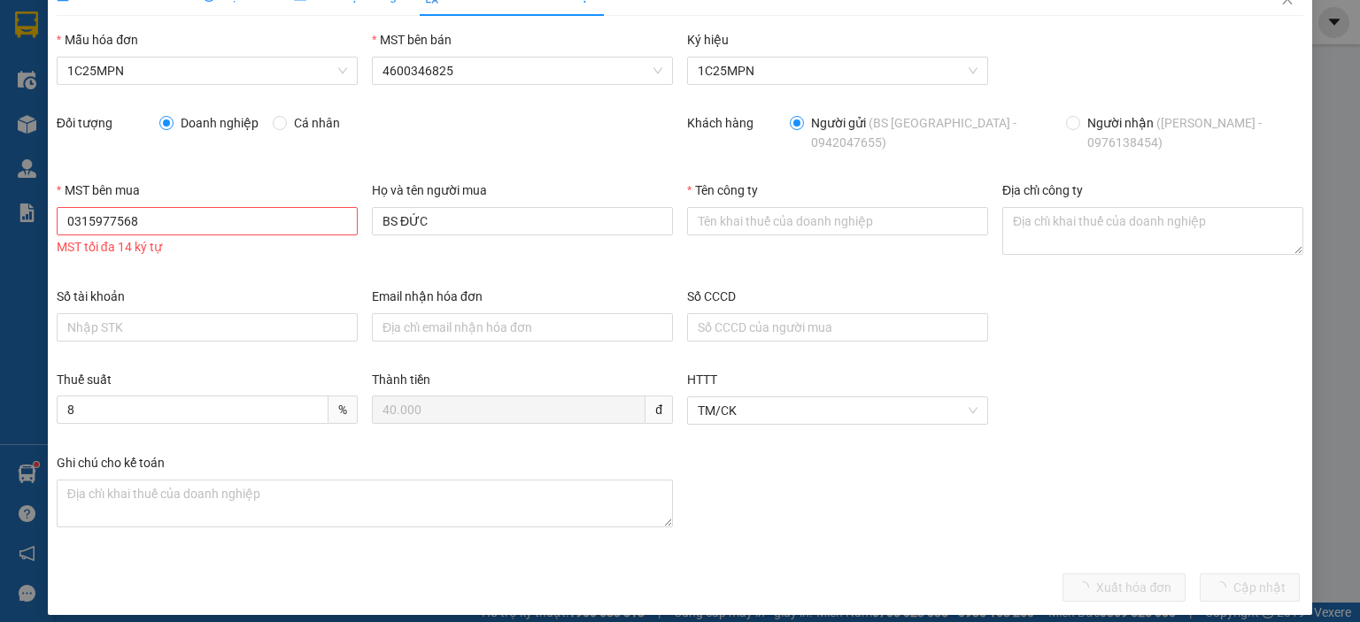
scroll to position [0, 0]
click at [266, 207] on input "0315977568" at bounding box center [207, 221] width 301 height 28
type input "0315977568"
click at [780, 207] on input "Tên công ty" at bounding box center [837, 221] width 301 height 28
drag, startPoint x: 156, startPoint y: 212, endPoint x: 28, endPoint y: 212, distance: 127.5
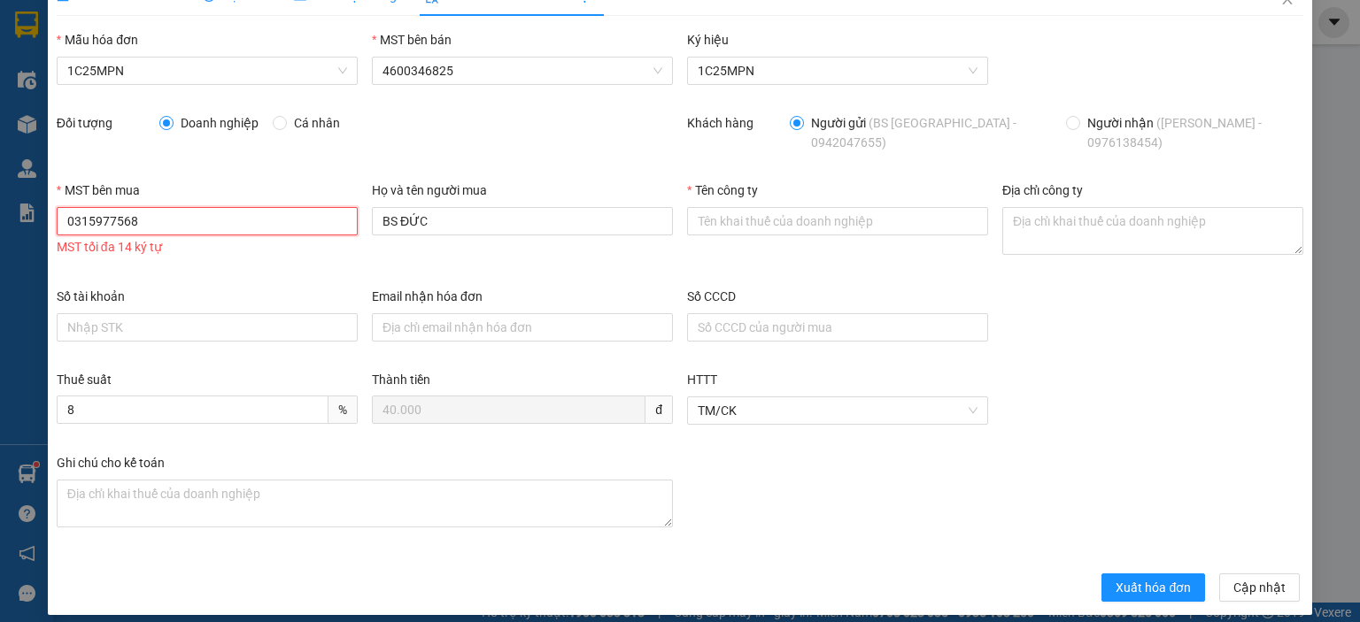
click at [28, 212] on div "SỬA ĐƠN HÀNG Lịch sử Ảnh kiện hàng Yêu cầu xuất hóa đơn điện tử Total Paid Fee …" at bounding box center [680, 311] width 1360 height 622
paste input "search"
click at [90, 207] on input "MST bên mua" at bounding box center [207, 221] width 301 height 28
paste input "0315977568"
click at [85, 207] on input "0315977568" at bounding box center [207, 221] width 301 height 28
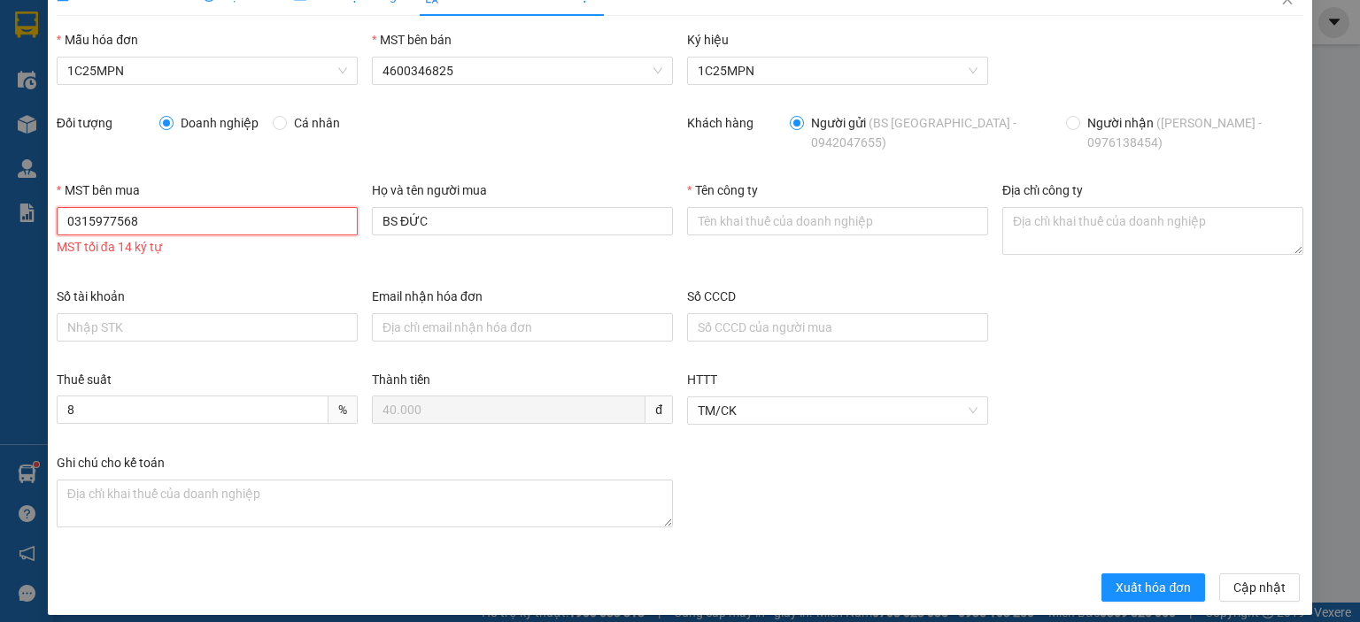
click at [96, 207] on input "0315977568" at bounding box center [207, 221] width 301 height 28
click at [91, 207] on input "0315977568" at bounding box center [207, 221] width 301 height 28
type input "0315977568"
drag, startPoint x: 450, startPoint y: 208, endPoint x: 354, endPoint y: 188, distance: 97.7
click at [354, 191] on div "MST bên mua 0315977568 MST tối đa 14 ký tự Họ và tên người mua BS ĐỨC Tên công …" at bounding box center [680, 234] width 1260 height 106
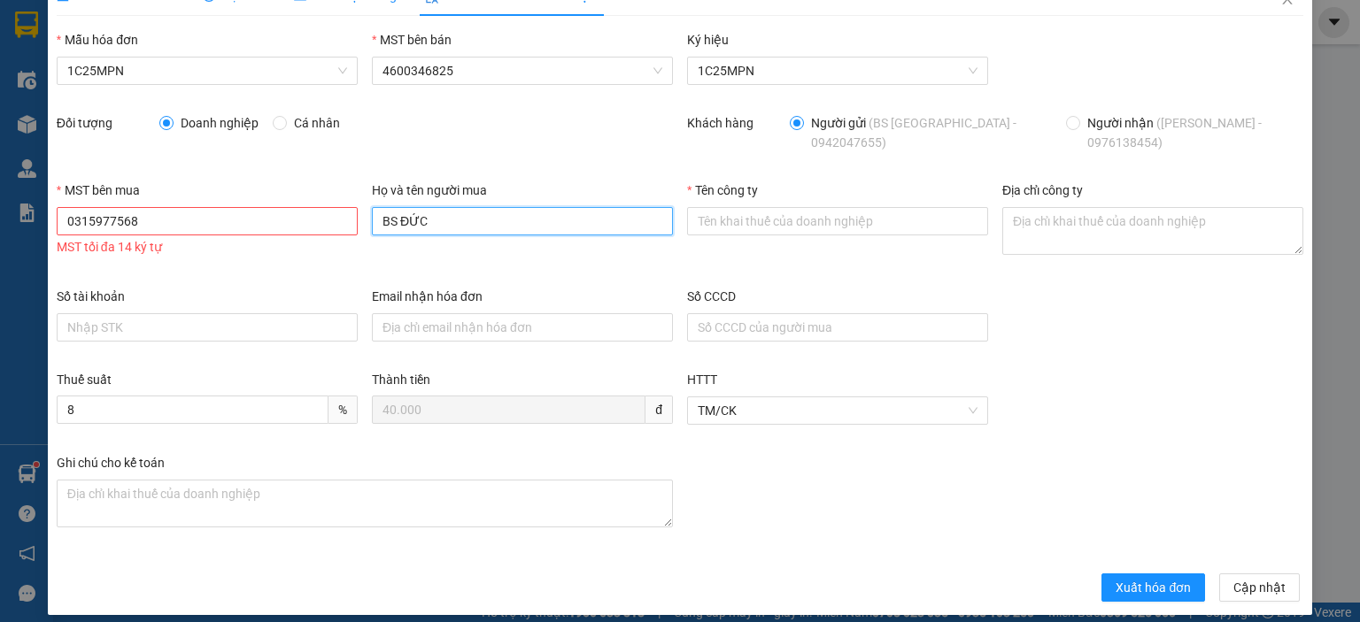
paste input "CÔNG TY TNHH GENE SOLUTIONS LAB"
type input "CÔNG TY TNHH GENE SOLUTIONS LAB"
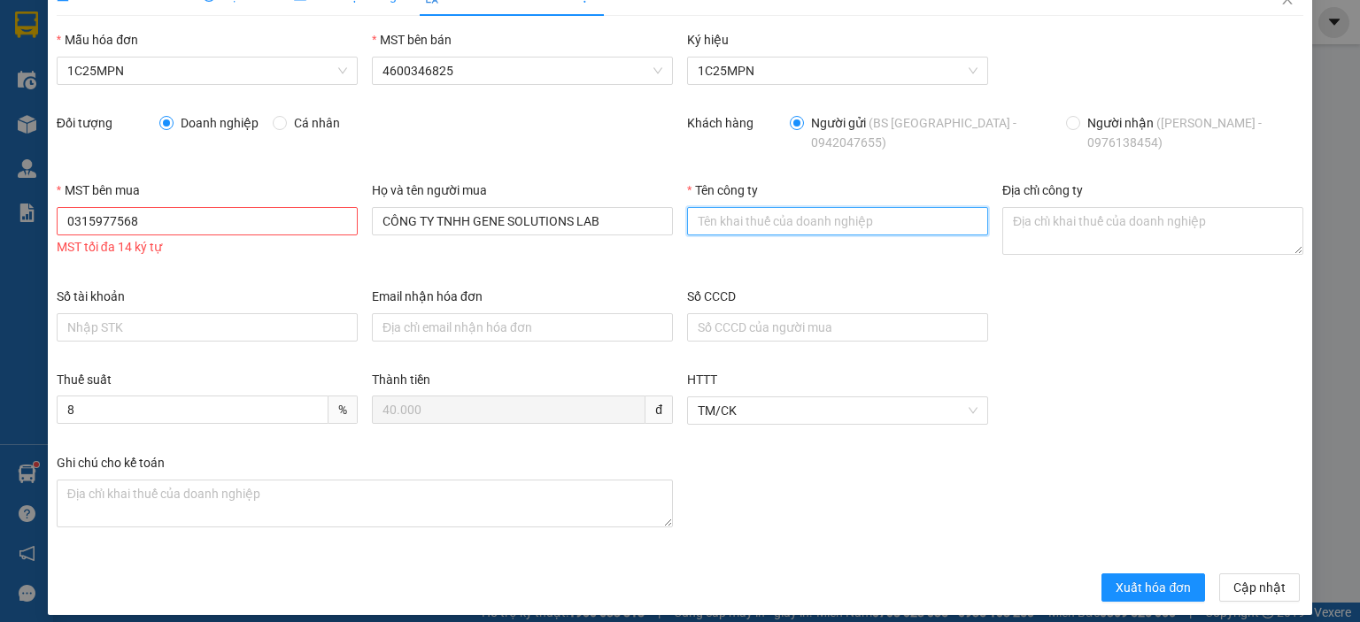
click at [715, 217] on input "Tên công ty" at bounding box center [837, 221] width 301 height 28
paste input "CÔNG TY TNHH GENE SOLUTIONS LAB"
click at [721, 219] on input "CÔNG TY TNHH GENE SOLUTIONS LAB" at bounding box center [837, 221] width 301 height 28
type input "CÔNG TY TNHH GENE SOLUTIONS LAB"
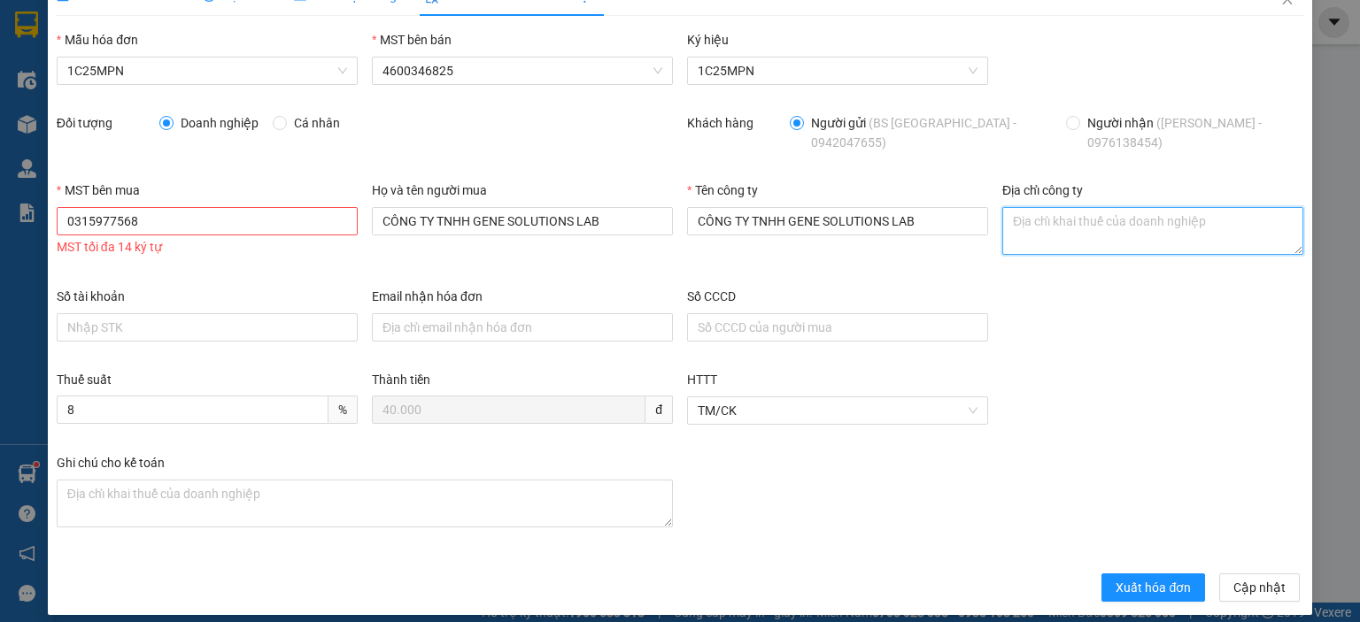
click at [1008, 207] on textarea "Địa chỉ công ty" at bounding box center [1152, 231] width 301 height 48
paste textarea "Tầng 3, phòng 301, Tòa nhà WMC, số 102 A-B-C Cống Quỳnh, Phường Bến Thành, Thàn…"
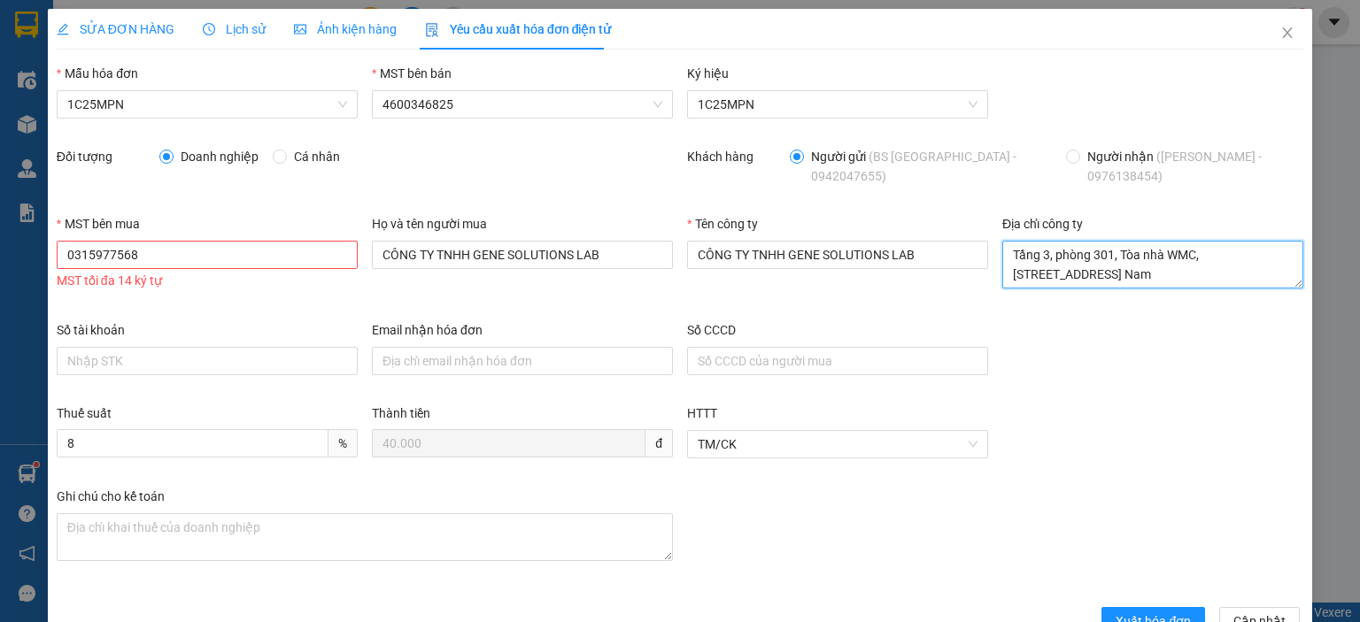
scroll to position [34, 0]
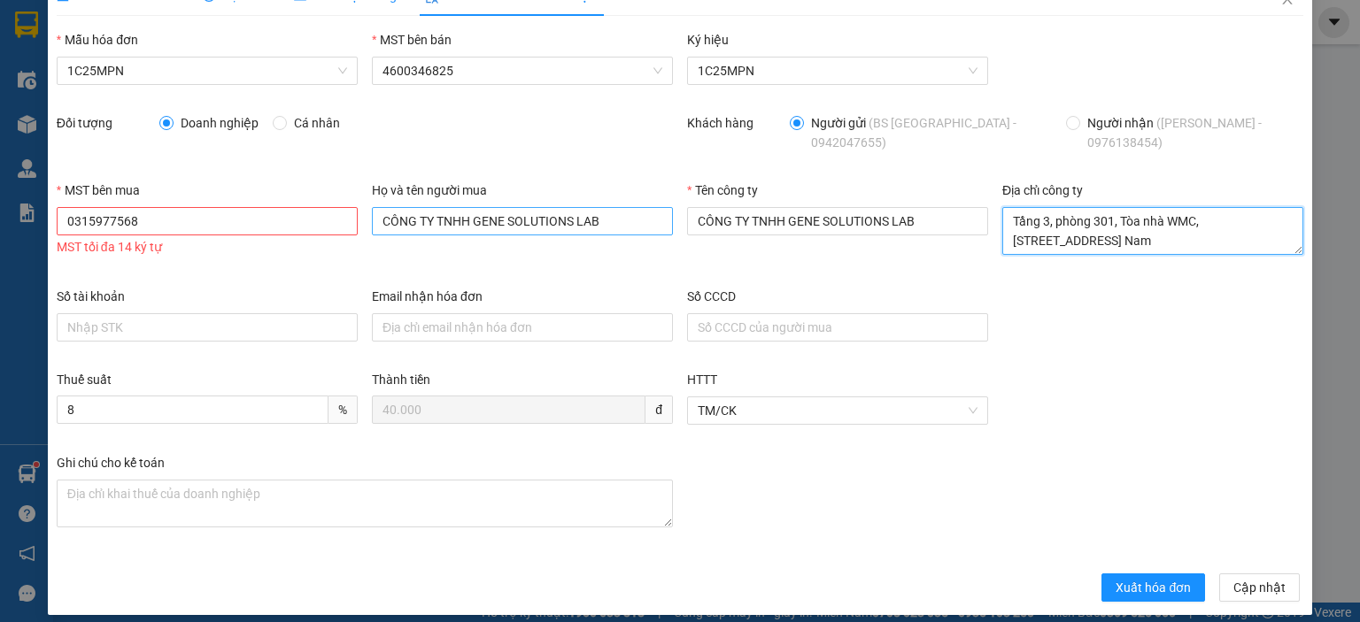
type textarea "Tầng 3, phòng 301, Tòa nhà WMC, số 102 A-B-C Cống Quỳnh, Phường Bến Thành, Thàn…"
click at [405, 208] on input "CÔNG TY TNHH GENE SOLUTIONS LAB" at bounding box center [522, 221] width 301 height 28
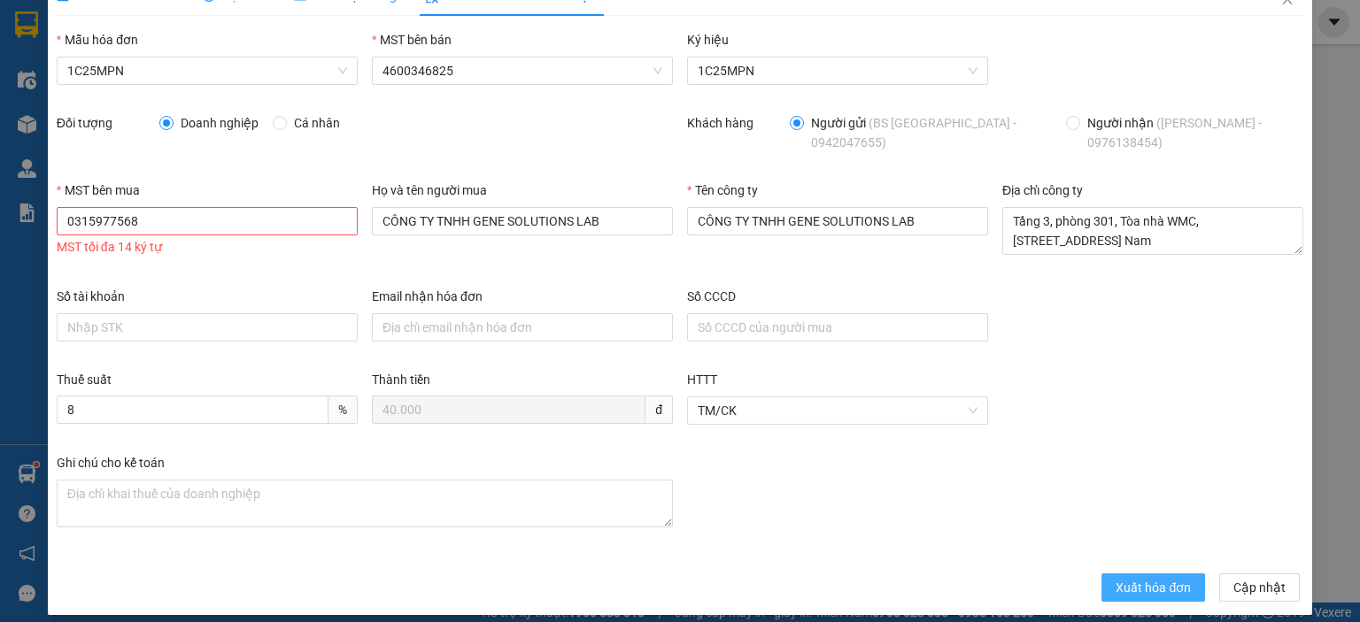
click at [1172, 578] on span "Xuất hóa đơn" at bounding box center [1152, 587] width 75 height 19
click at [173, 263] on div "MST bên mua 0315977568 MST tối đa 14 ký tự" at bounding box center [207, 234] width 315 height 106
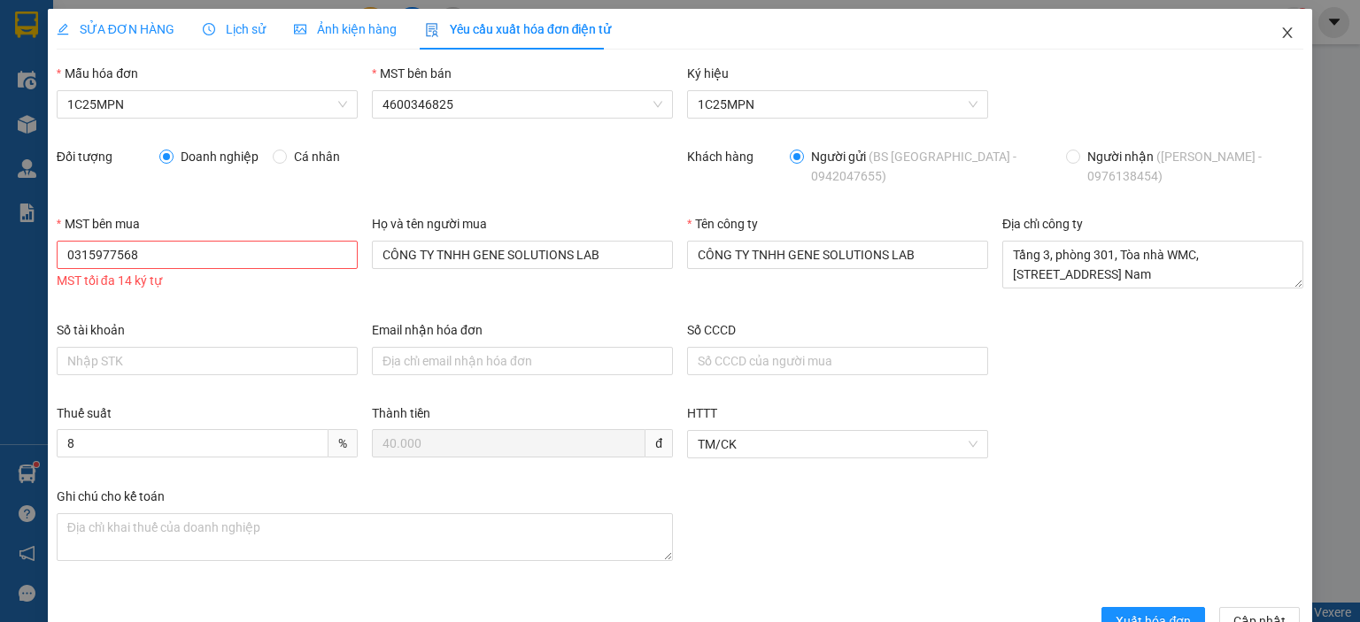
drag, startPoint x: 1271, startPoint y: 34, endPoint x: 42, endPoint y: 103, distance: 1230.6
click at [1280, 28] on icon "close" at bounding box center [1287, 33] width 14 height 14
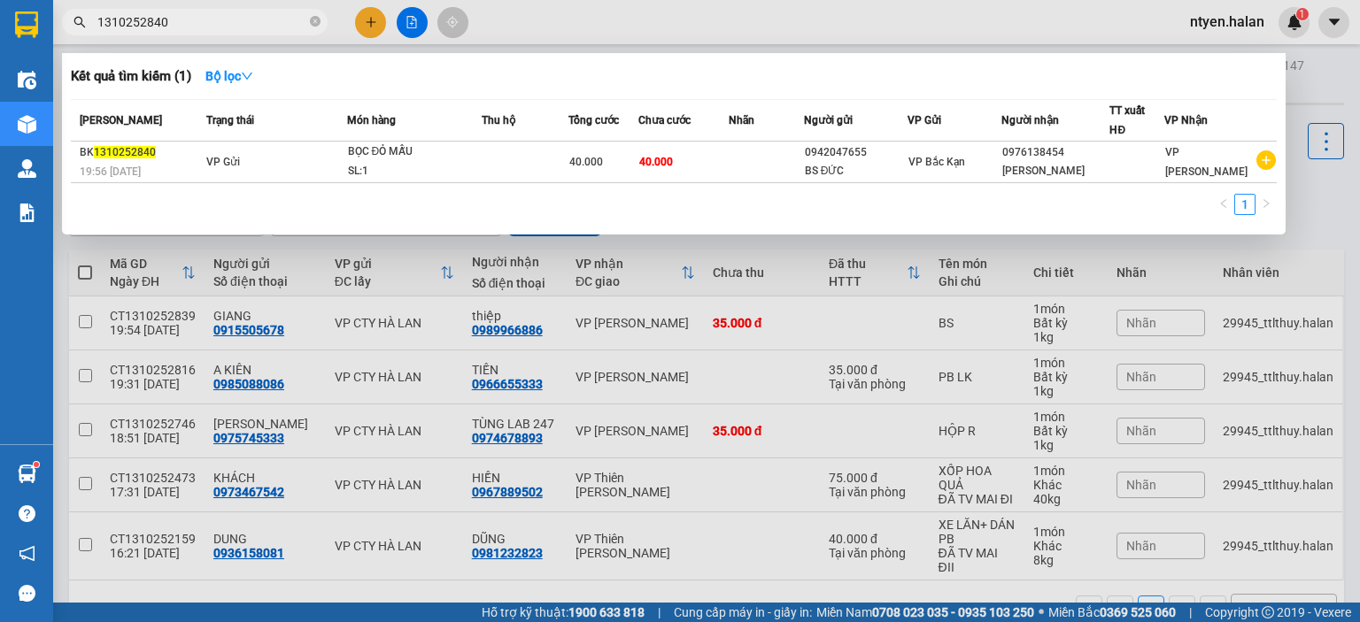
click at [231, 17] on input "1310252840" at bounding box center [201, 21] width 209 height 19
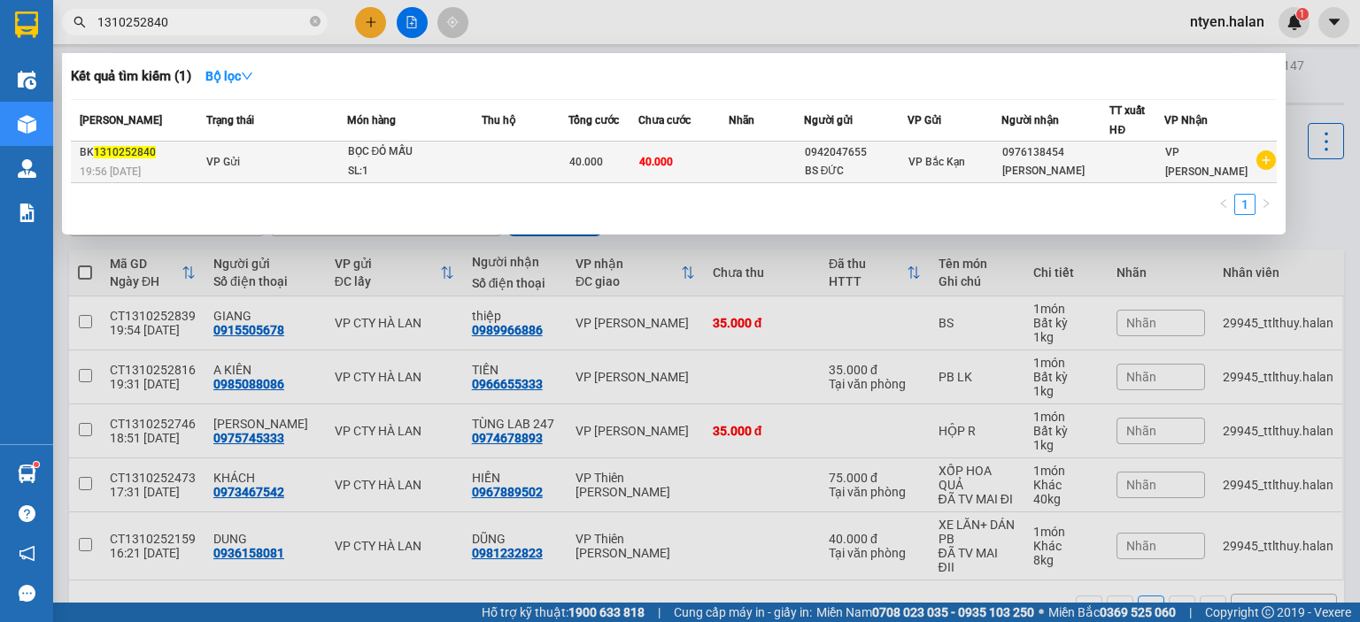
click at [192, 158] on div "BK 1310252840" at bounding box center [140, 152] width 121 height 19
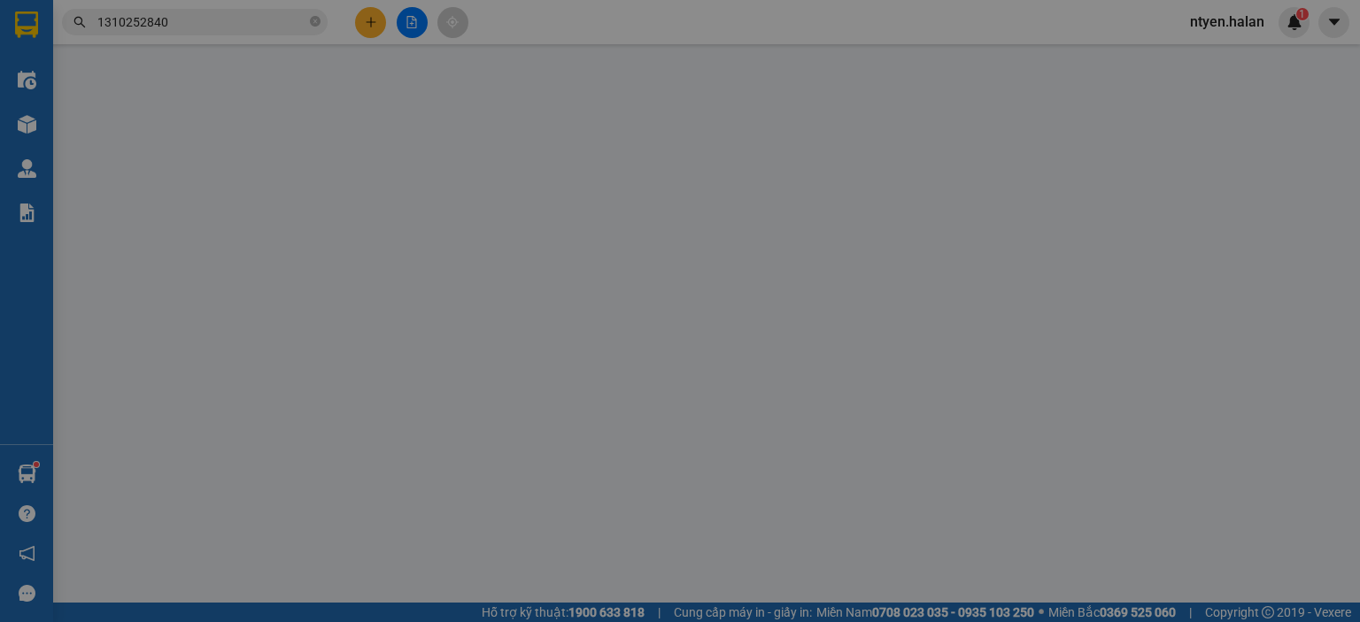
type input "0942047655"
type input "BS ĐỨC"
type input "0976138454"
type input "NGÔ CÔNG"
type input "0"
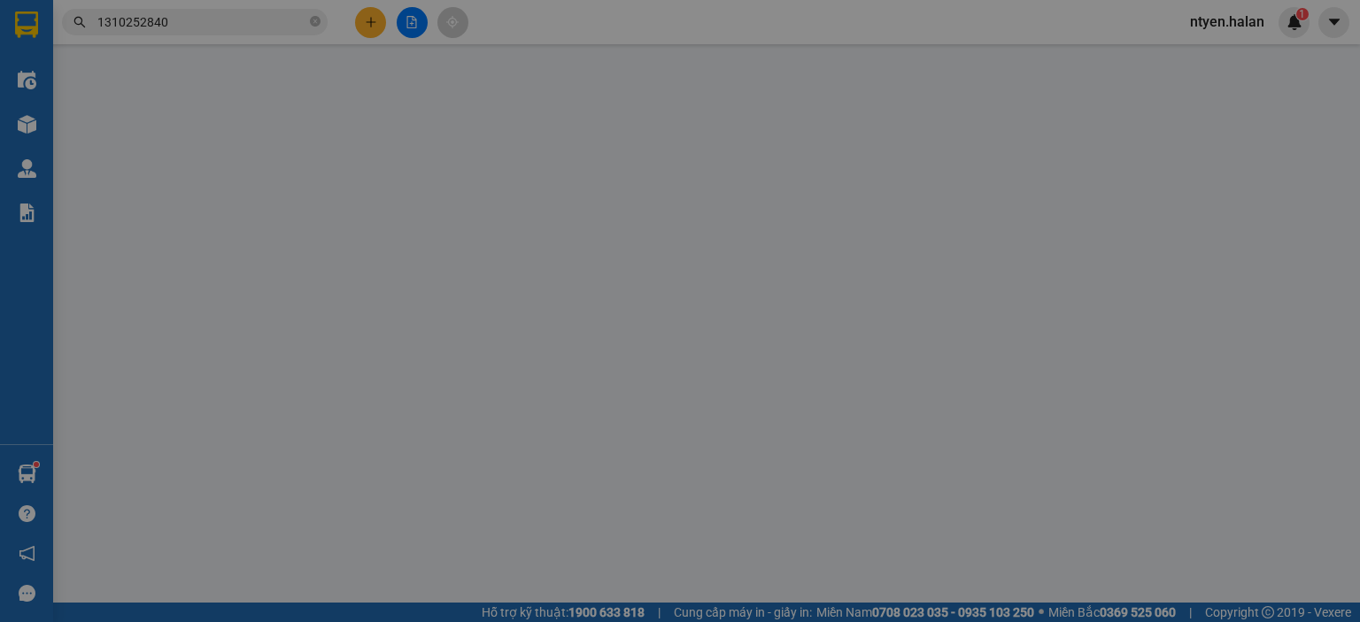
type input "40.000"
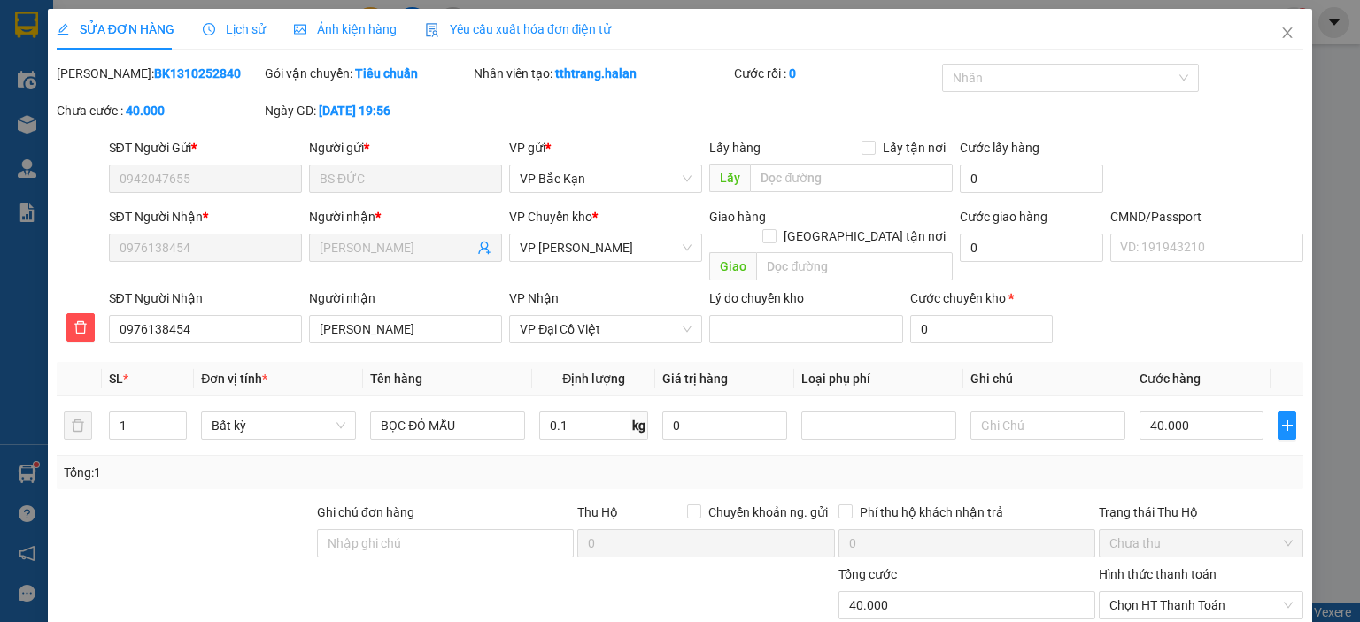
click at [482, 37] on div "Yêu cầu xuất hóa đơn điện tử" at bounding box center [518, 28] width 187 height 19
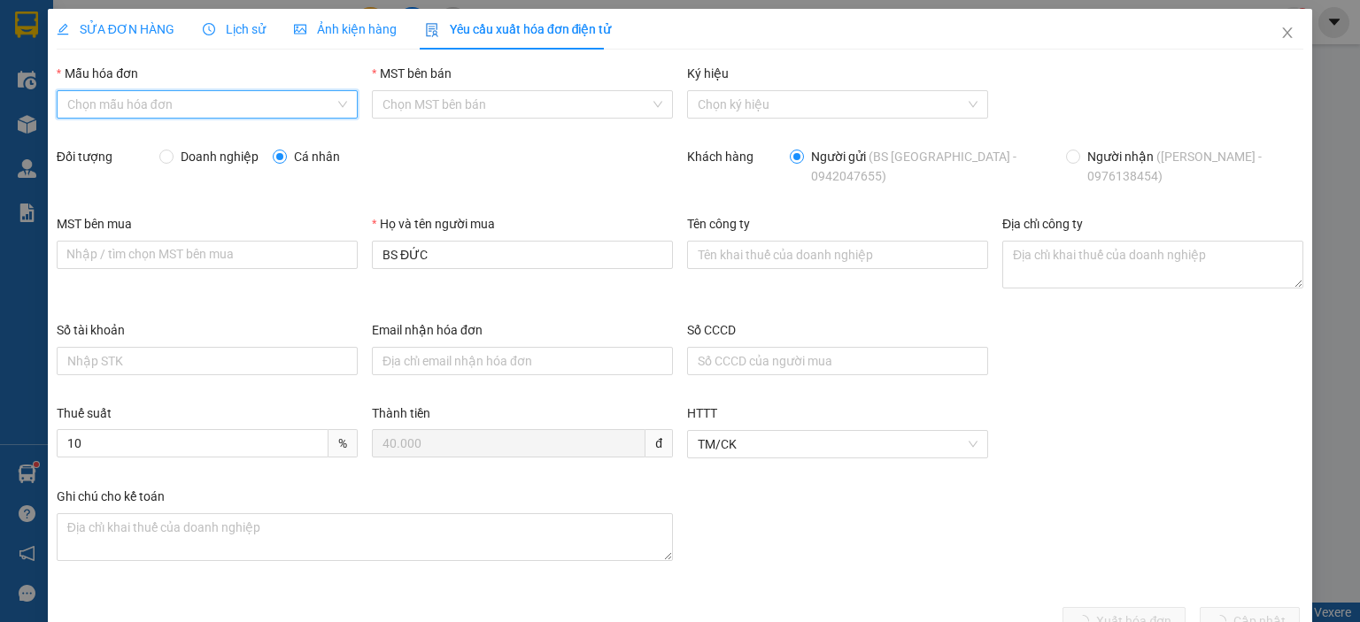
click at [124, 109] on input "Mẫu hóa đơn" at bounding box center [200, 104] width 267 height 27
drag, startPoint x: 120, startPoint y: 138, endPoint x: 166, endPoint y: 152, distance: 48.2
click at [124, 141] on div "1C25MPN" at bounding box center [204, 139] width 277 height 19
type input "8"
click at [177, 156] on span "Doanh nghiệp" at bounding box center [219, 156] width 92 height 19
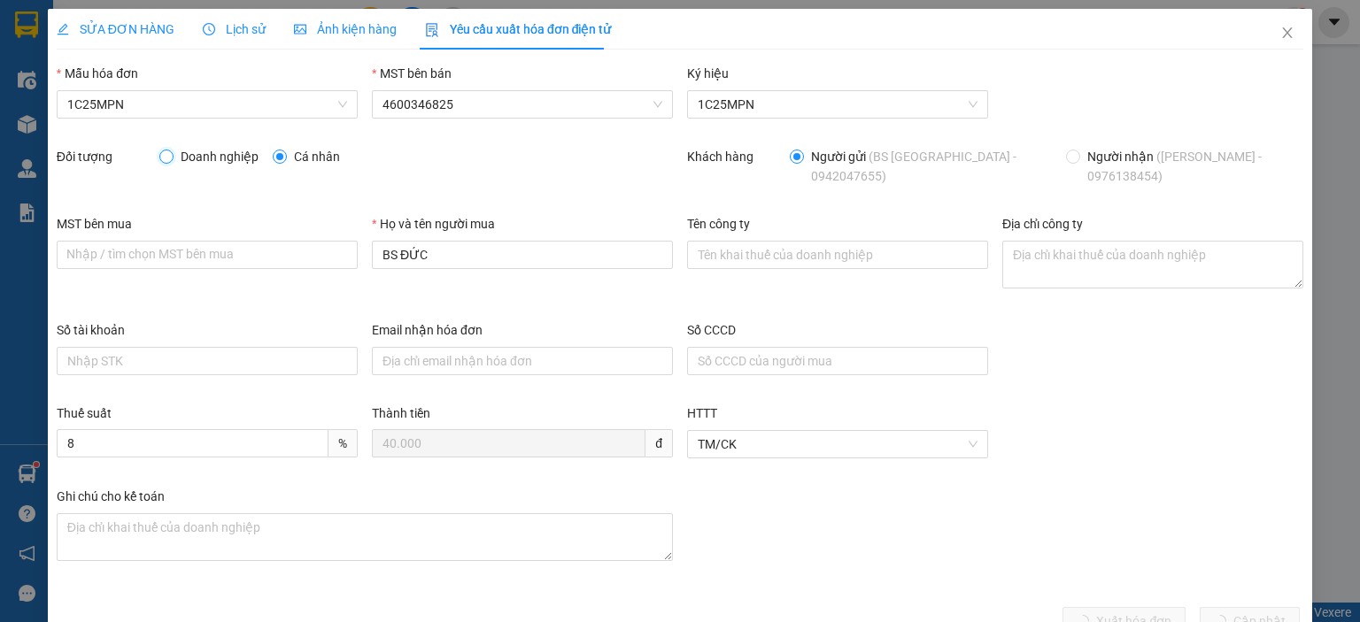
click at [172, 156] on input "Doanh nghiệp" at bounding box center [165, 156] width 12 height 12
radio input "true"
radio input "false"
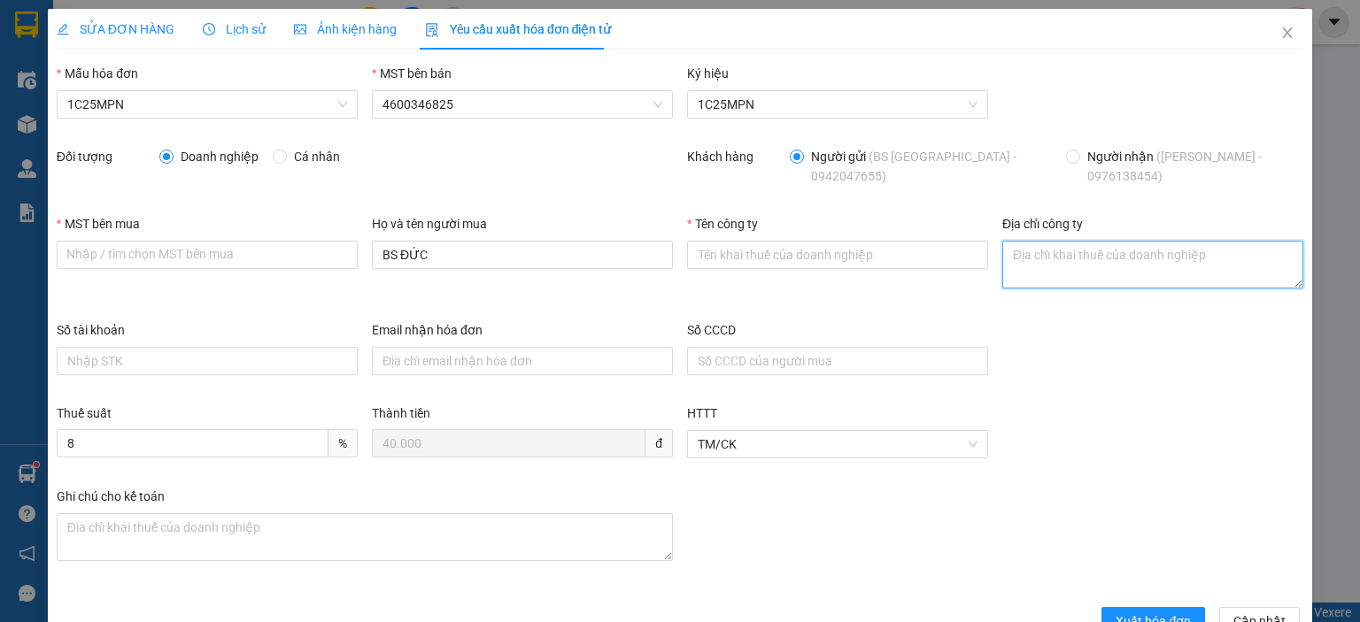
click at [1002, 252] on textarea "Địa chỉ công ty" at bounding box center [1152, 265] width 301 height 48
paste textarea "Tầng 3, phòng 301, Tòa nhà WMC, số 102 A-B-C Cống Quỳnh, Phường Bến Thành, Thàn…"
type textarea "Tầng 3, phòng 301, Tòa nhà WMC, số 102 A-B-C Cống Quỳnh, Phường Bến Thành, Thàn…"
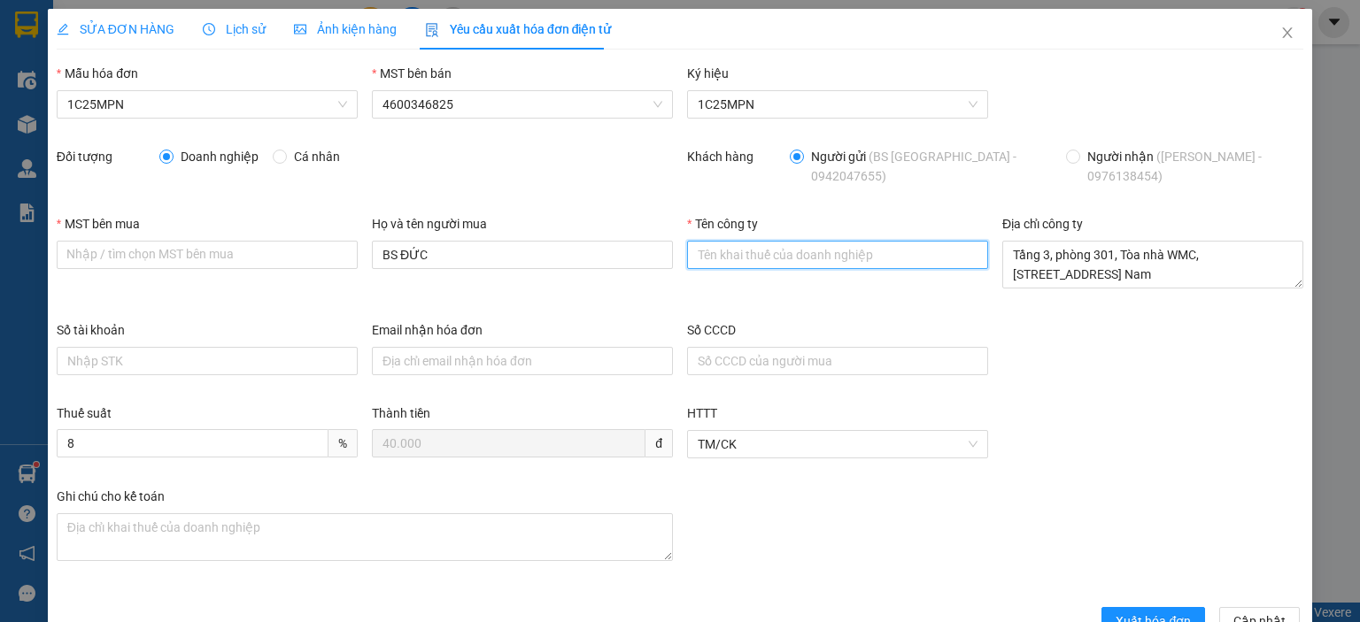
click at [752, 241] on input "Tên công ty" at bounding box center [837, 255] width 301 height 28
paste input "CÔNG TY TNHH GENE SOLUTIONS LAB"
type input "CÔNG TY TNHH GENE SOLUTIONS LAB"
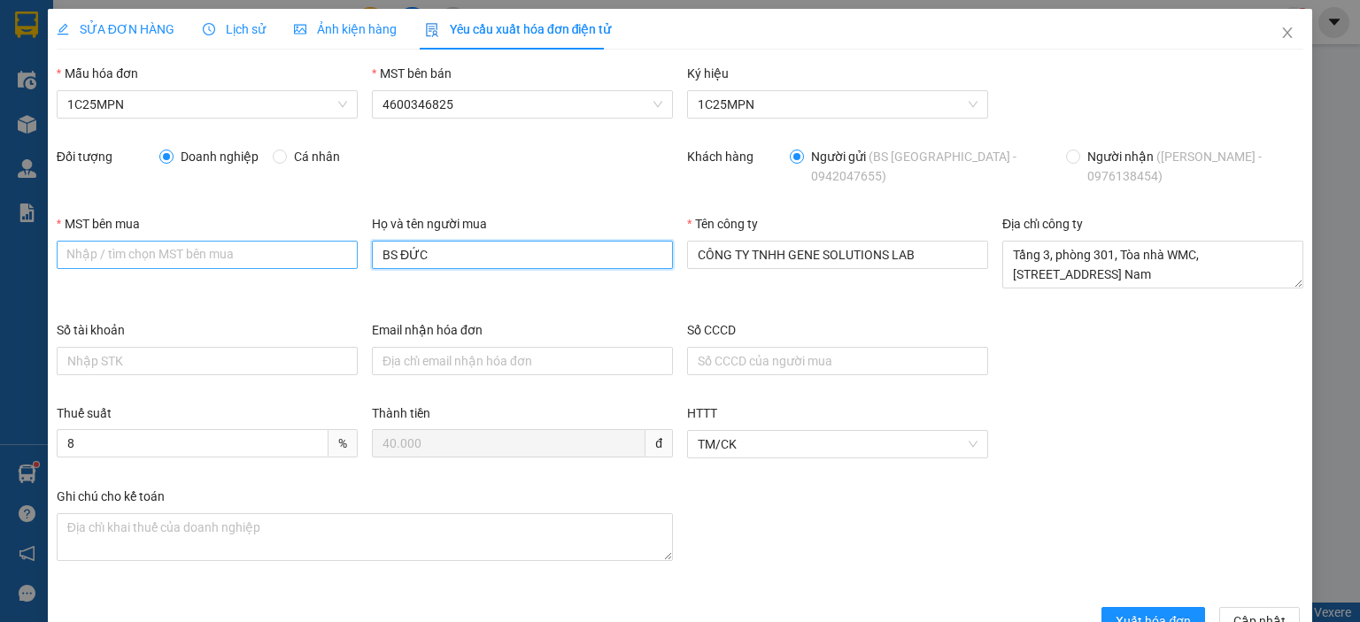
drag, startPoint x: 571, startPoint y: 245, endPoint x: 304, endPoint y: 228, distance: 267.8
click at [304, 228] on div "MST bên mua Nhập / tìm chọn MST bên mua Họ và tên người mua BS ĐỨC Tên công ty …" at bounding box center [680, 267] width 1260 height 106
paste input "CÔNG TY TNHH GENE SOLUTIONS LAB"
type input "CÔNG TY TNHH GENE SOLUTIONS LAB"
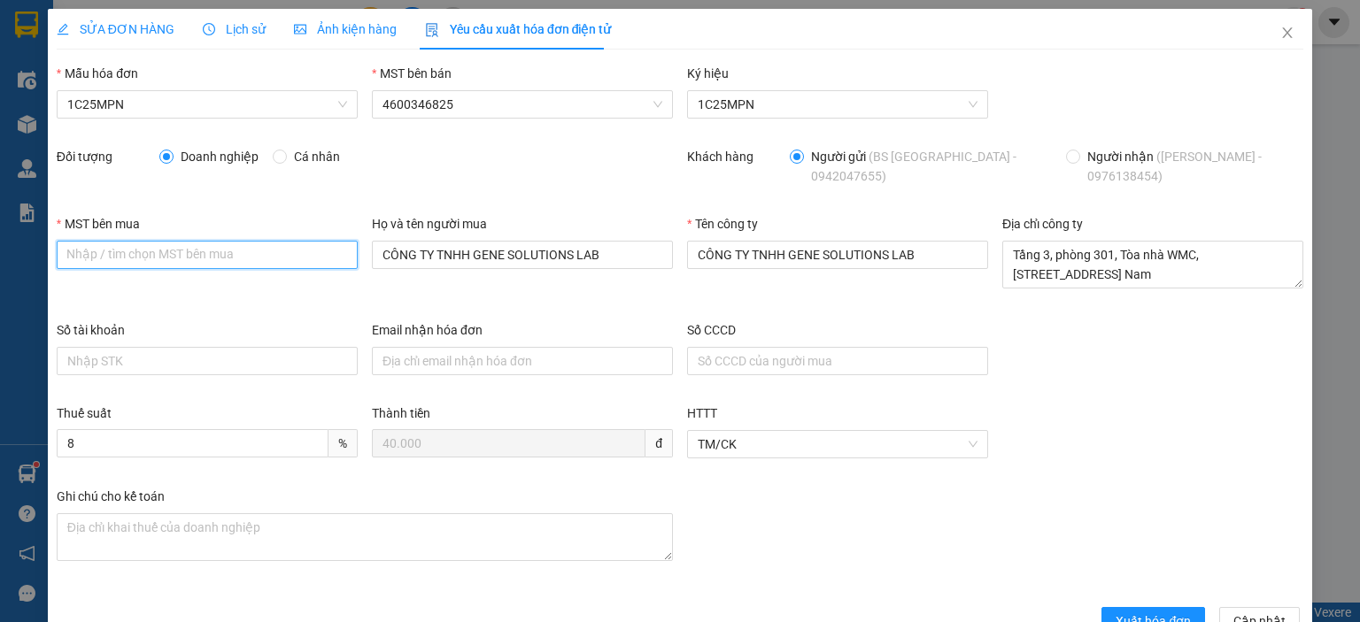
click at [333, 241] on input "MST bên mua" at bounding box center [207, 255] width 301 height 28
paste input "0315977568"
type input "0315977568"
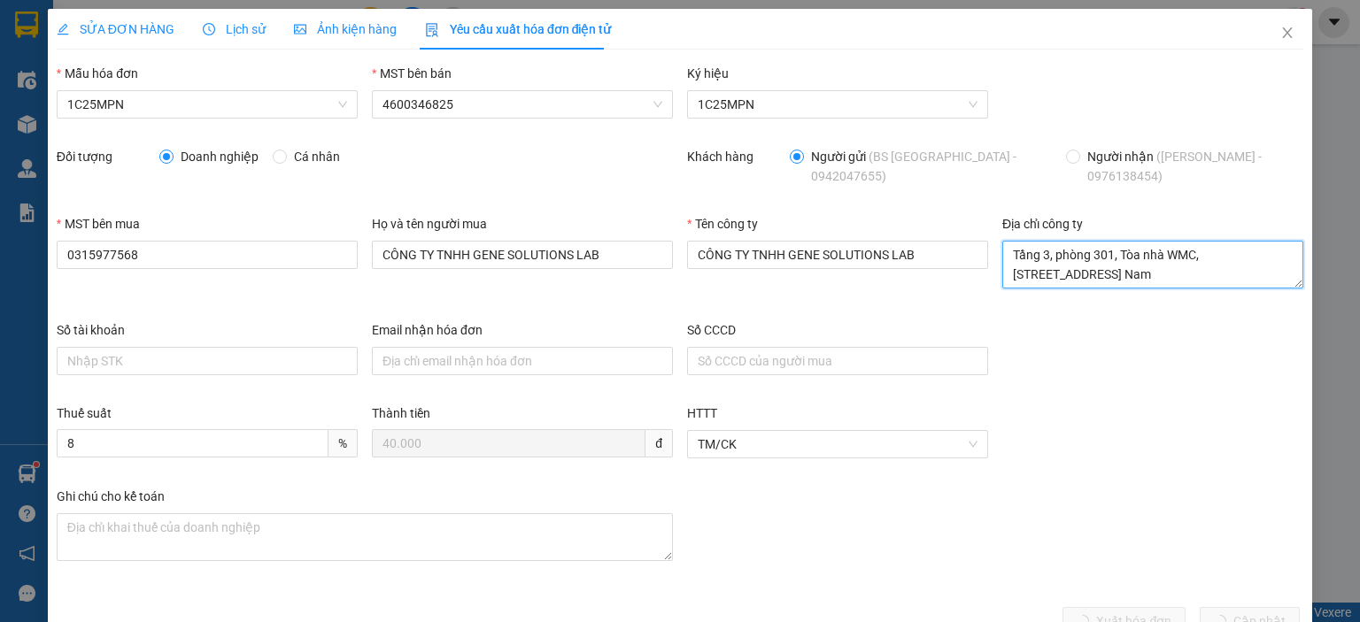
click at [1133, 241] on textarea "Tầng 3, phòng 301, Tòa nhà WMC, số 102 A-B-C Cống Quỳnh, Phường Bến Thành, Thàn…" at bounding box center [1152, 265] width 301 height 48
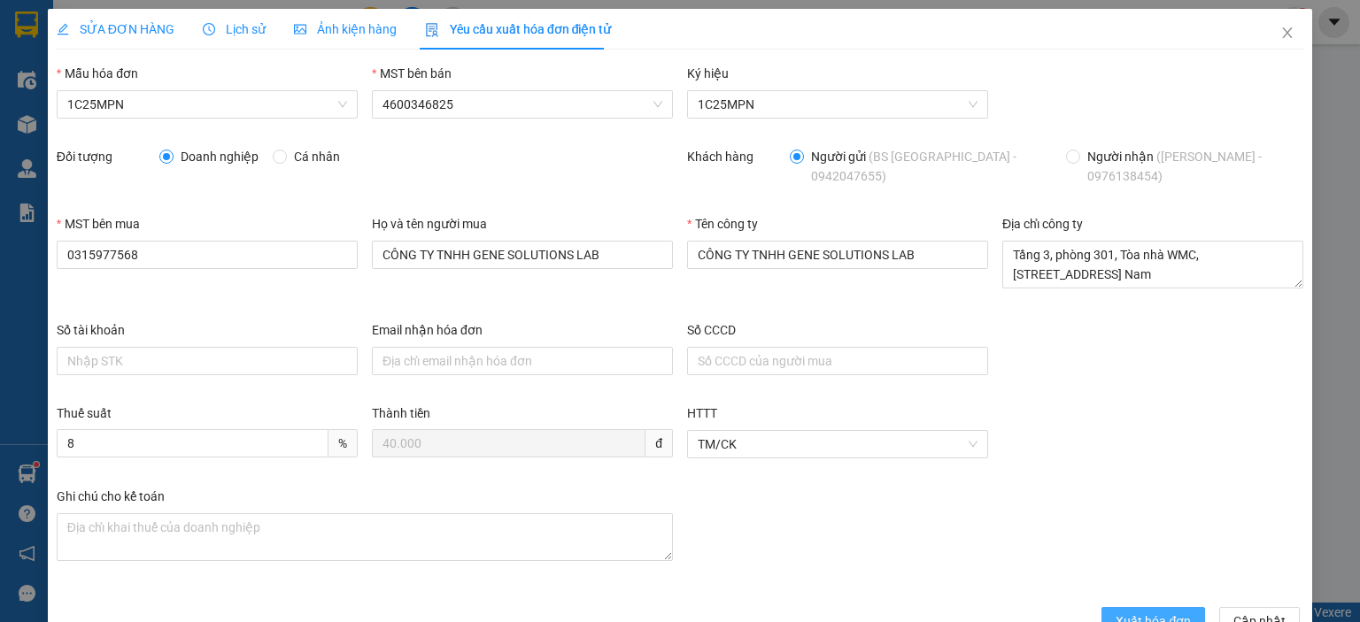
click at [1128, 612] on span "Xuất hóa đơn" at bounding box center [1152, 621] width 75 height 19
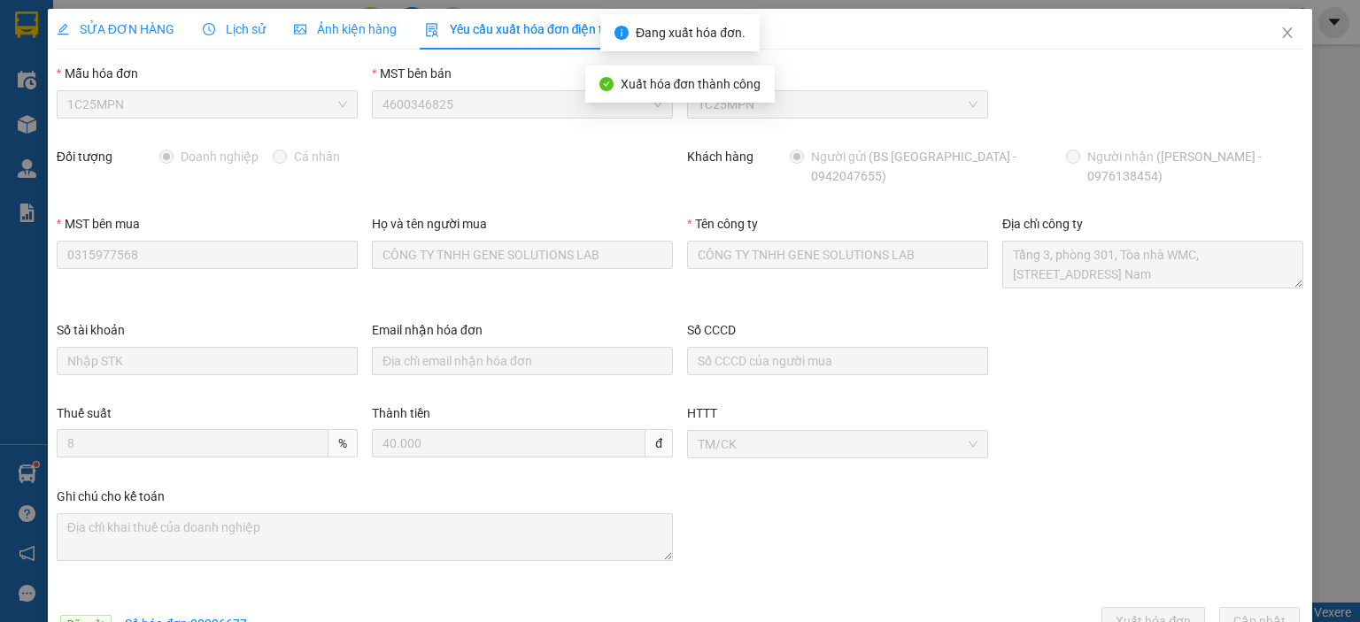
scroll to position [40, 0]
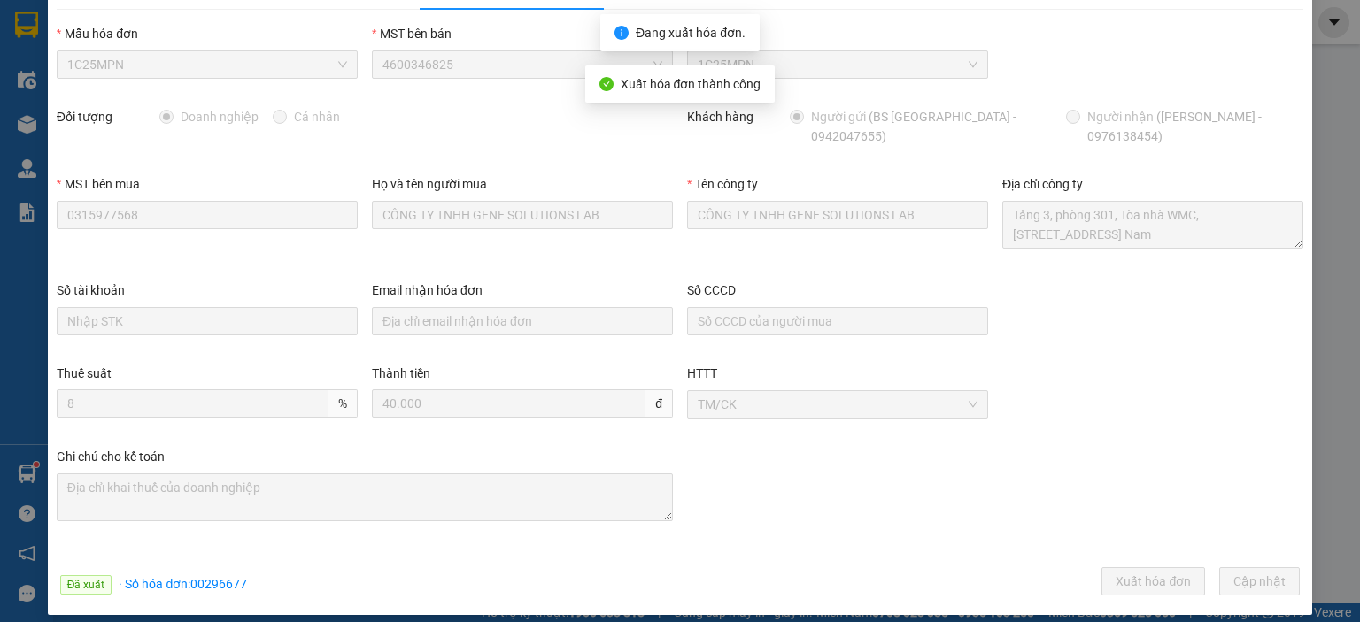
click at [197, 577] on span "· Số hóa đơn: 00296677" at bounding box center [183, 584] width 128 height 14
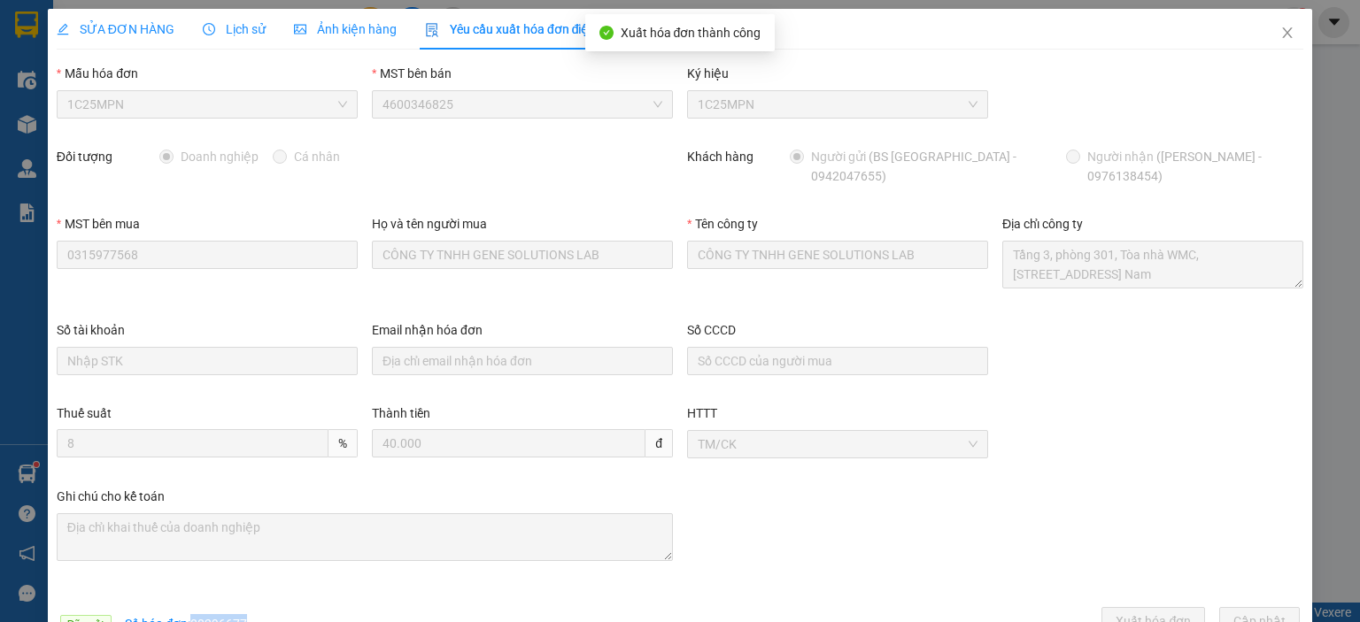
scroll to position [0, 0]
